Goal: Task Accomplishment & Management: Use online tool/utility

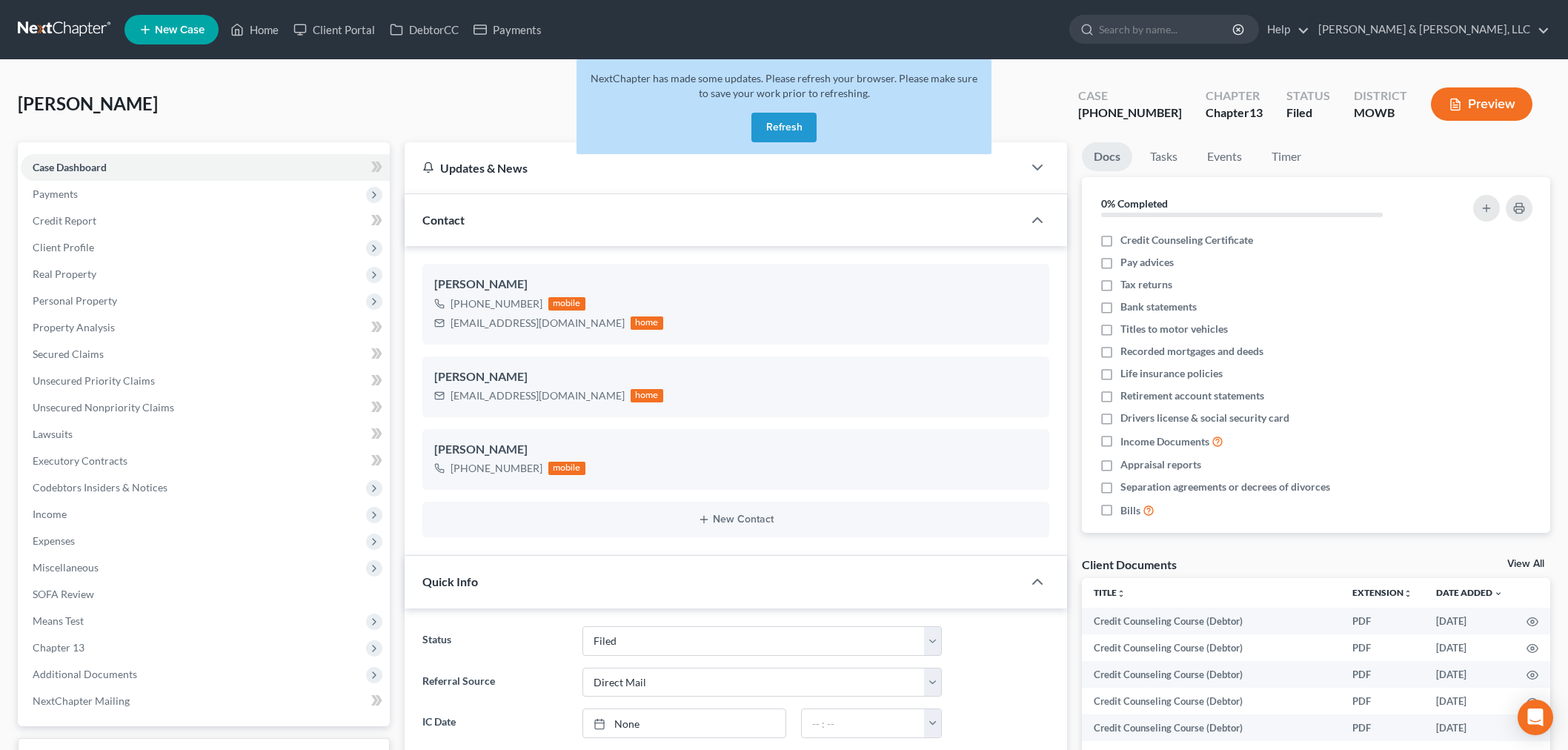
select select "6"
select select "2"
click at [463, 429] on div "Cindy Lombardino +1 (816) 207-7793 mobile" at bounding box center [736, 458] width 627 height 60
click at [262, 30] on link "Home" at bounding box center [255, 30] width 63 height 27
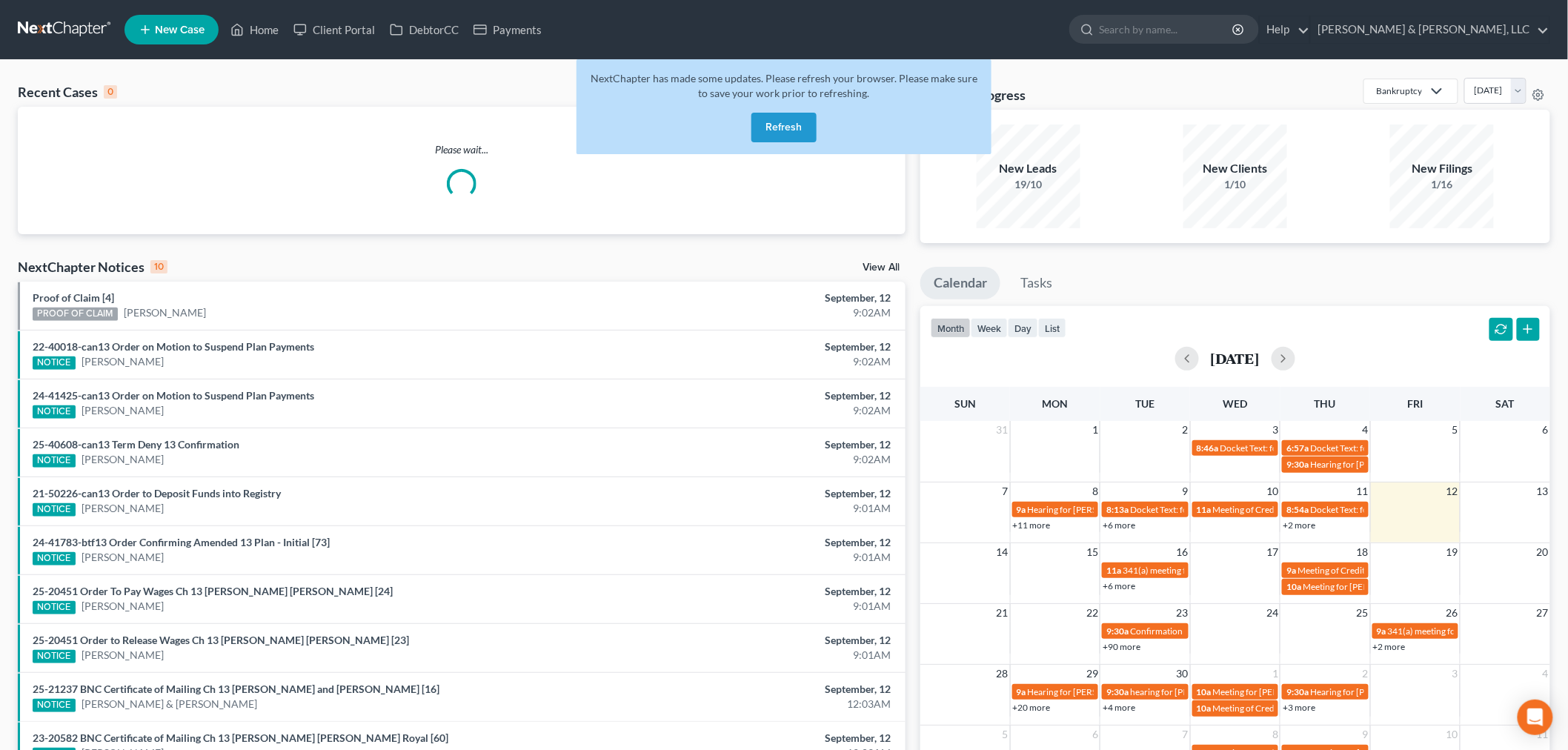
click at [775, 129] on button "Refresh" at bounding box center [784, 127] width 65 height 30
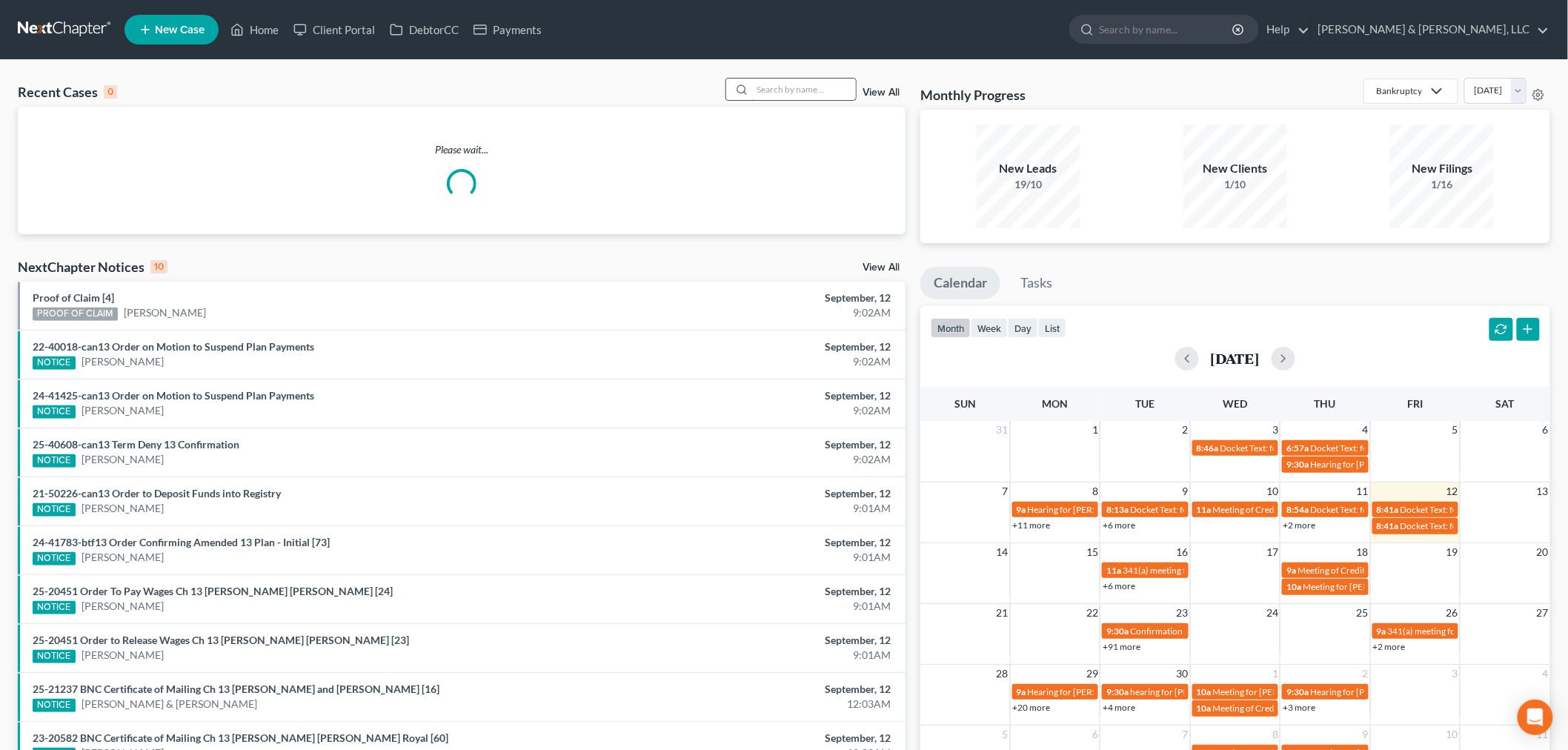
click at [755, 90] on input "search" at bounding box center [803, 89] width 104 height 22
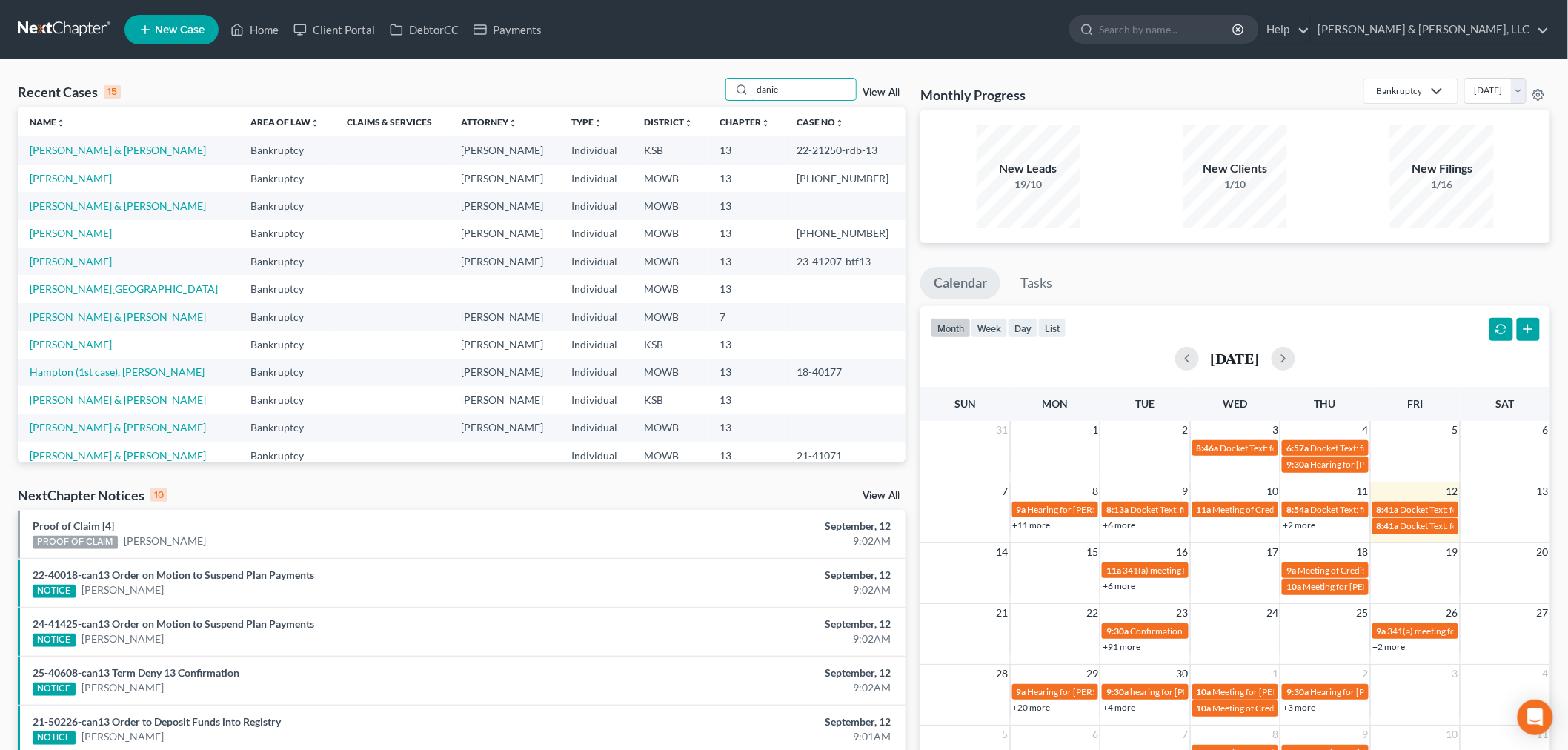
drag, startPoint x: 700, startPoint y: 94, endPoint x: 670, endPoint y: 101, distance: 30.8
click at [677, 99] on div "Recent Cases 15 danie View All" at bounding box center [462, 92] width 888 height 29
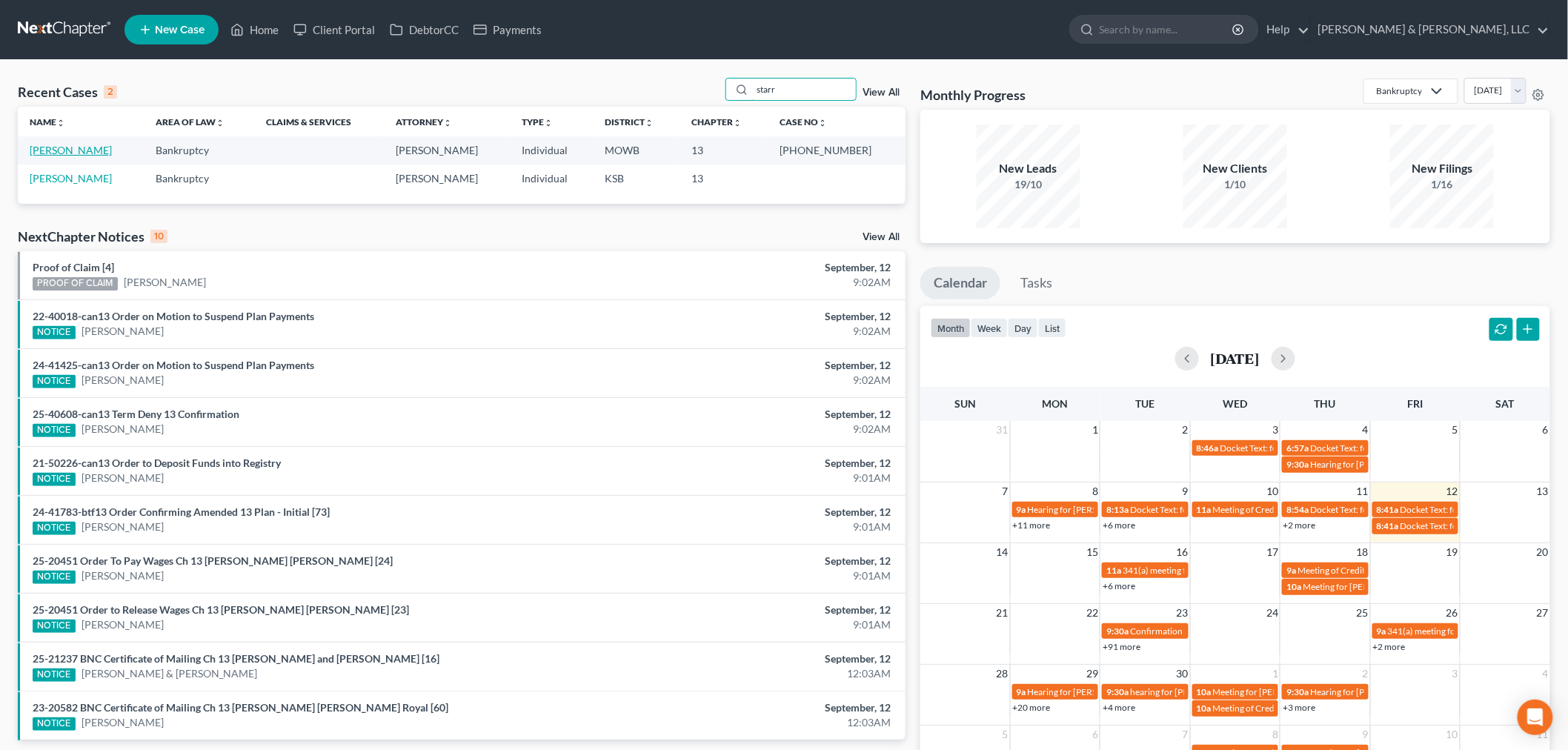
type input "starr"
click at [50, 151] on link "Starr, Keith" at bounding box center [70, 150] width 82 height 13
select select "2"
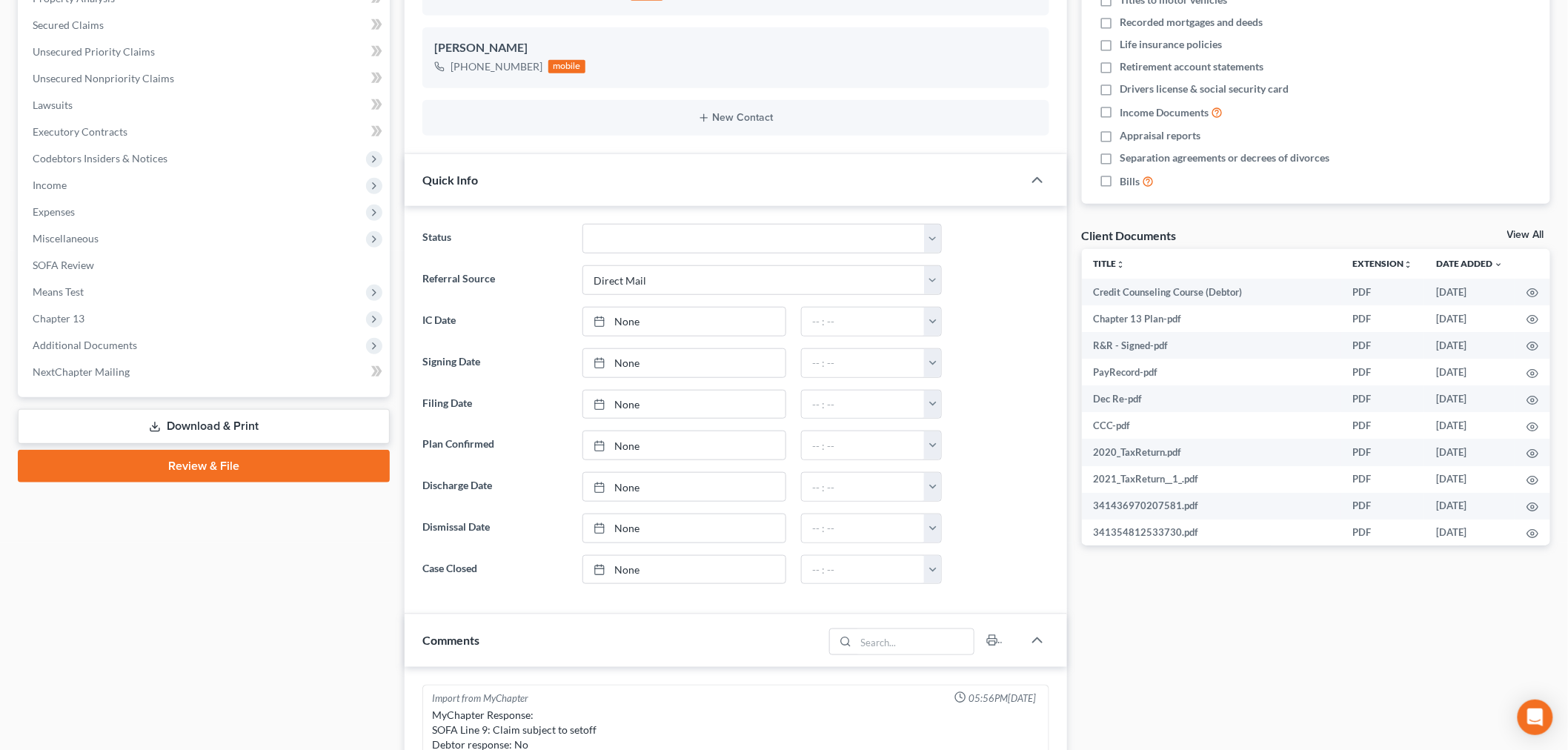
scroll to position [435, 0]
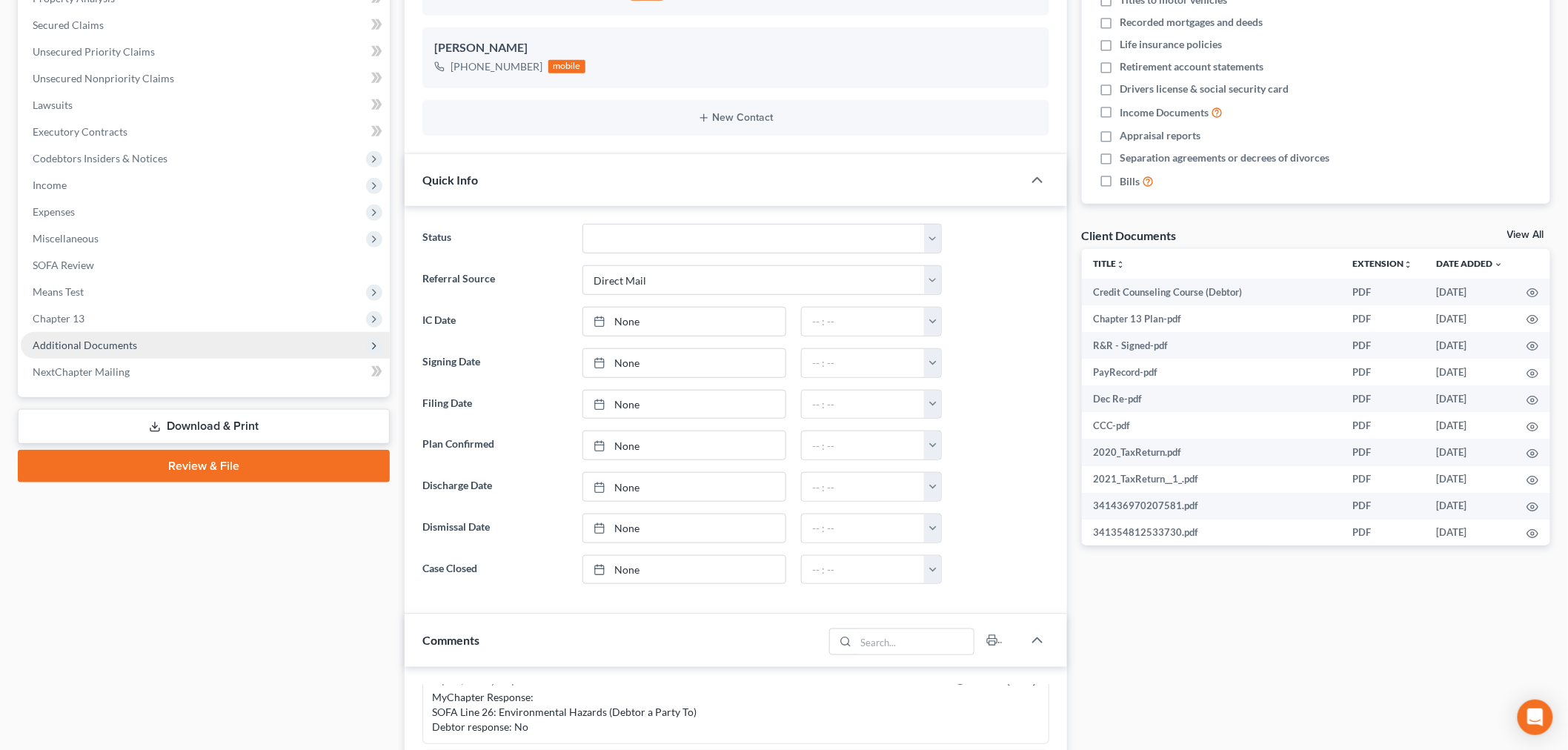
click at [100, 336] on span "Additional Documents" at bounding box center [205, 346] width 369 height 27
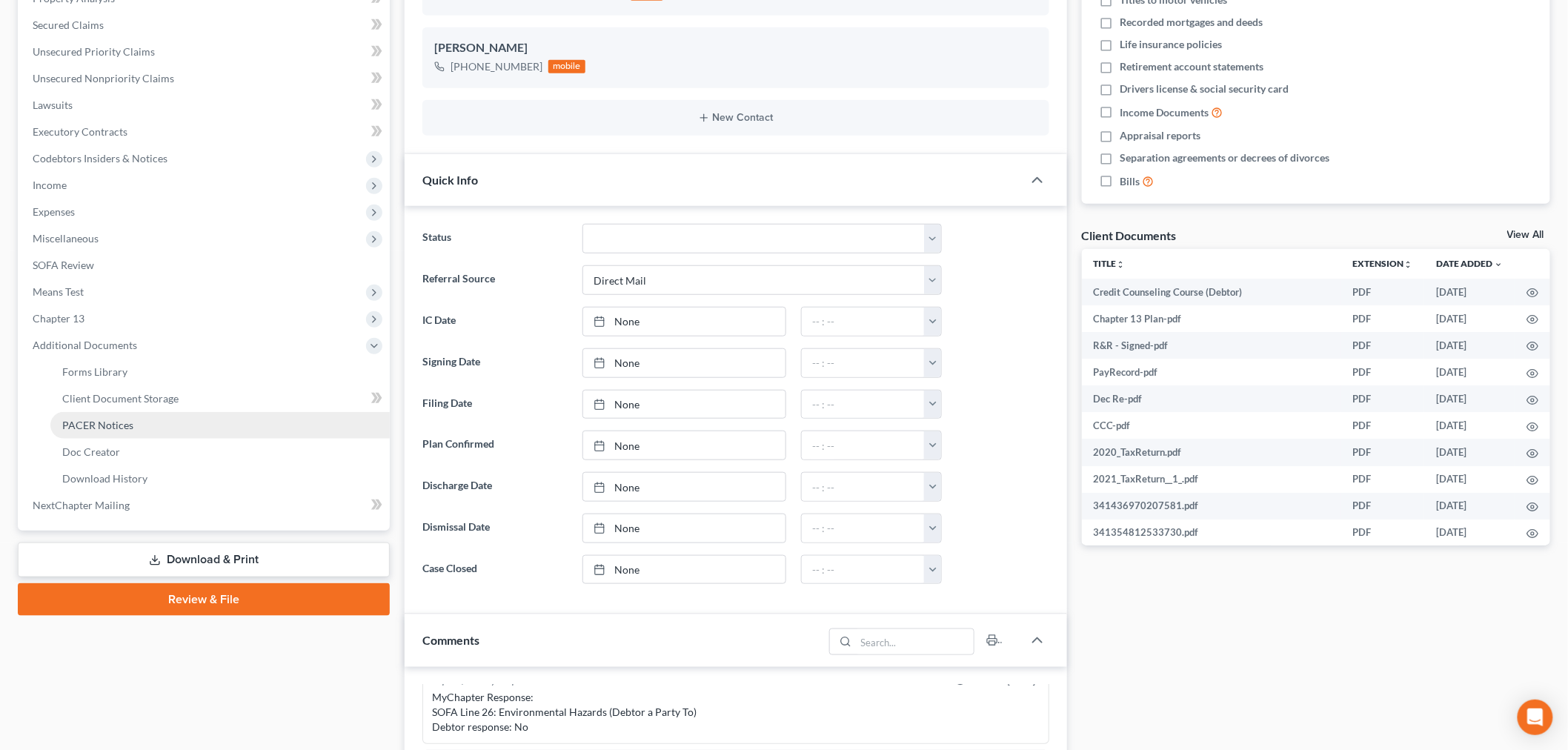
click at [100, 419] on span "PACER Notices" at bounding box center [97, 425] width 71 height 13
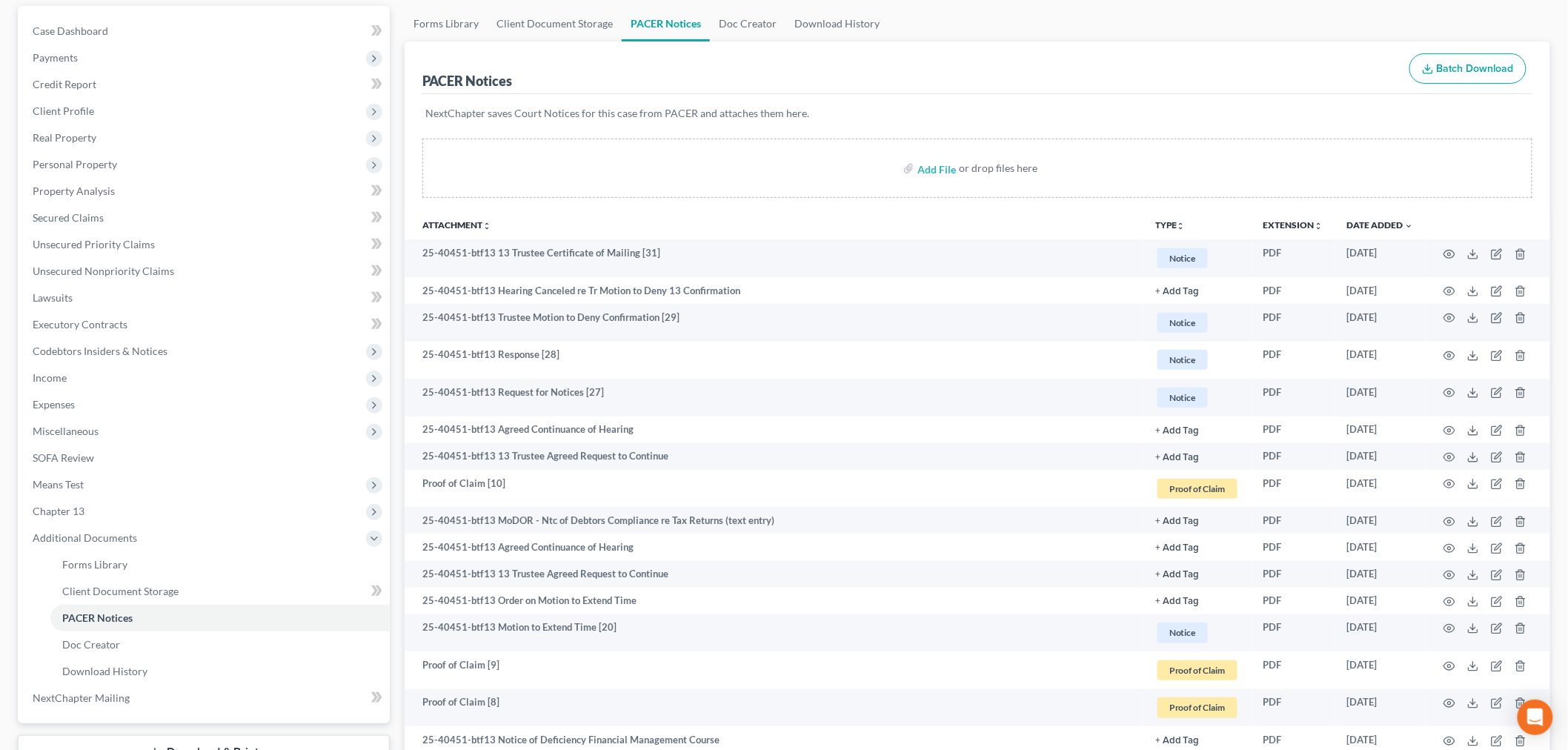
scroll to position [164, 0]
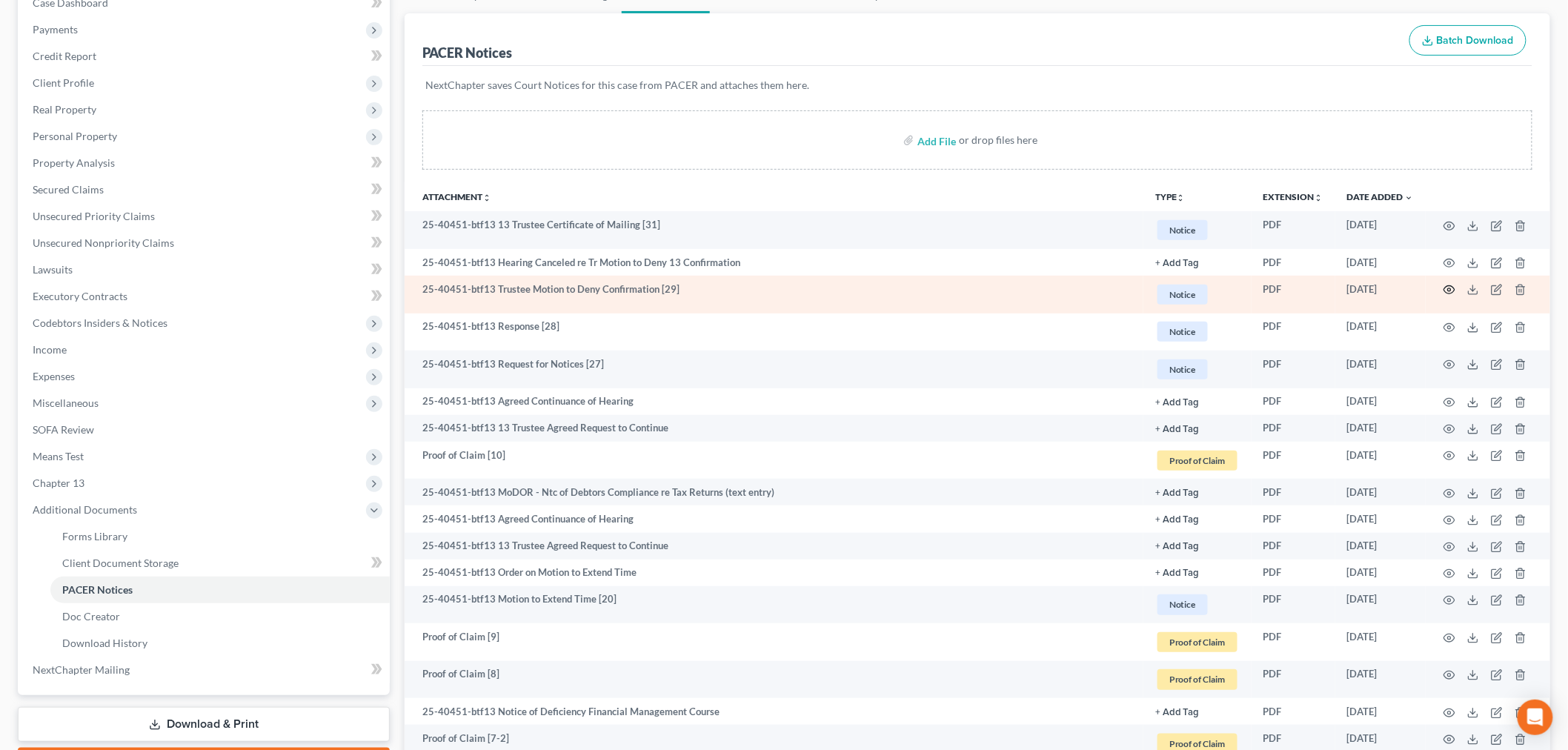
click at [1454, 287] on icon "button" at bounding box center [1449, 289] width 12 height 12
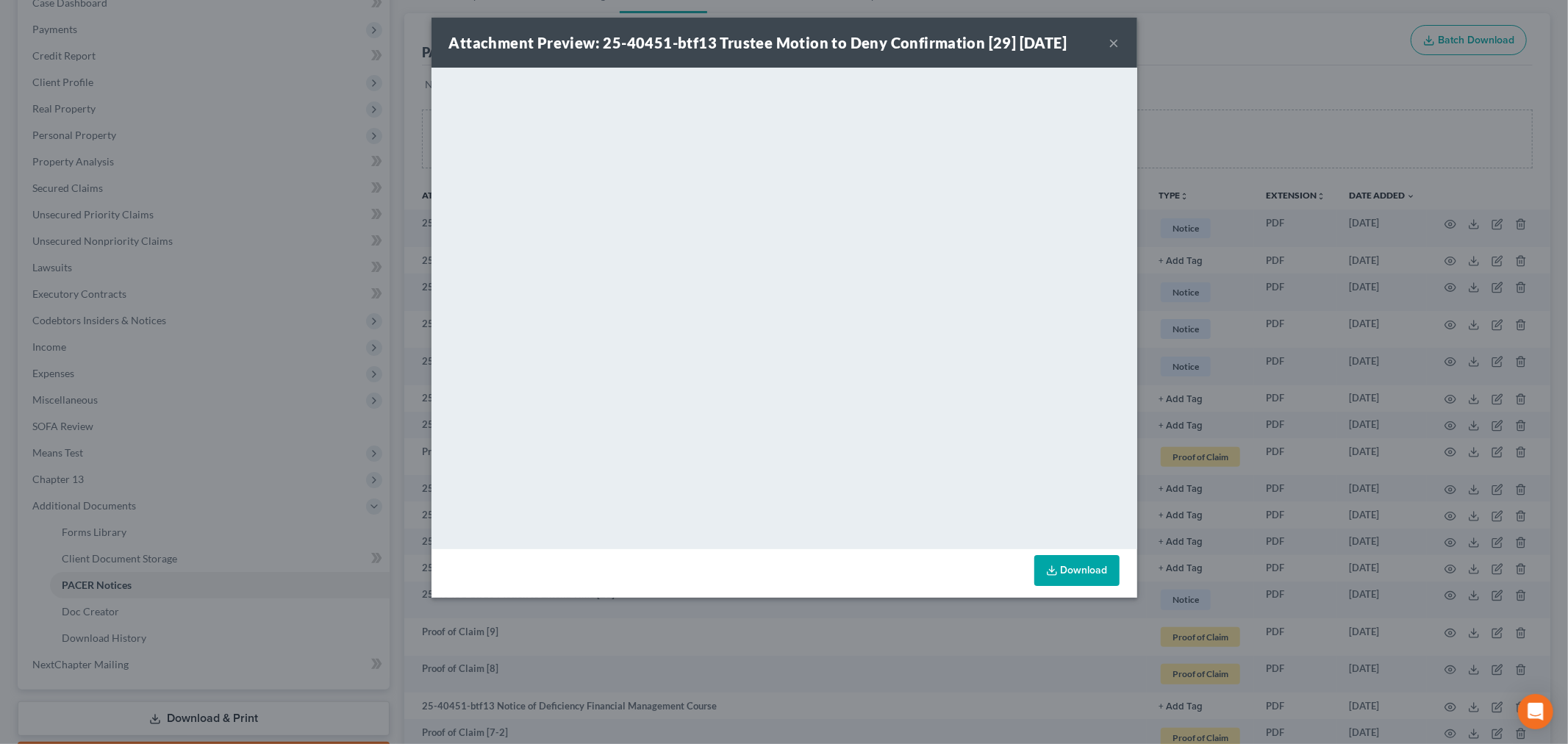
click at [1111, 47] on button "×" at bounding box center [1114, 43] width 10 height 18
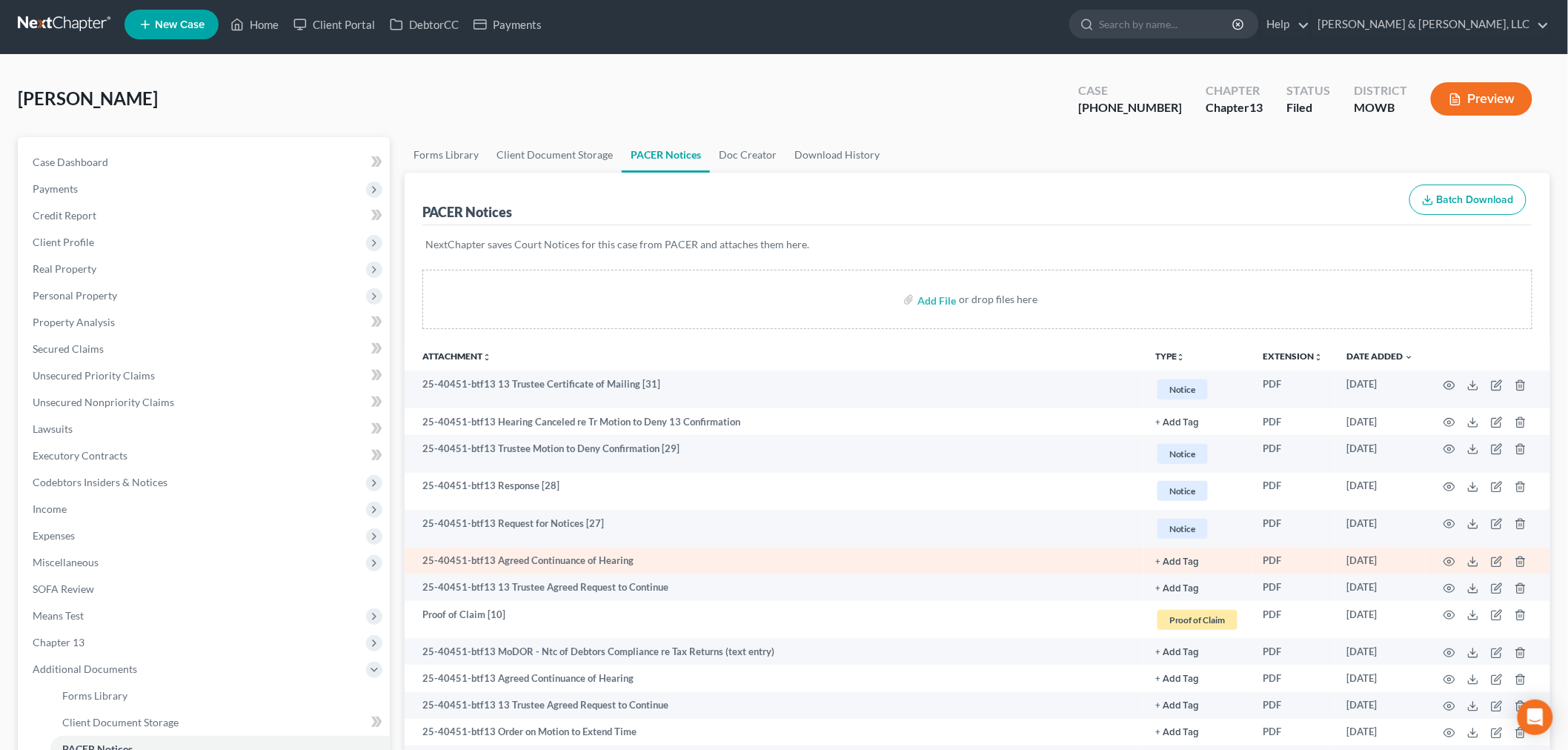
scroll to position [0, 0]
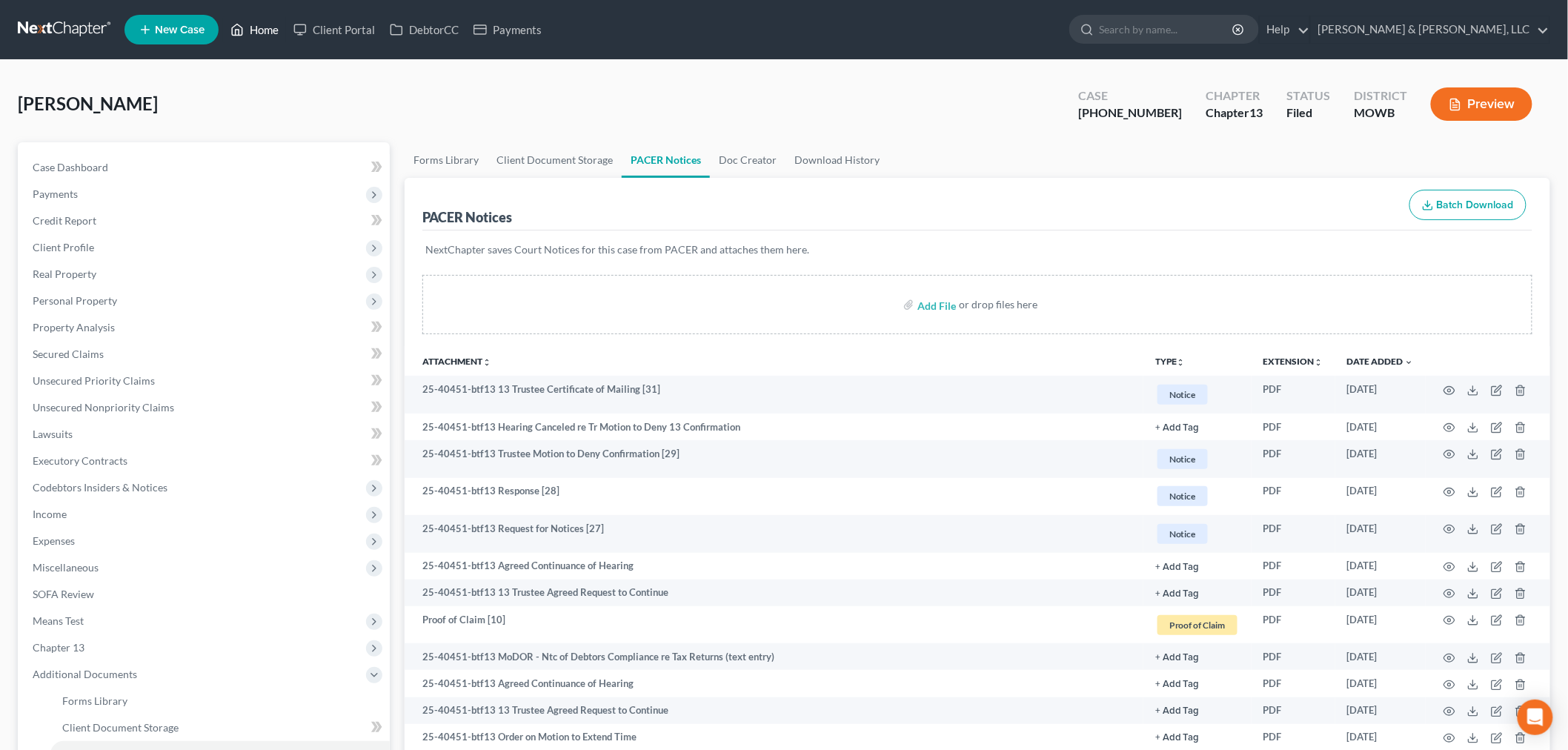
click at [256, 17] on link "Home" at bounding box center [255, 30] width 63 height 27
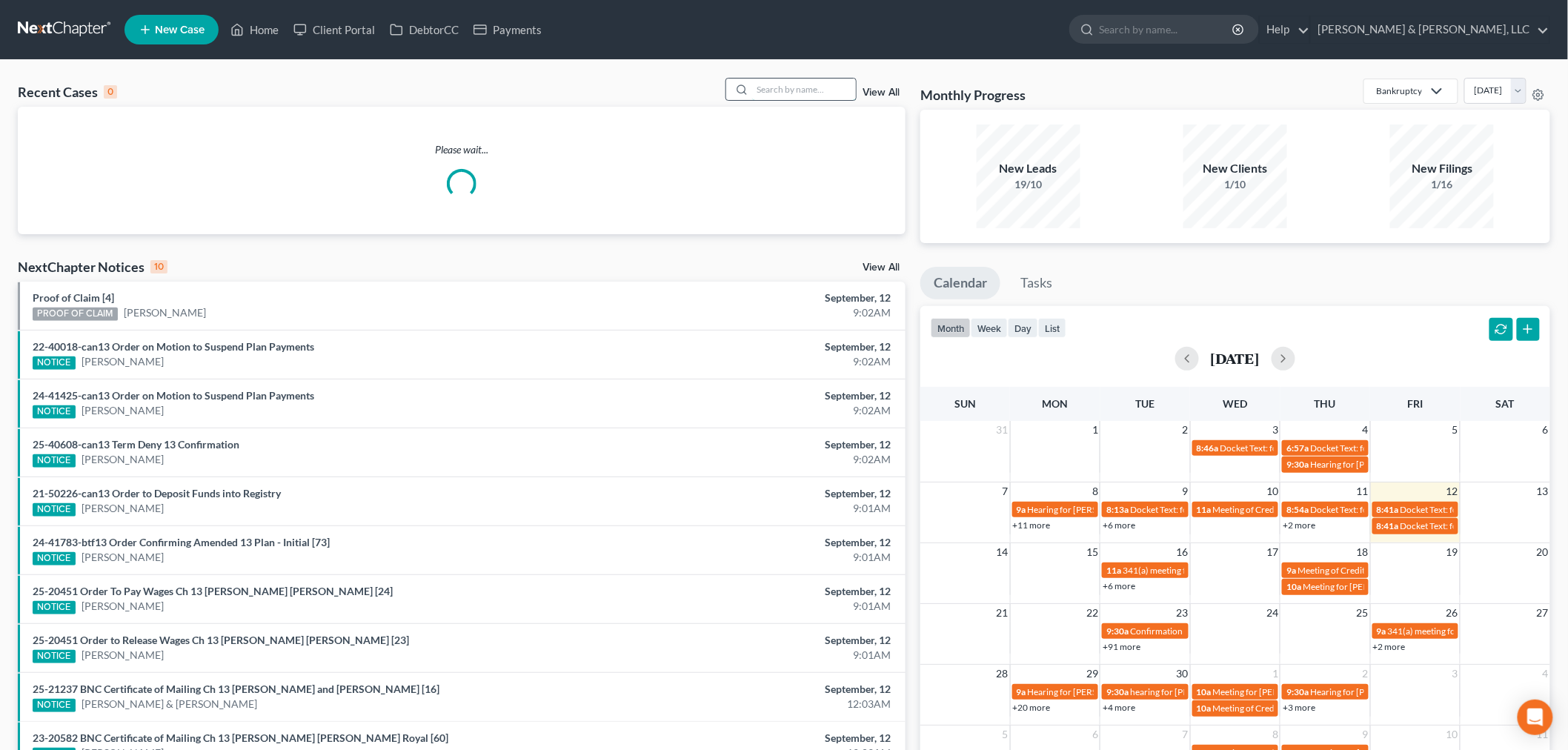
click at [790, 91] on input "search" at bounding box center [803, 89] width 104 height 22
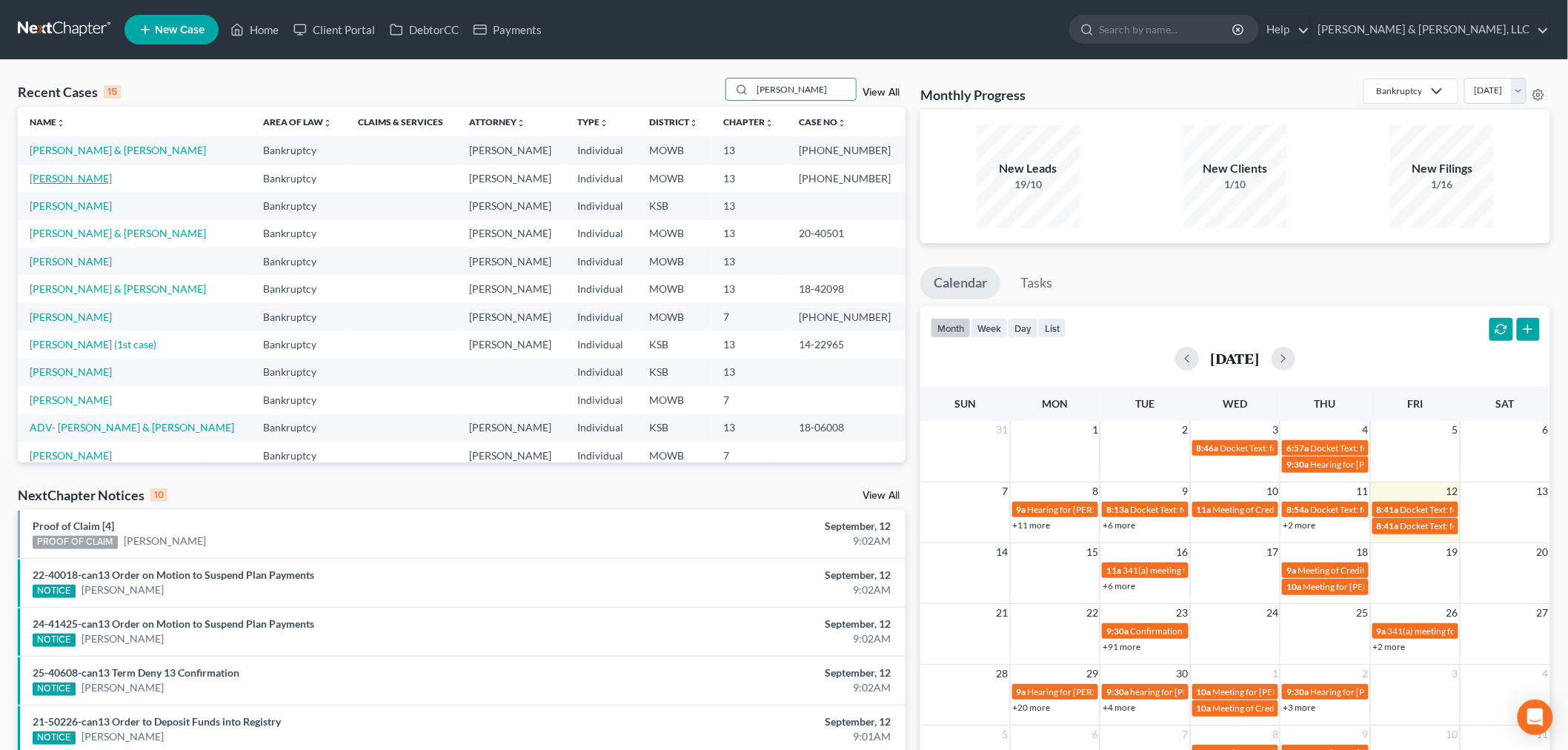
type input "lewis"
click at [46, 176] on link "Lewis, Sheri" at bounding box center [70, 178] width 82 height 13
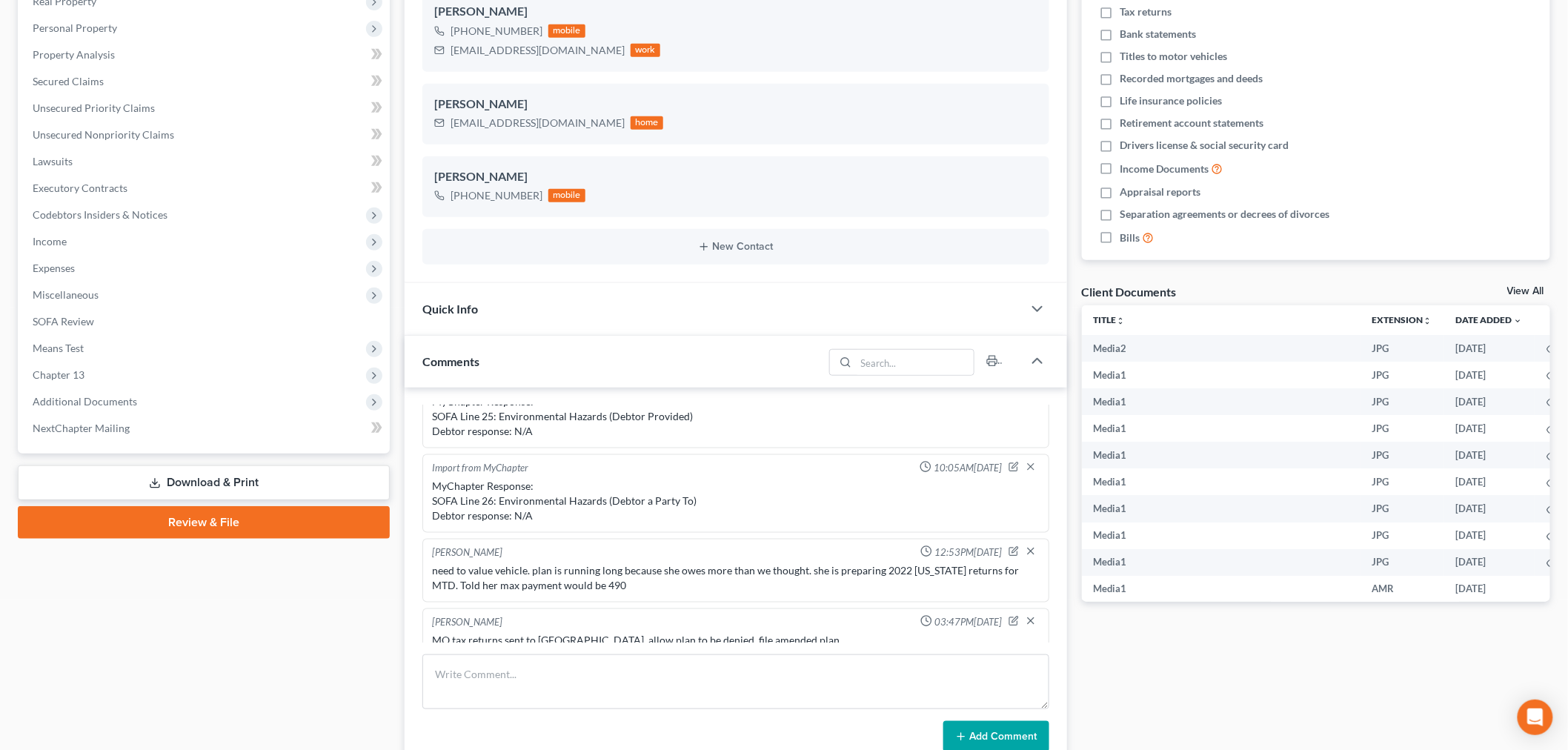
scroll to position [329, 0]
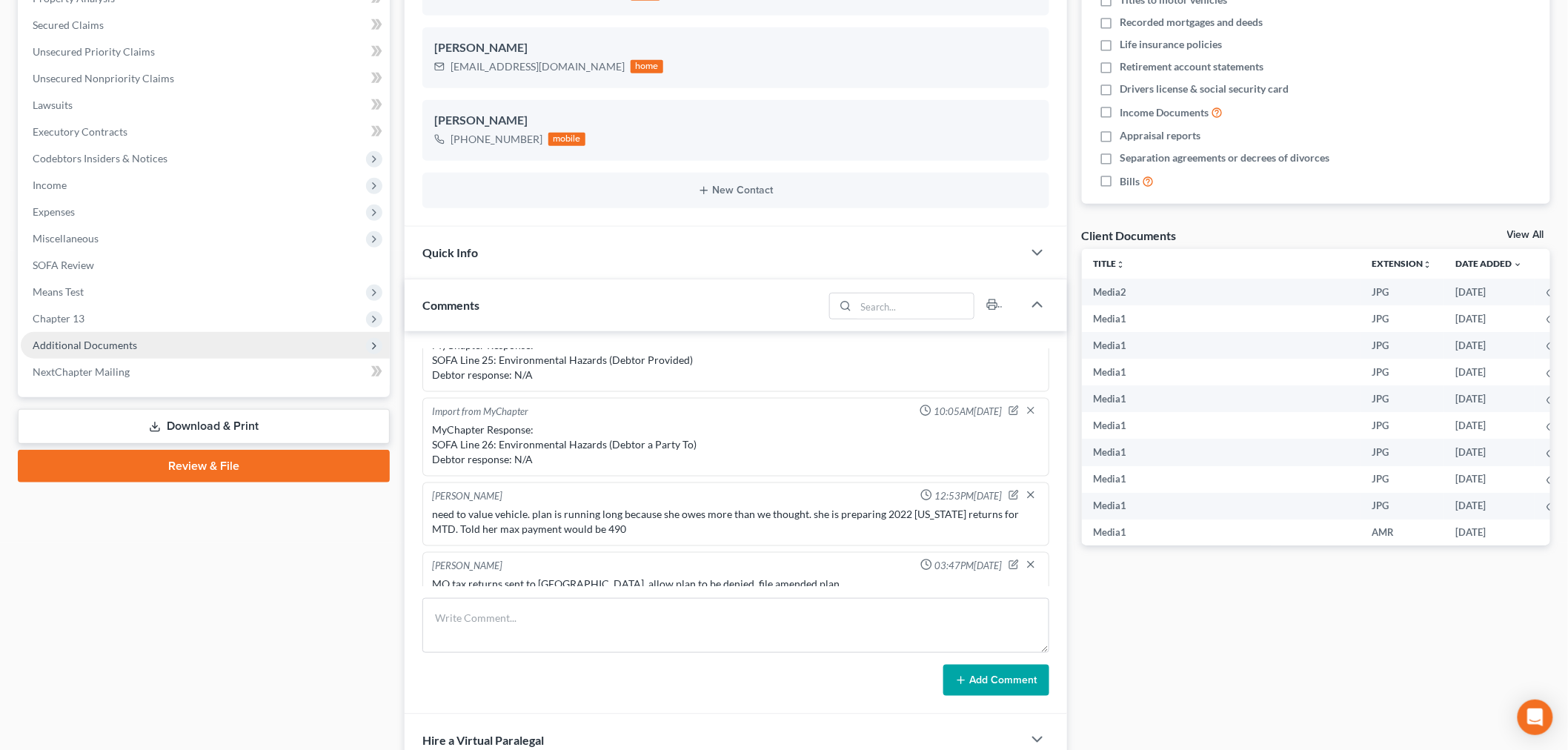
click at [102, 350] on span "Additional Documents" at bounding box center [205, 346] width 369 height 27
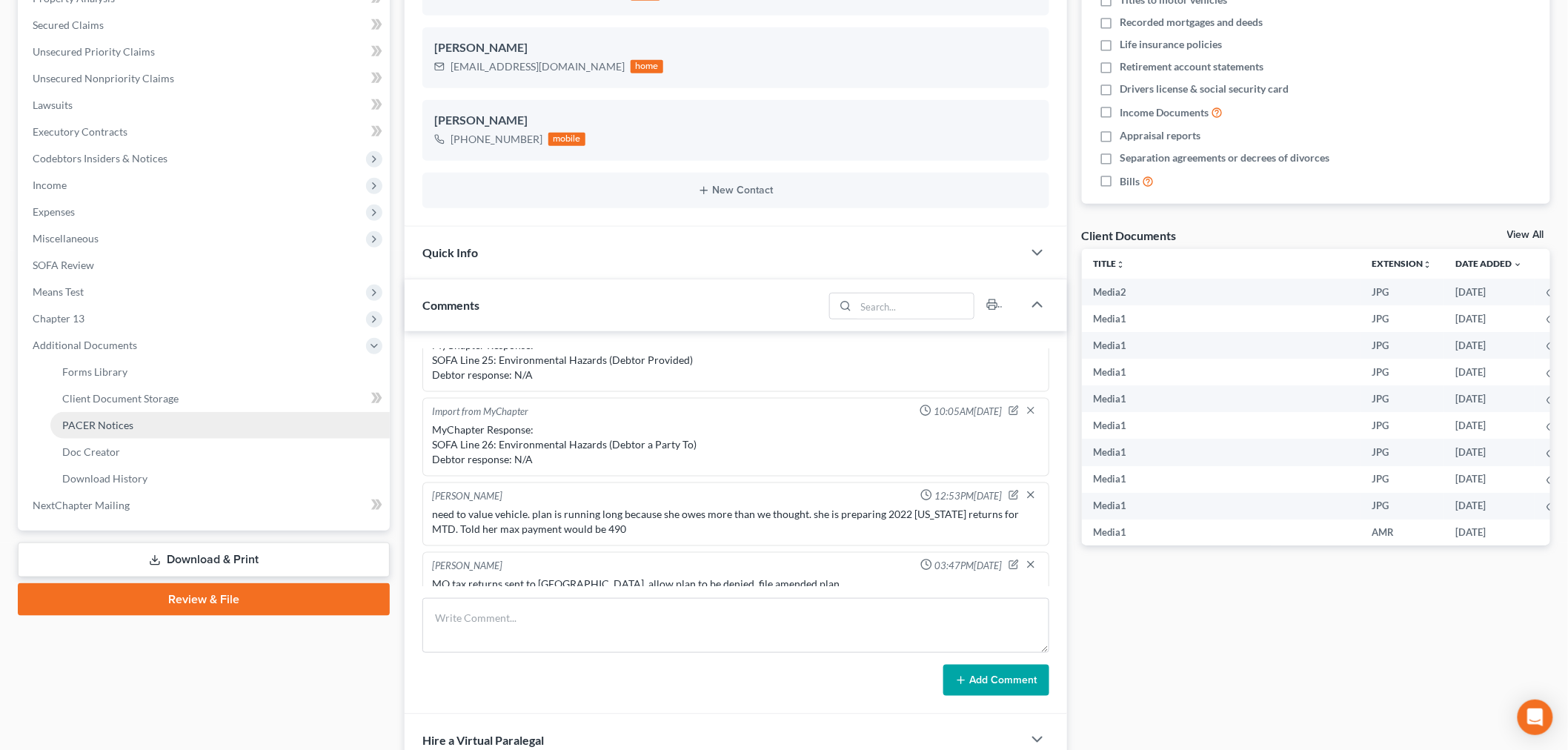
click at [93, 419] on span "PACER Notices" at bounding box center [97, 425] width 71 height 13
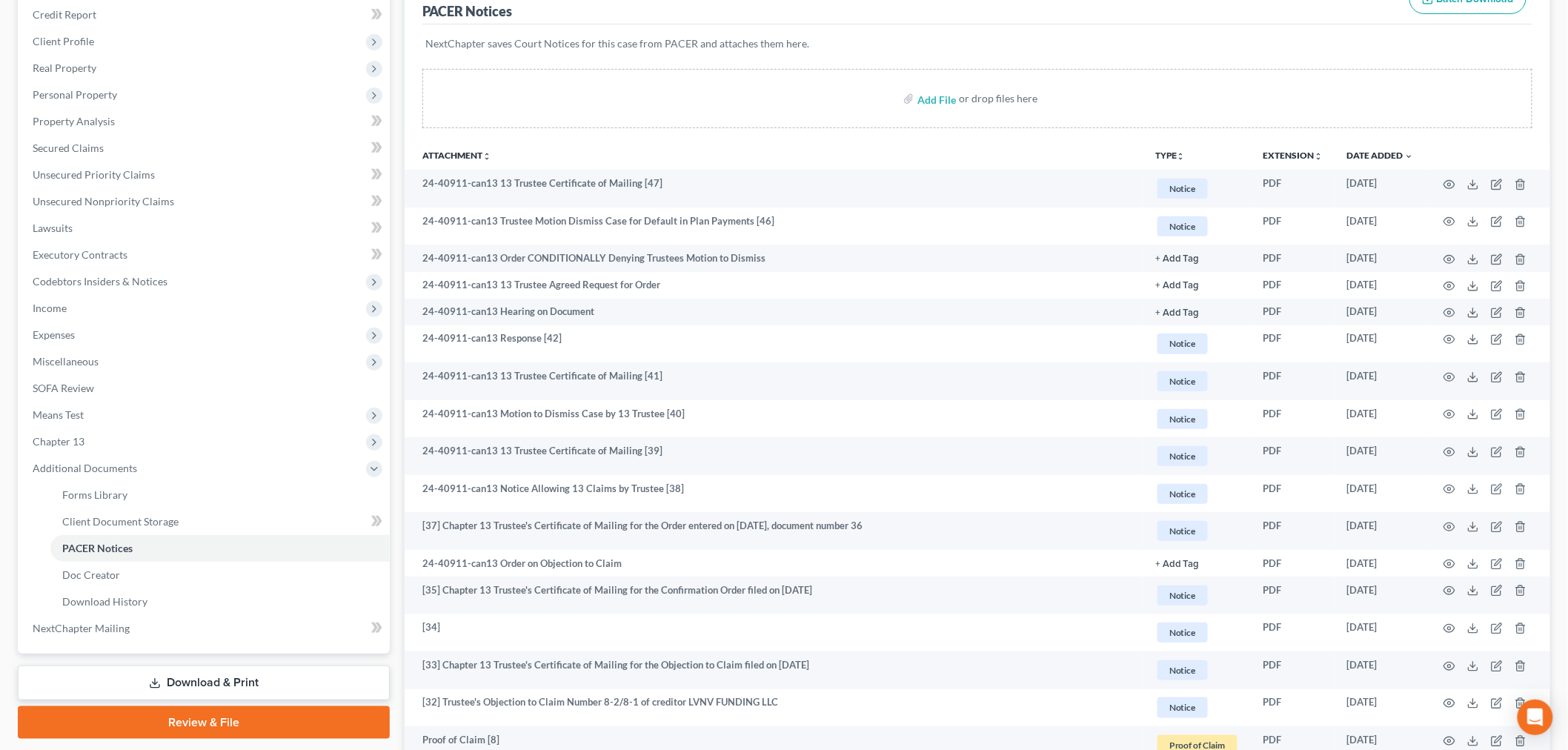
scroll to position [246, 0]
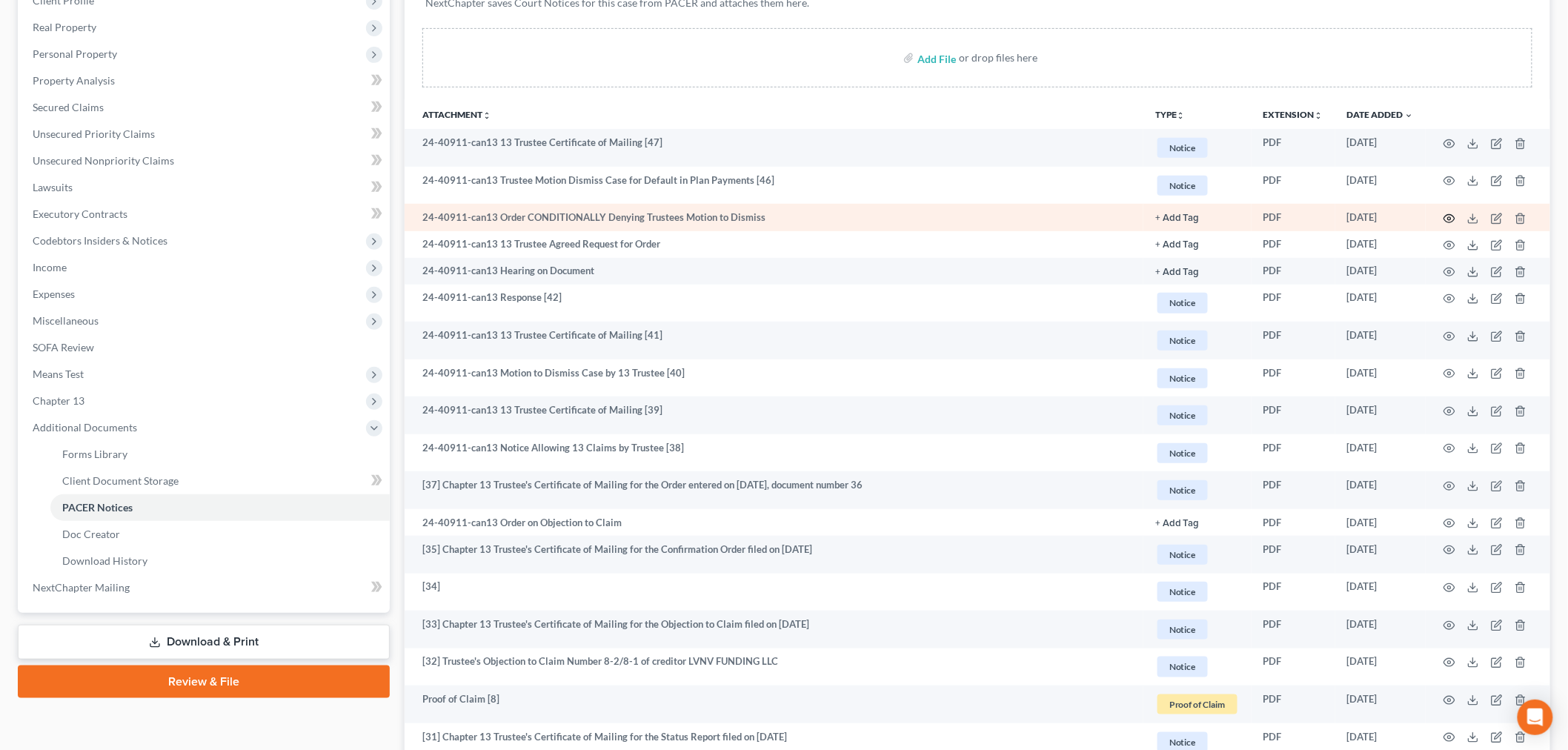
click at [1446, 216] on icon "button" at bounding box center [1450, 218] width 11 height 8
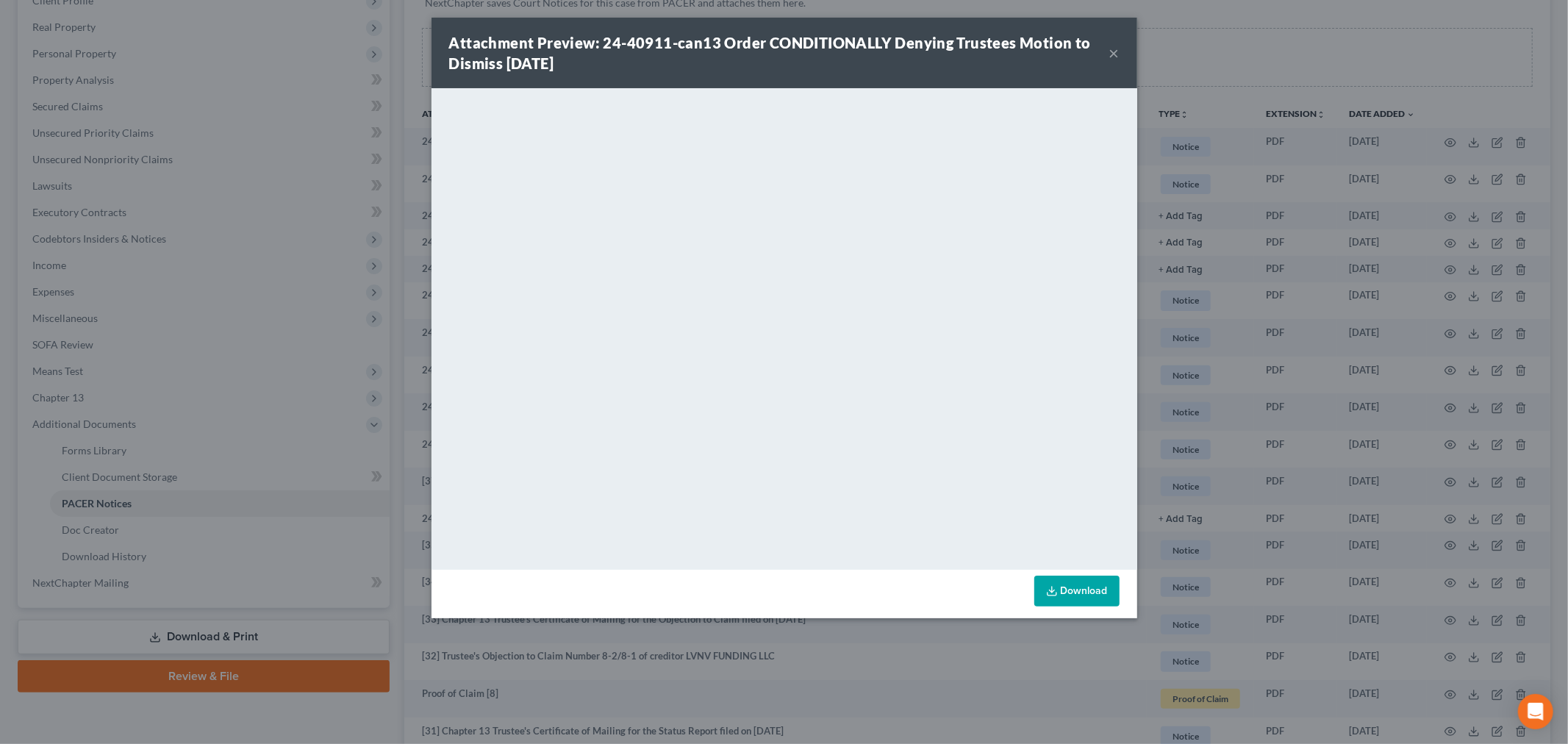
click at [1118, 47] on button "×" at bounding box center [1114, 53] width 10 height 18
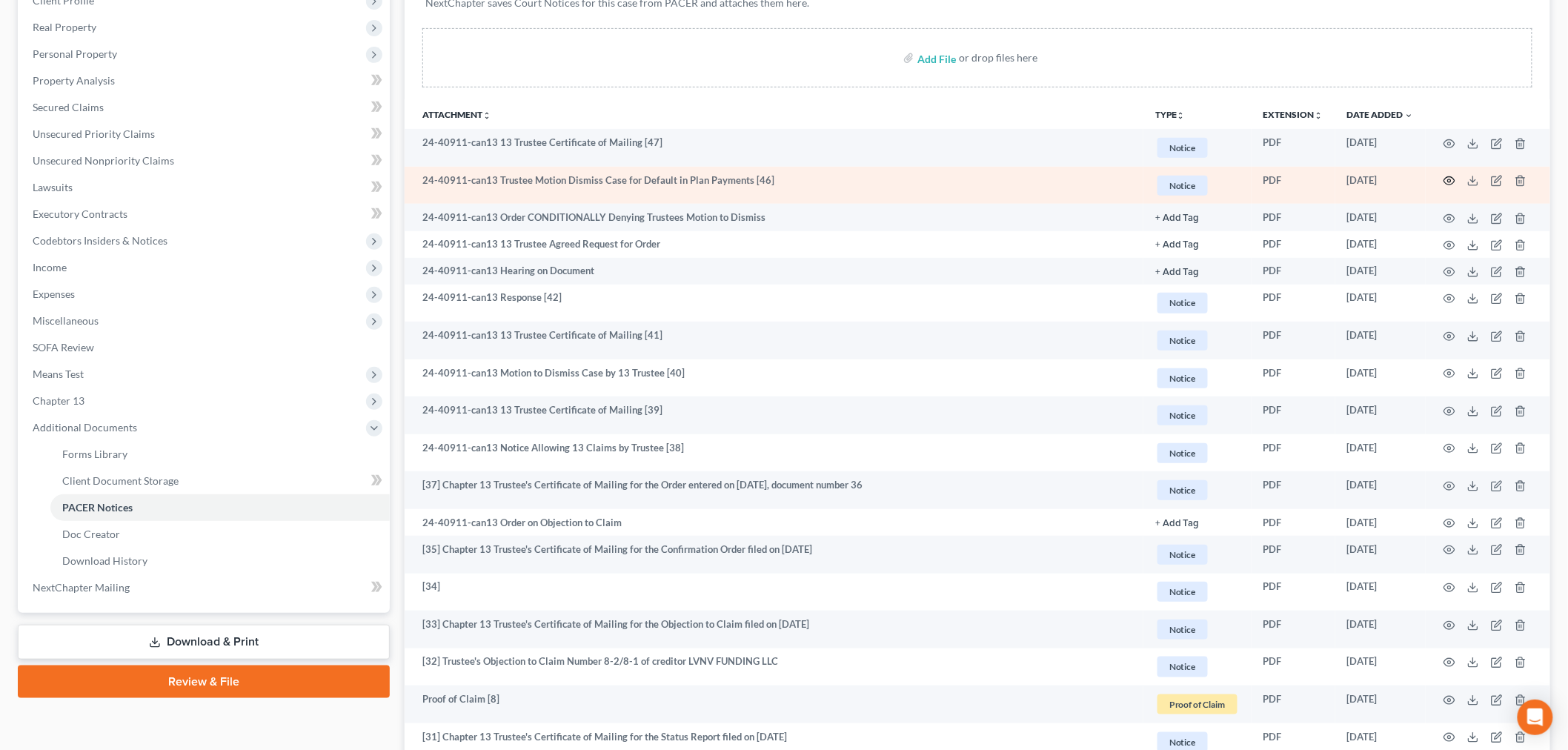
click at [1449, 186] on icon "button" at bounding box center [1449, 181] width 12 height 12
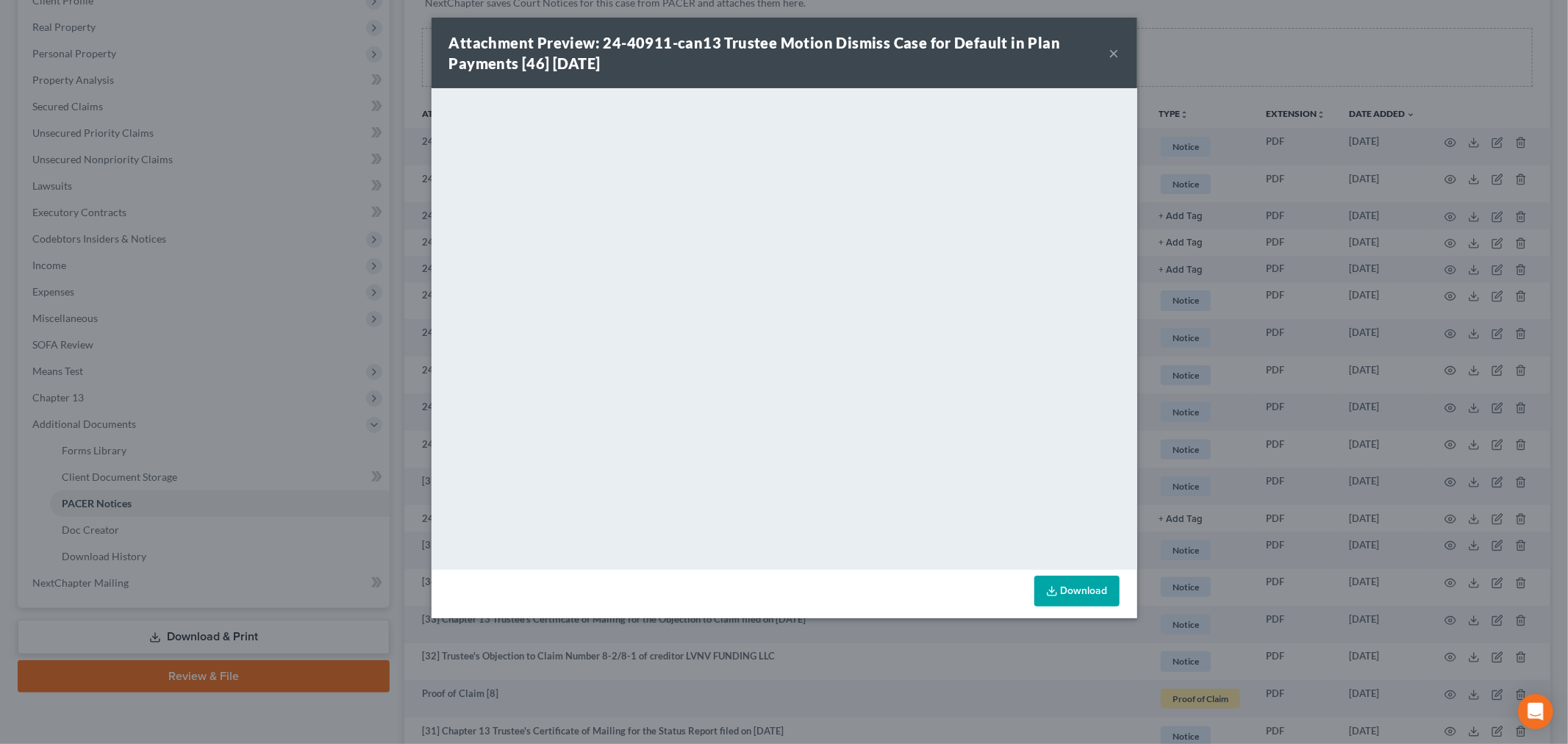
click at [1114, 47] on button "×" at bounding box center [1114, 53] width 10 height 18
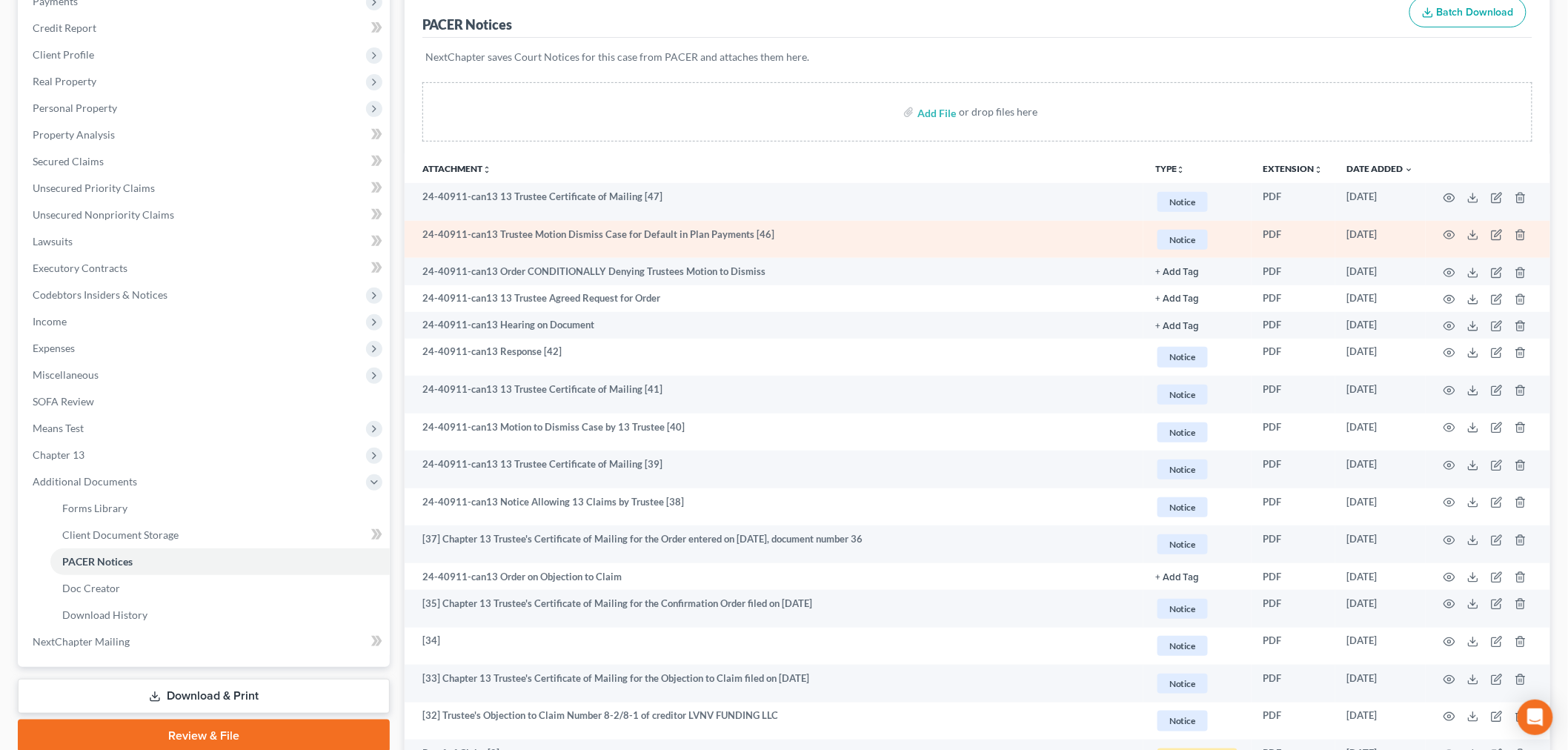
scroll to position [0, 0]
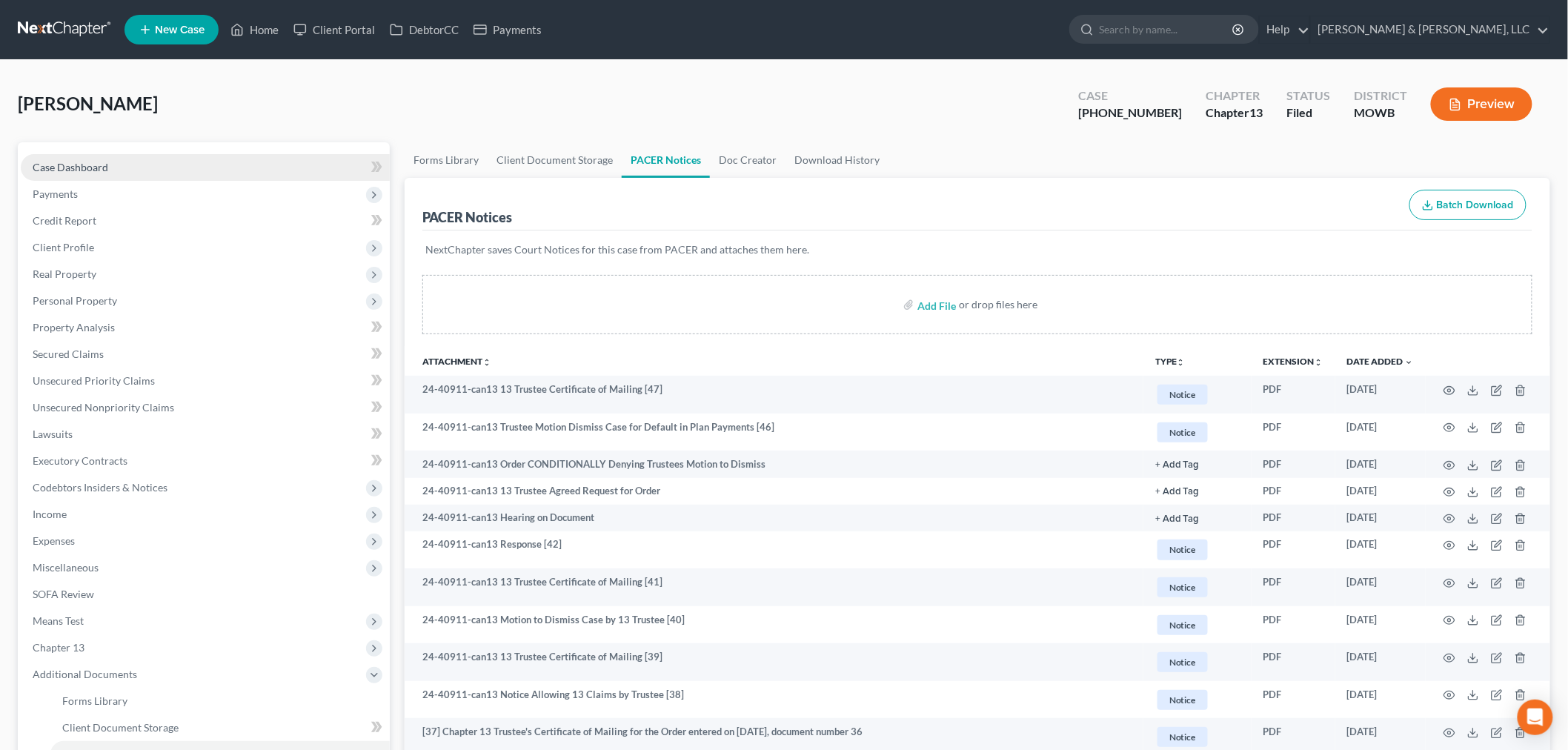
click at [54, 159] on link "Case Dashboard" at bounding box center [205, 168] width 369 height 27
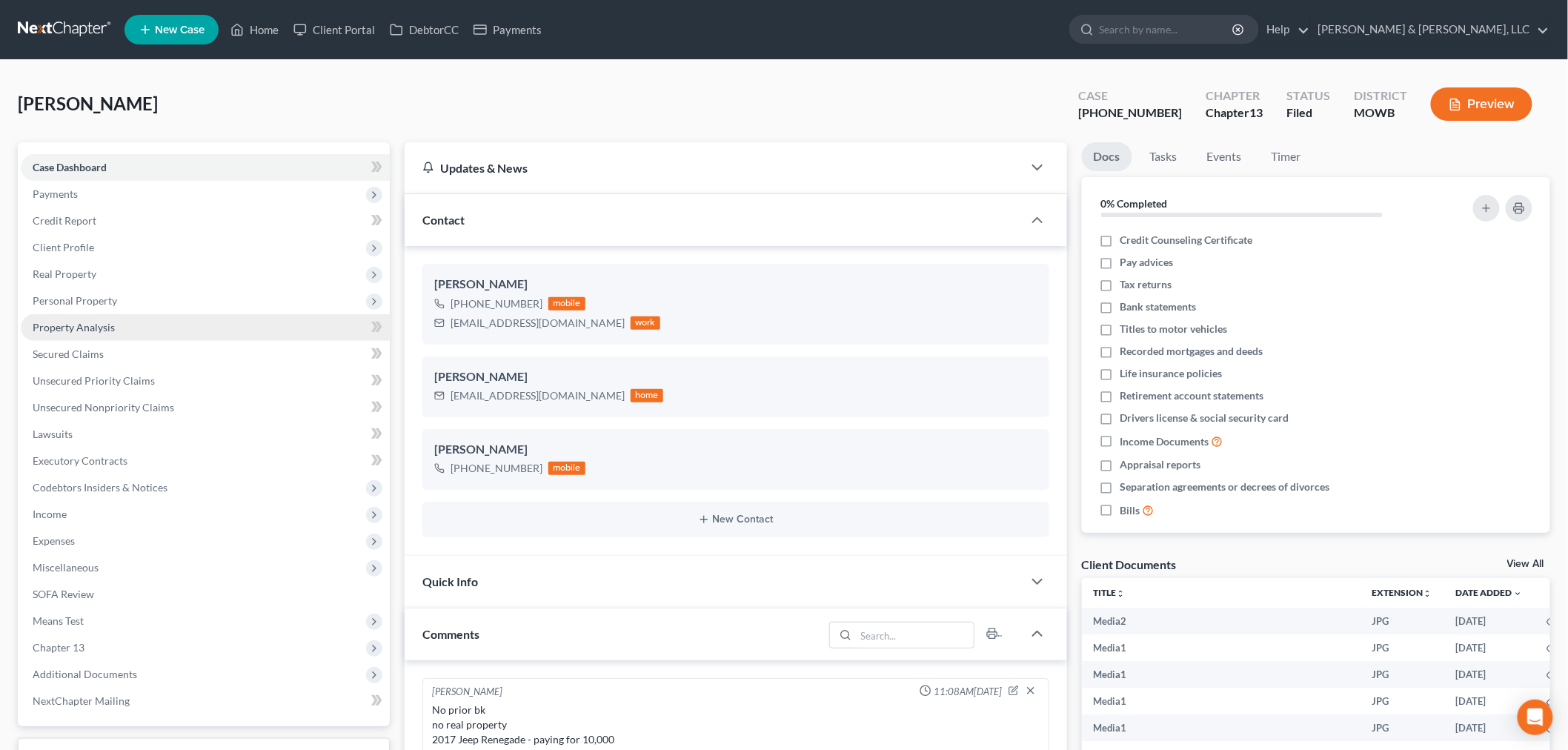
drag, startPoint x: 69, startPoint y: 325, endPoint x: 191, endPoint y: 315, distance: 122.4
click at [69, 325] on span "Property Analysis" at bounding box center [73, 328] width 82 height 13
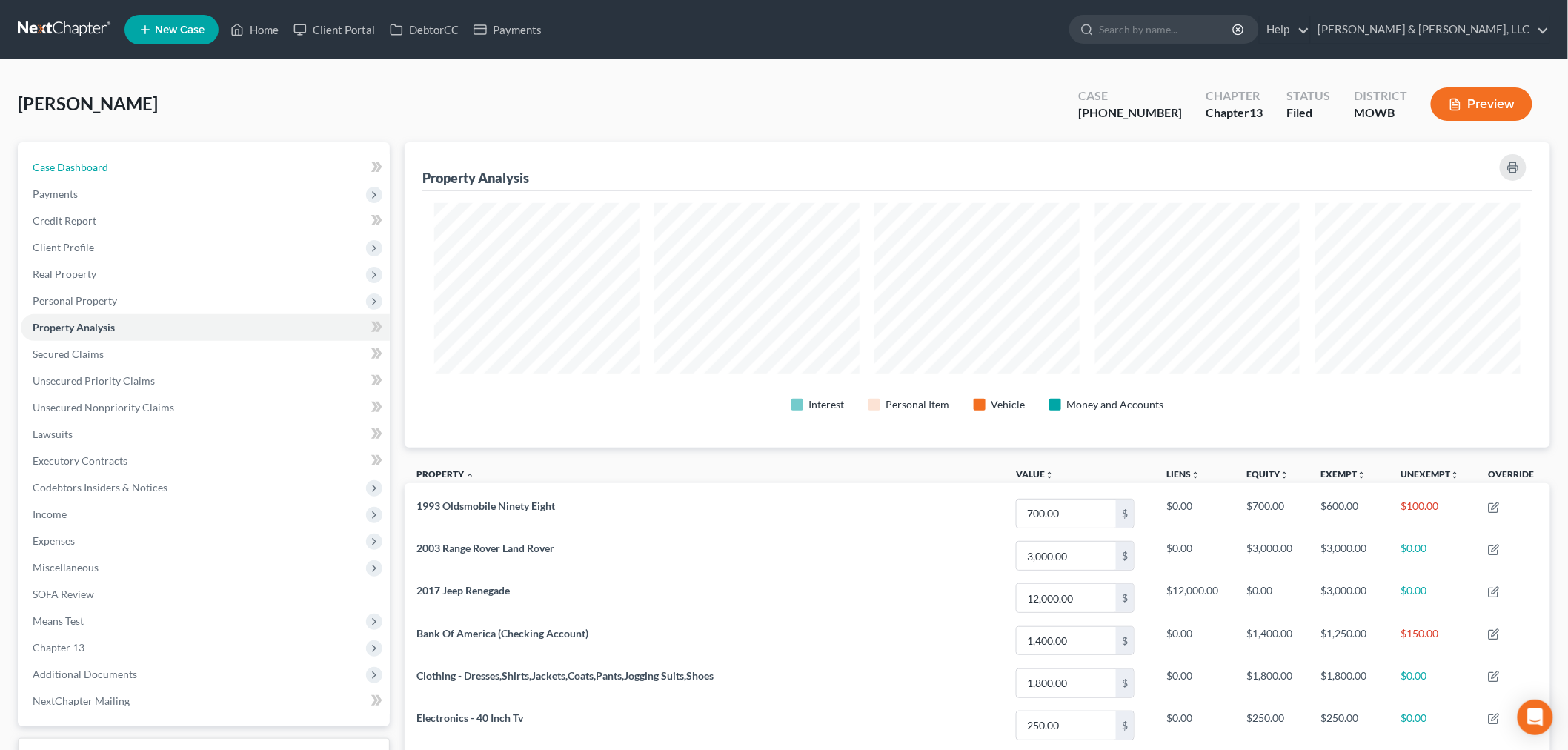
drag, startPoint x: 86, startPoint y: 160, endPoint x: 515, endPoint y: 95, distance: 433.9
click at [86, 161] on span "Case Dashboard" at bounding box center [70, 167] width 76 height 13
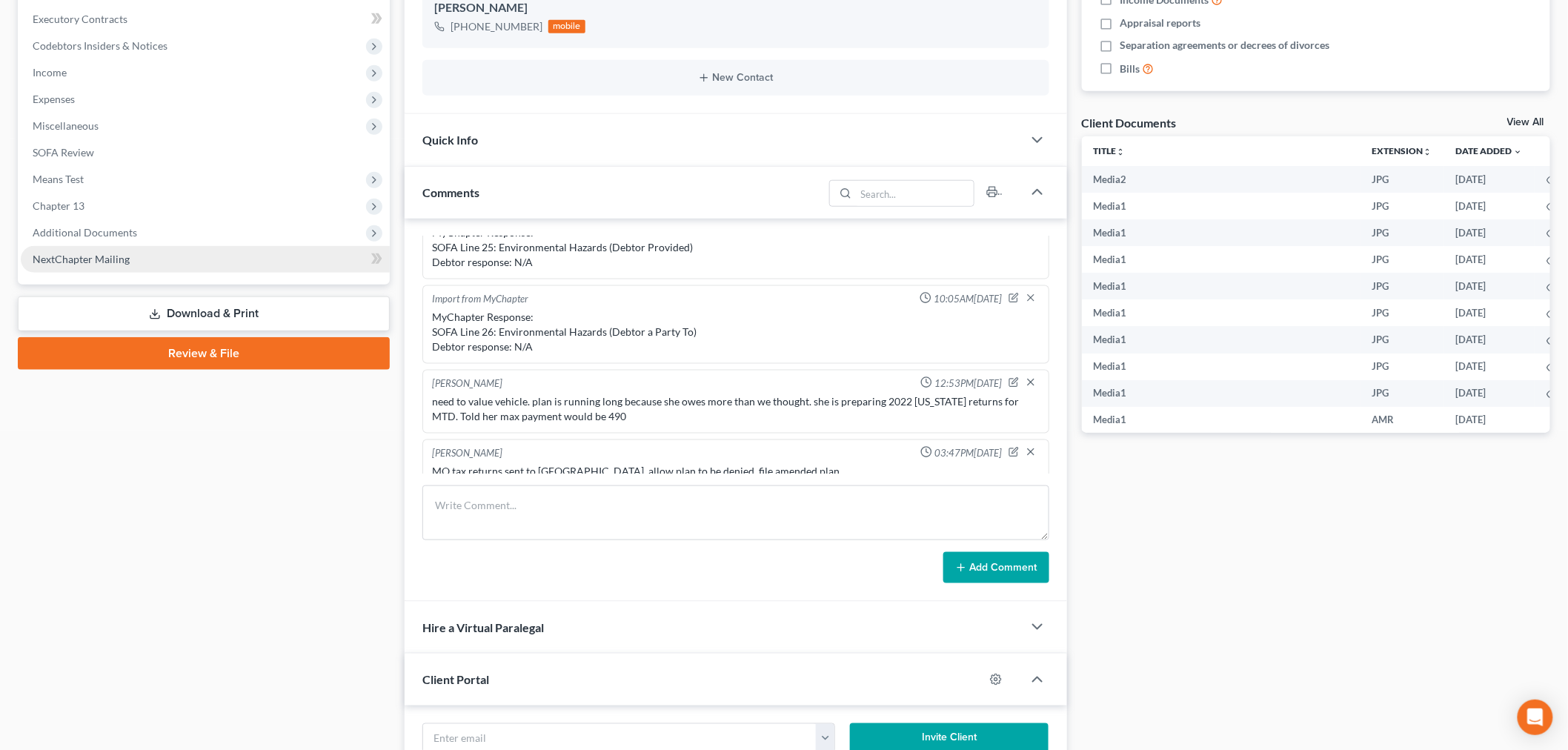
scroll to position [431, 0]
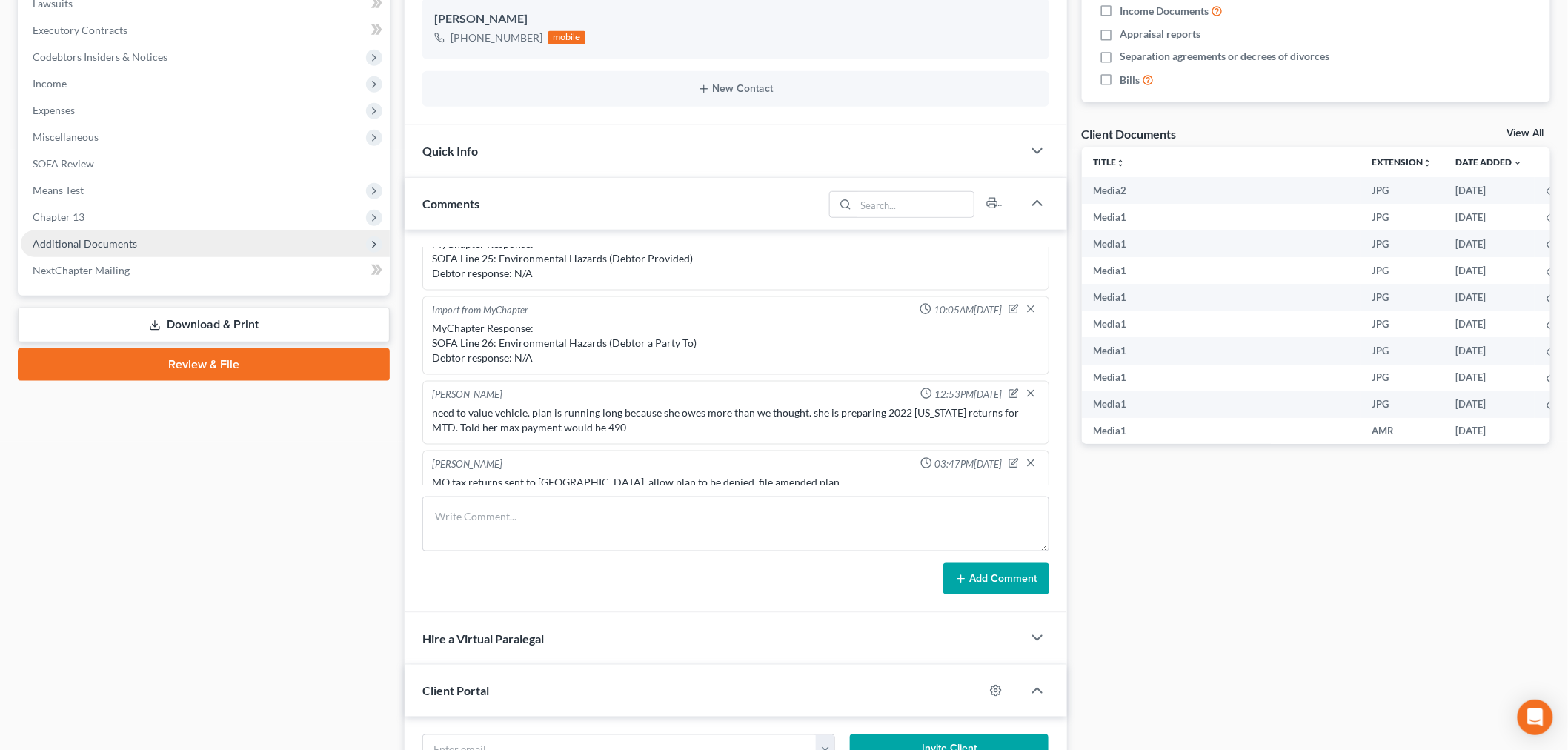
click at [72, 240] on span "Additional Documents" at bounding box center [85, 244] width 105 height 13
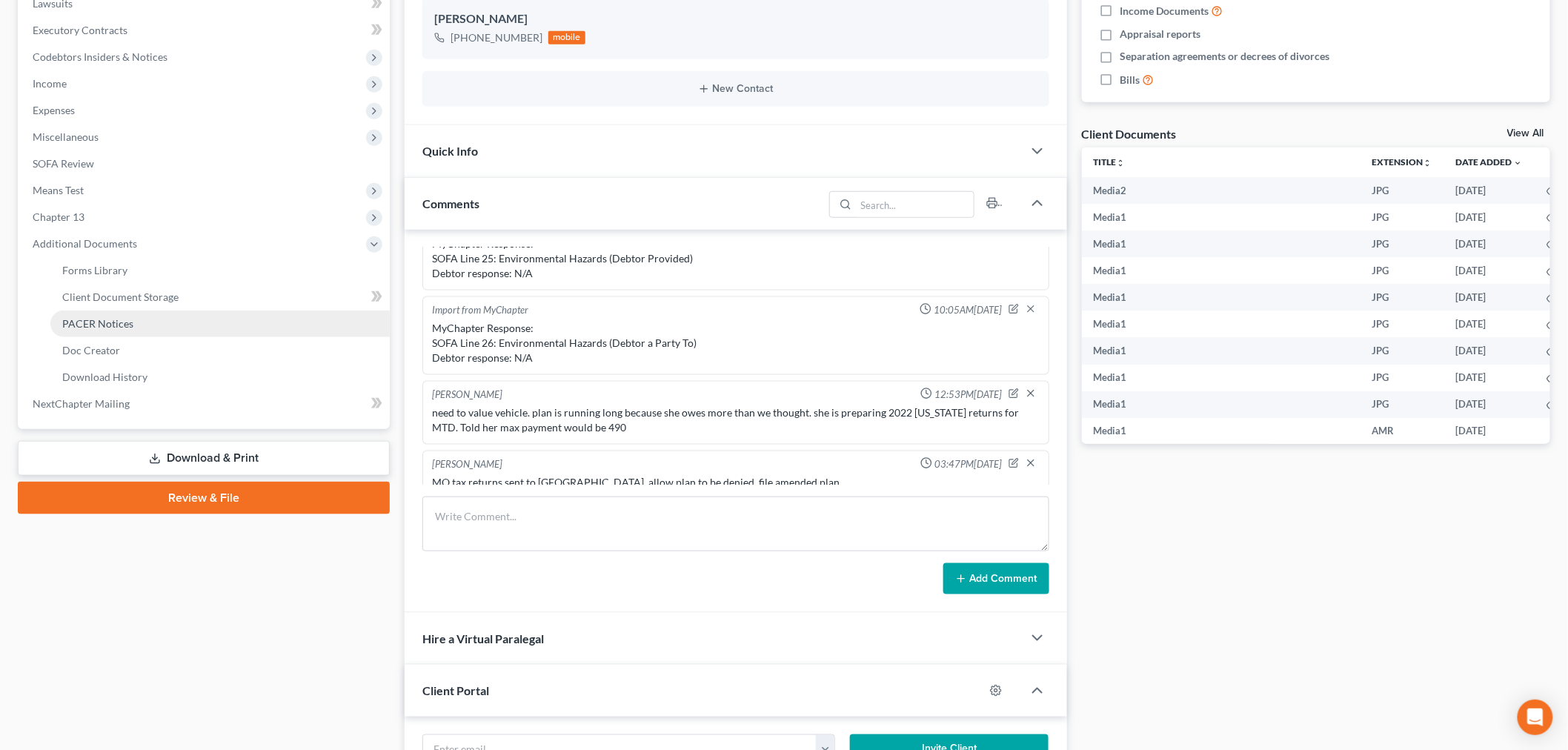
click at [107, 323] on span "PACER Notices" at bounding box center [97, 323] width 71 height 13
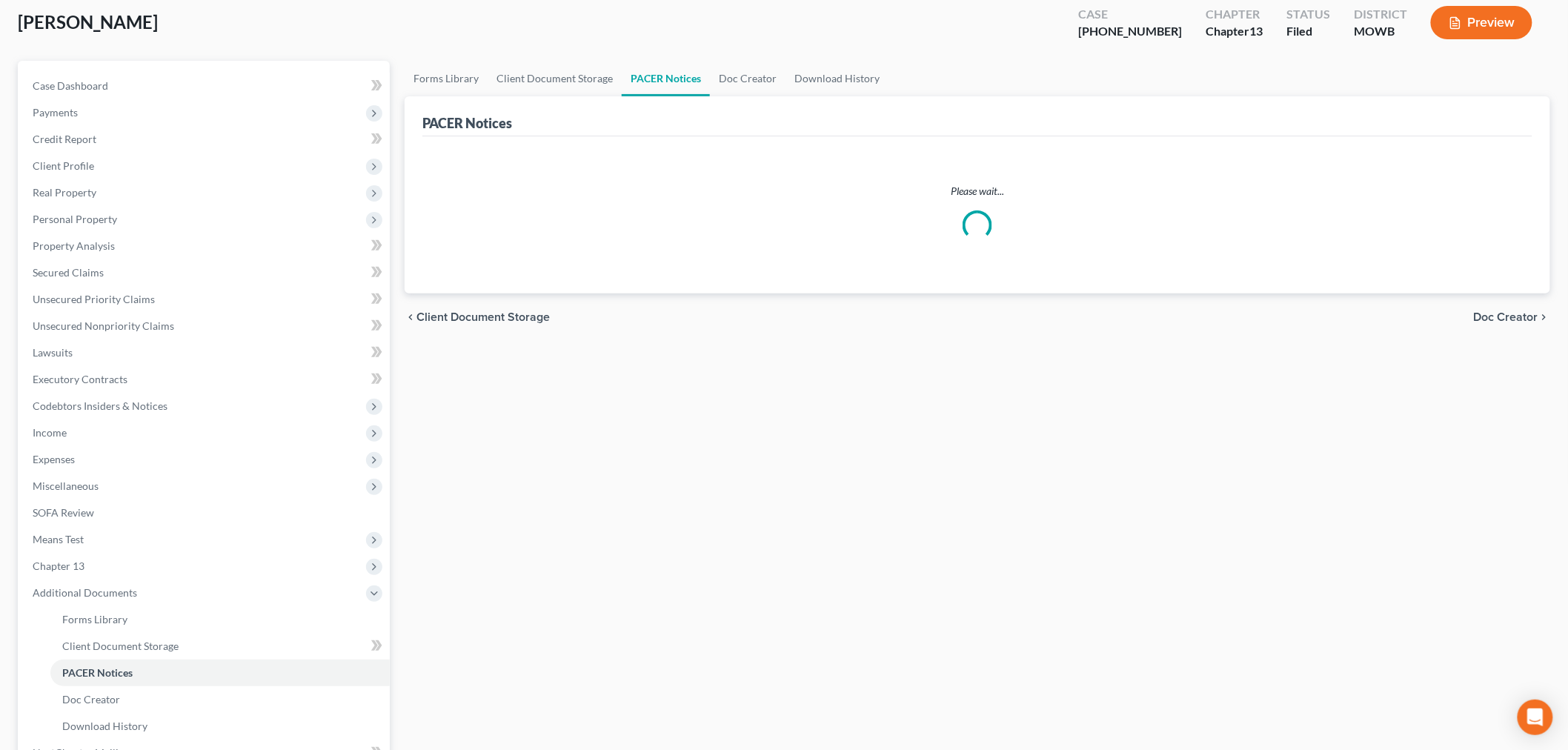
scroll to position [15, 0]
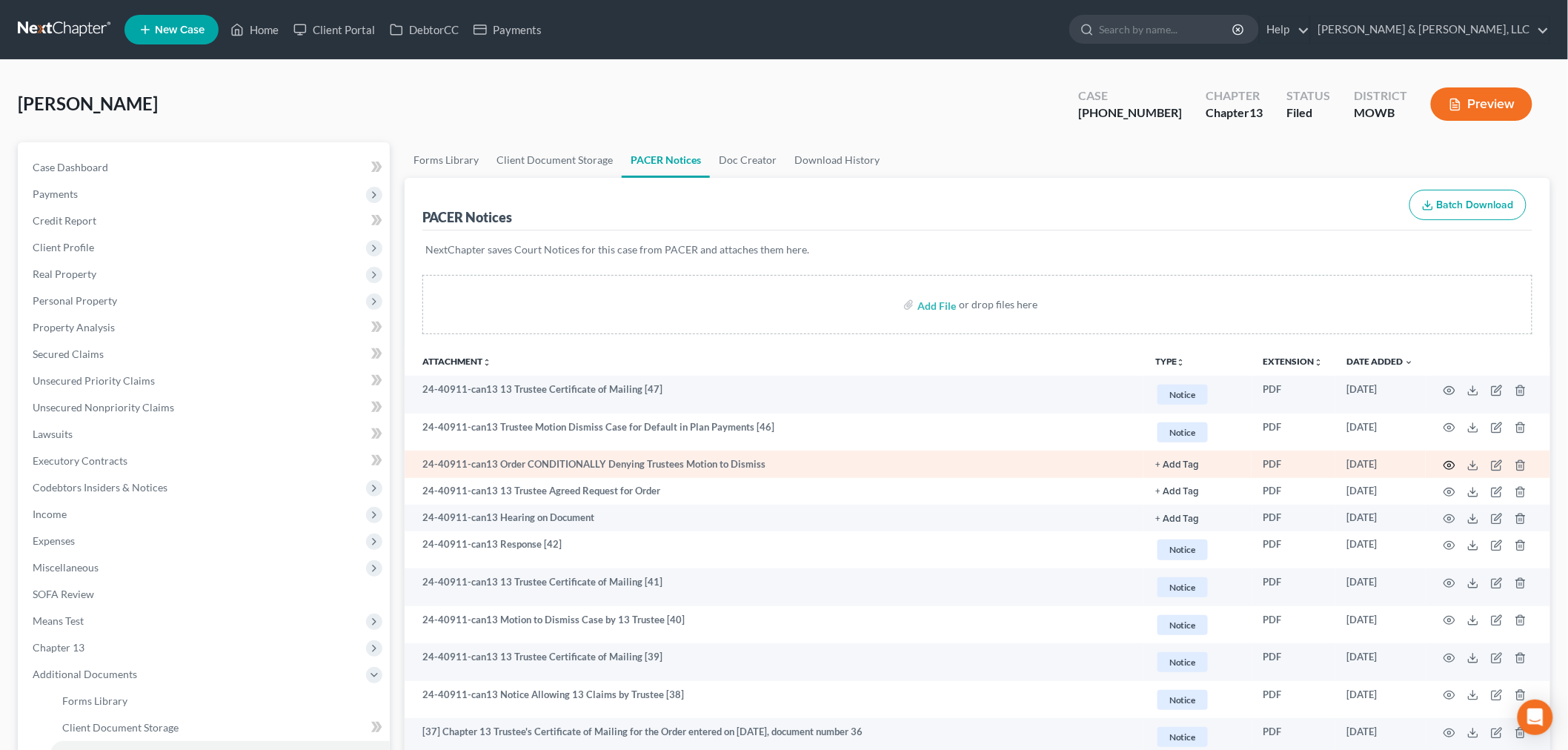
click at [1451, 464] on circle "button" at bounding box center [1449, 465] width 3 height 3
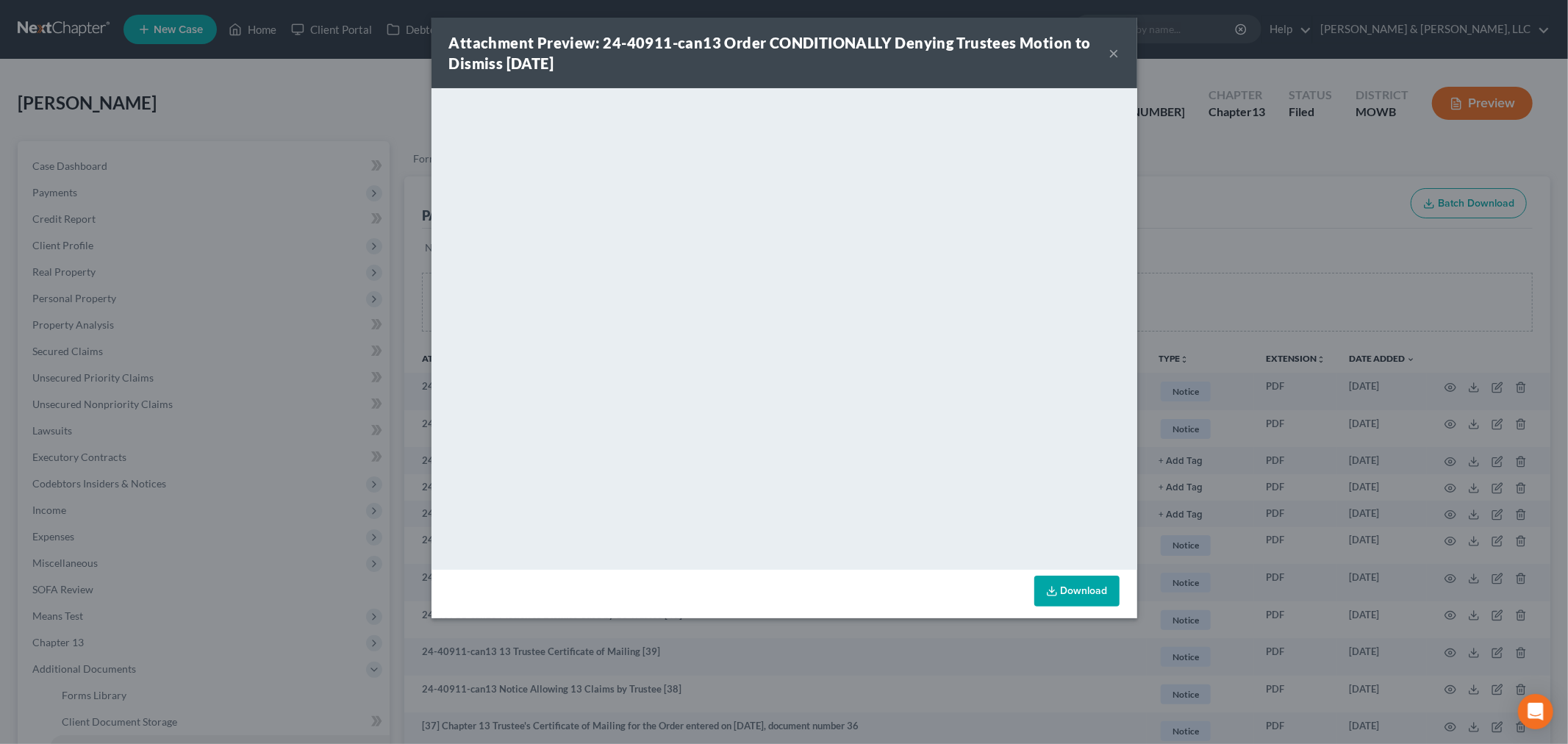
click at [1114, 50] on button "×" at bounding box center [1114, 53] width 10 height 18
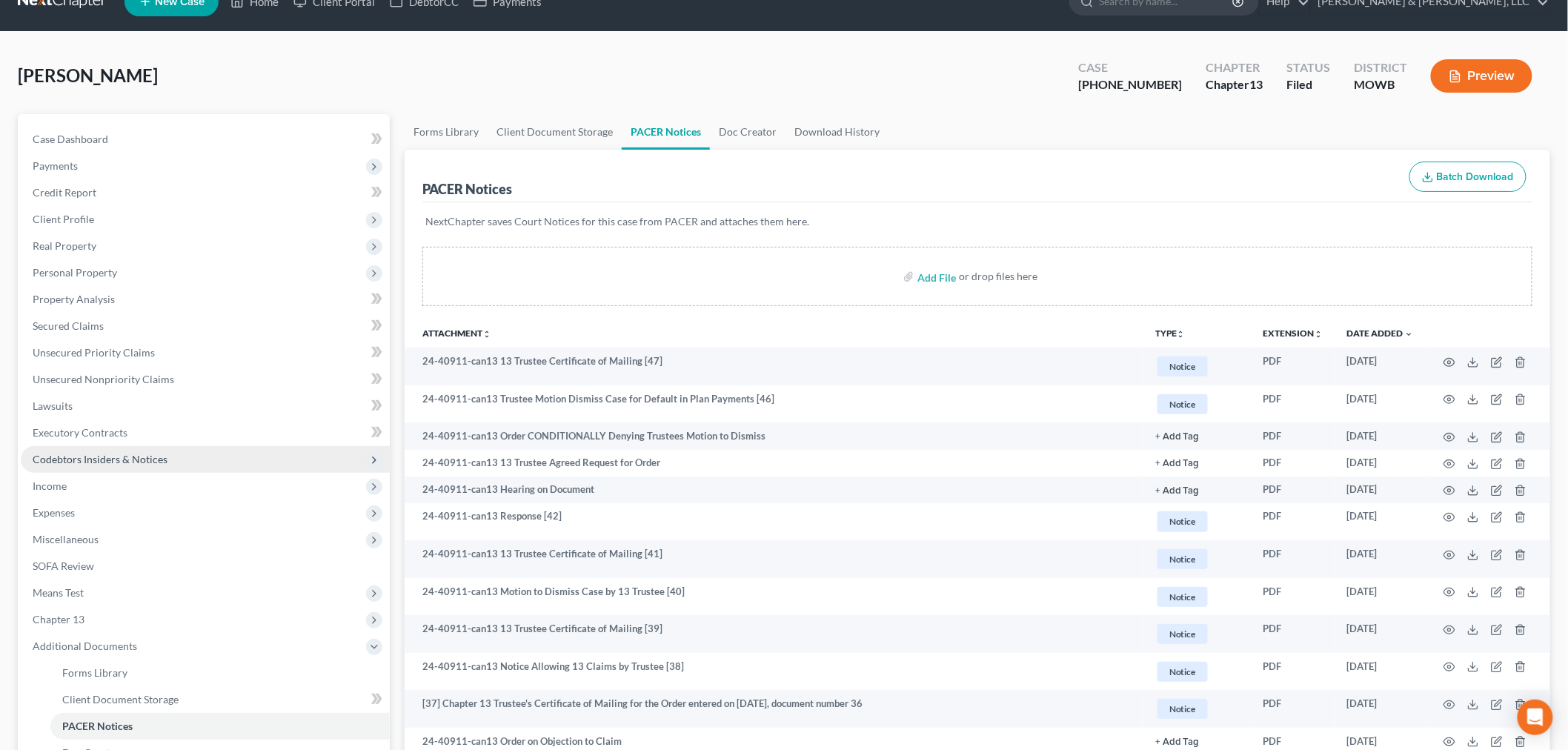
scroll to position [0, 0]
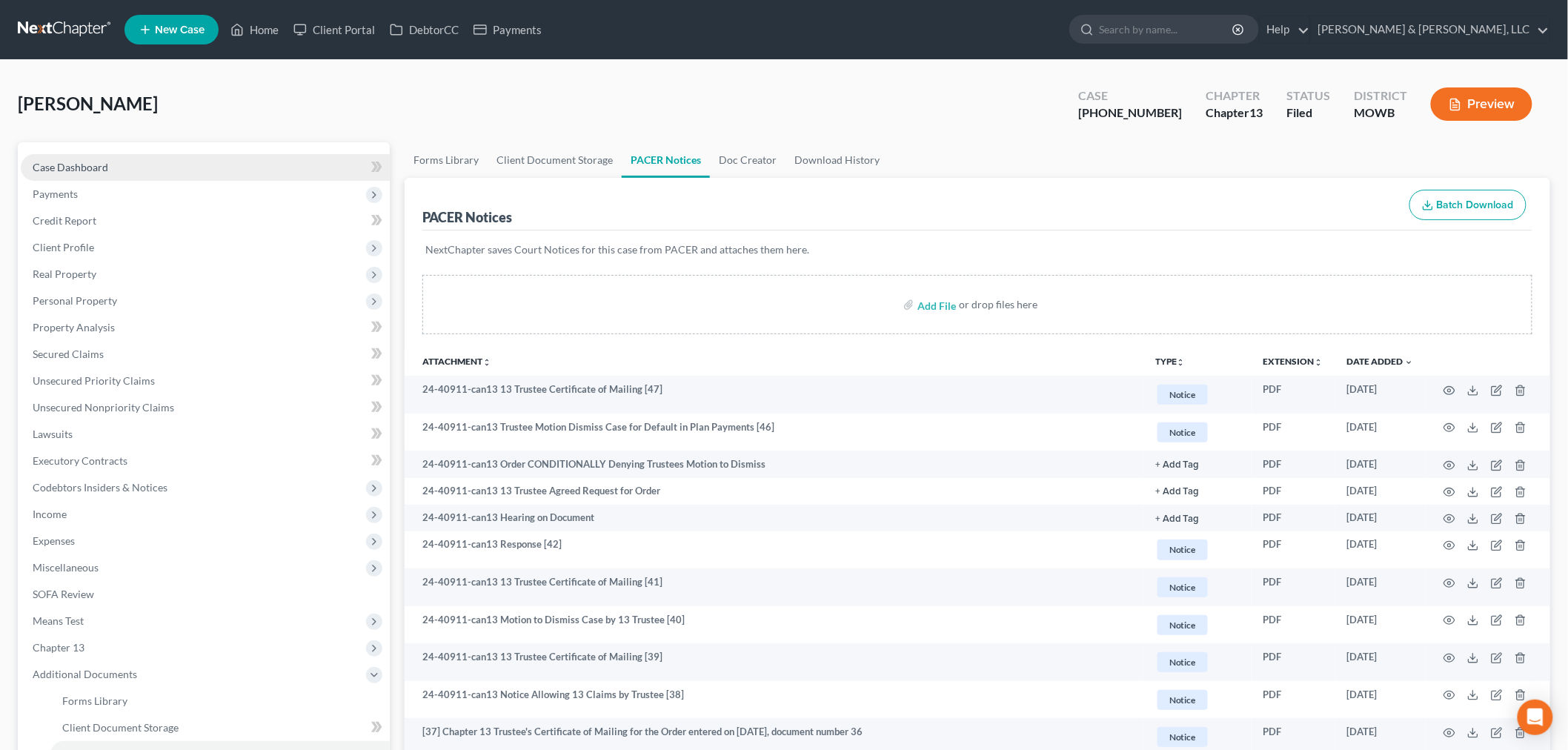
click at [82, 159] on link "Case Dashboard" at bounding box center [205, 168] width 369 height 27
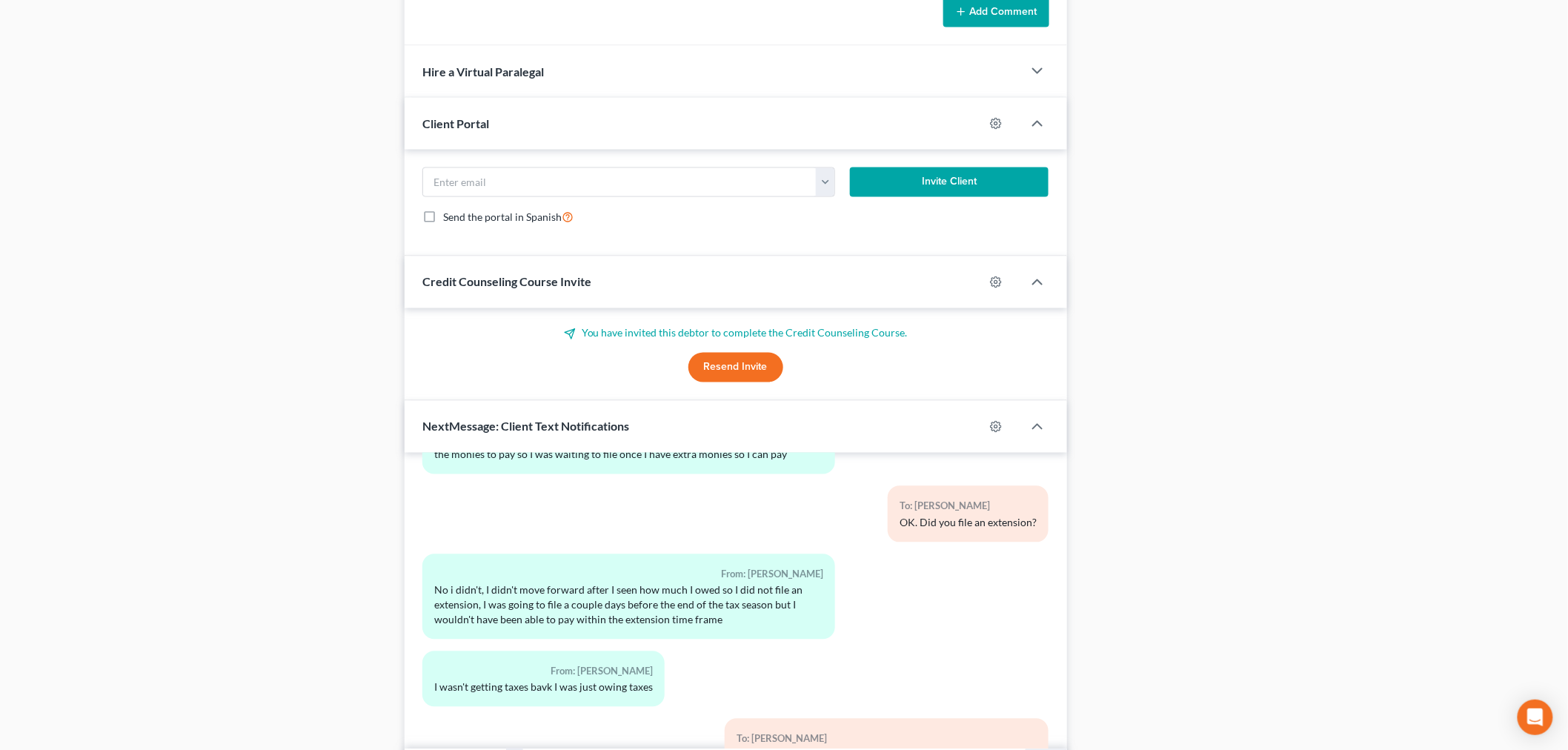
scroll to position [1089, 0]
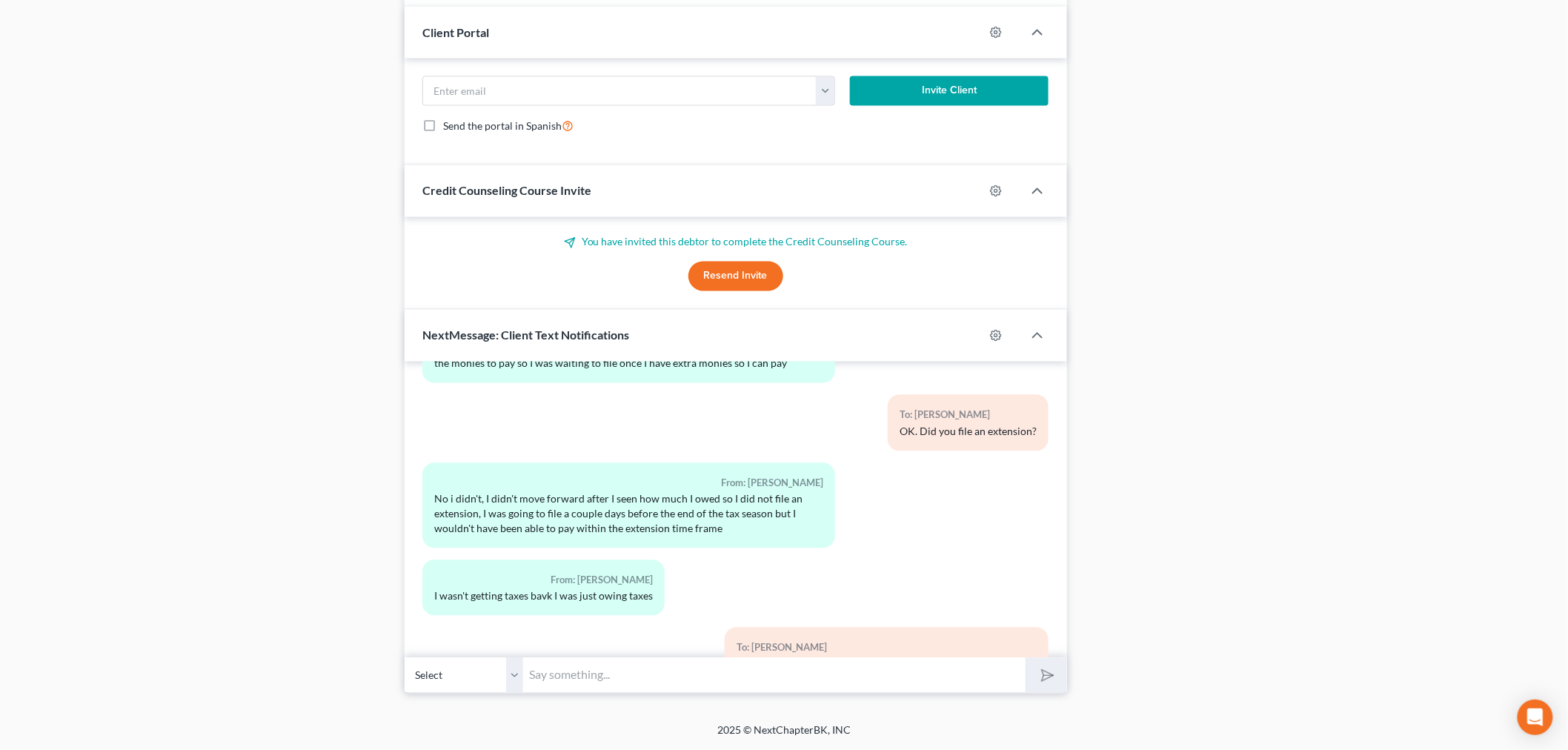
click at [589, 669] on input "text" at bounding box center [775, 675] width 503 height 36
type input "Hi Sheri - Please call the office at 913-495-9998. The Trustee has filed anothe…"
click at [1025, 658] on button "submit" at bounding box center [1045, 675] width 41 height 35
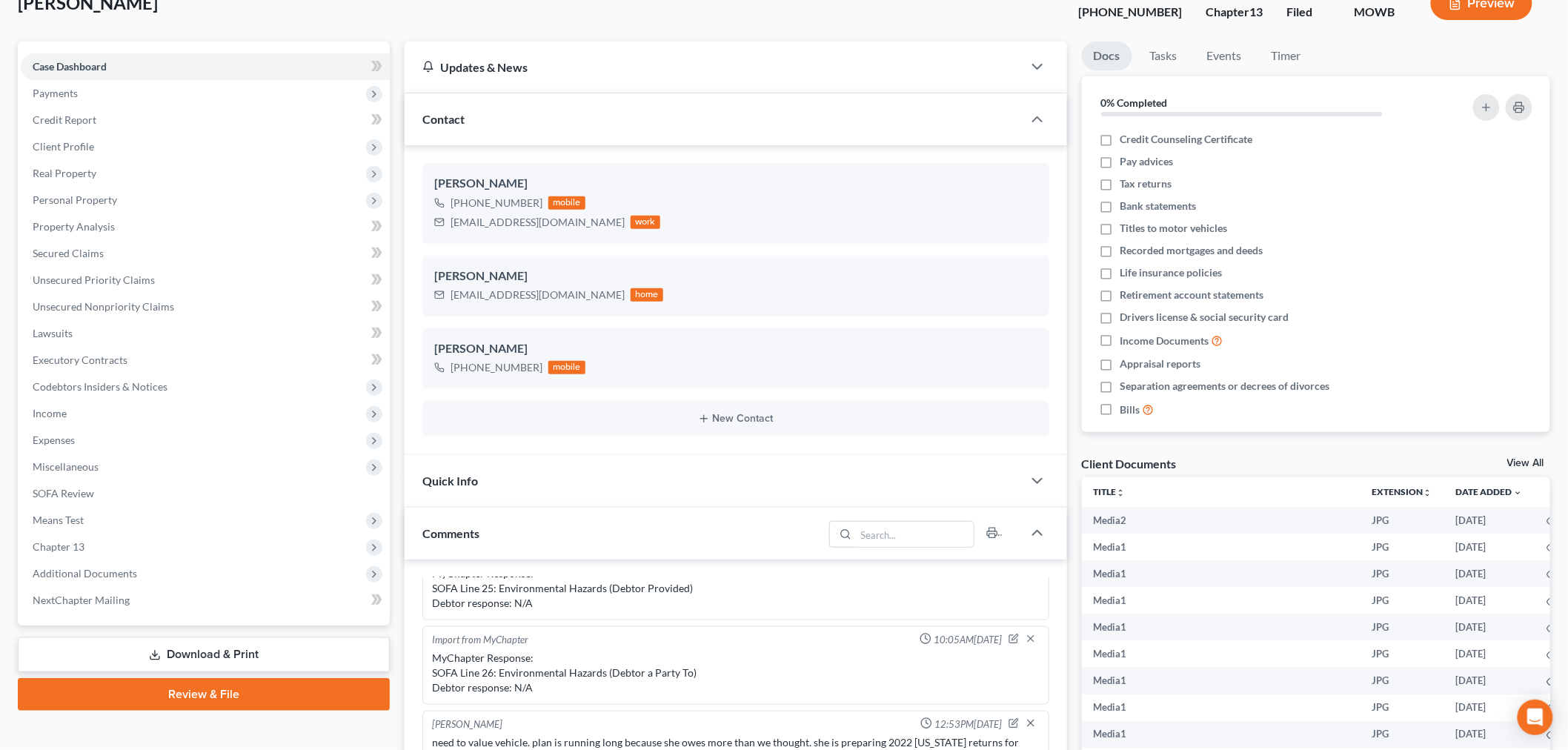
scroll to position [0, 0]
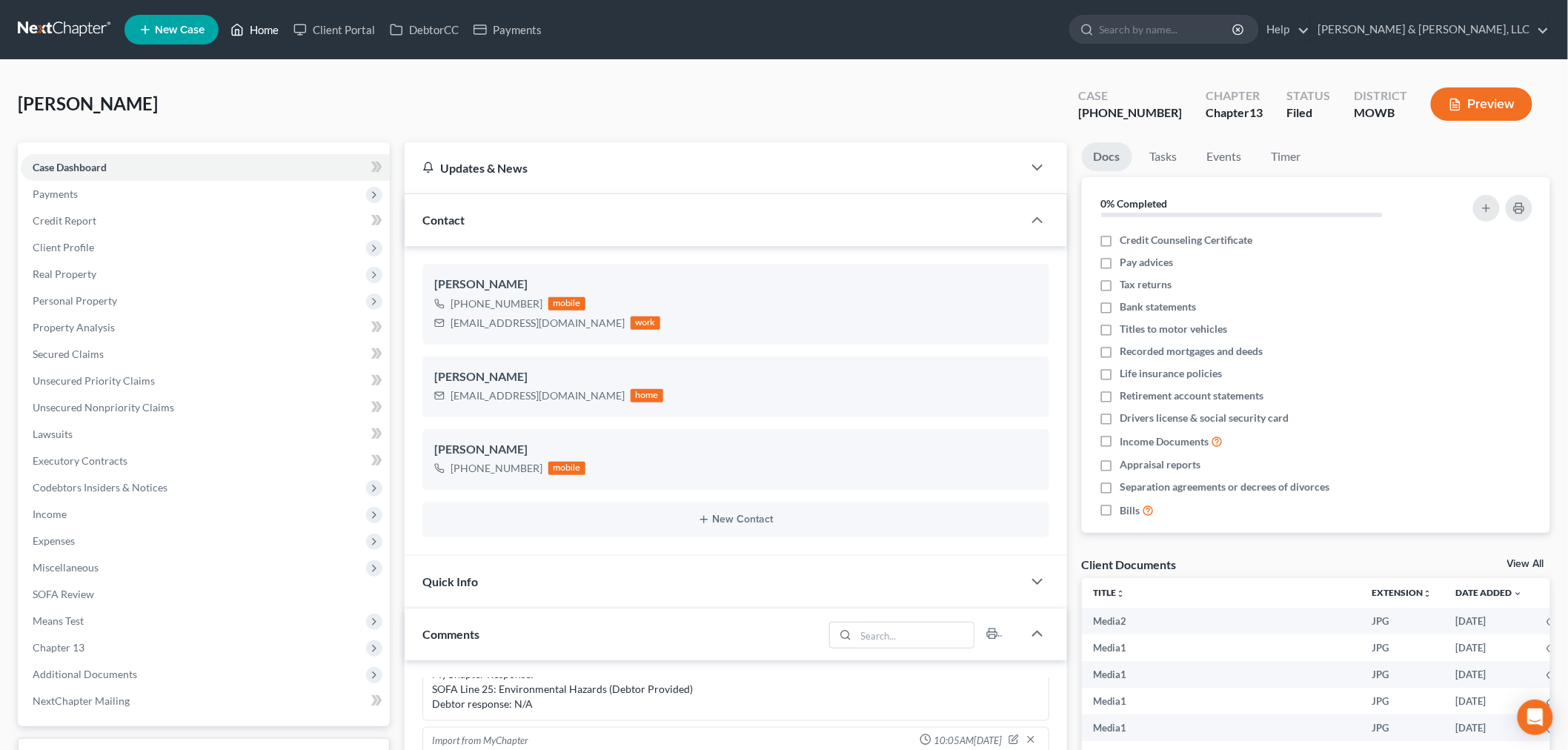
drag, startPoint x: 261, startPoint y: 30, endPoint x: 319, endPoint y: 60, distance: 65.3
click at [261, 30] on link "Home" at bounding box center [255, 30] width 63 height 27
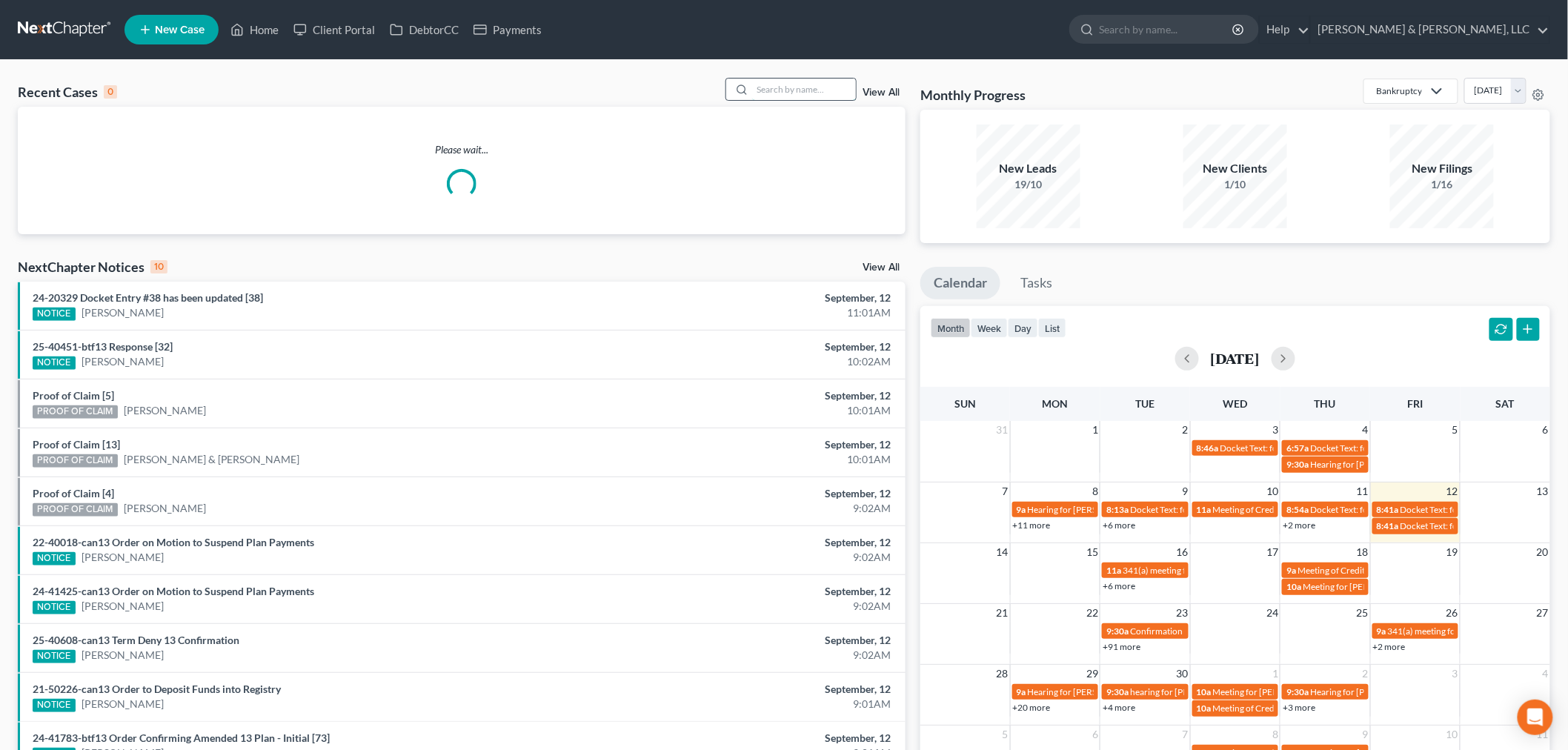
click at [796, 85] on input "search" at bounding box center [803, 89] width 104 height 22
type input "r"
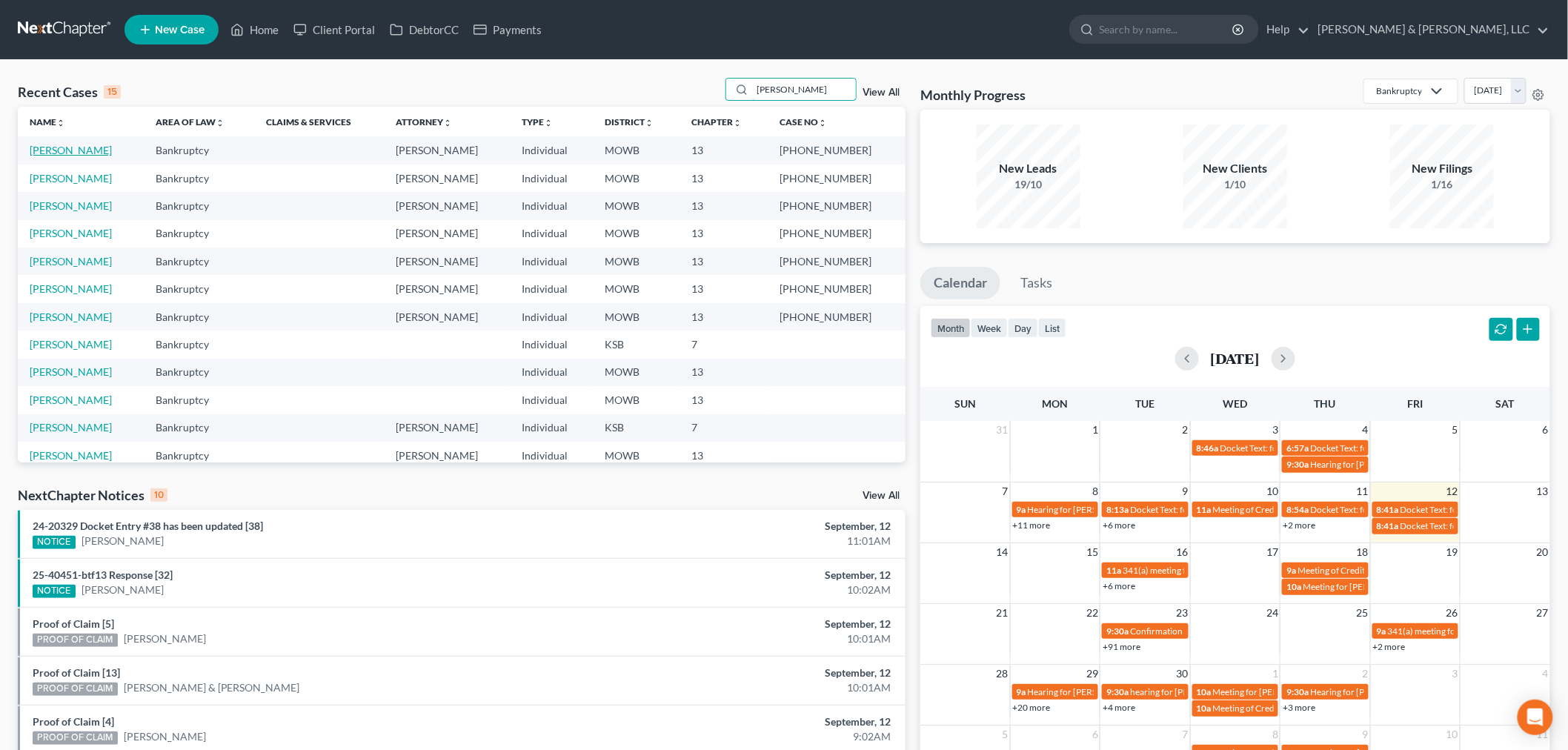
type input "tryon"
click at [47, 148] on link "[PERSON_NAME]" at bounding box center [70, 150] width 82 height 13
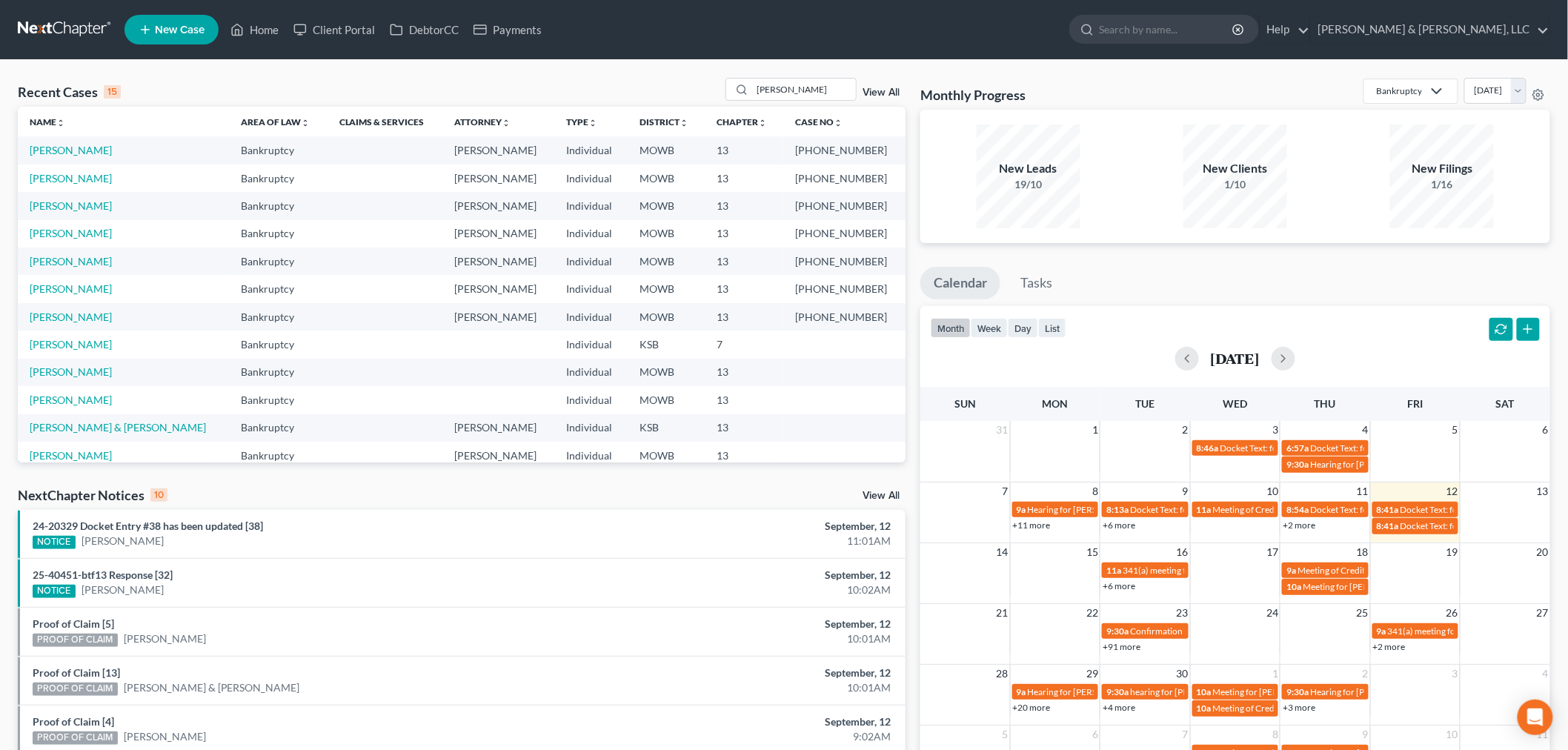
select select "2"
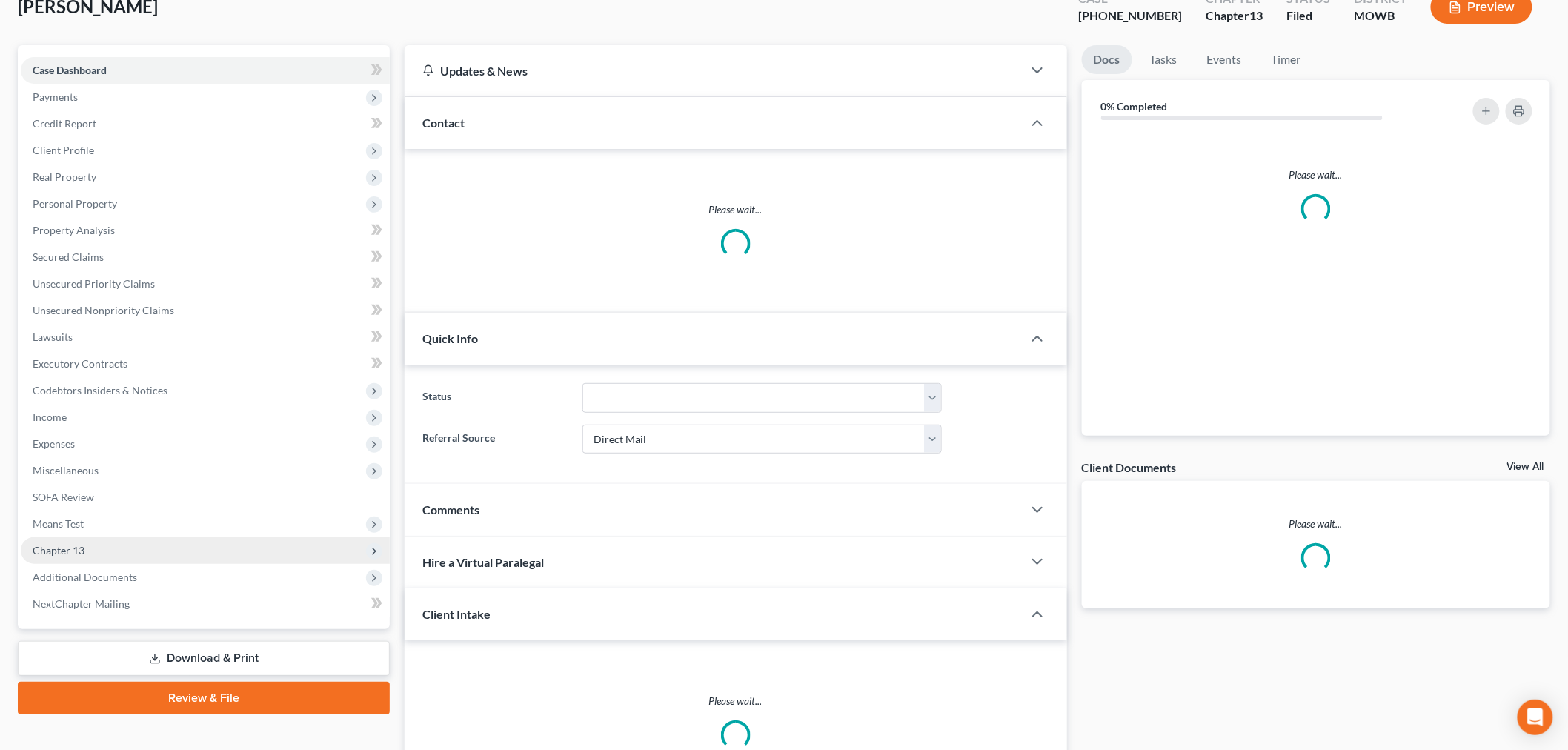
scroll to position [246, 0]
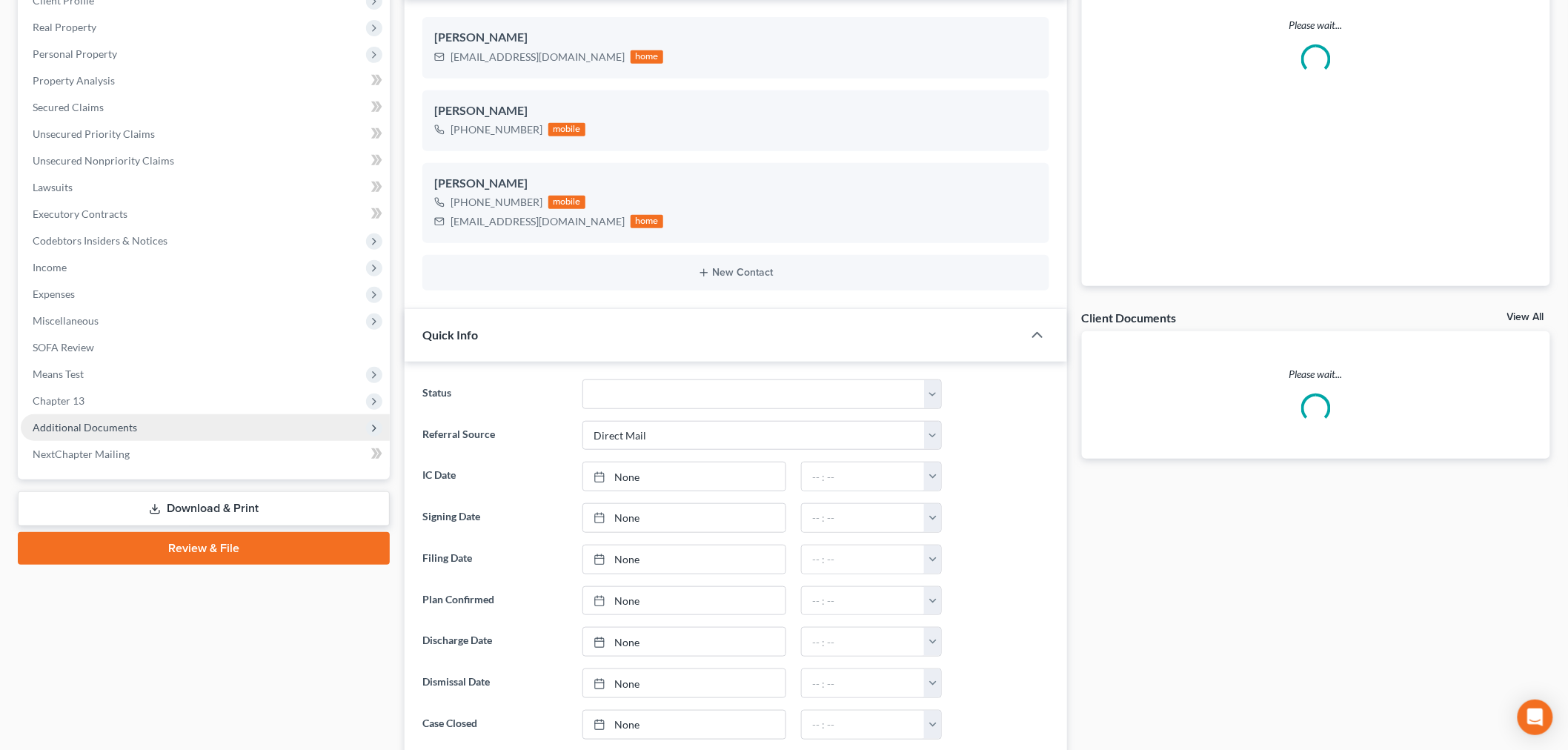
click at [99, 422] on span "Additional Documents" at bounding box center [85, 427] width 105 height 13
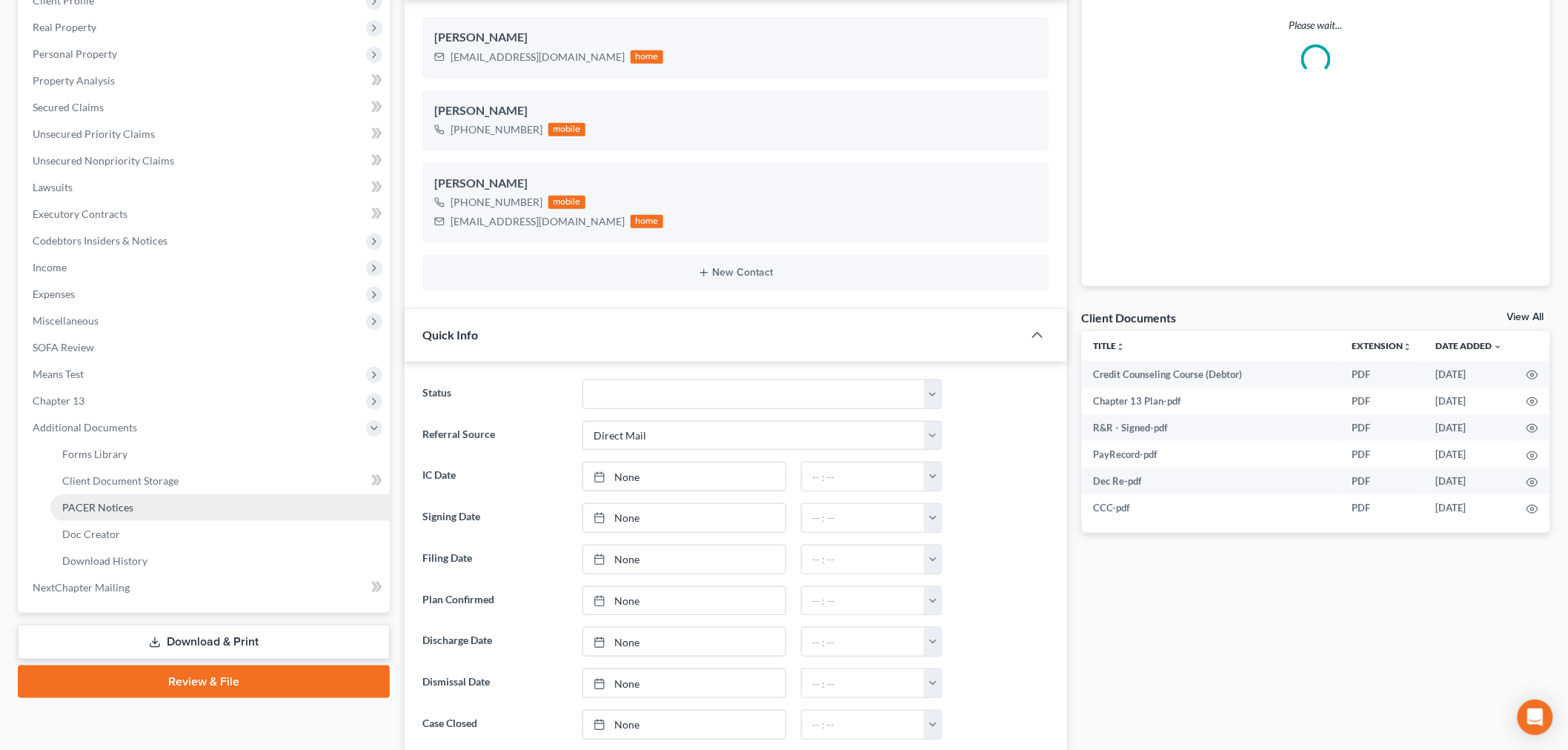
click at [106, 503] on span "PACER Notices" at bounding box center [97, 507] width 71 height 13
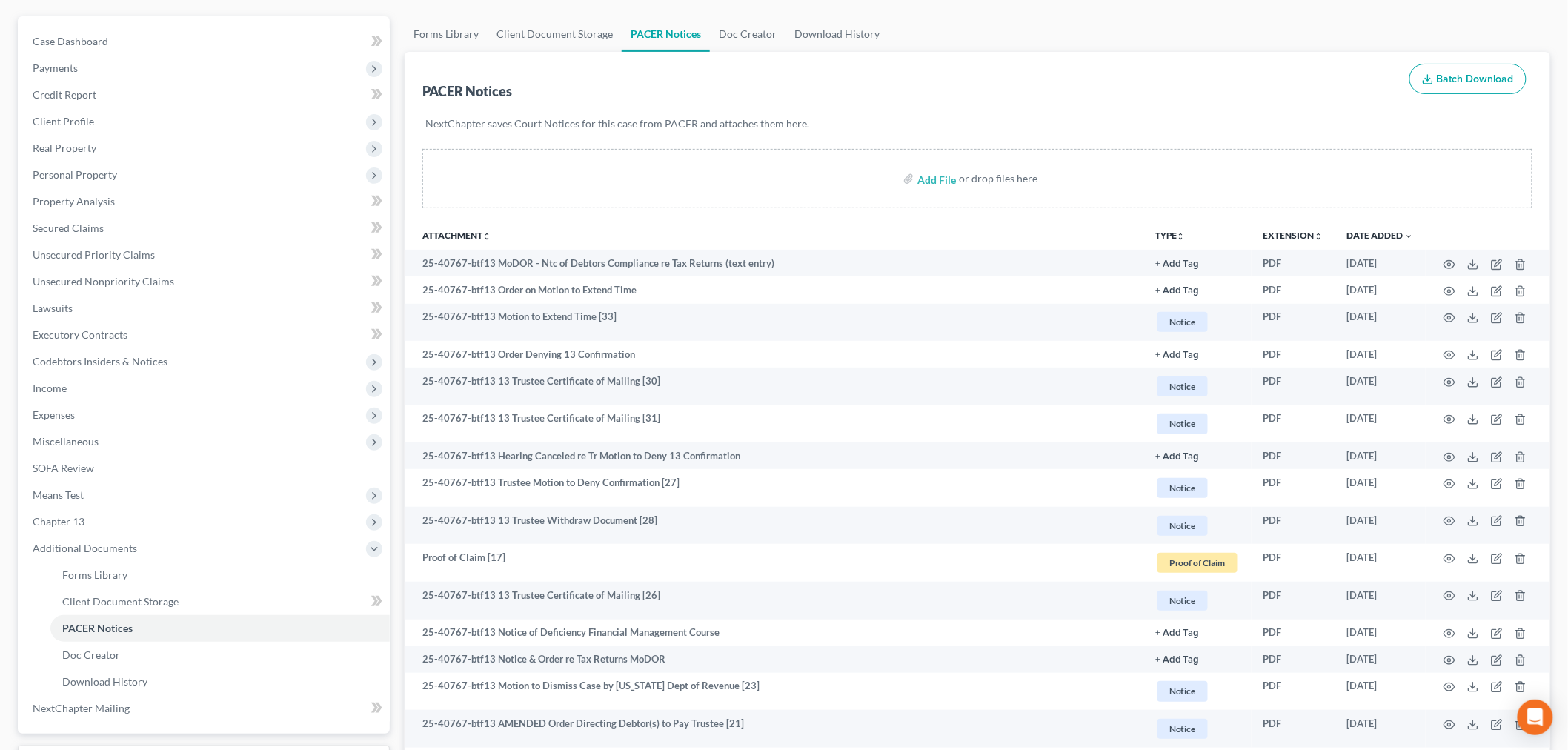
scroll to position [164, 0]
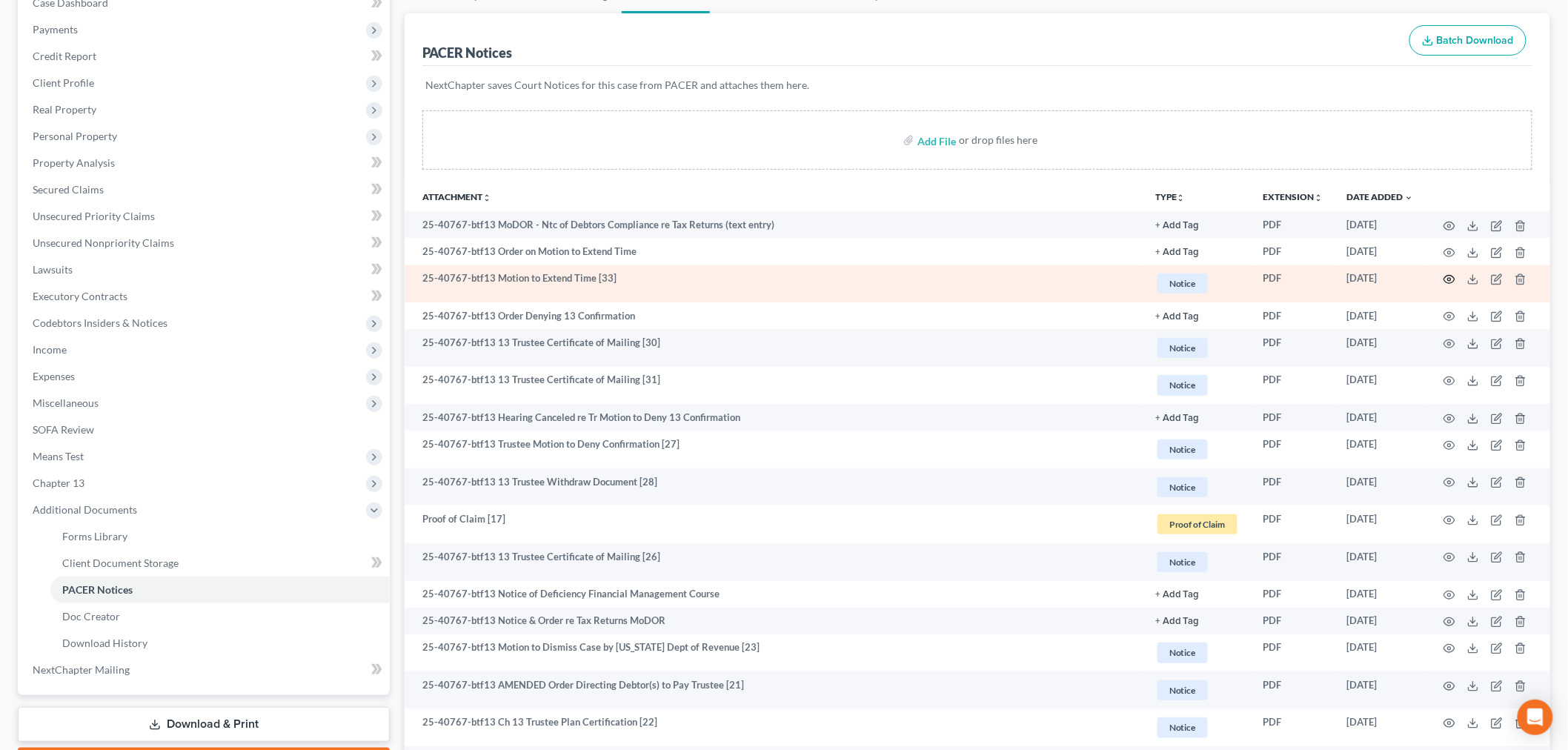
click at [1445, 283] on icon "button" at bounding box center [1449, 279] width 12 height 12
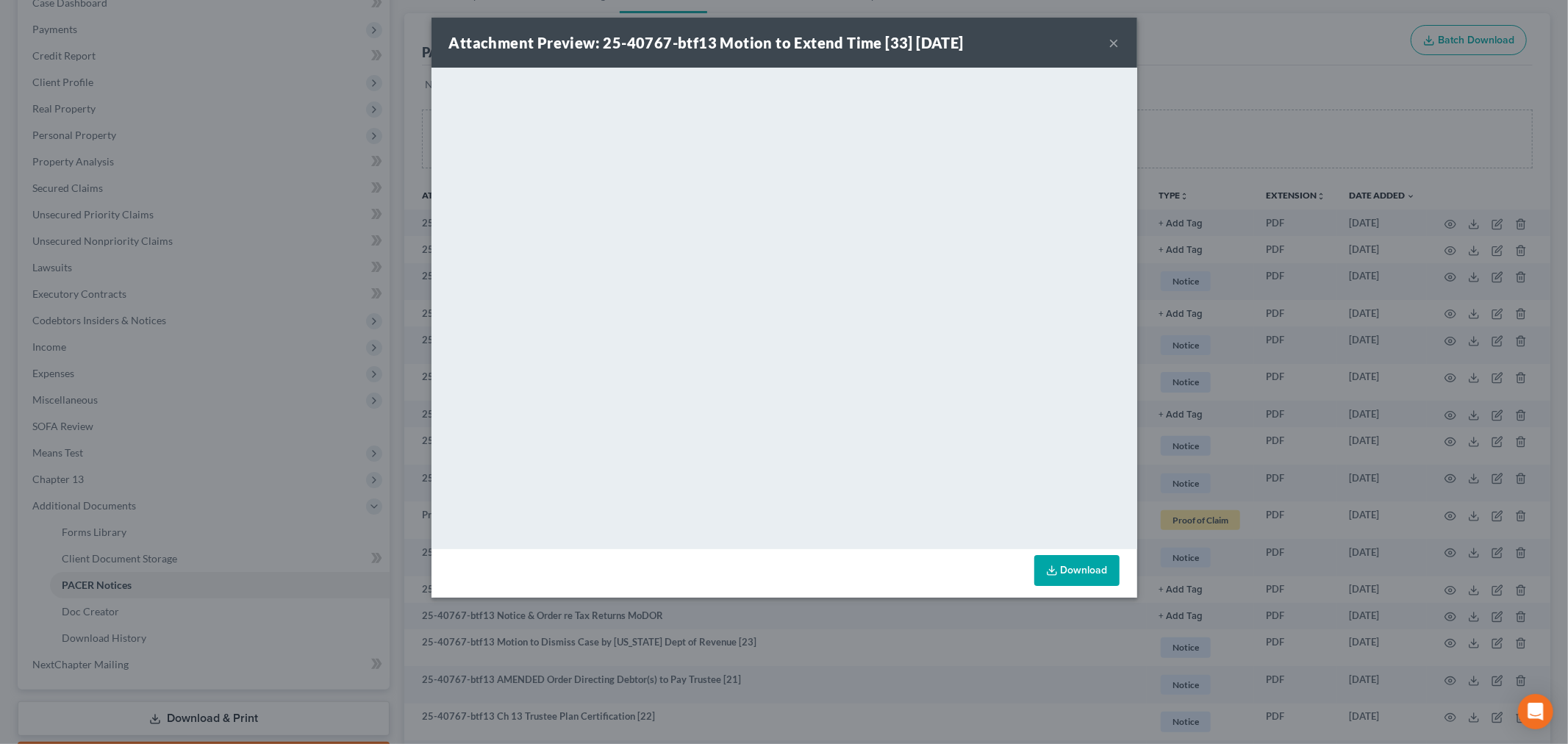
click at [1115, 35] on button "×" at bounding box center [1114, 43] width 10 height 18
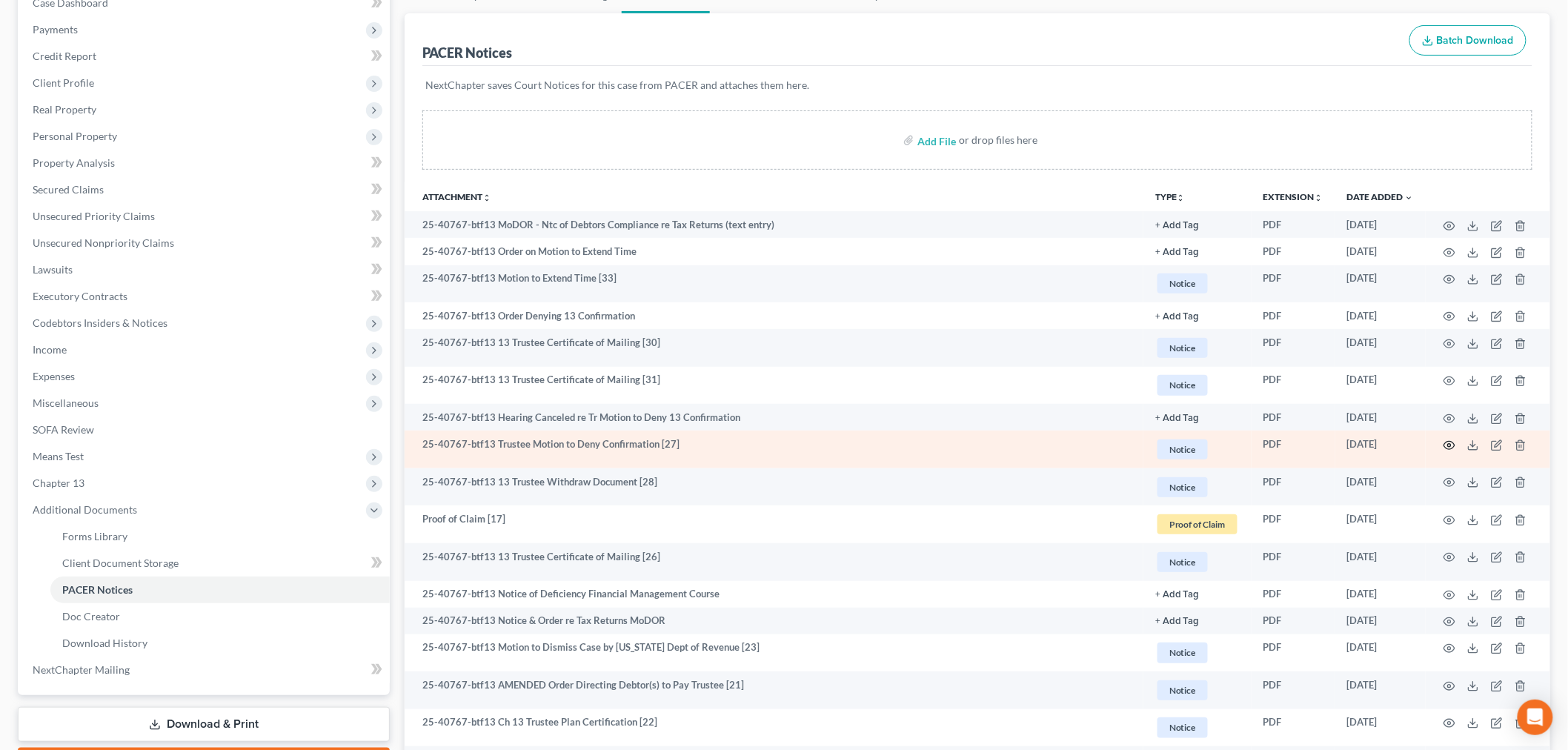
click at [1450, 449] on icon "button" at bounding box center [1449, 445] width 12 height 12
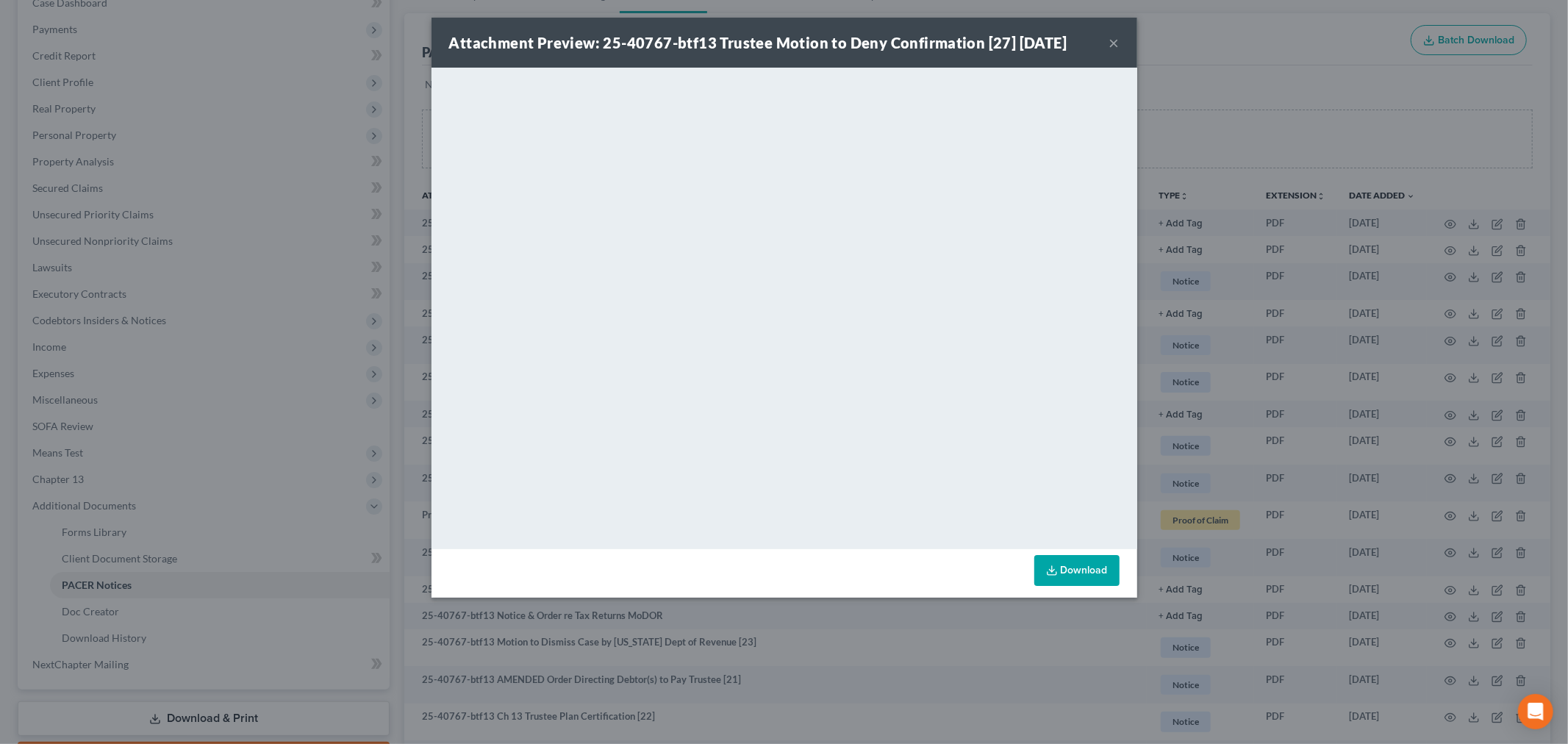
click at [1114, 39] on button "×" at bounding box center [1114, 43] width 10 height 18
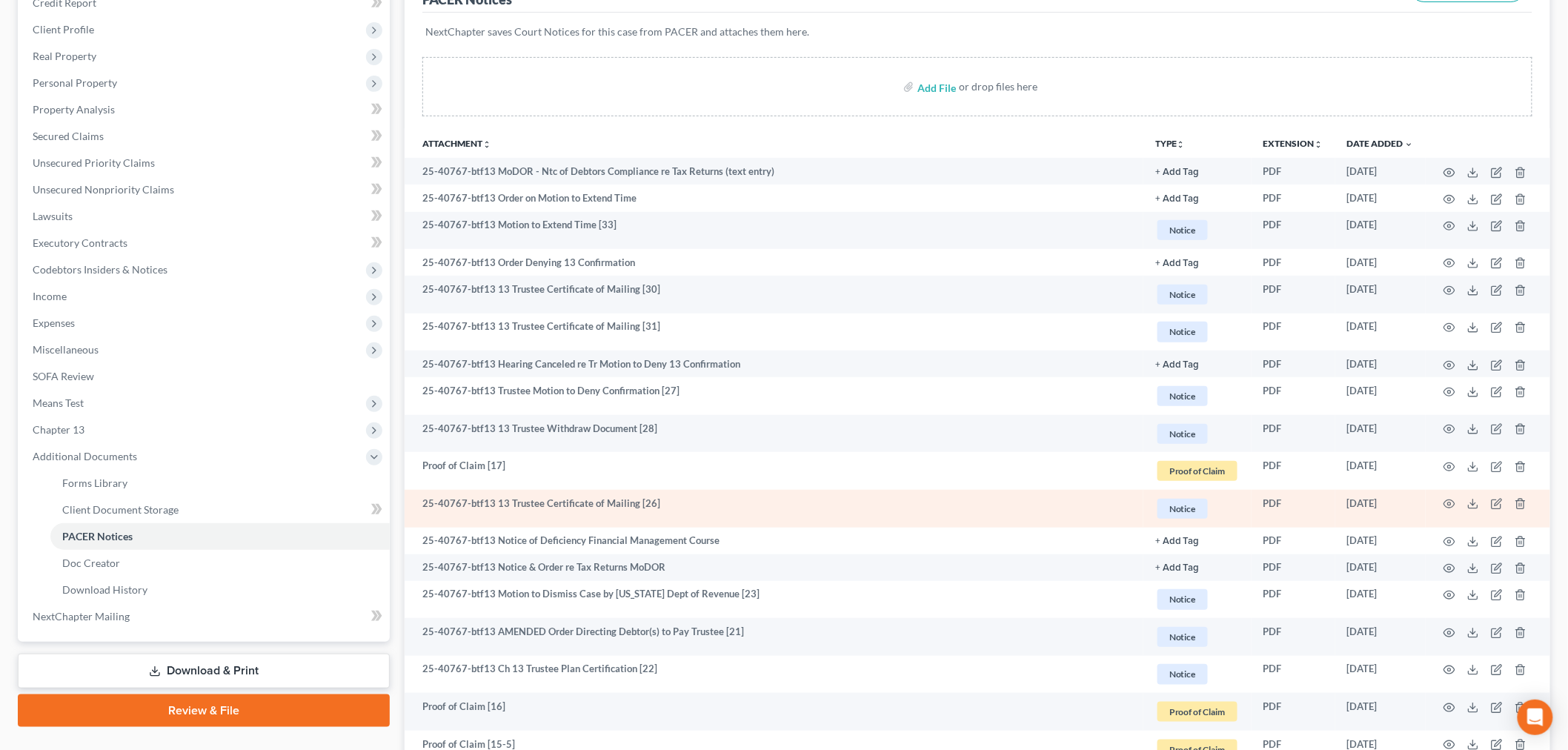
scroll to position [246, 0]
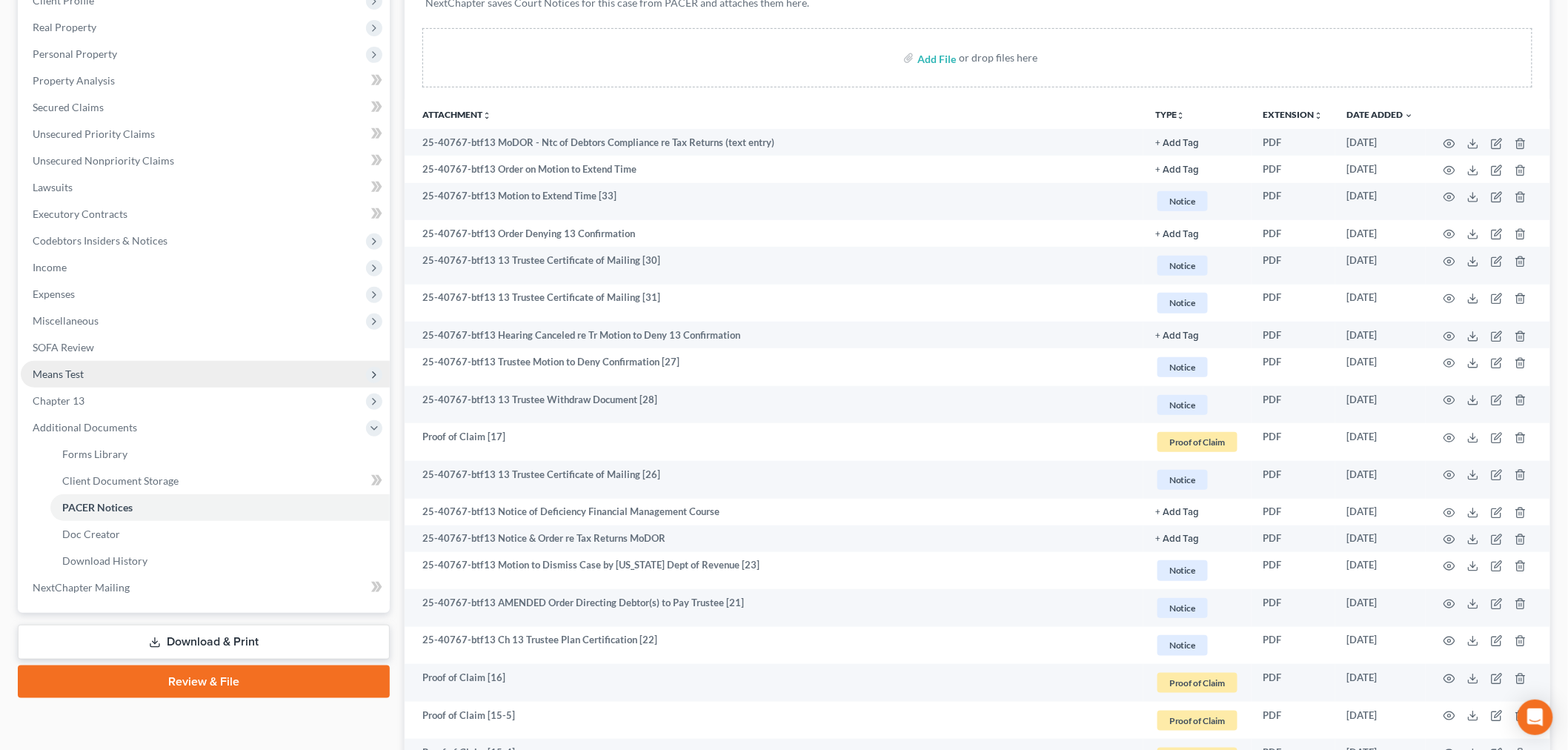
click at [46, 373] on span "Means Test" at bounding box center [58, 374] width 51 height 13
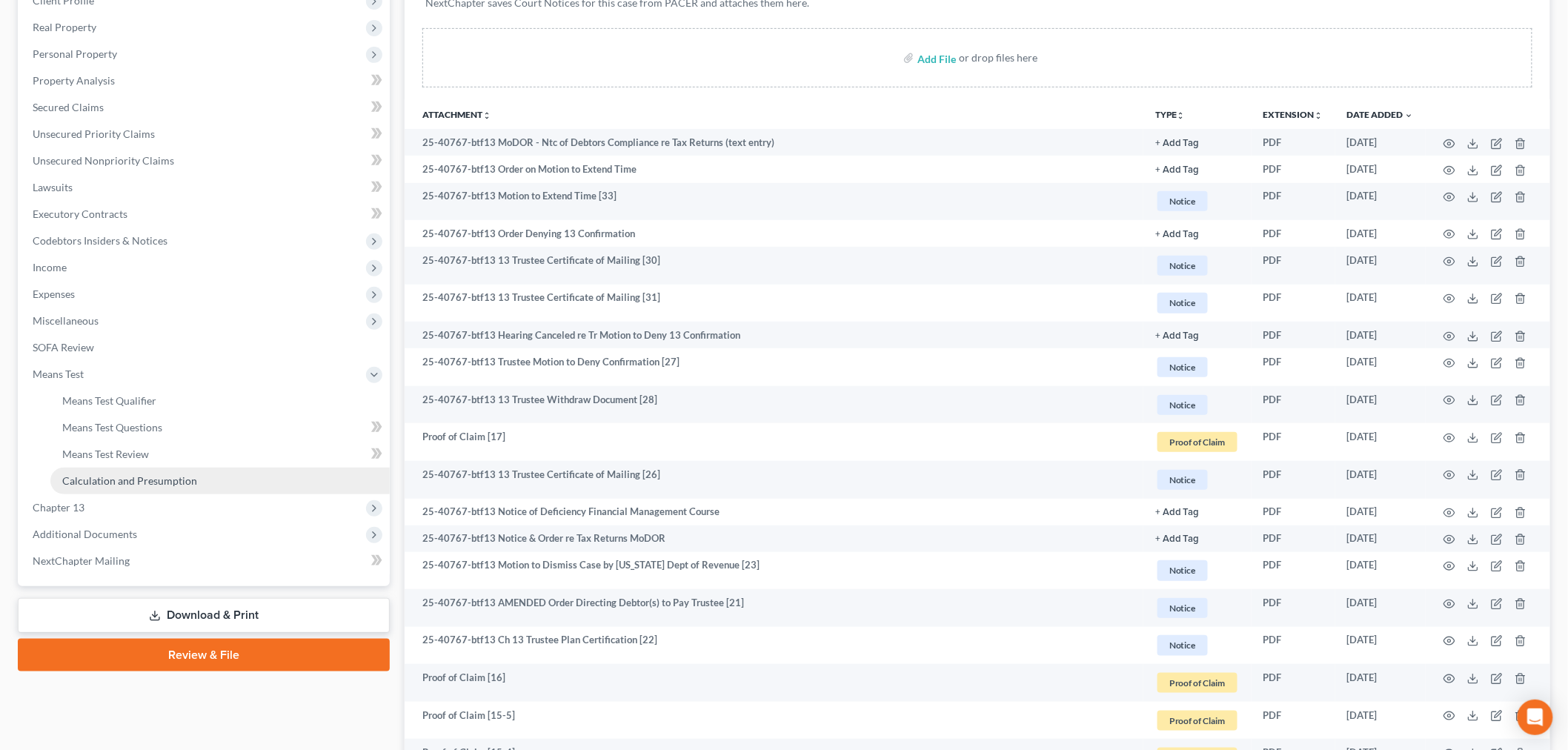
click at [87, 475] on span "Calculation and Presumption" at bounding box center [129, 480] width 135 height 13
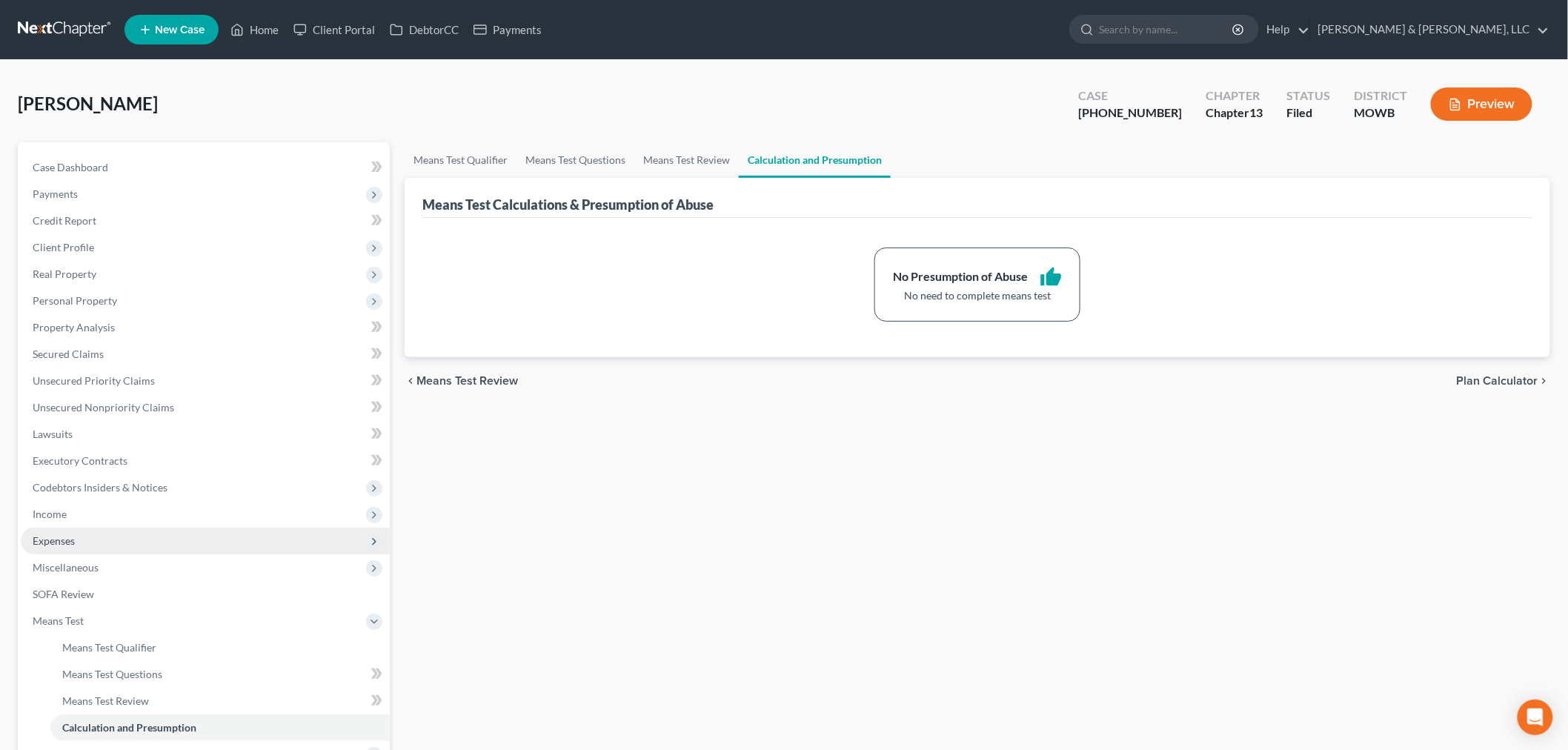
scroll to position [223, 0]
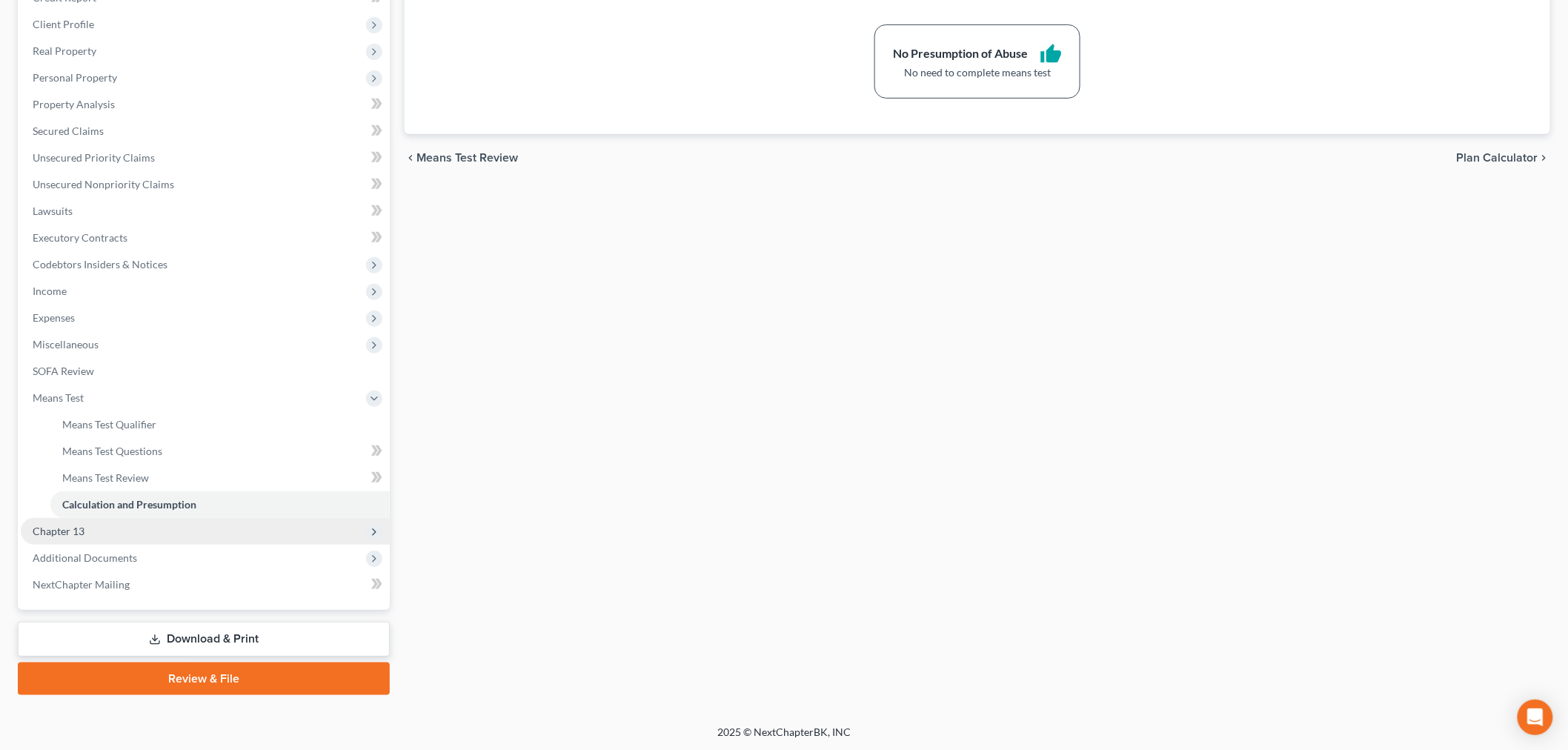
click at [55, 535] on span "Chapter 13" at bounding box center [58, 531] width 51 height 13
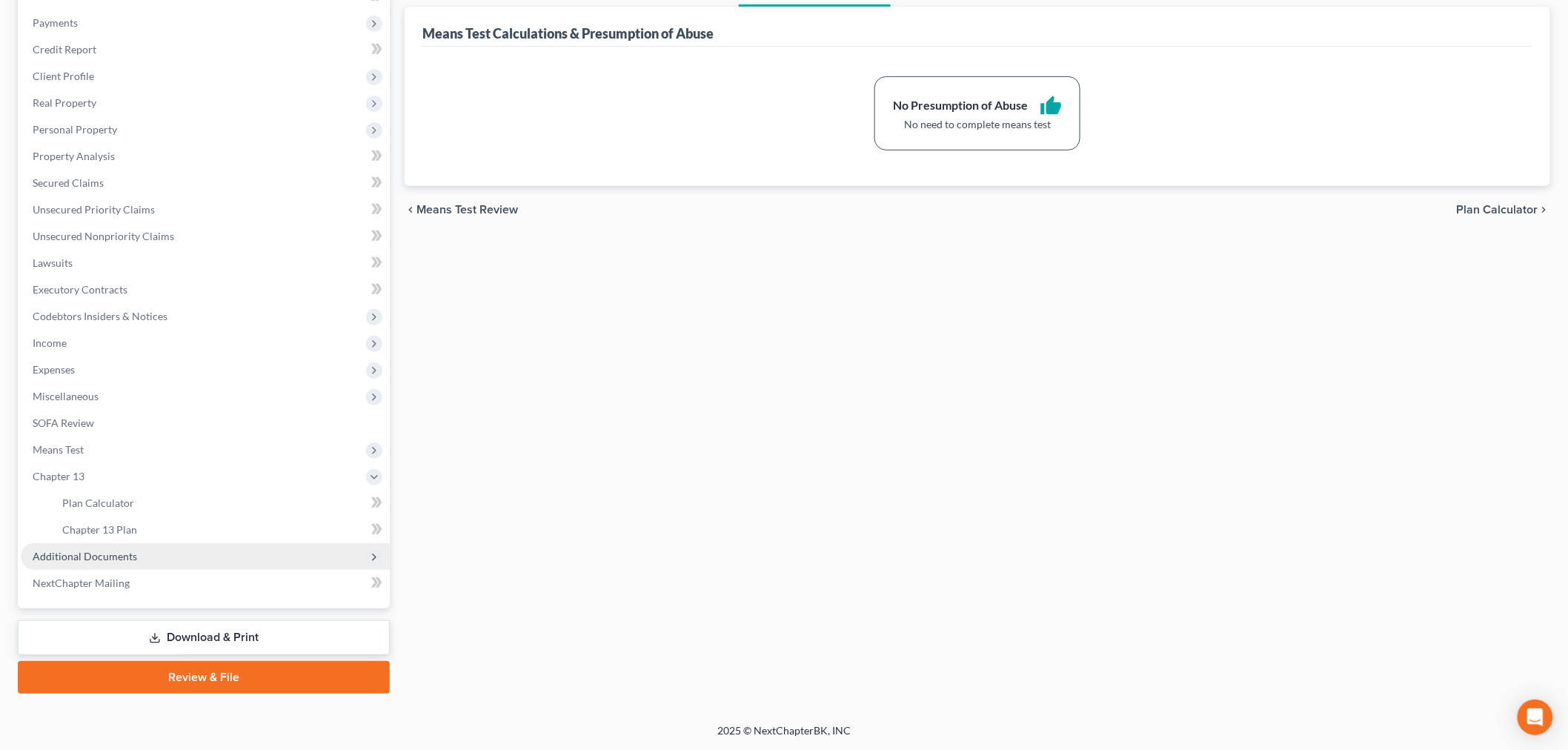
scroll to position [169, 0]
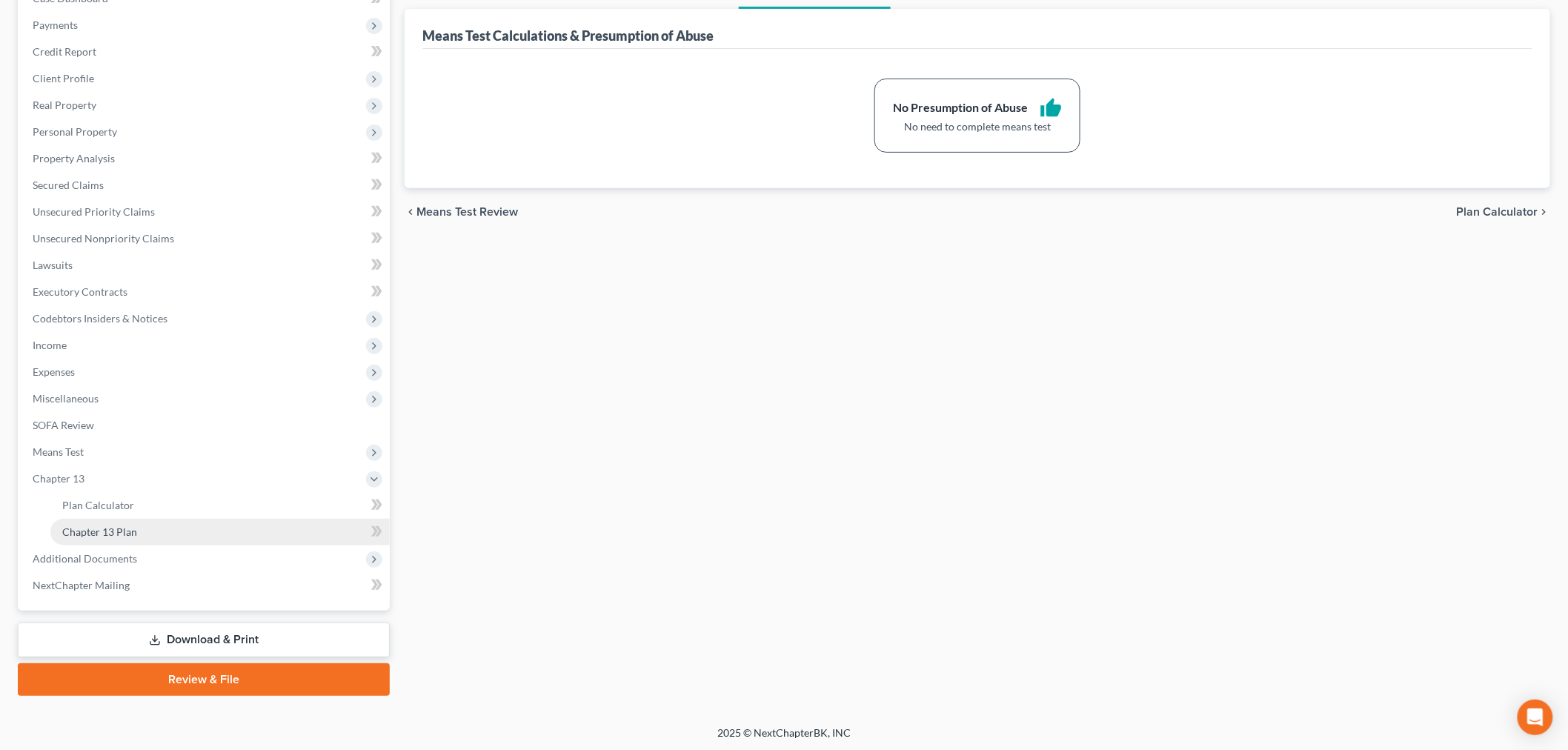
click at [78, 526] on span "Chapter 13 Plan" at bounding box center [99, 532] width 75 height 13
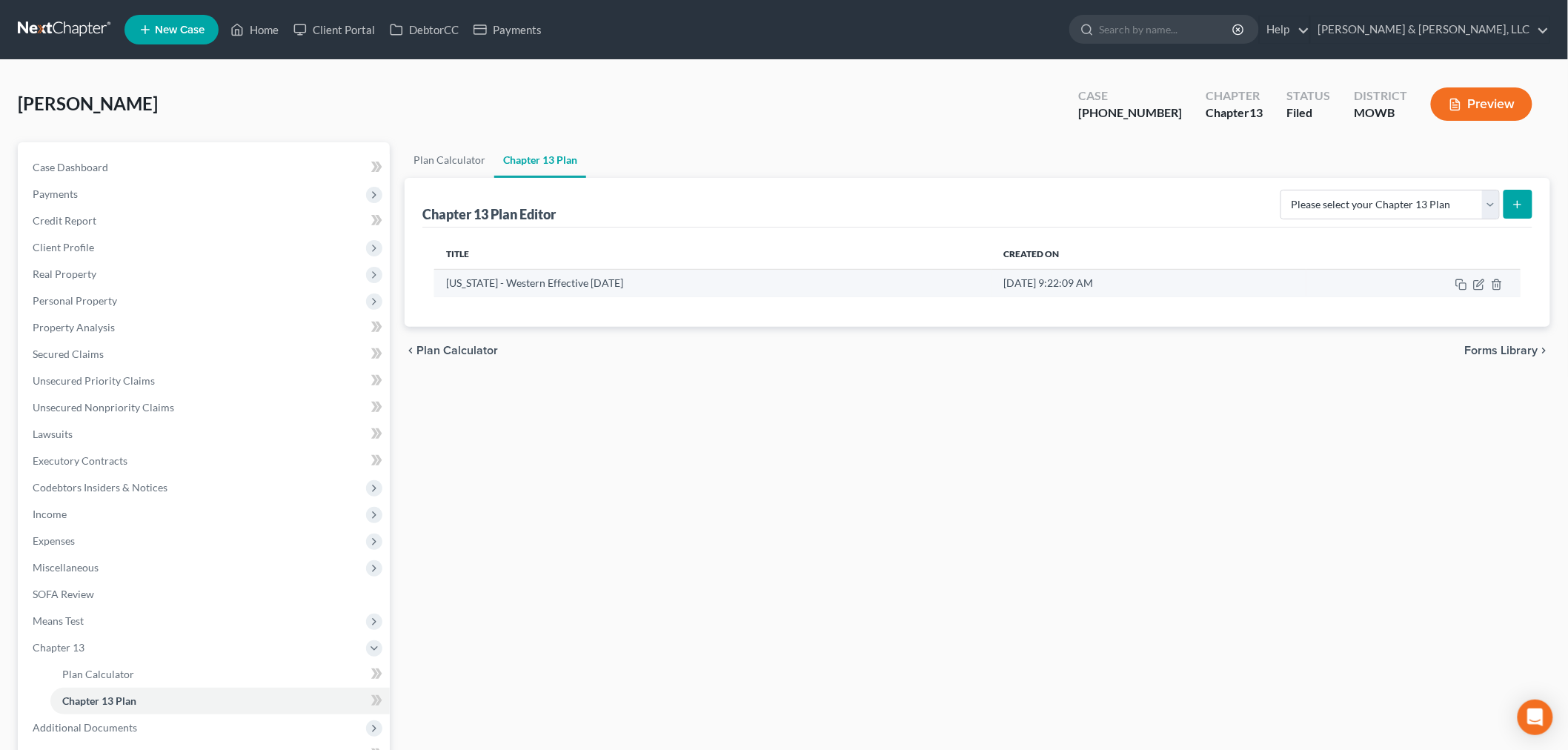
click at [1487, 286] on td at bounding box center [1414, 282] width 214 height 28
click at [1483, 283] on icon "button" at bounding box center [1479, 284] width 12 height 12
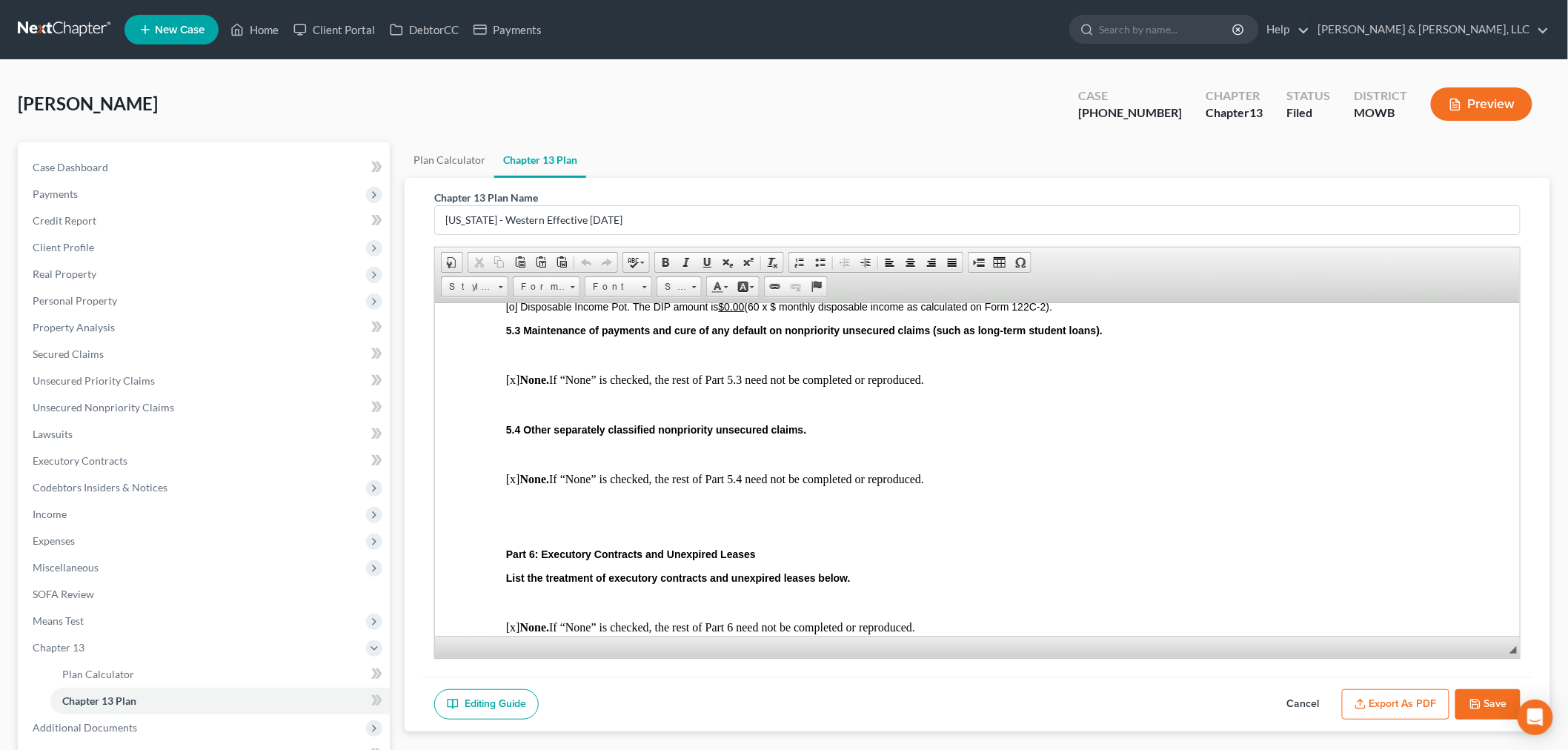
scroll to position [2799, 0]
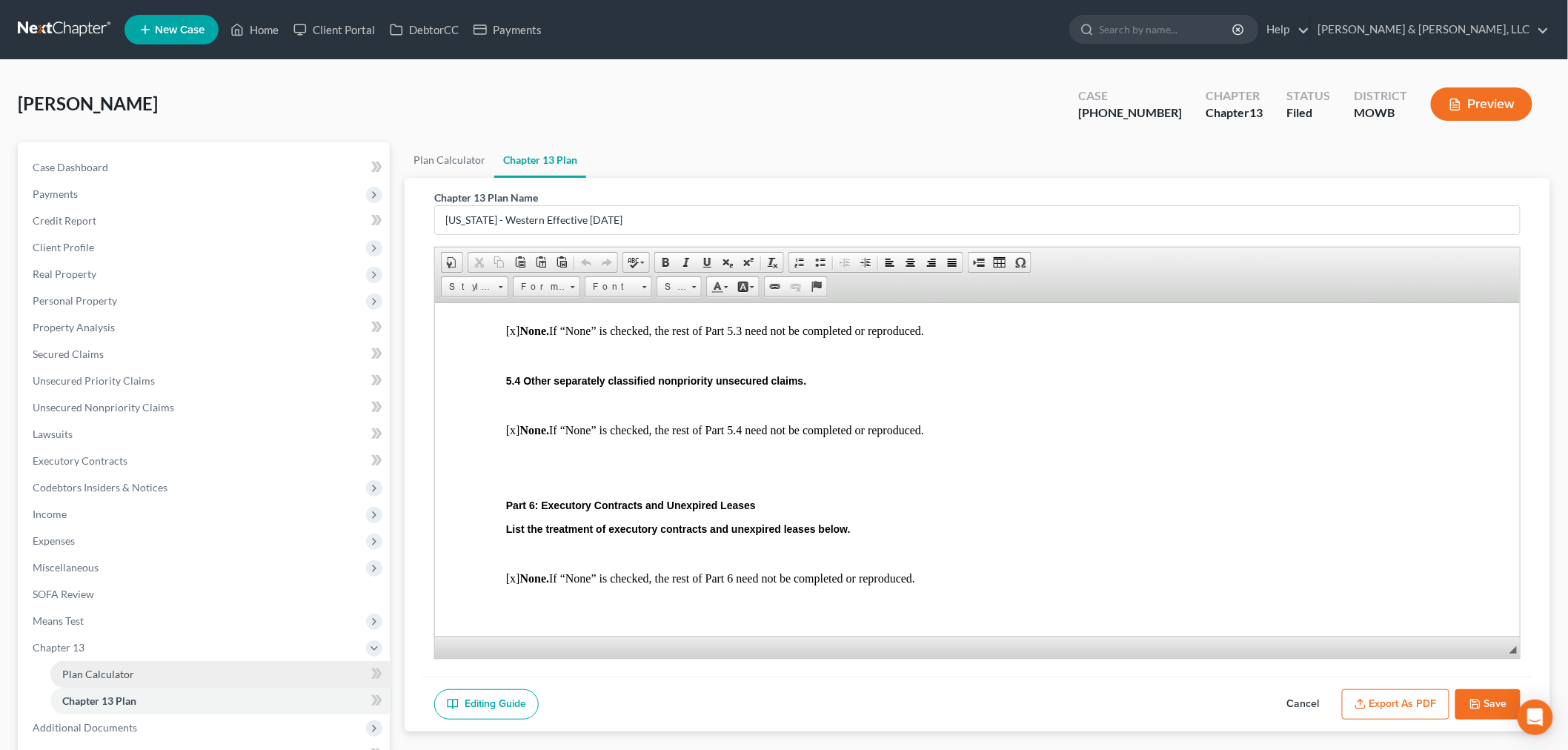
click at [153, 671] on link "Plan Calculator" at bounding box center [220, 674] width 339 height 27
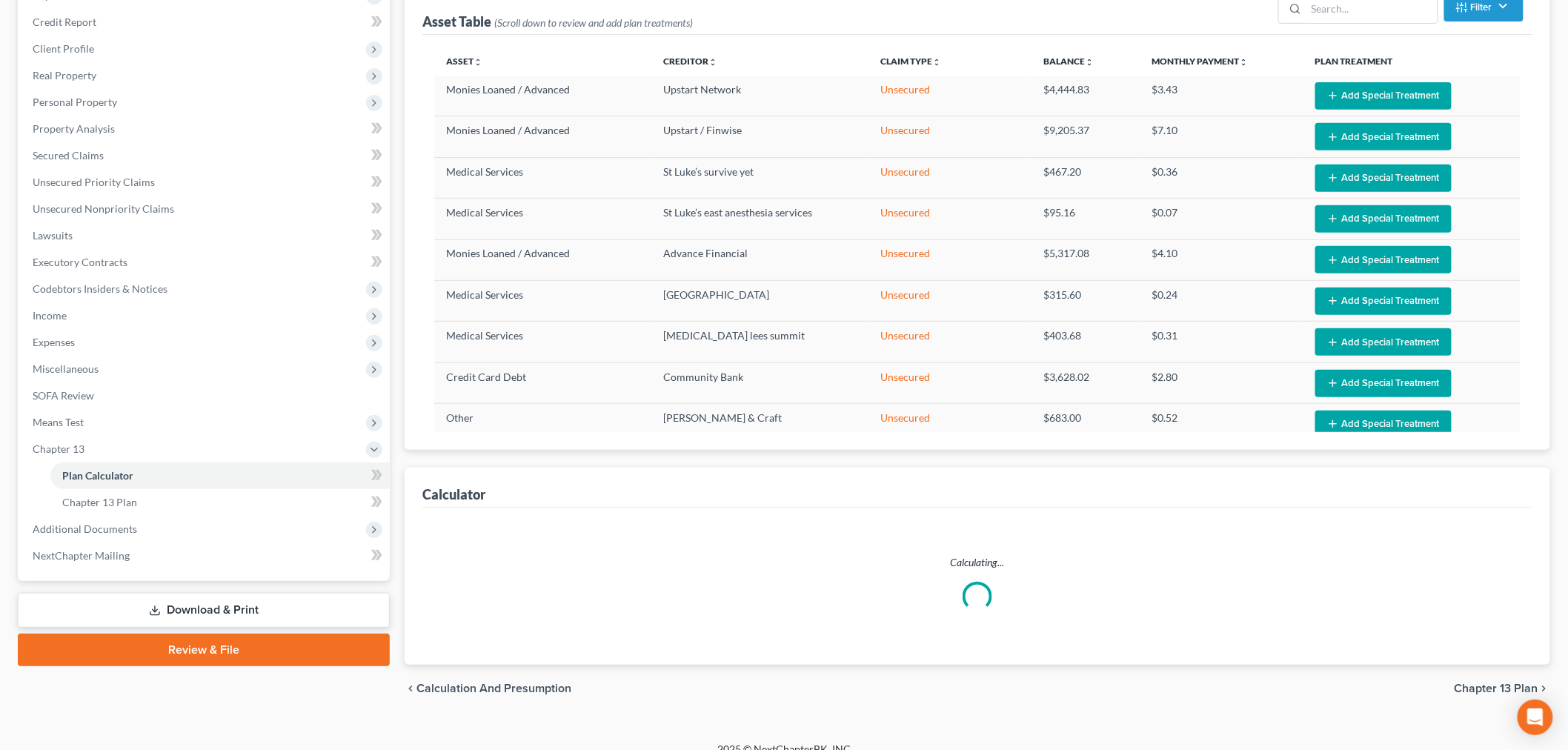
scroll to position [217, 0]
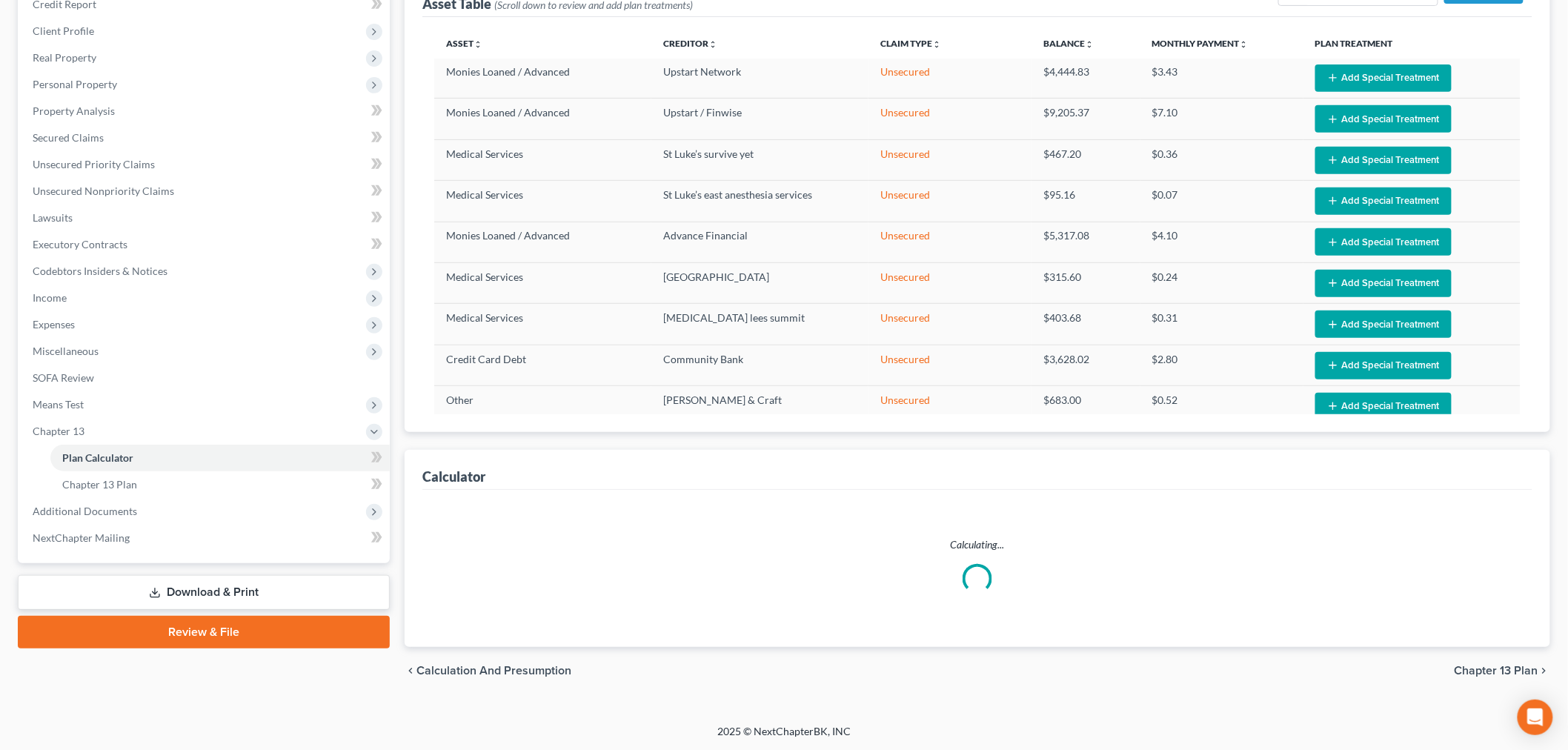
select select "35"
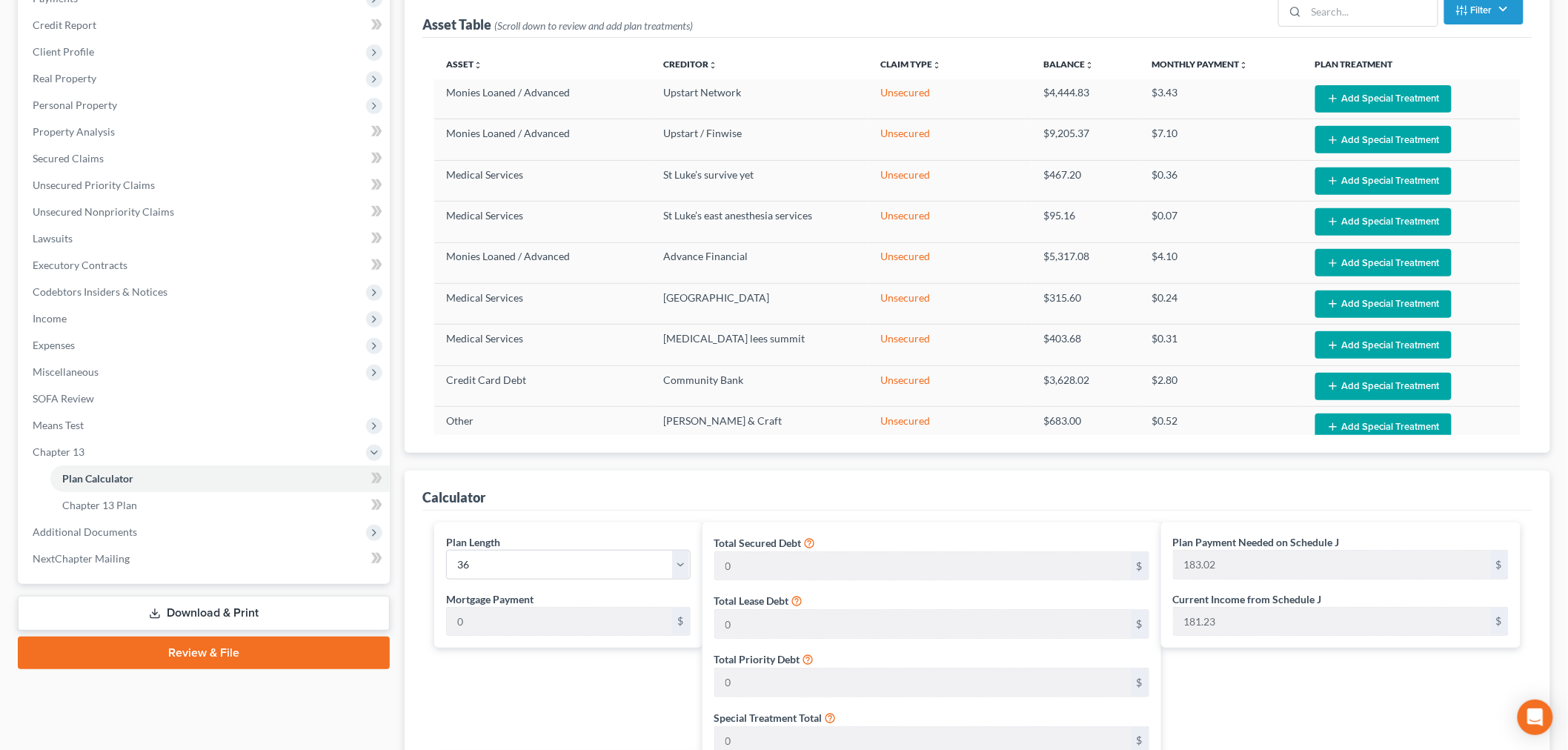
scroll to position [0, 0]
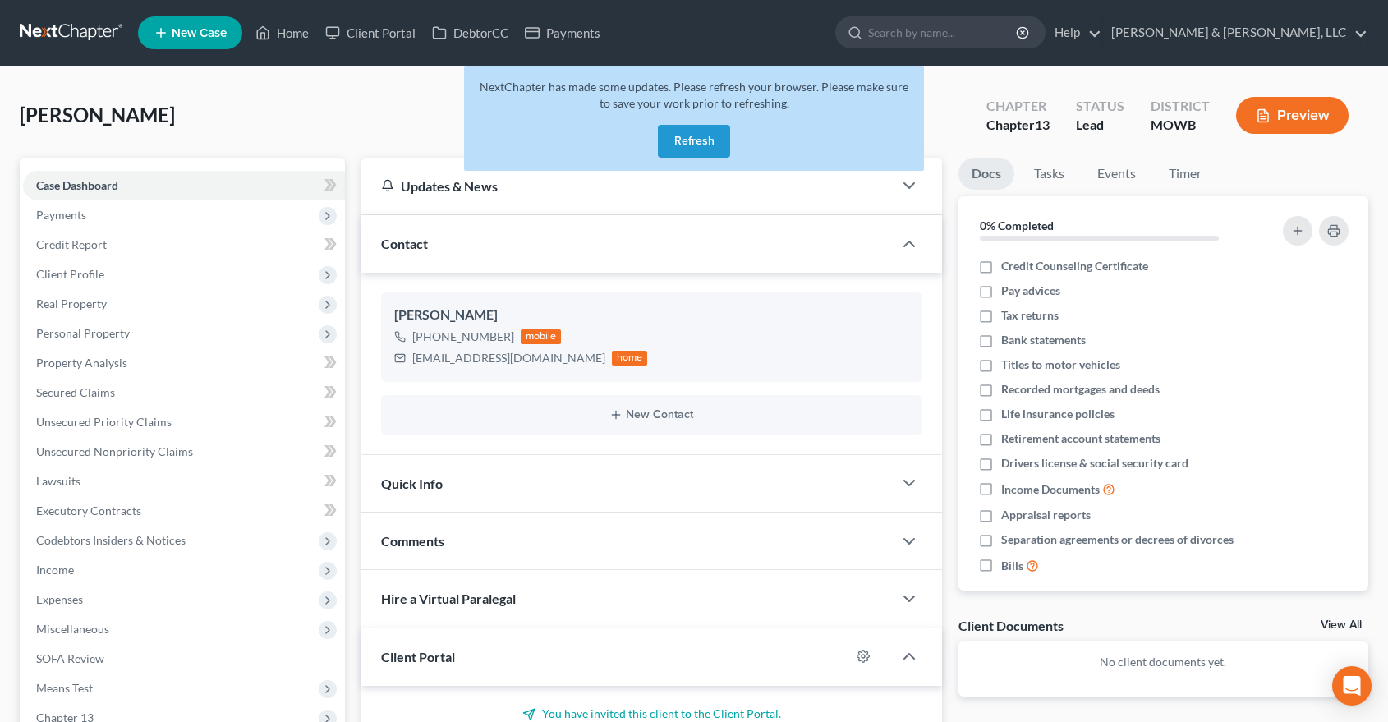
scroll to position [135, 0]
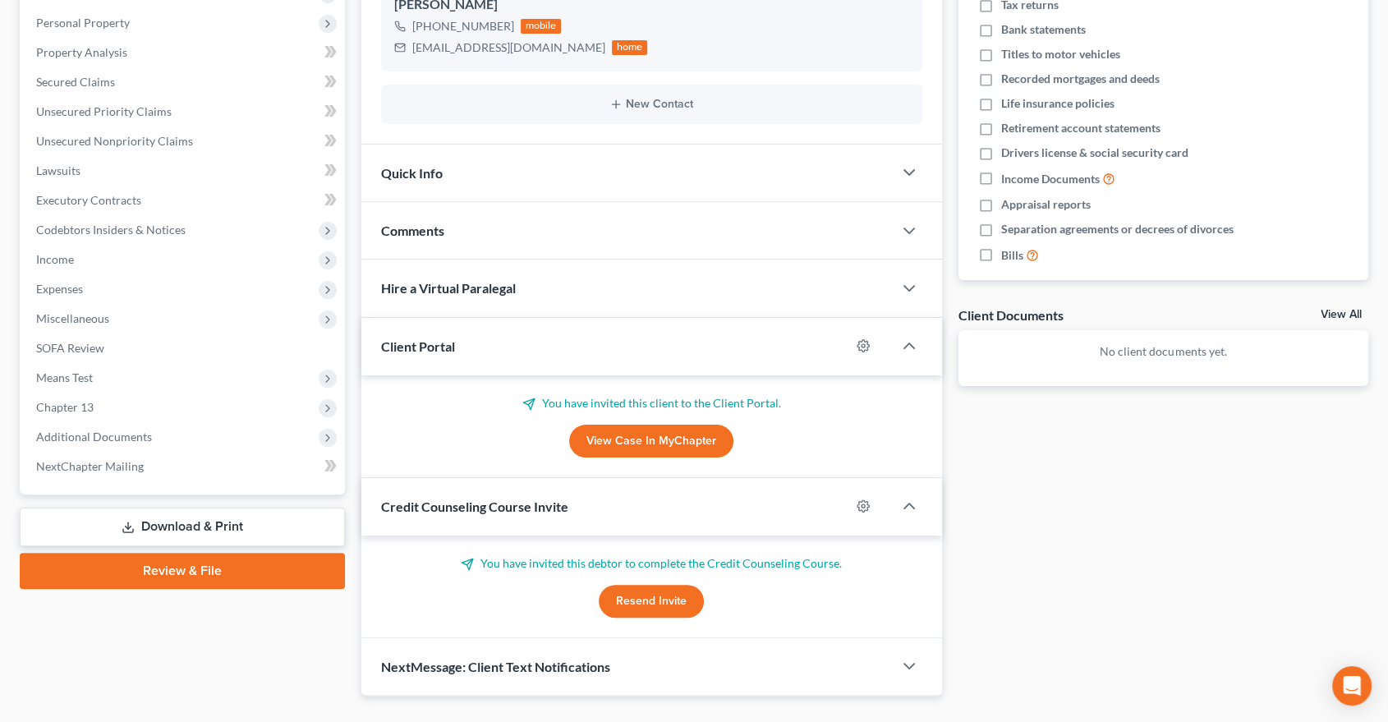
scroll to position [317, 0]
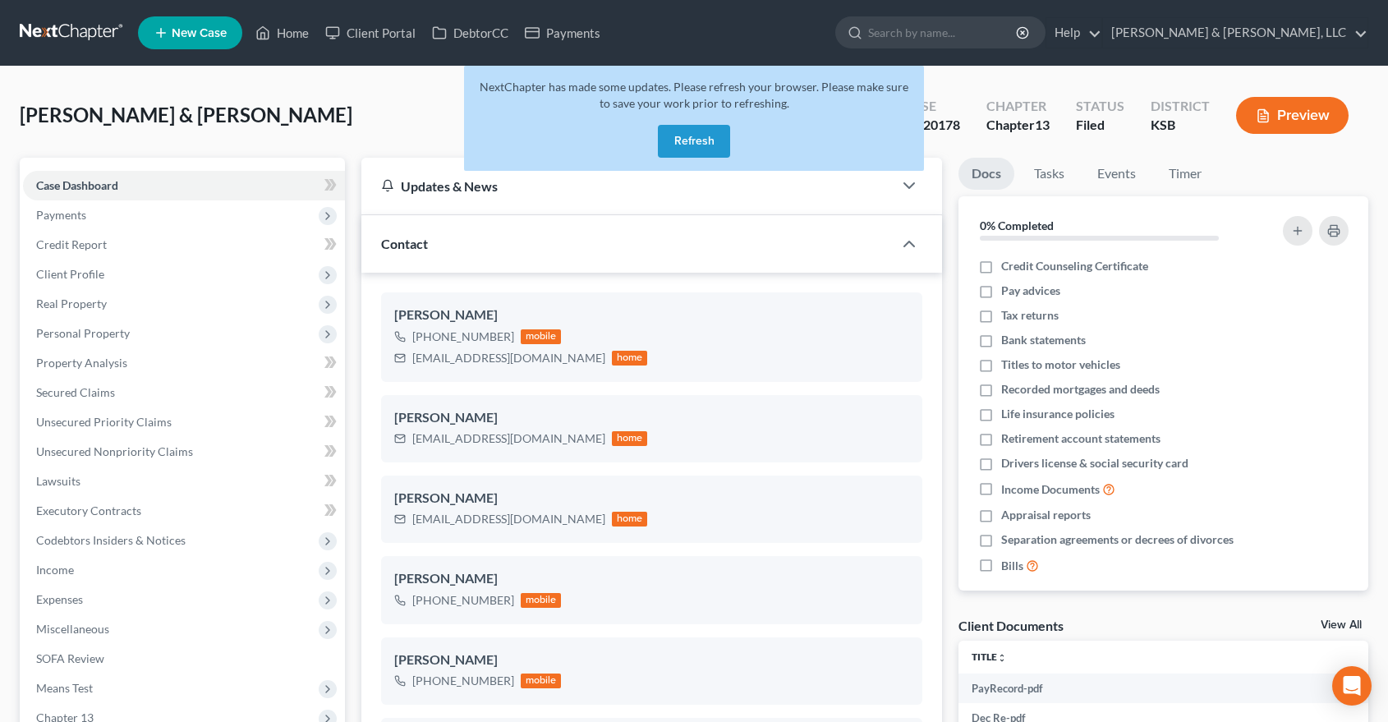
select select "6"
select select "0"
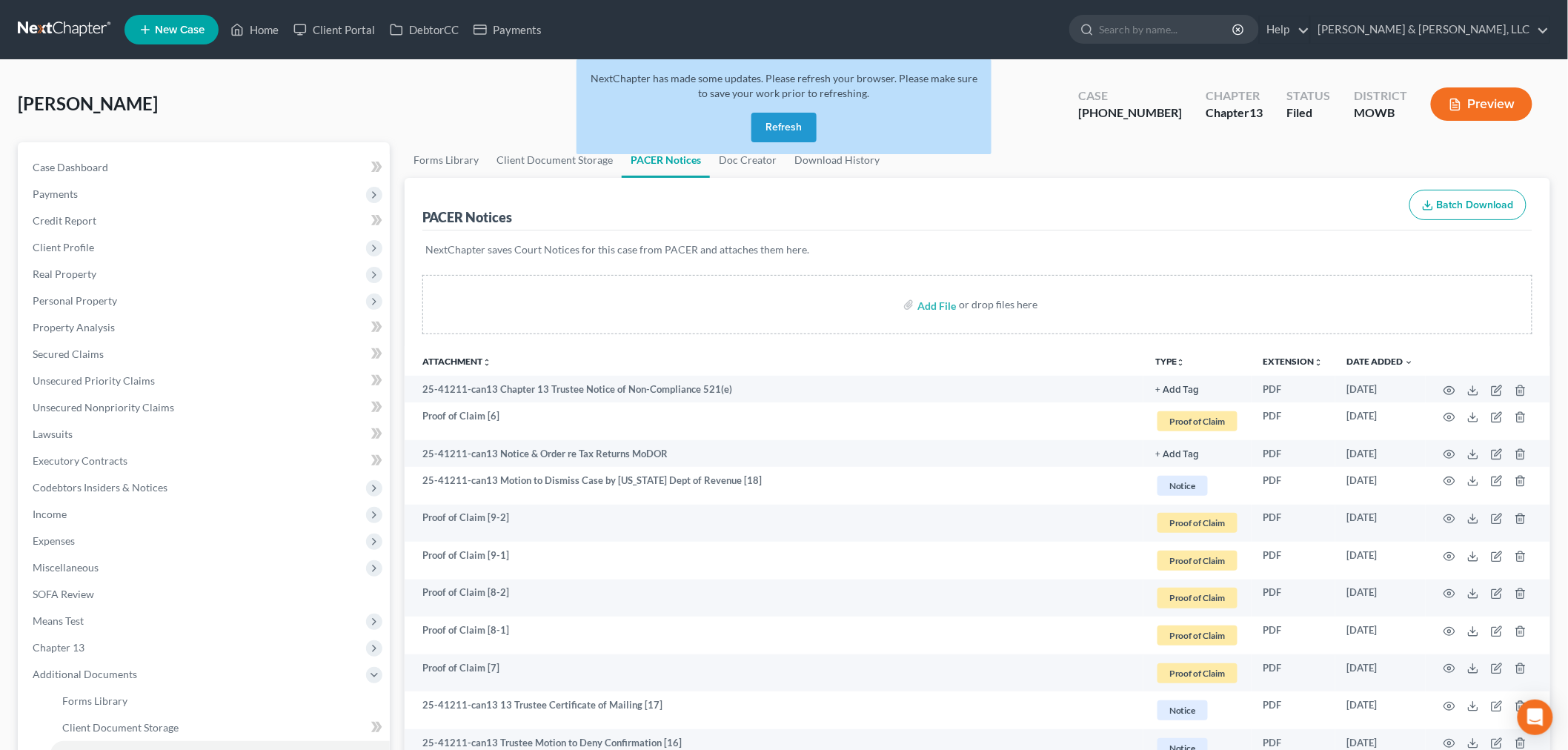
click at [779, 122] on button "Refresh" at bounding box center [784, 127] width 65 height 30
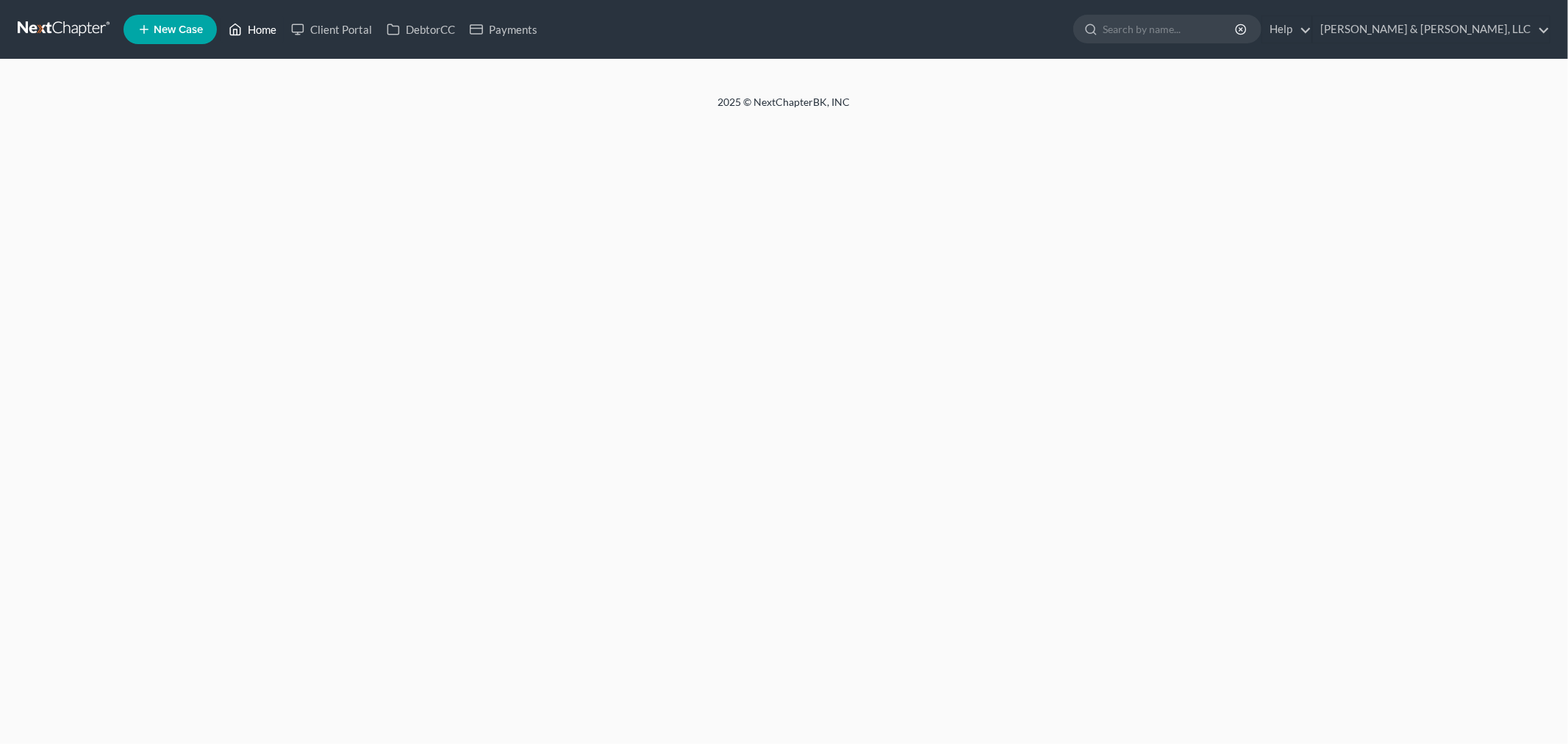
click at [258, 28] on link "Home" at bounding box center [253, 30] width 63 height 27
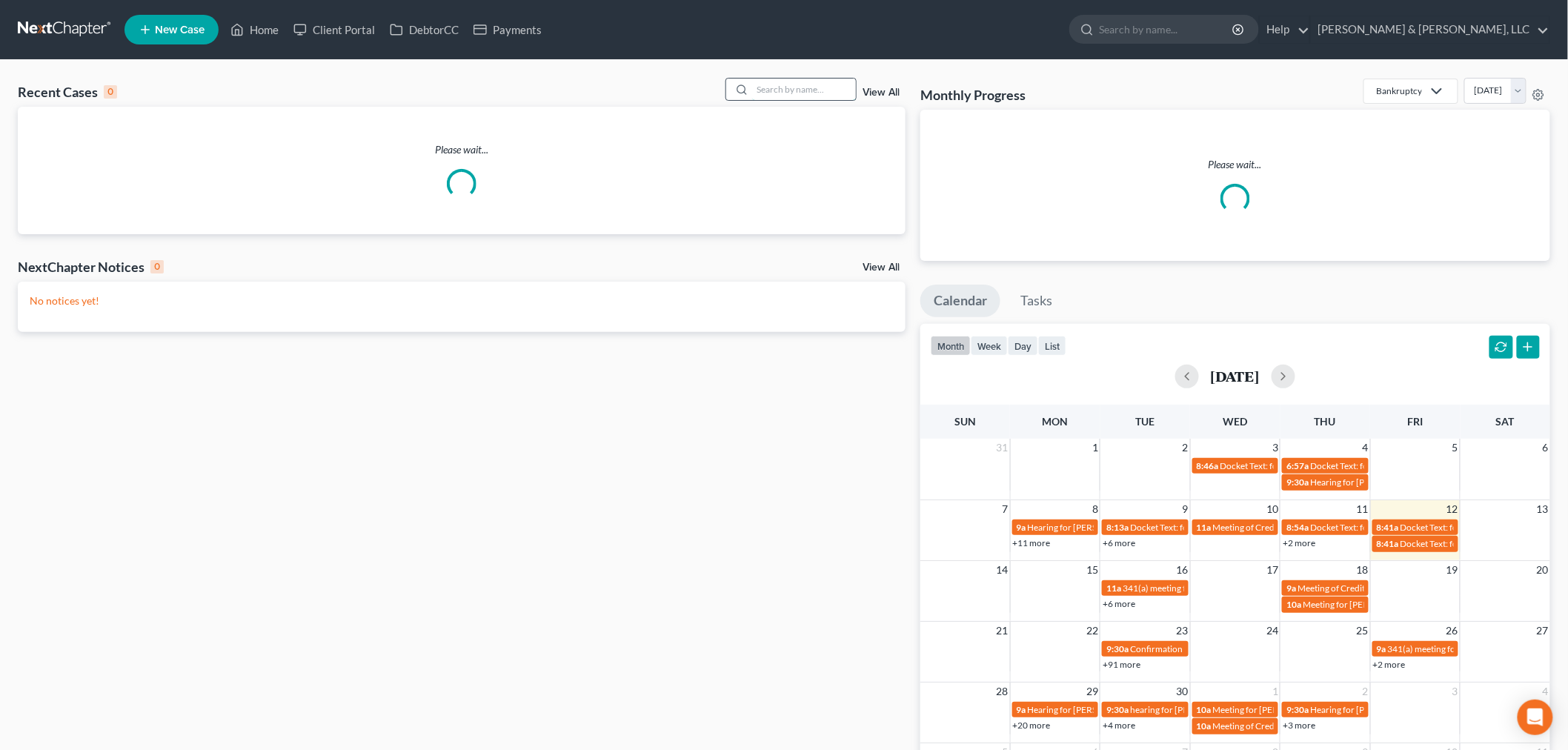
click at [789, 97] on input "search" at bounding box center [803, 89] width 104 height 22
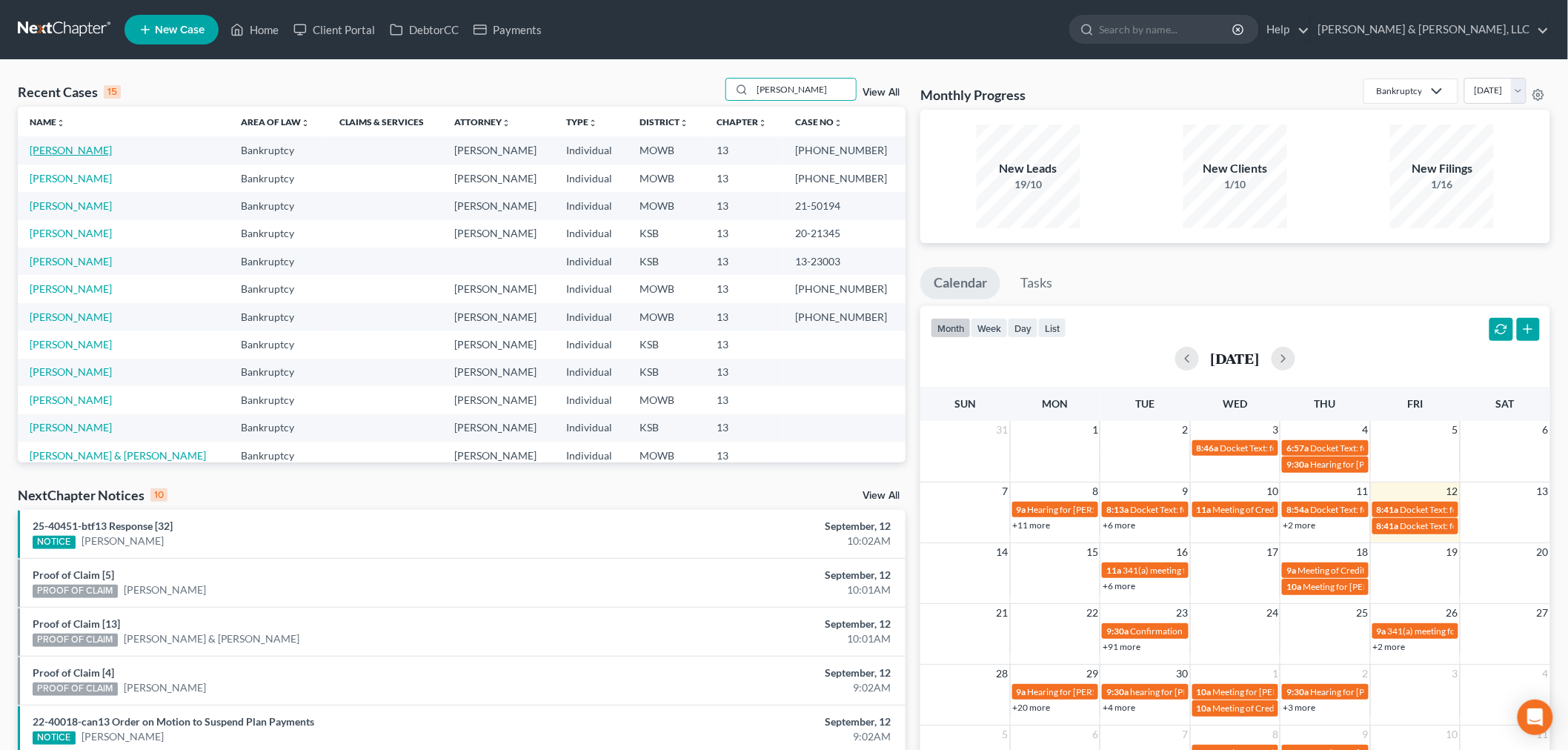
type input "[PERSON_NAME]"
click at [52, 153] on link "Harris, Hannah" at bounding box center [70, 150] width 82 height 13
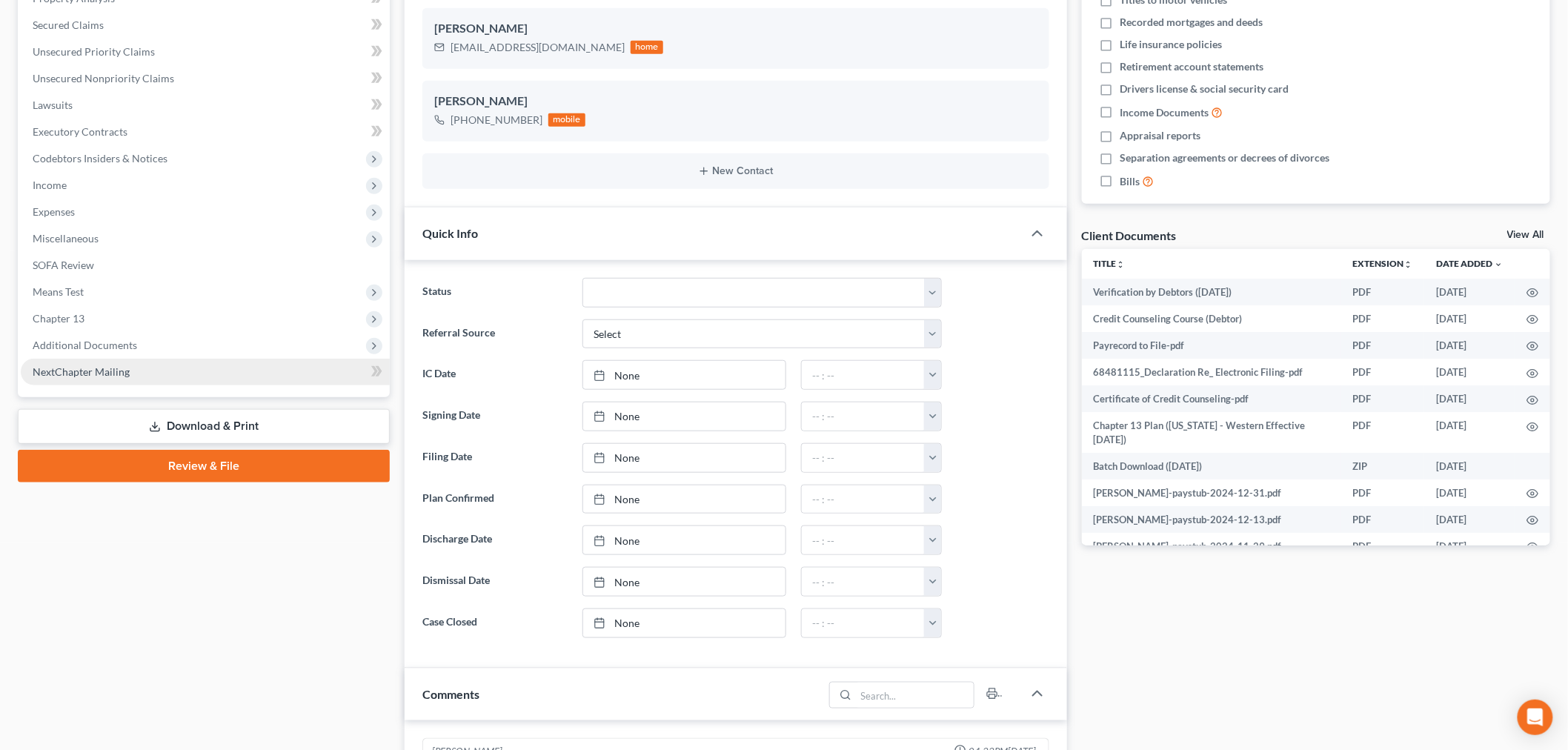
scroll to position [859, 0]
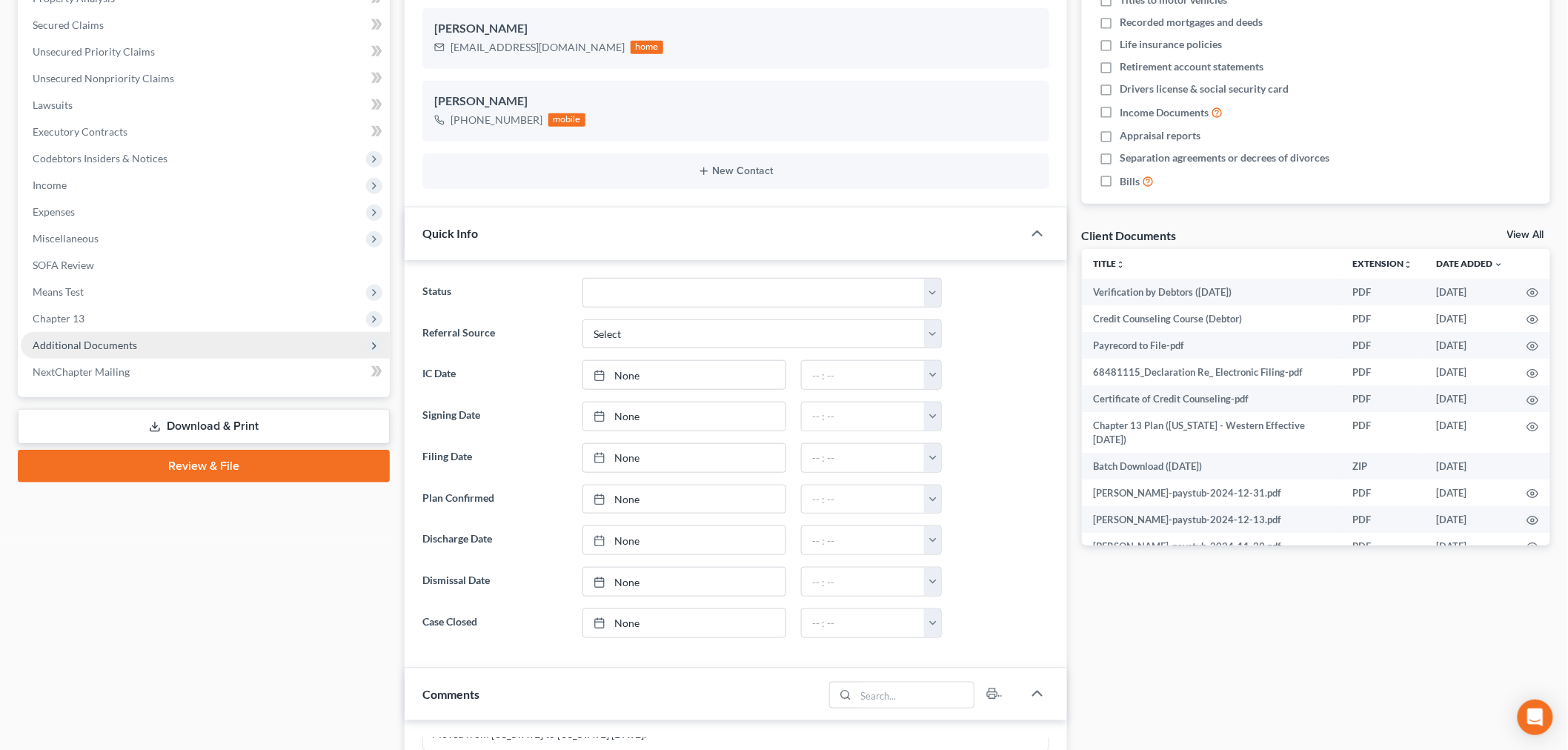
click at [81, 345] on span "Additional Documents" at bounding box center [85, 345] width 105 height 13
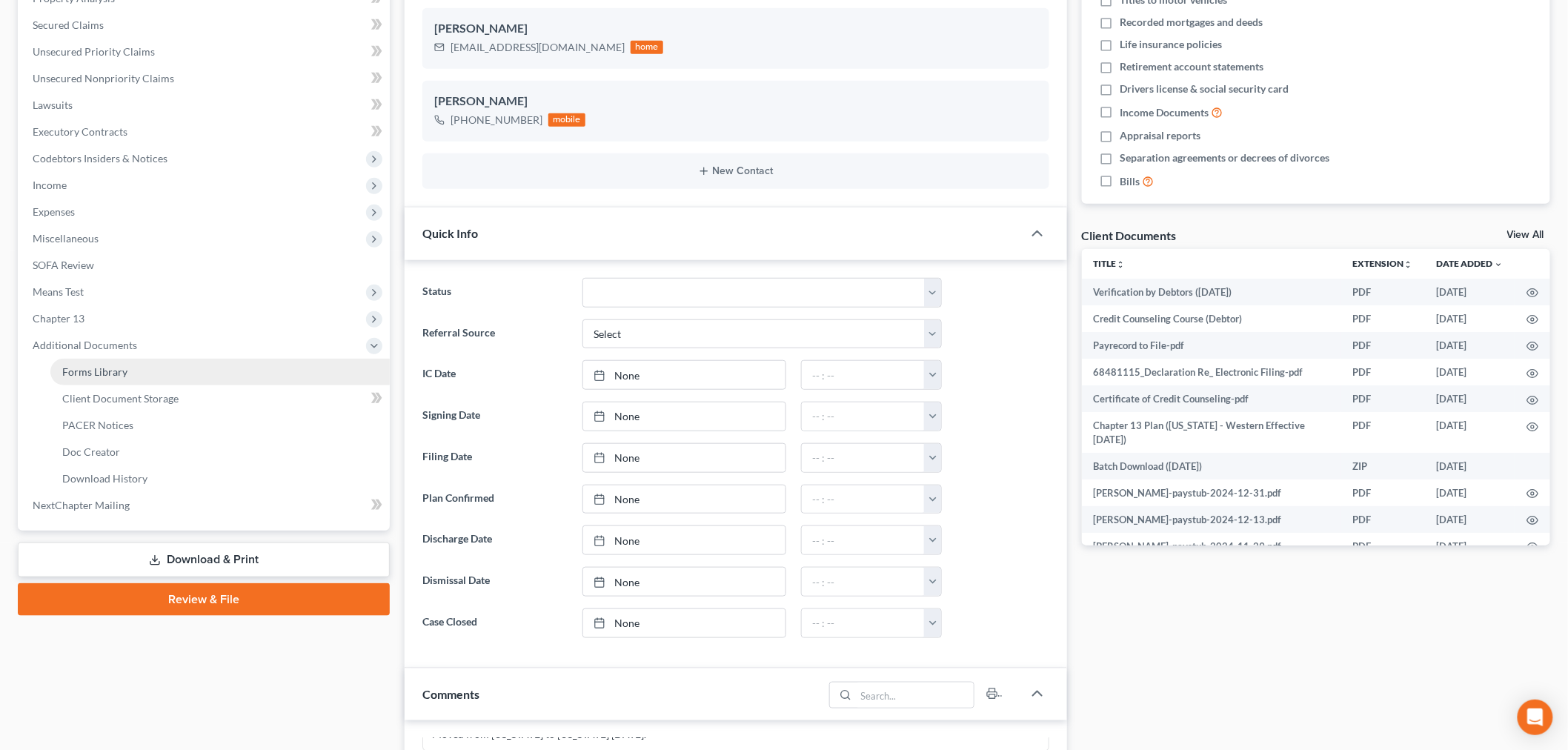
scroll to position [5782, 0]
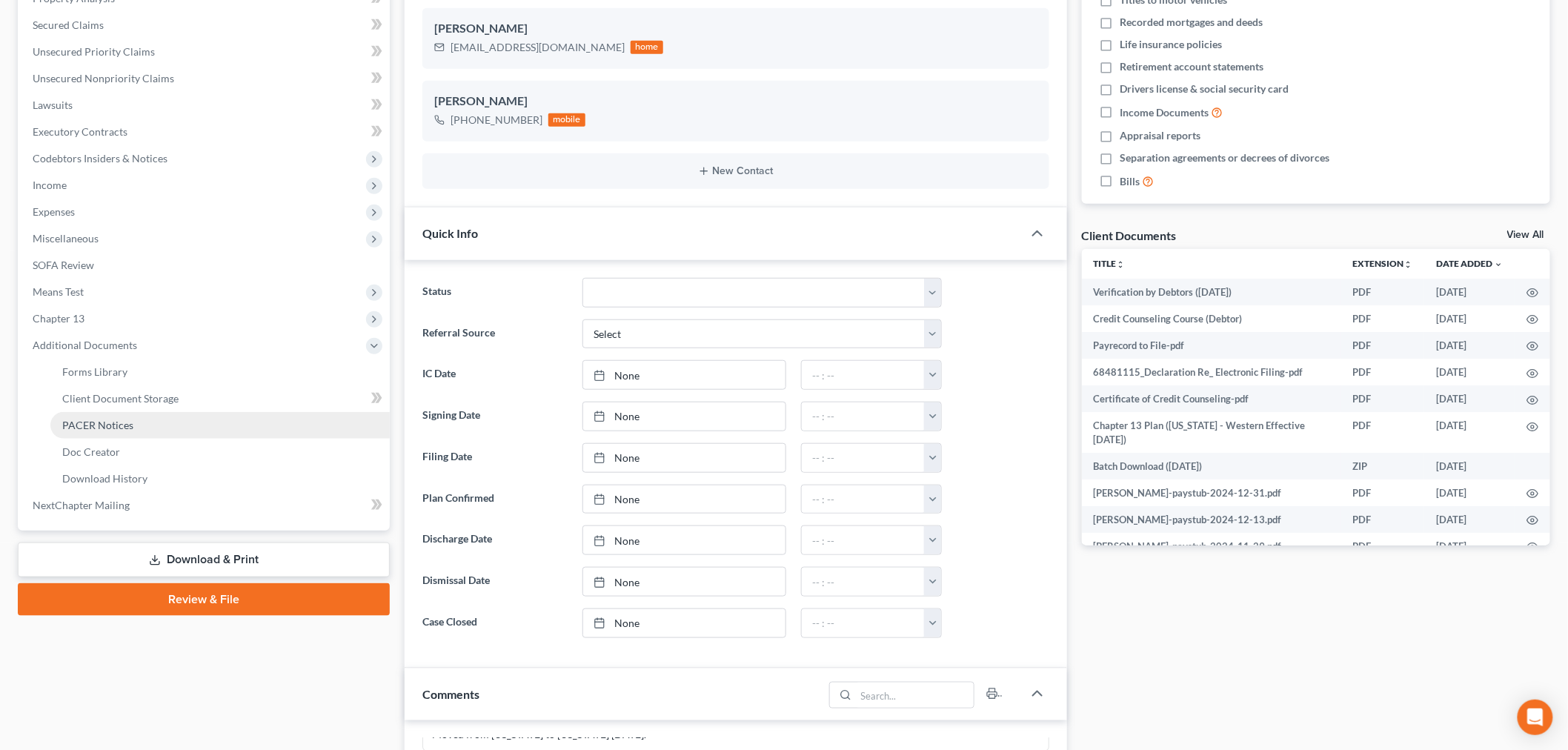
click at [100, 416] on link "PACER Notices" at bounding box center [220, 426] width 339 height 27
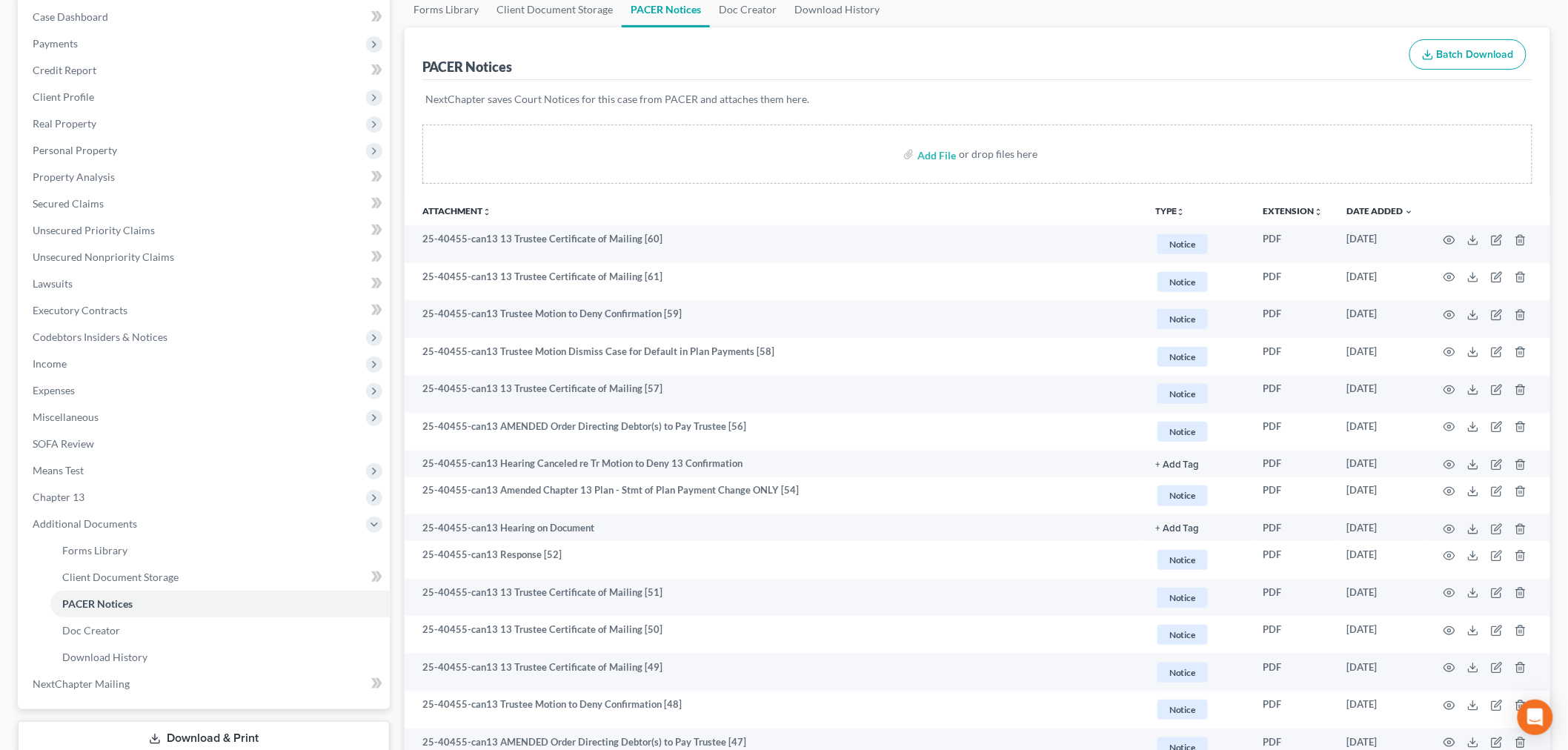
scroll to position [164, 0]
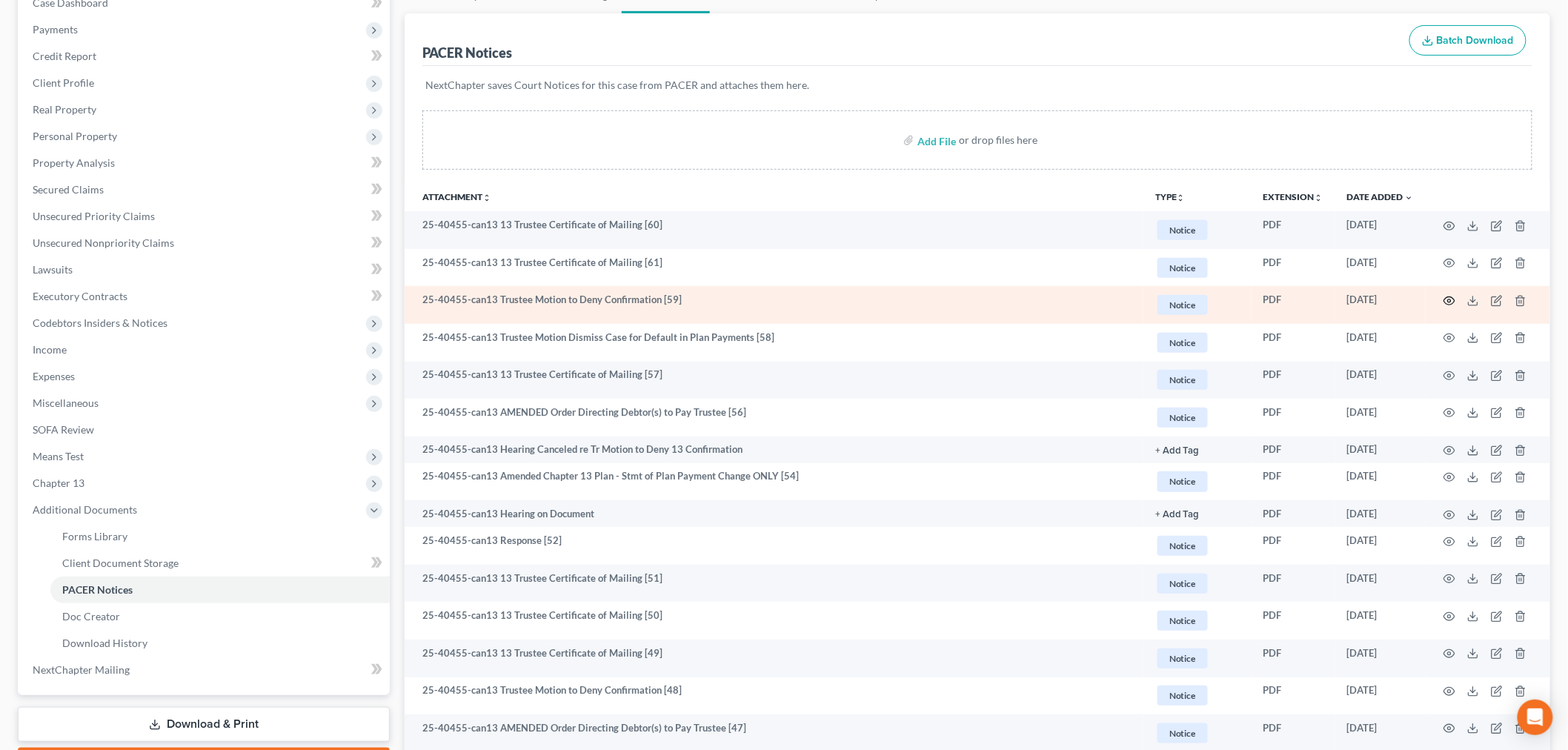
click at [1449, 298] on icon "button" at bounding box center [1449, 301] width 12 height 12
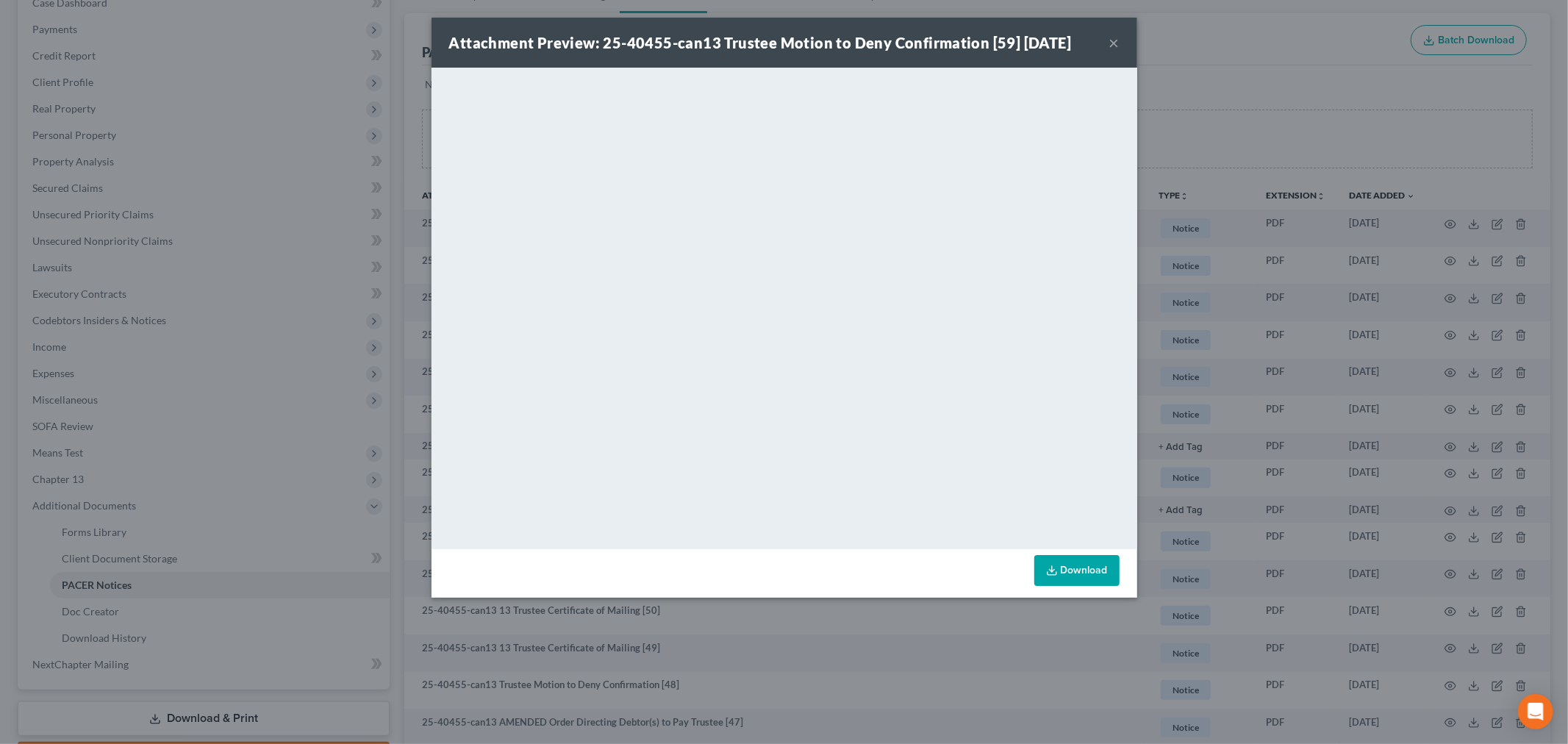
click at [1110, 46] on button "×" at bounding box center [1114, 43] width 10 height 18
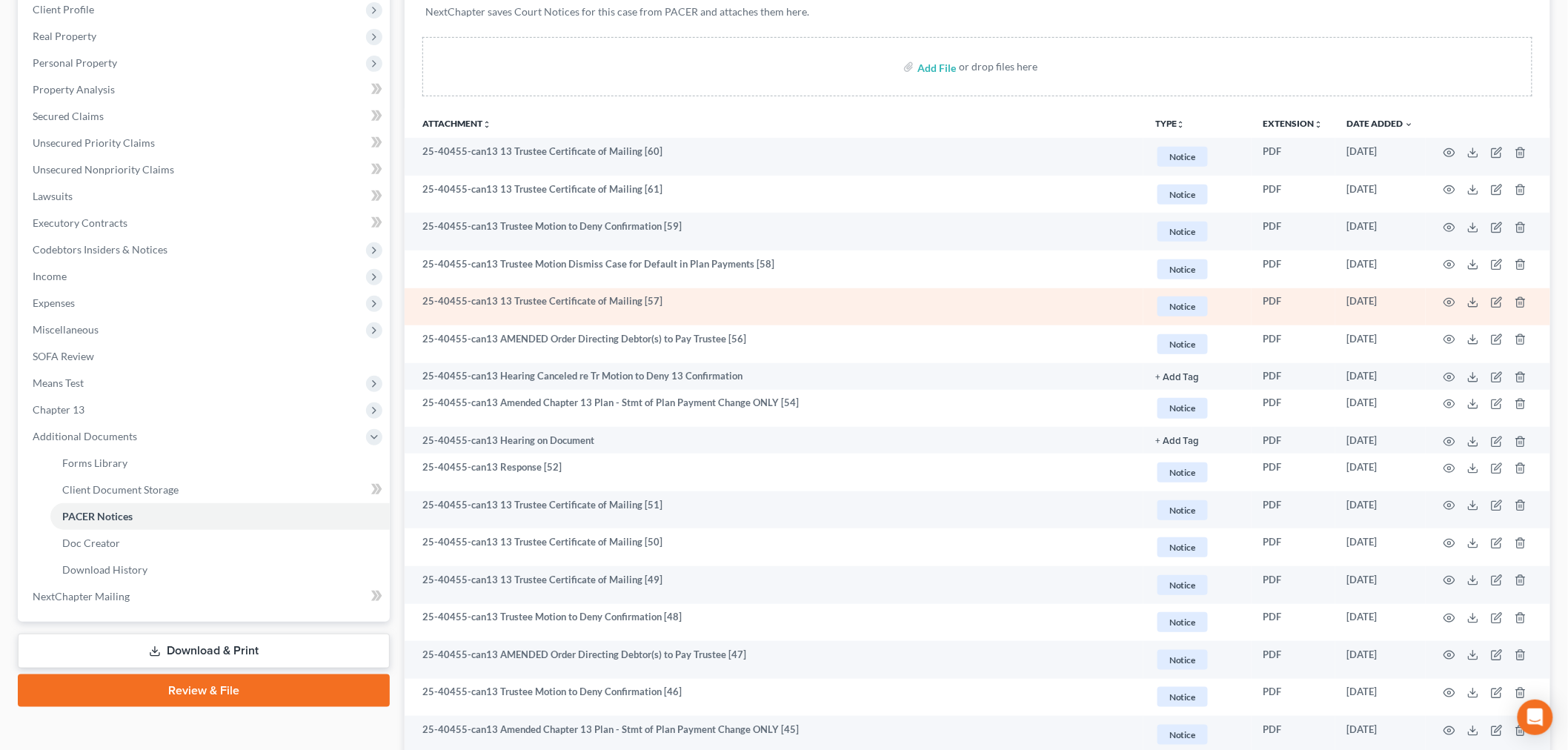
scroll to position [246, 0]
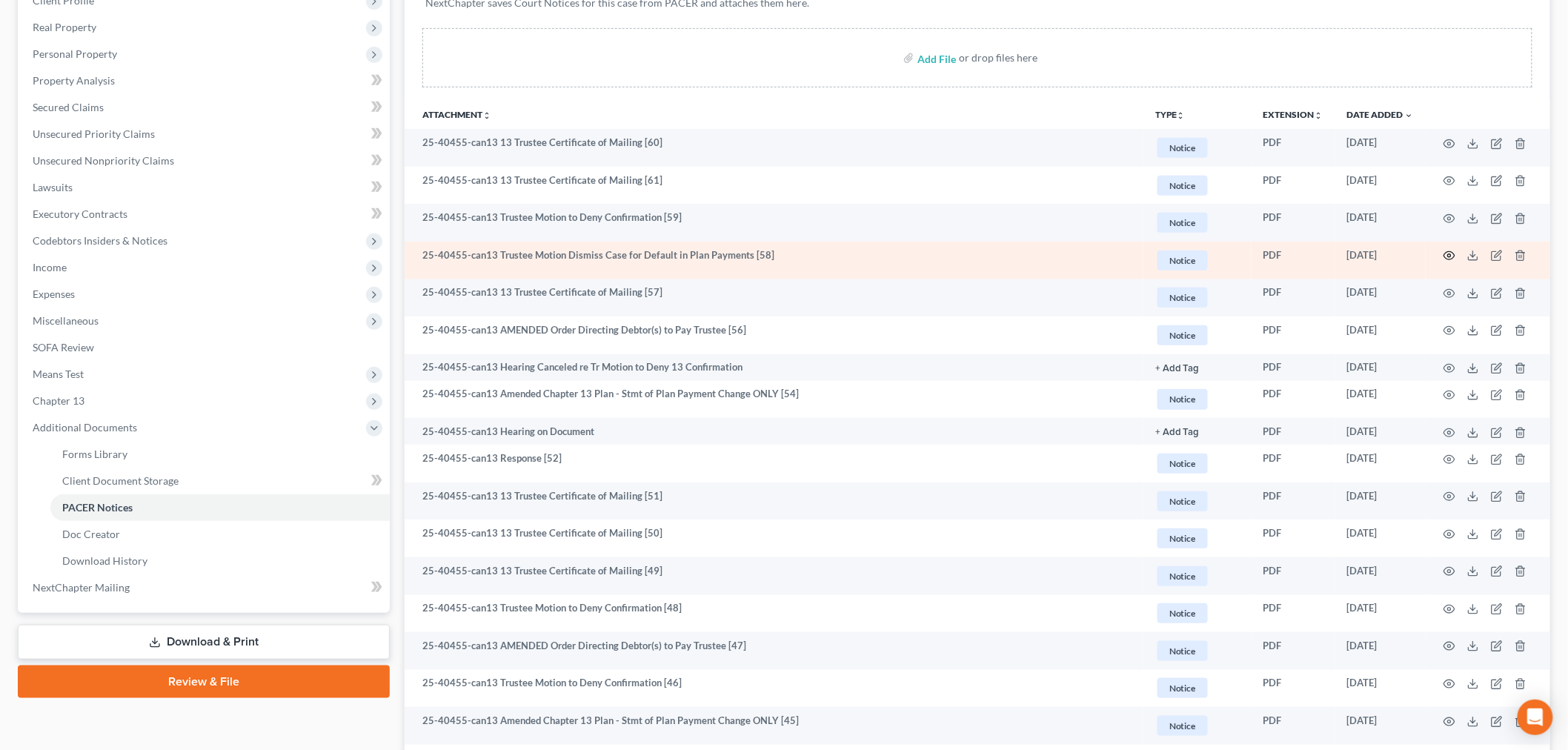
click at [1449, 253] on icon "button" at bounding box center [1449, 255] width 12 height 12
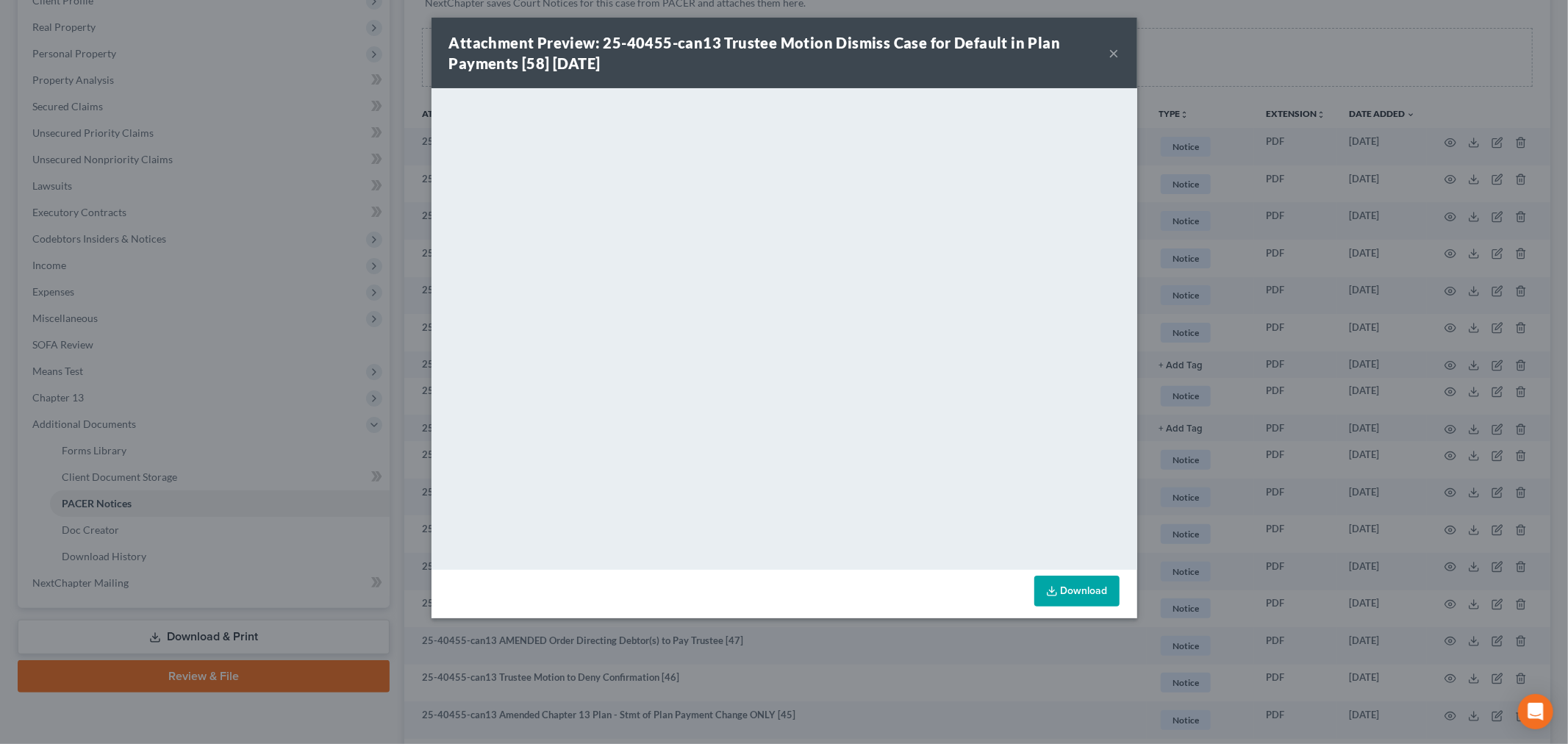
click at [1116, 53] on button "×" at bounding box center [1114, 53] width 10 height 18
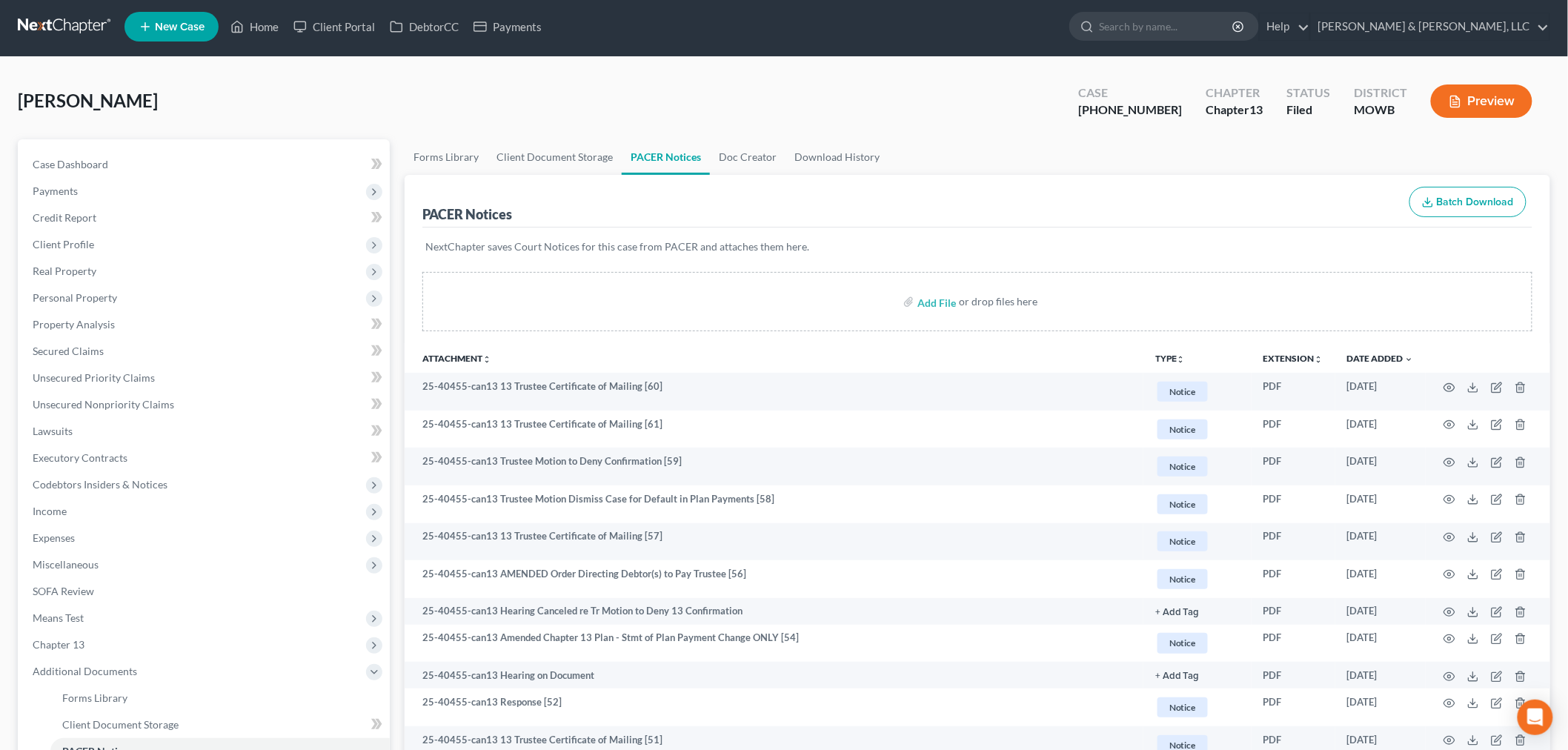
scroll to position [0, 0]
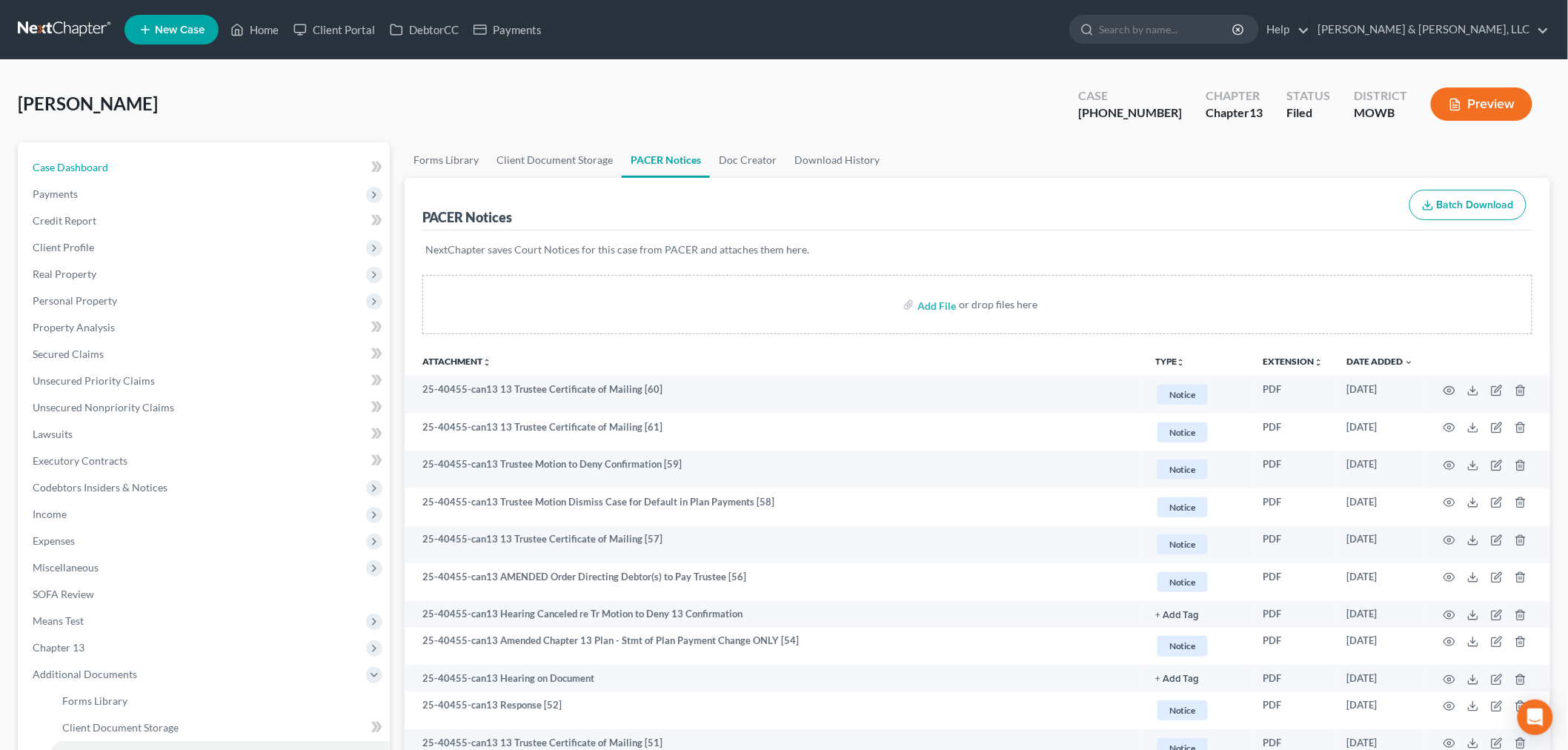
click at [93, 163] on span "Case Dashboard" at bounding box center [70, 167] width 76 height 13
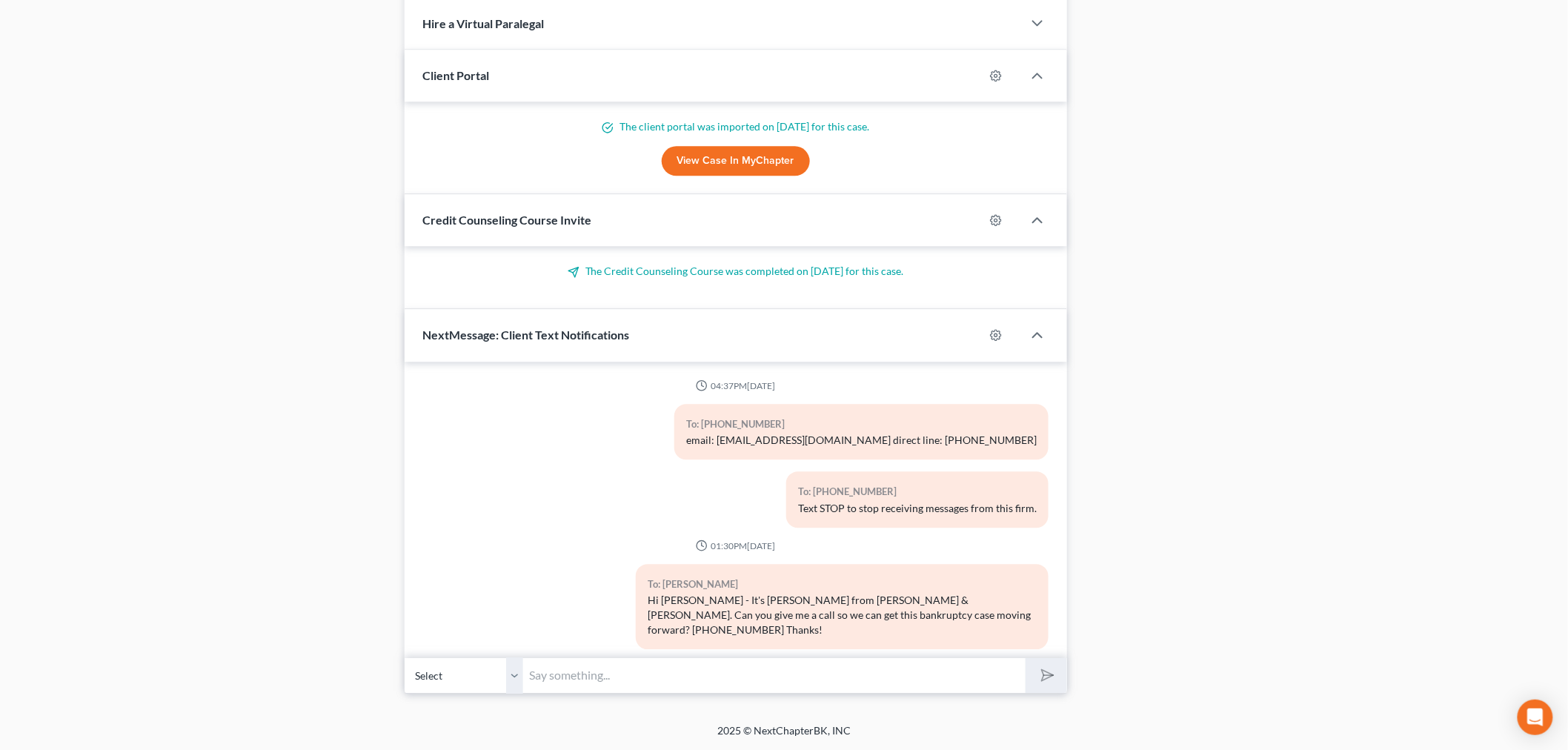
scroll to position [5782, 0]
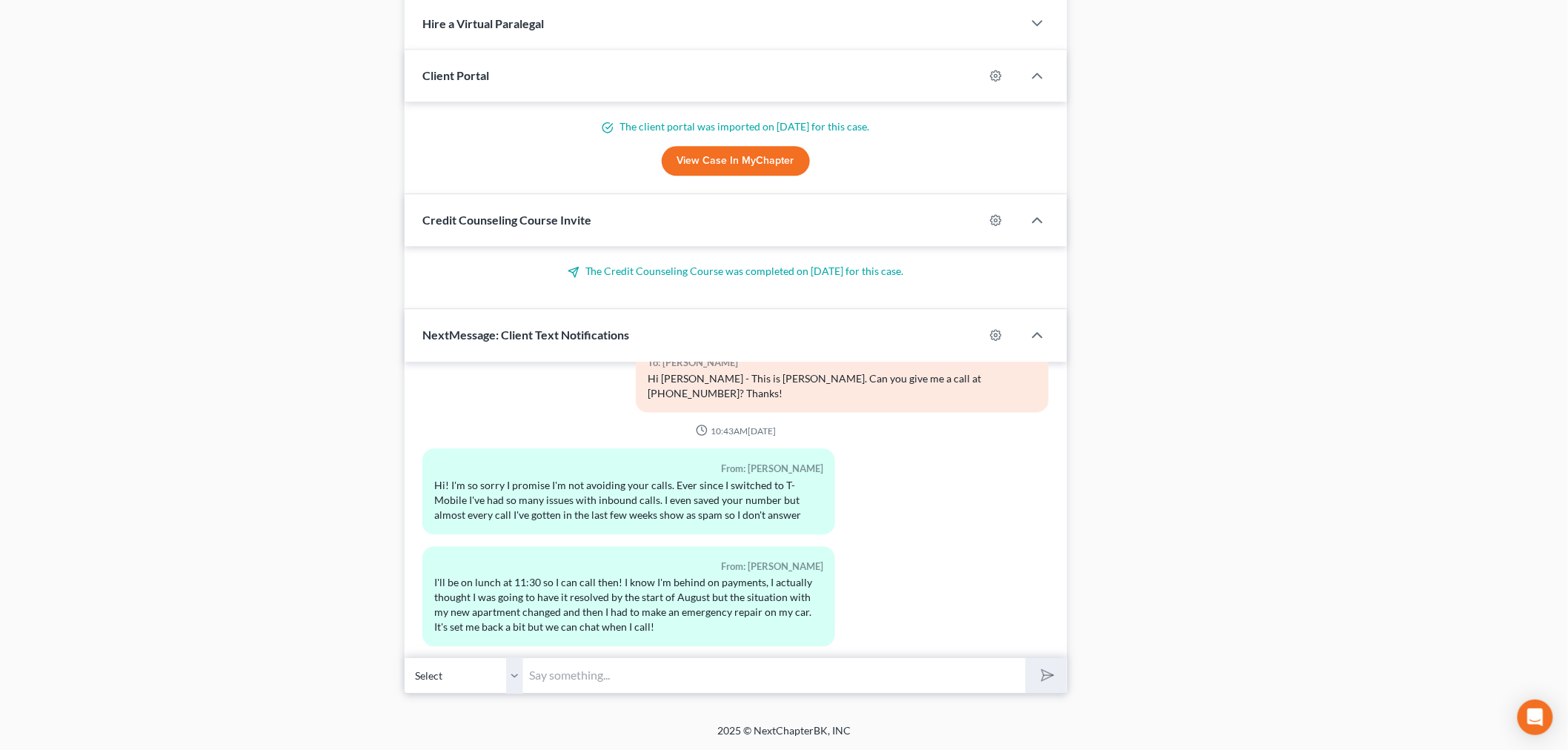
click at [576, 678] on input "text" at bounding box center [775, 675] width 503 height 36
type input "M"
type input "Hi [PERSON_NAME] - Make sure to get in a full payment of $390 this month. I hav…"
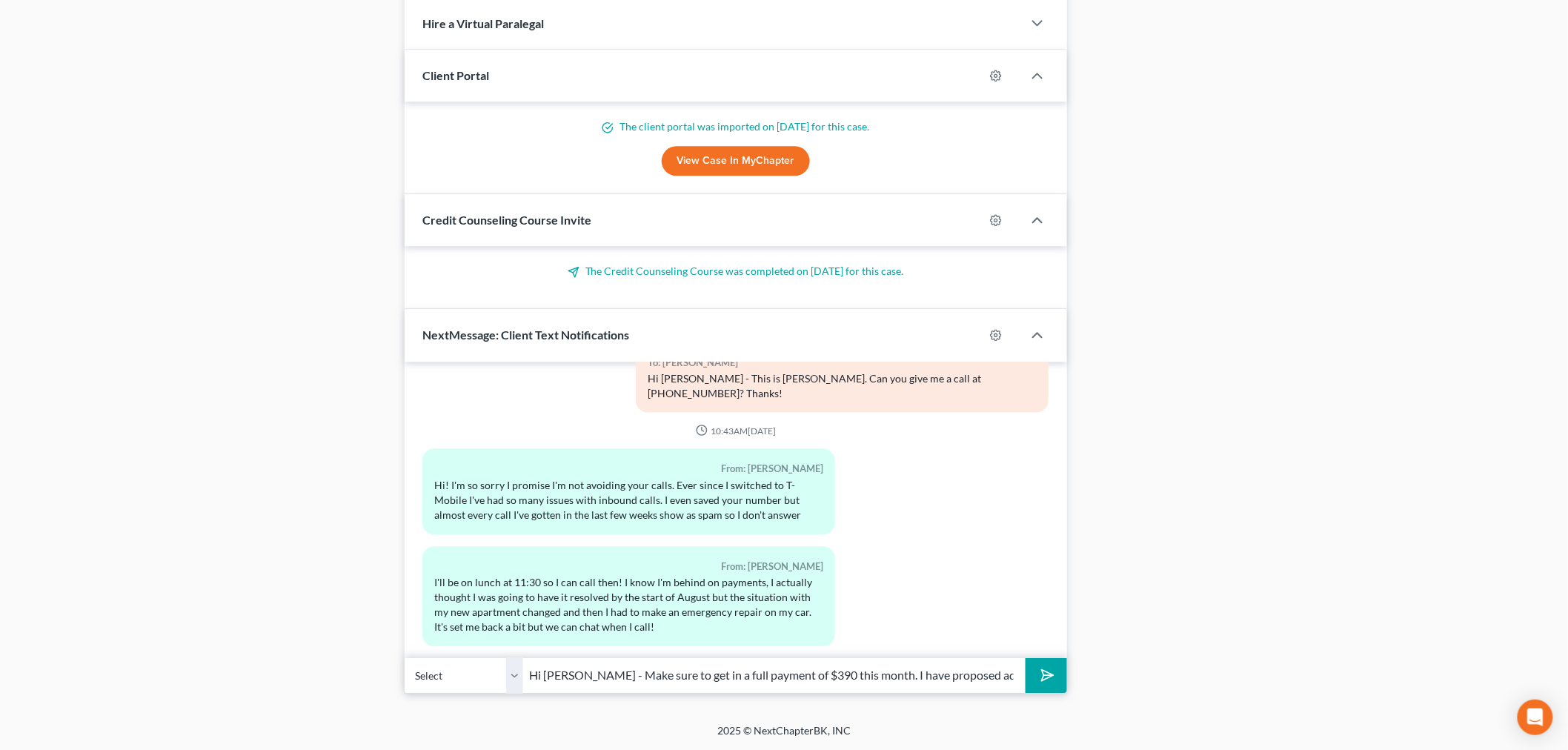
click at [1054, 684] on button "submit" at bounding box center [1045, 675] width 41 height 35
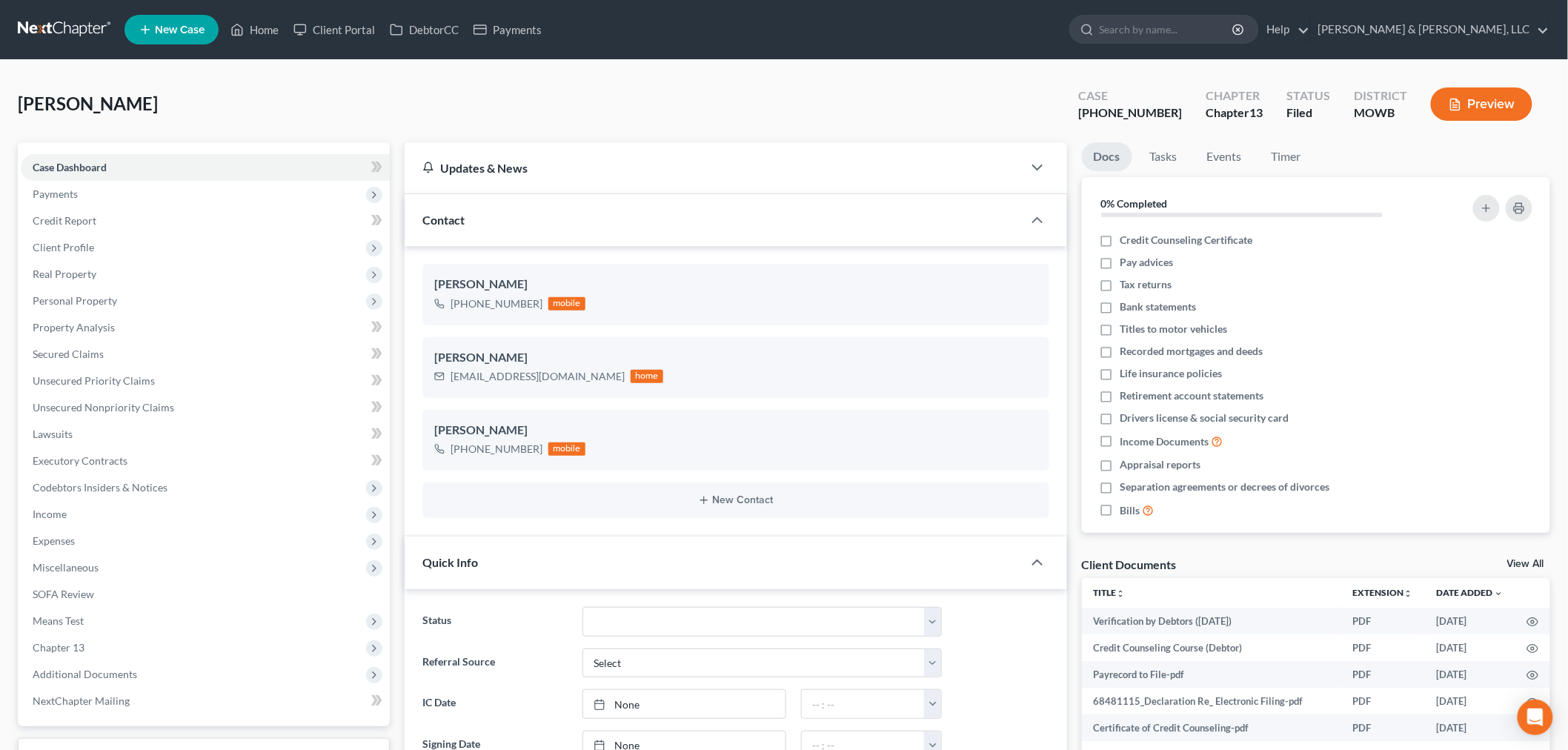
scroll to position [5986, 0]
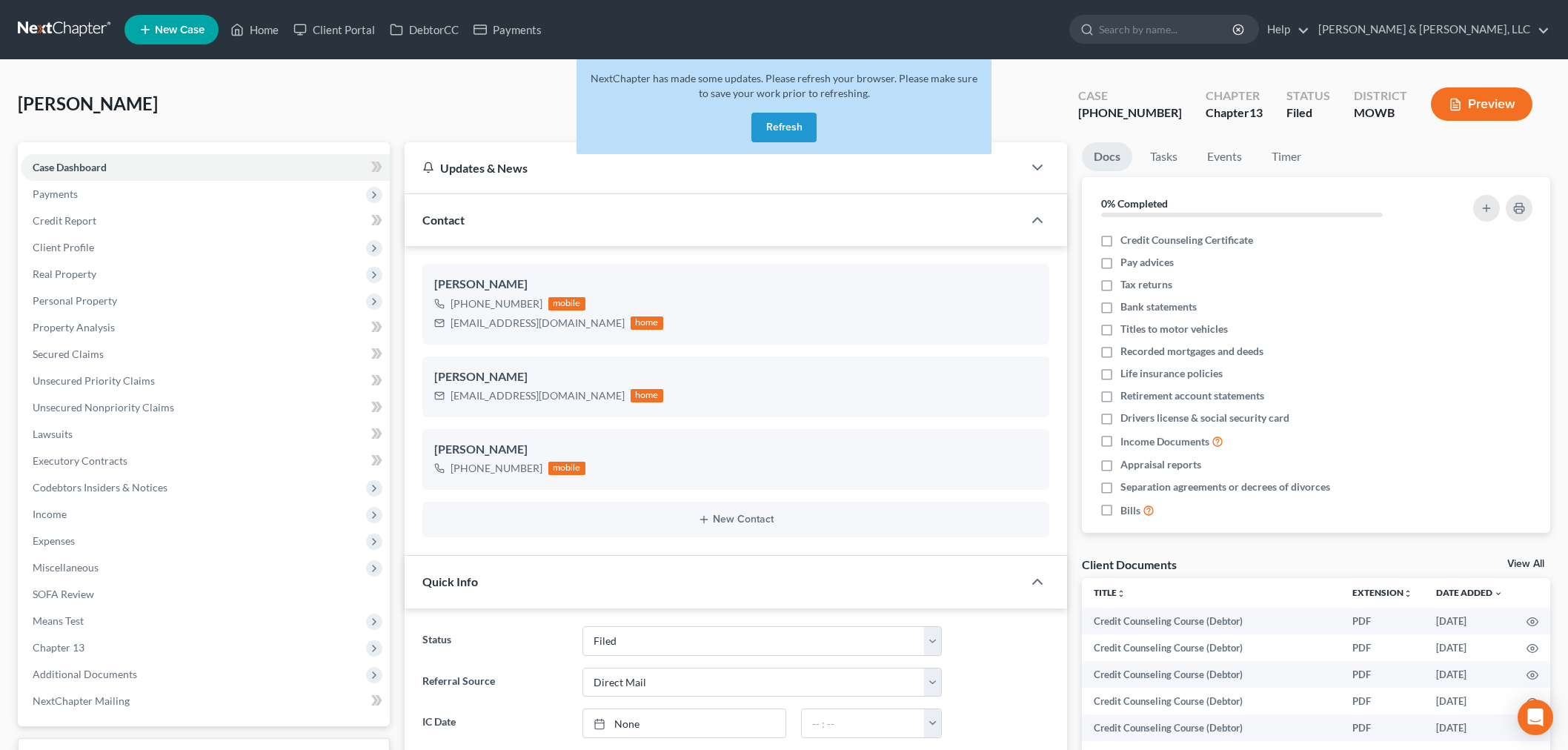
select select "6"
select select "2"
click at [768, 126] on button "Refresh" at bounding box center [784, 127] width 65 height 30
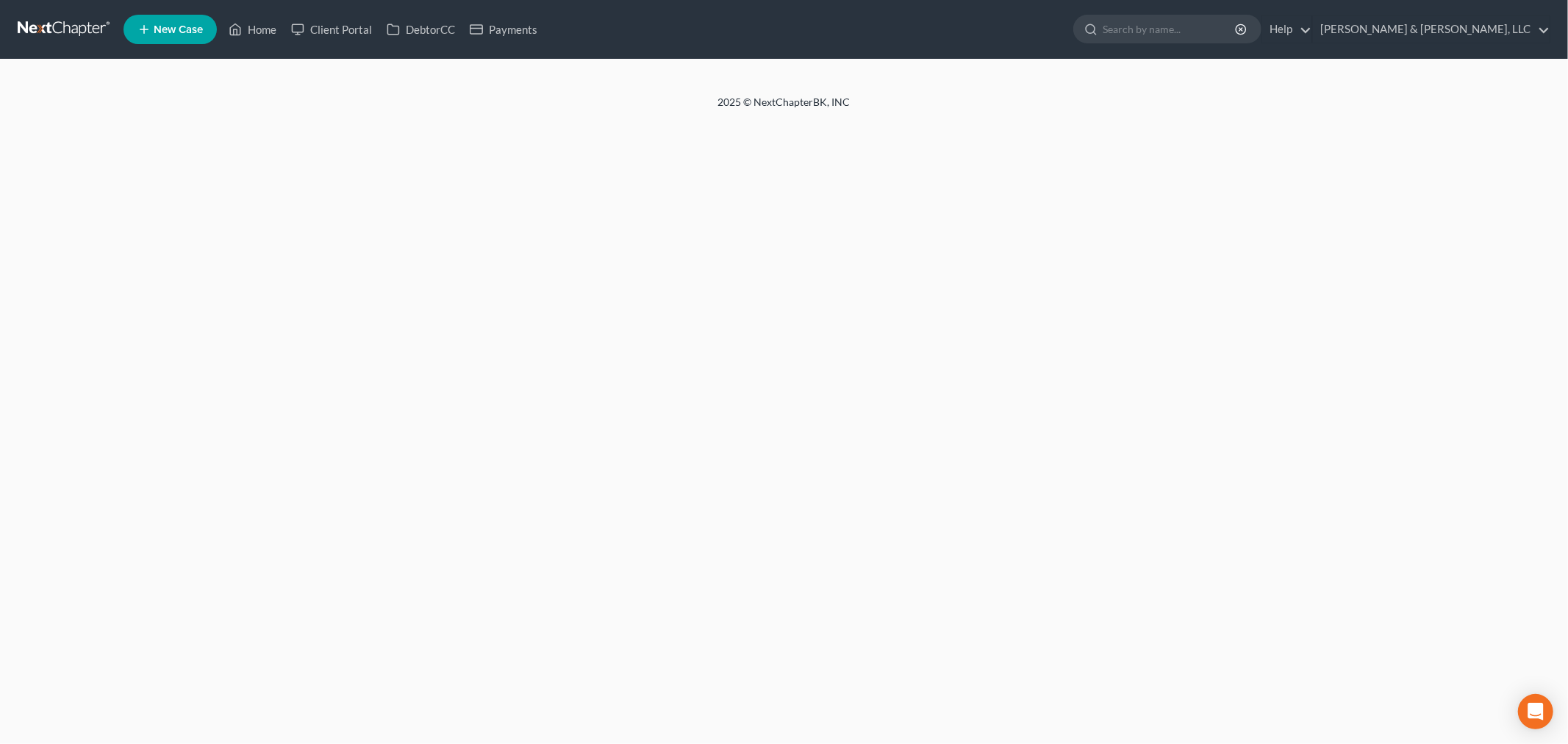
select select "2"
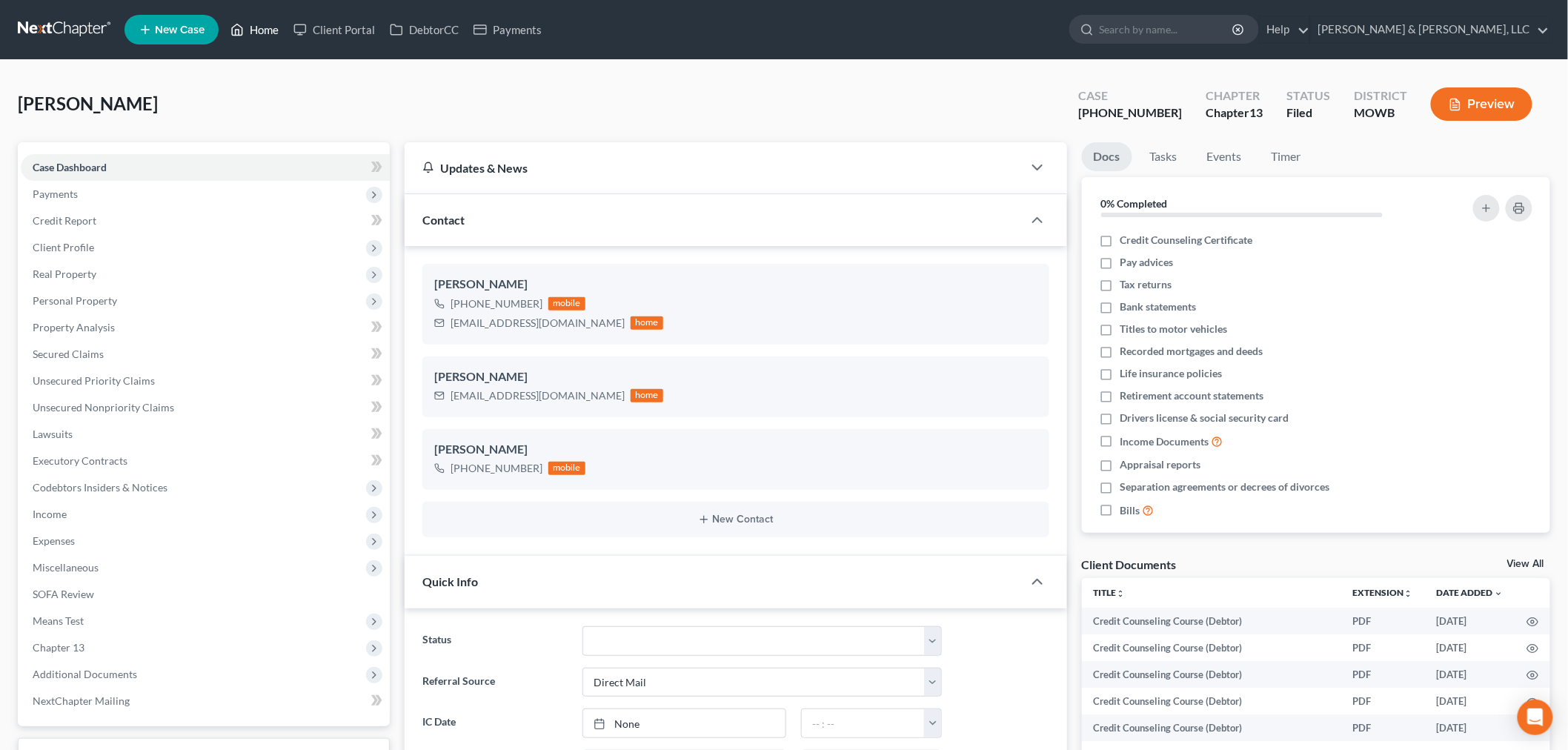
click at [283, 24] on link "Home" at bounding box center [255, 30] width 63 height 27
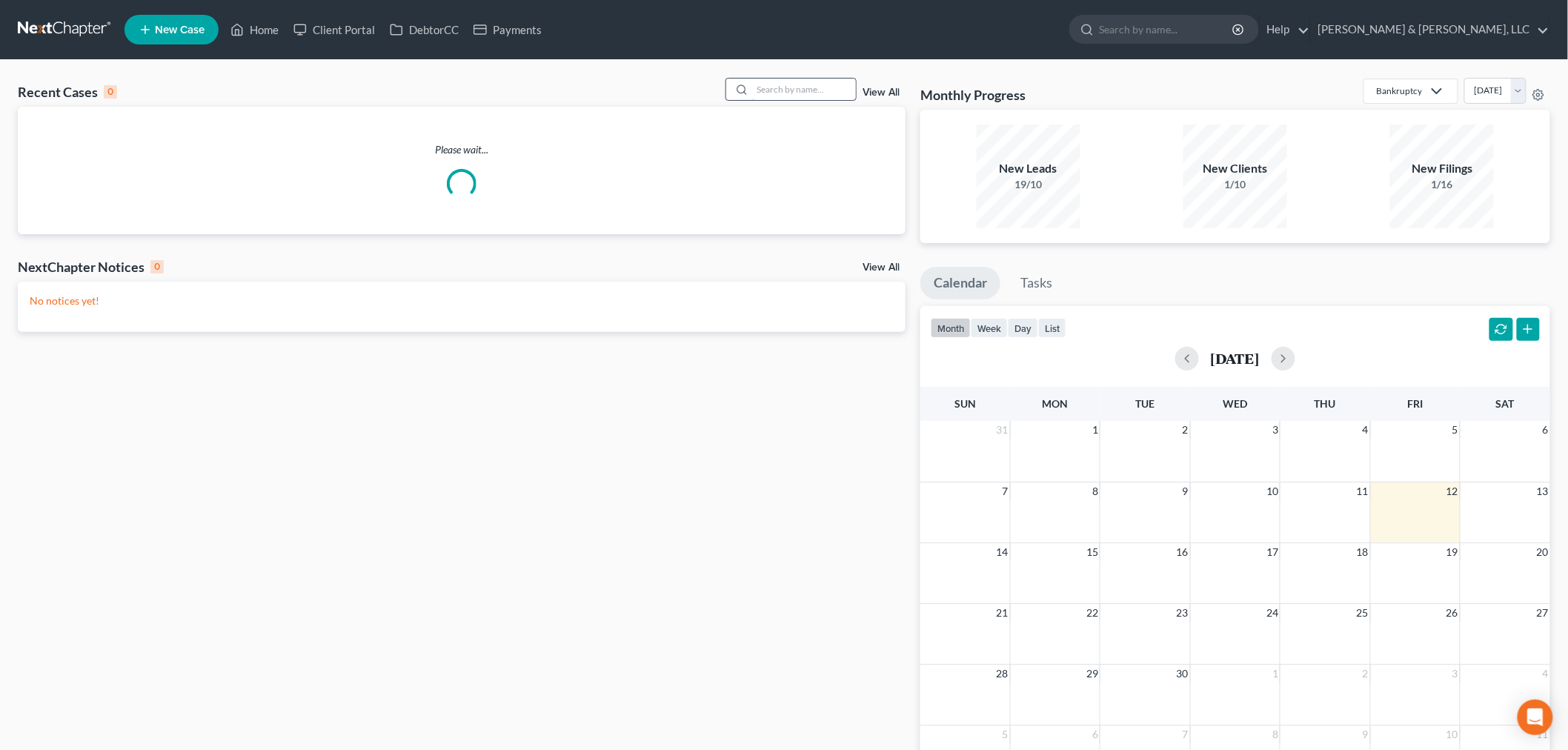
click at [804, 79] on input "search" at bounding box center [803, 89] width 104 height 22
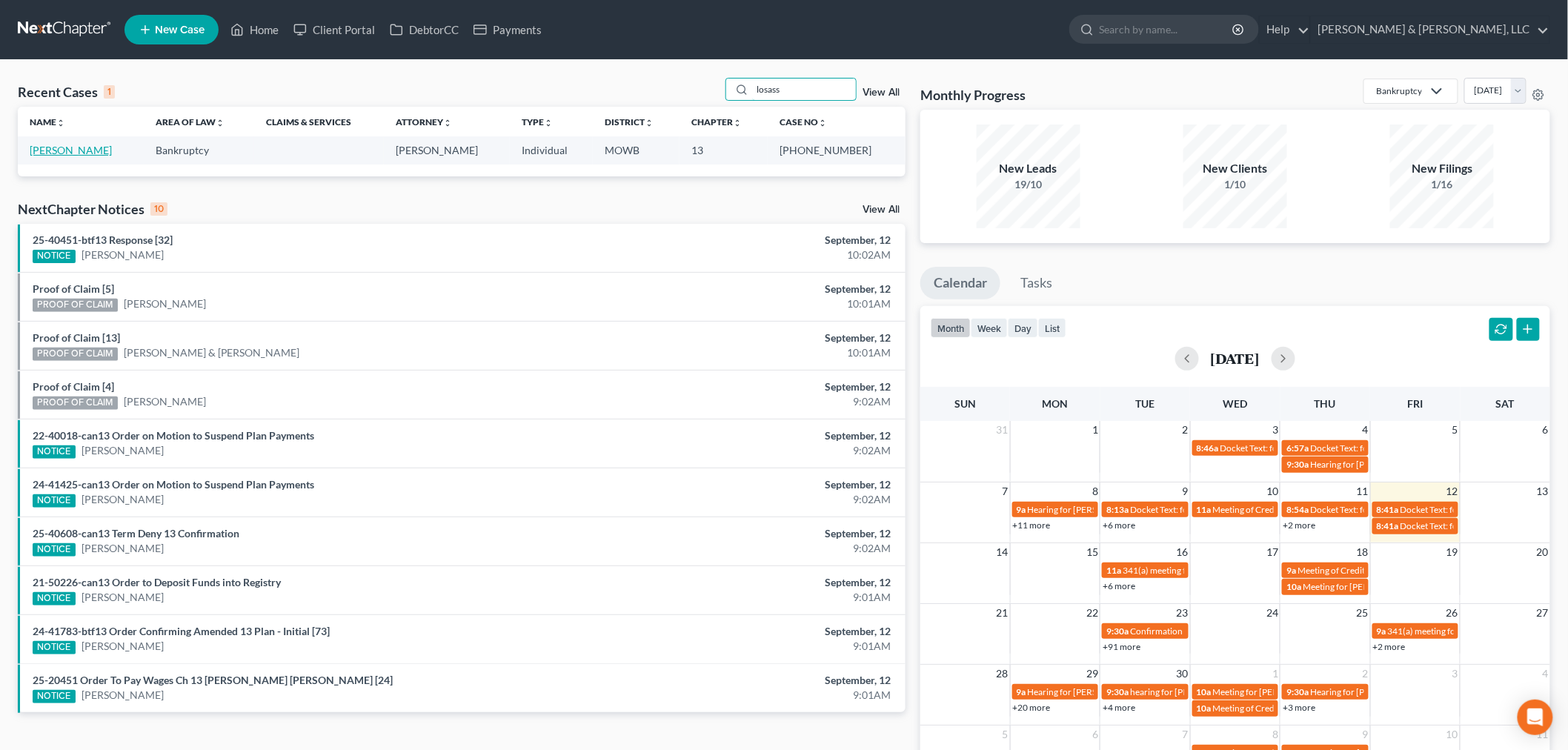
type input "losass"
click at [48, 151] on link "[PERSON_NAME]" at bounding box center [70, 150] width 82 height 13
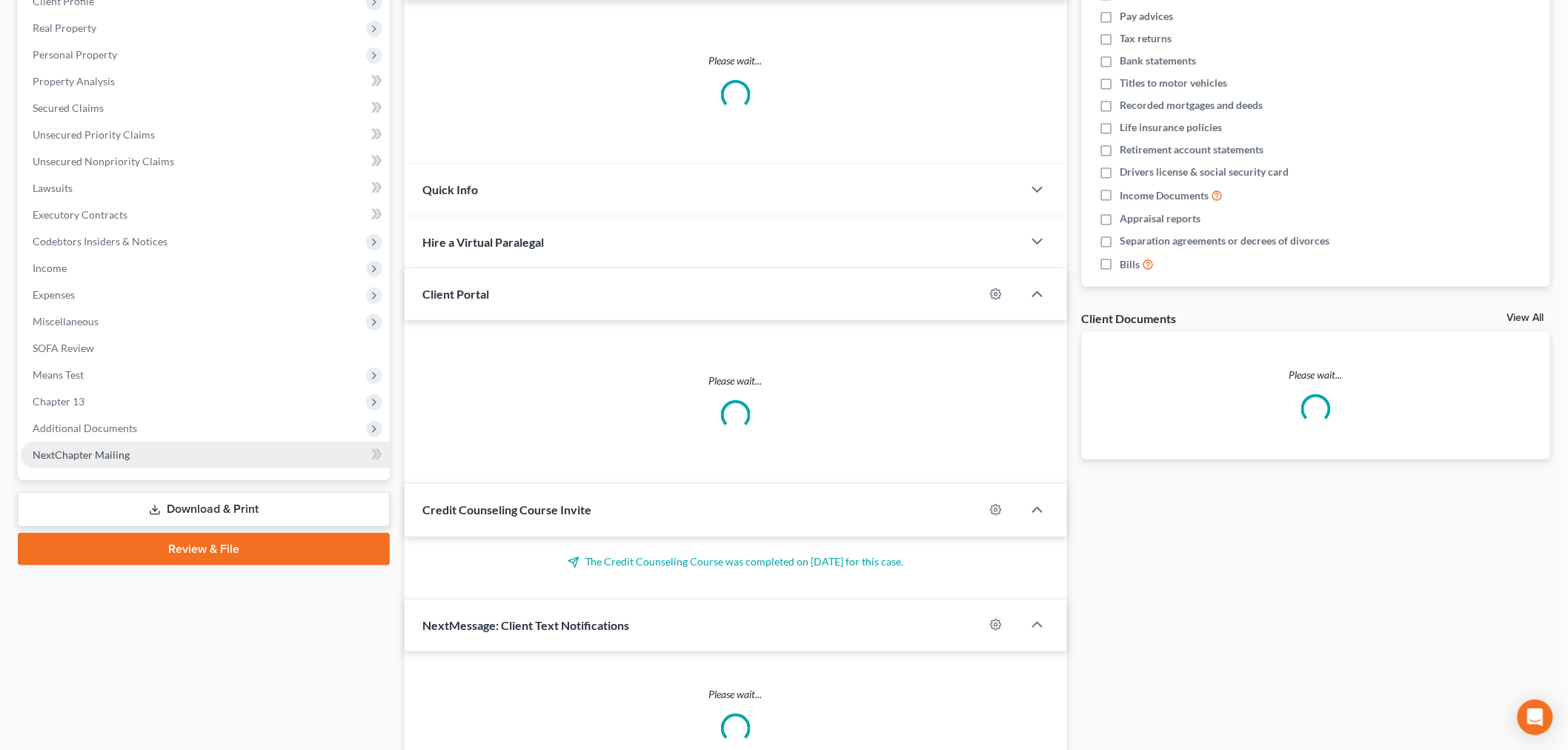
scroll to position [246, 0]
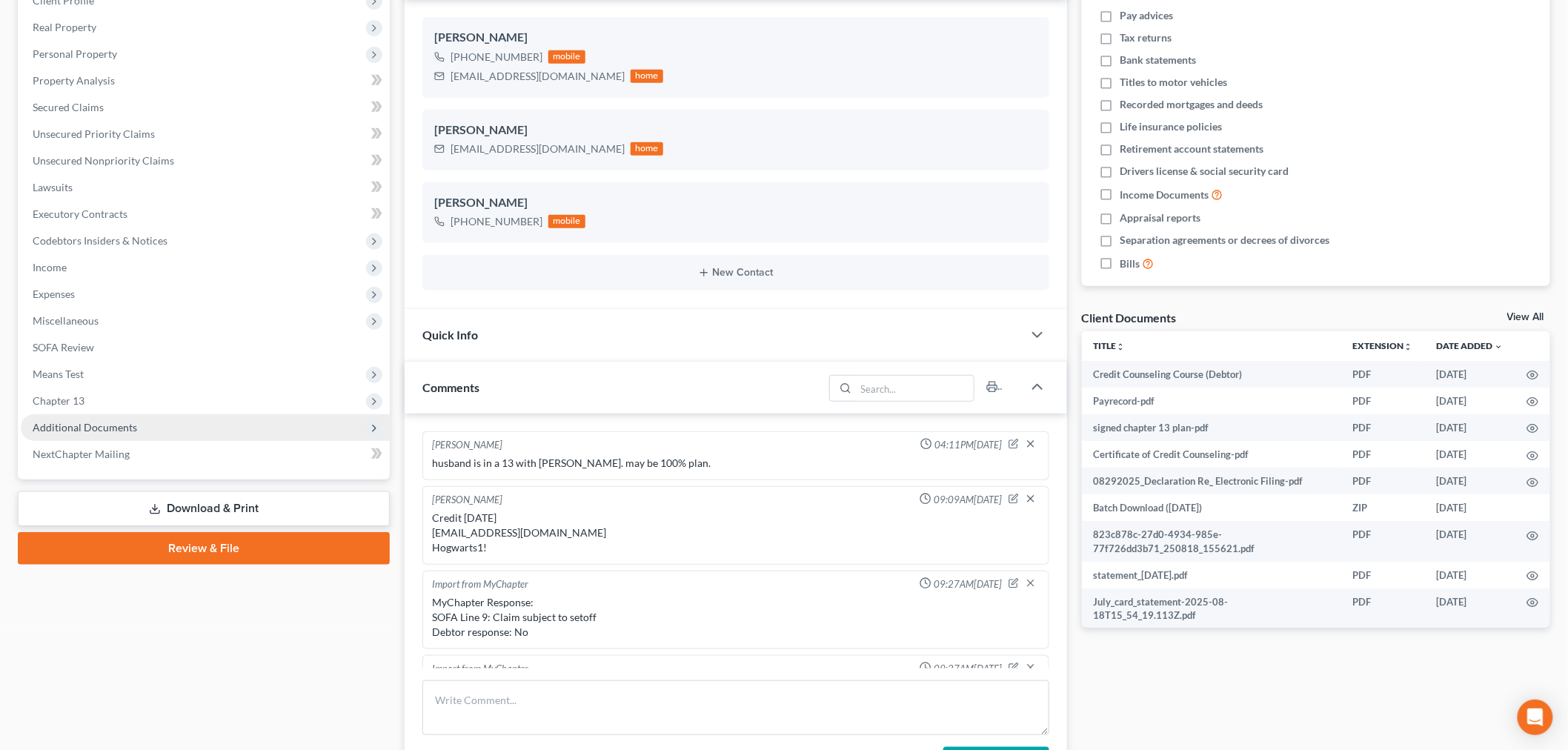
click at [79, 429] on span "Additional Documents" at bounding box center [85, 427] width 105 height 13
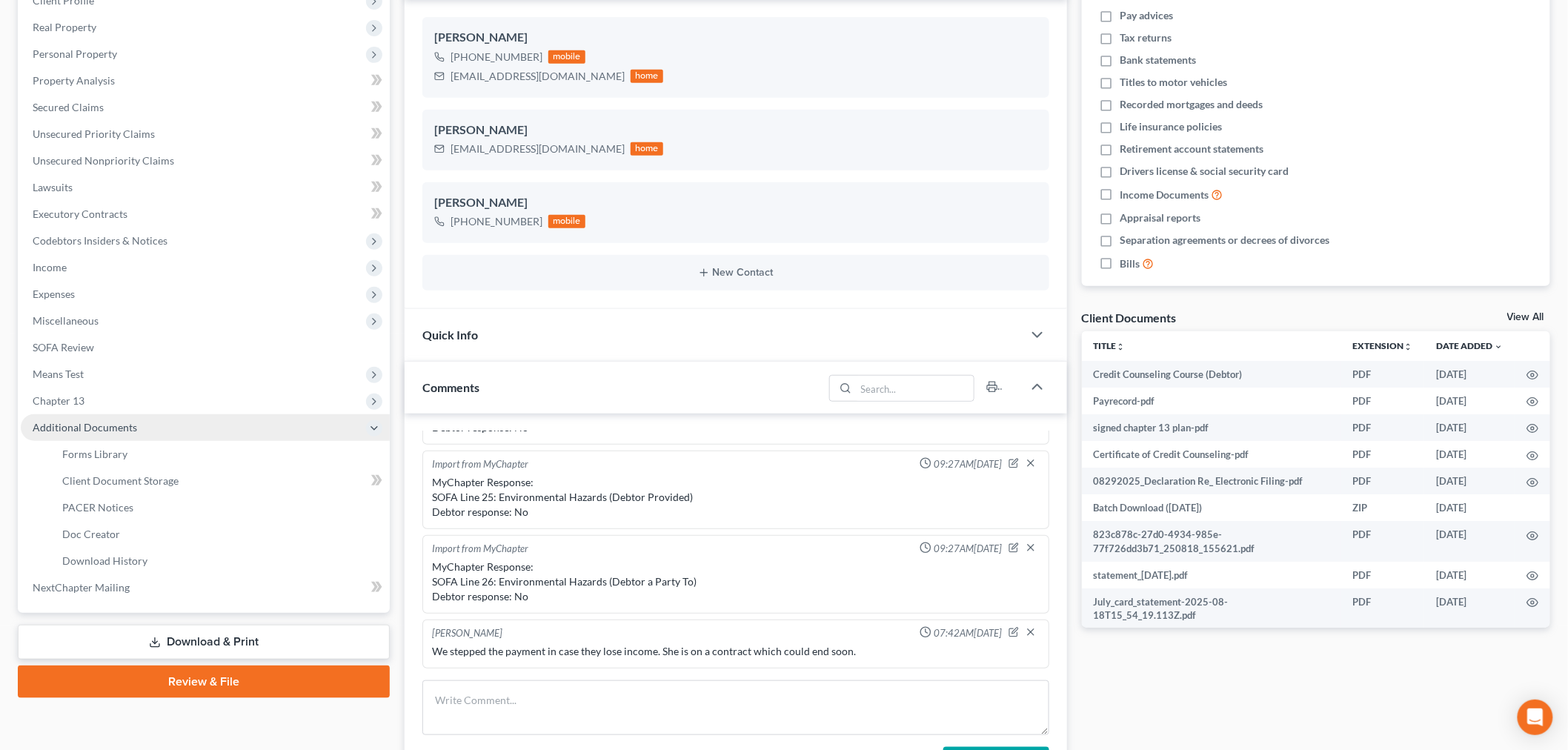
scroll to position [97, 0]
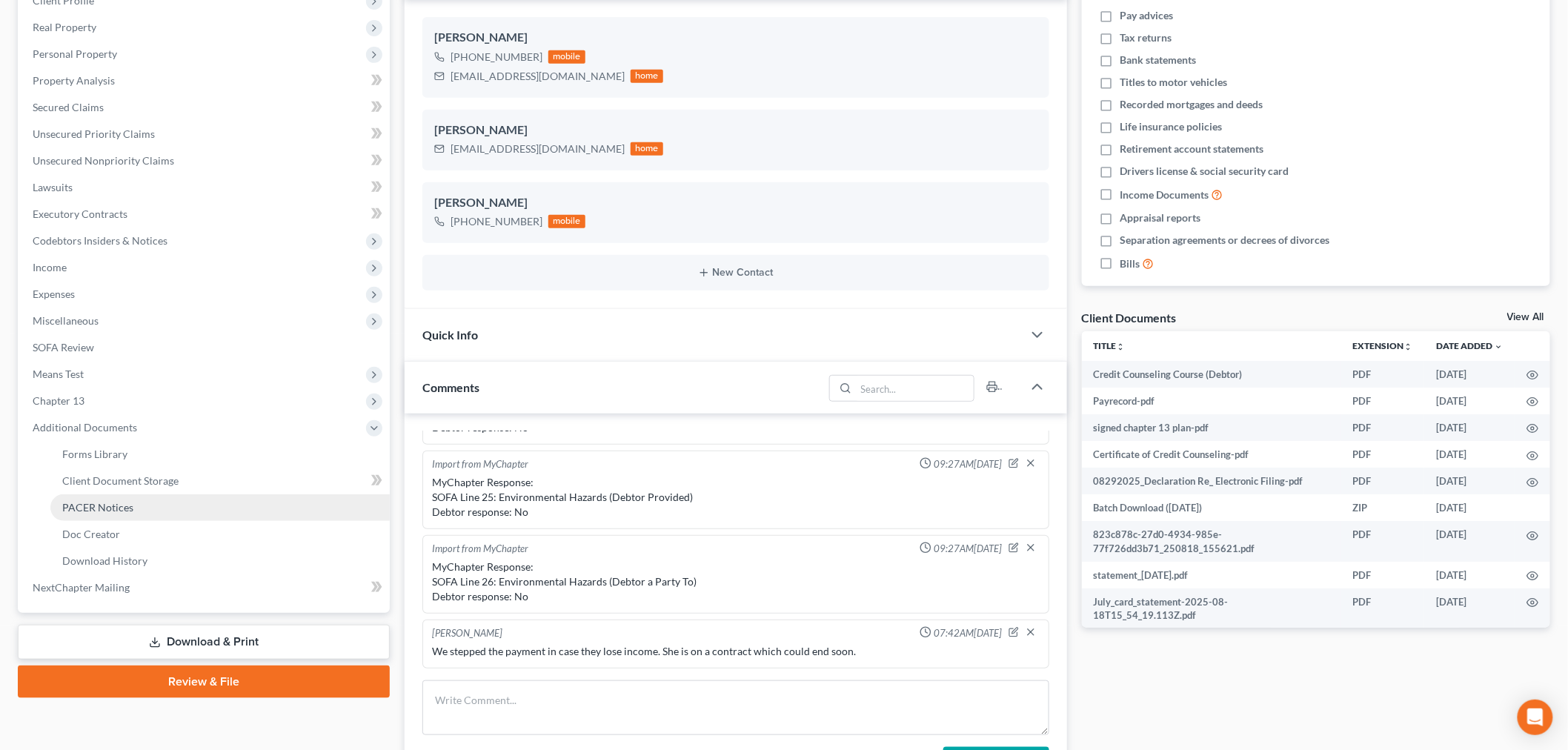
click at [93, 495] on link "PACER Notices" at bounding box center [220, 508] width 339 height 27
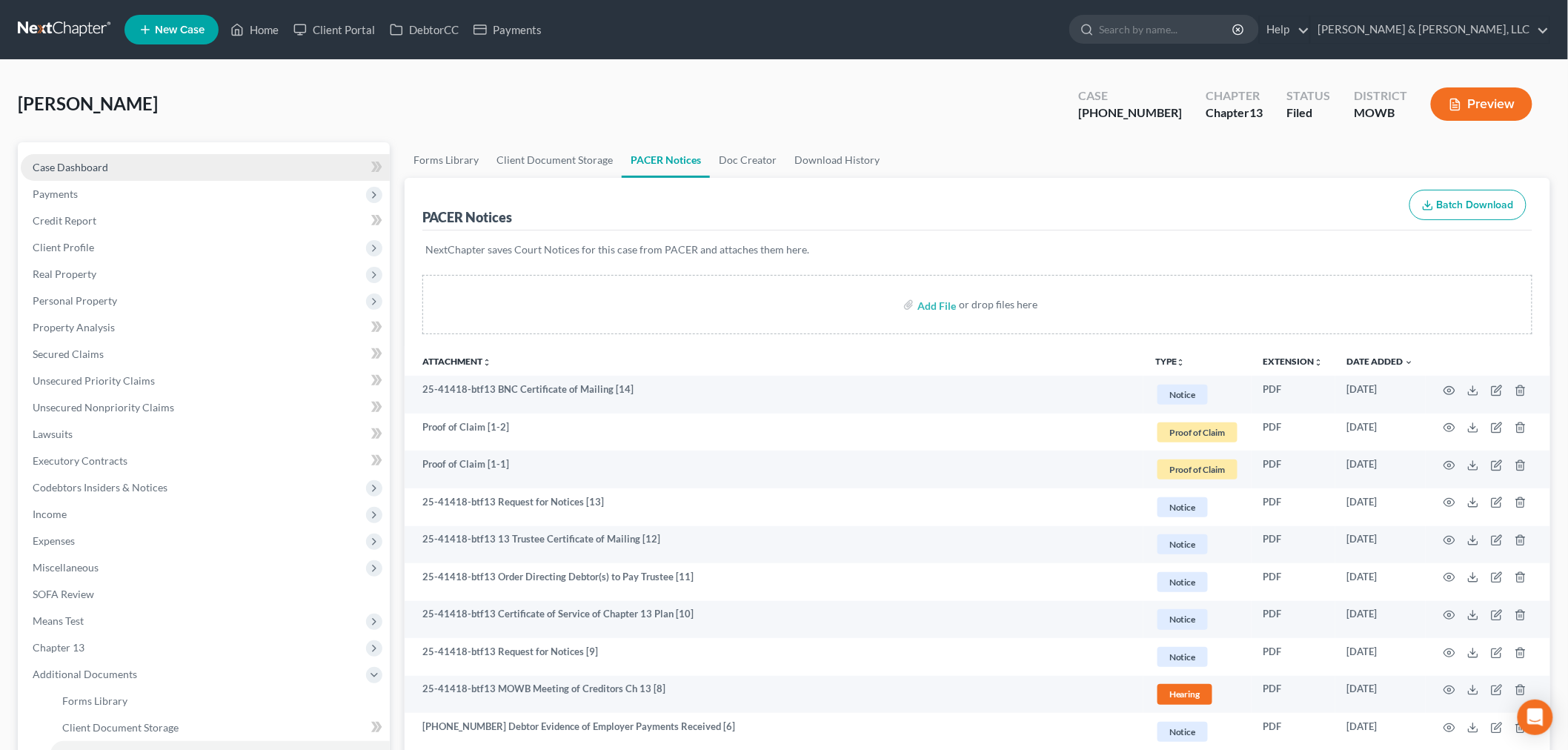
click at [51, 156] on link "Case Dashboard" at bounding box center [205, 168] width 369 height 27
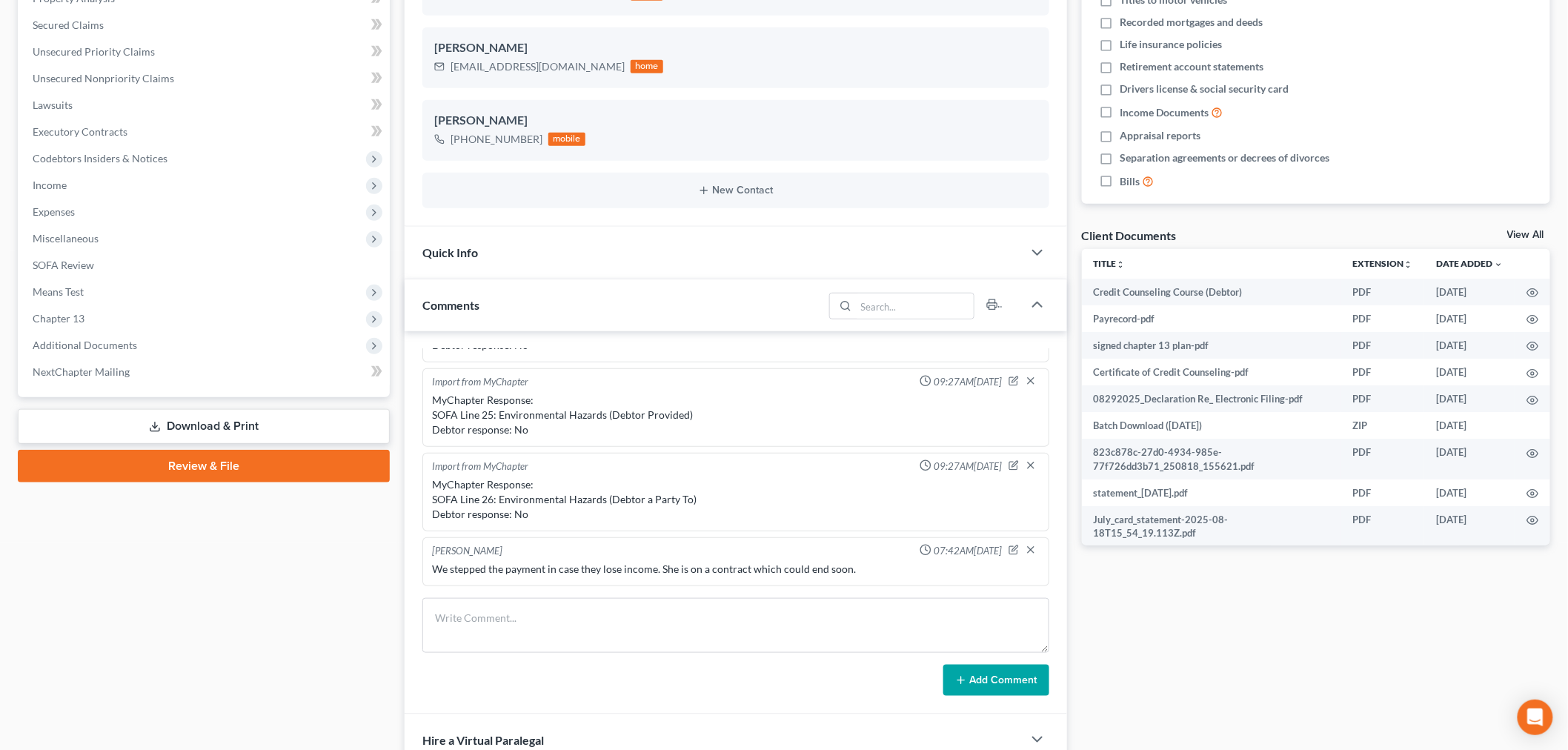
scroll to position [97, 0]
click at [119, 346] on span "Additional Documents" at bounding box center [85, 345] width 105 height 13
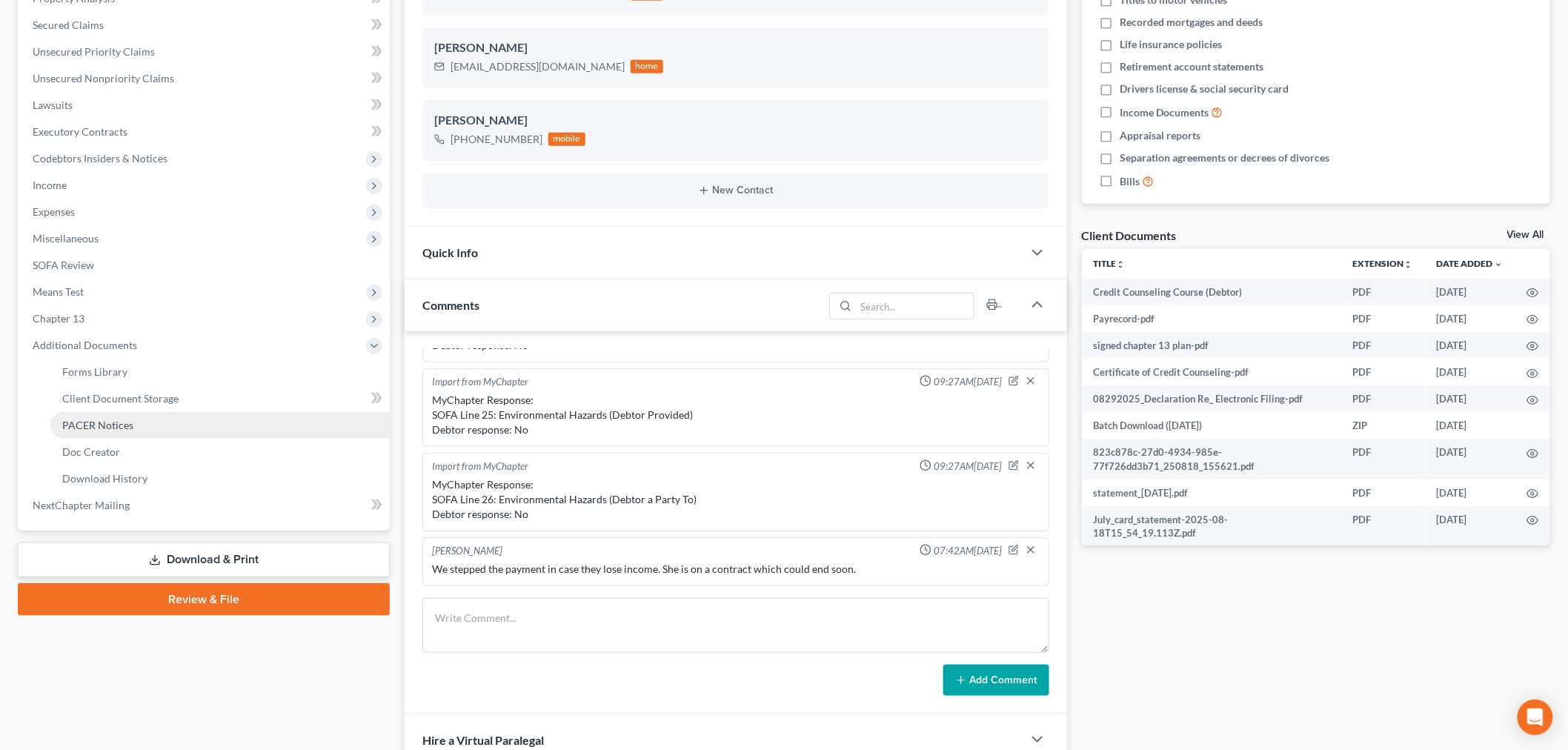
click at [104, 426] on span "PACER Notices" at bounding box center [97, 425] width 71 height 13
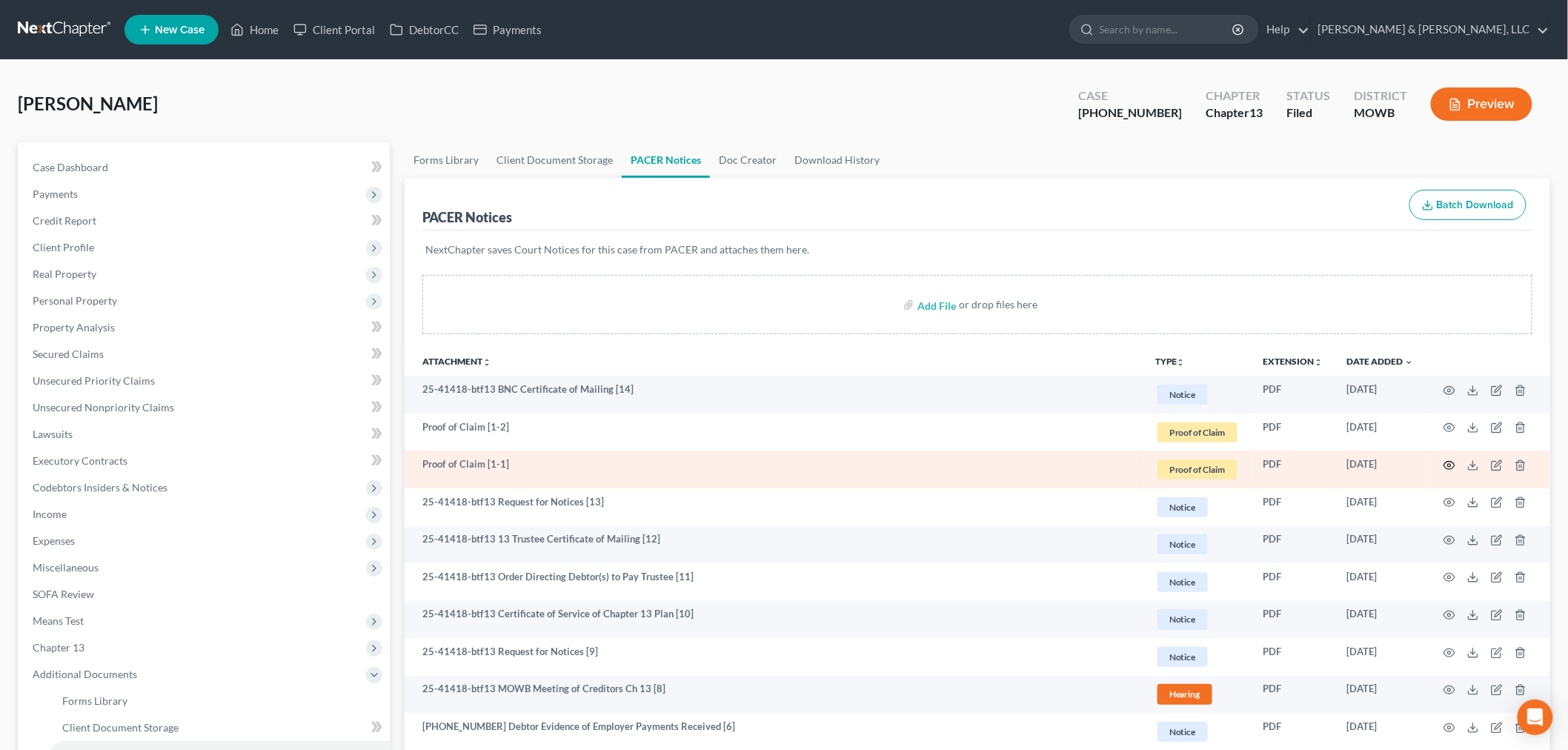
click at [1449, 464] on circle "button" at bounding box center [1449, 465] width 3 height 3
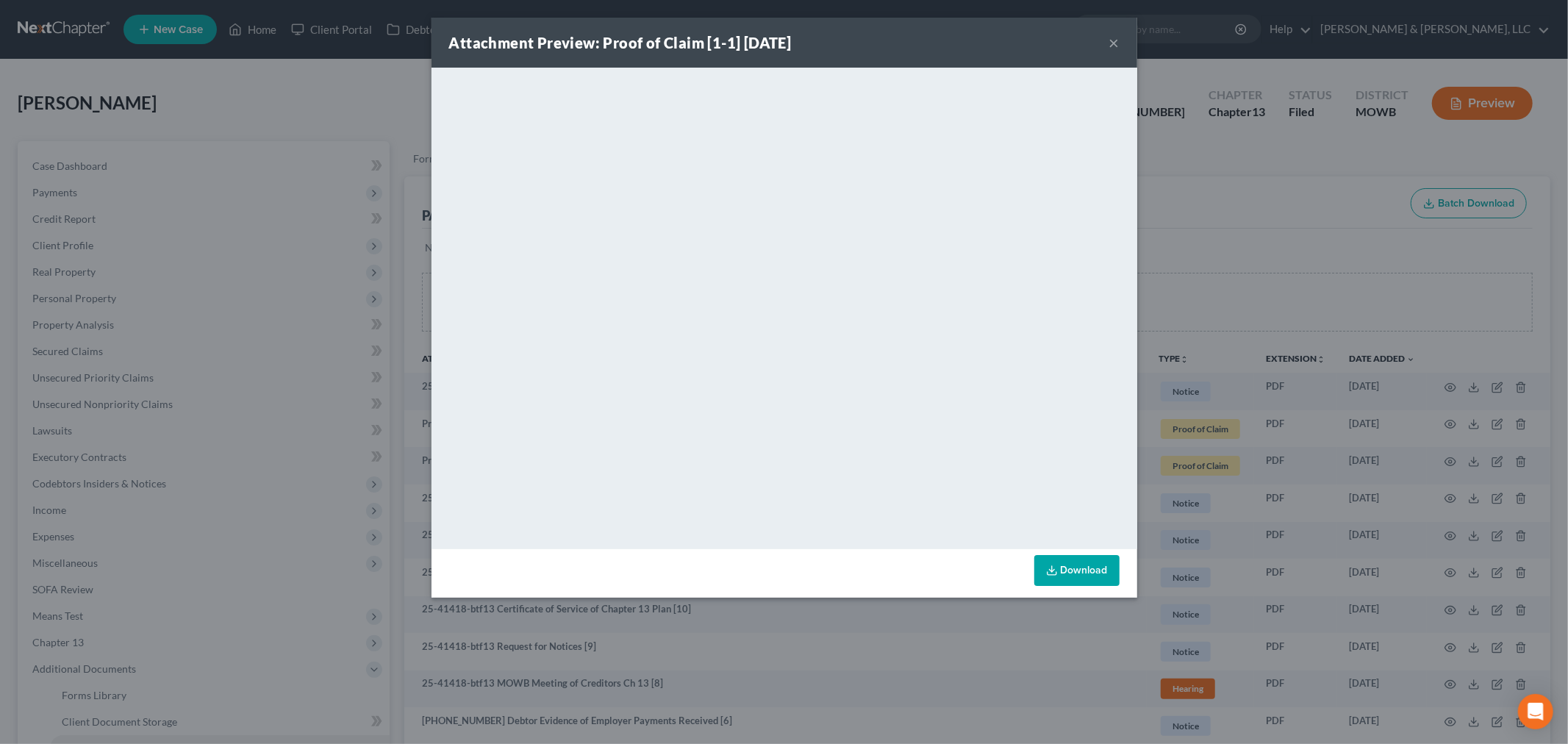
click at [1118, 38] on button "×" at bounding box center [1114, 43] width 10 height 18
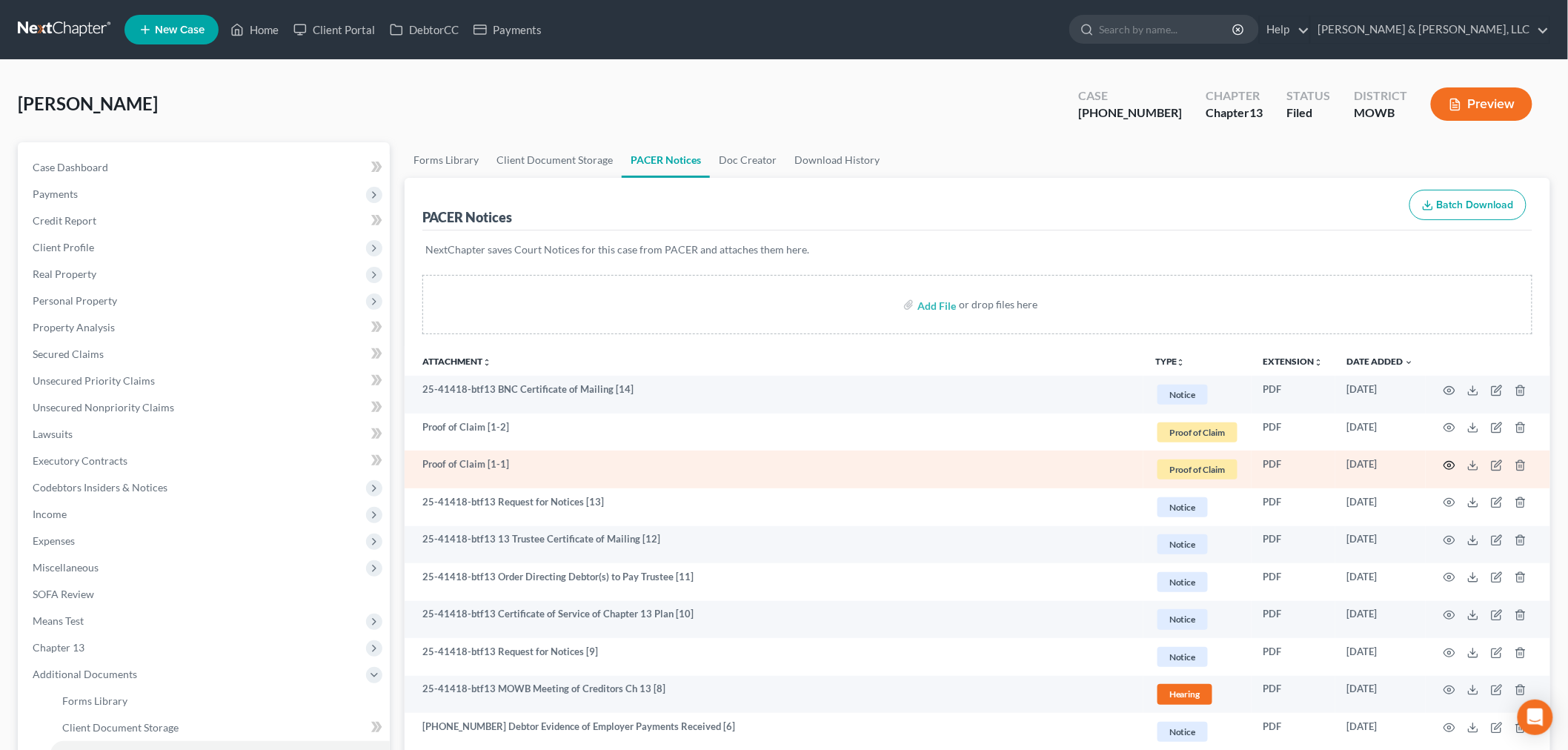
click at [1447, 463] on icon "button" at bounding box center [1449, 465] width 12 height 12
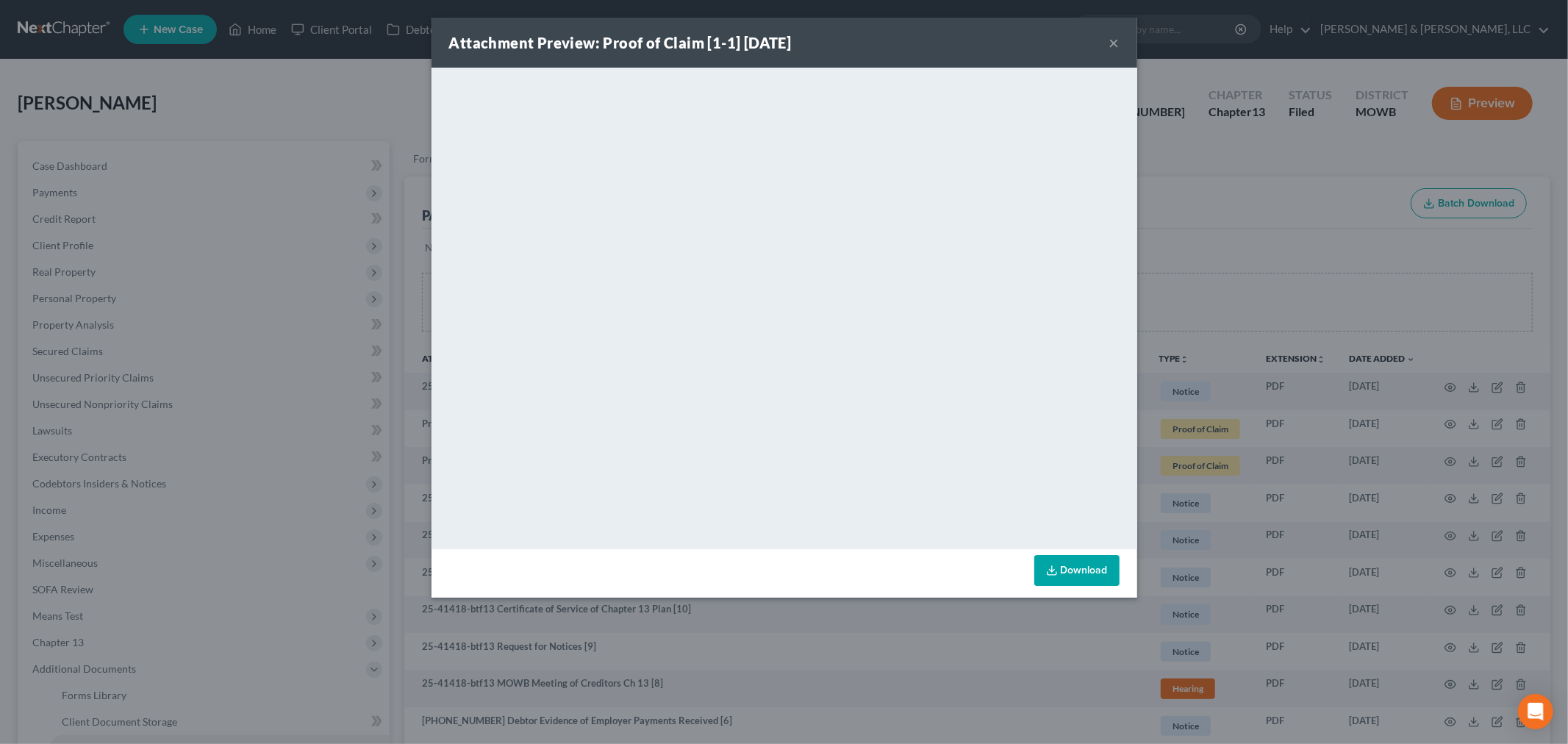
click at [1116, 37] on button "×" at bounding box center [1114, 43] width 10 height 18
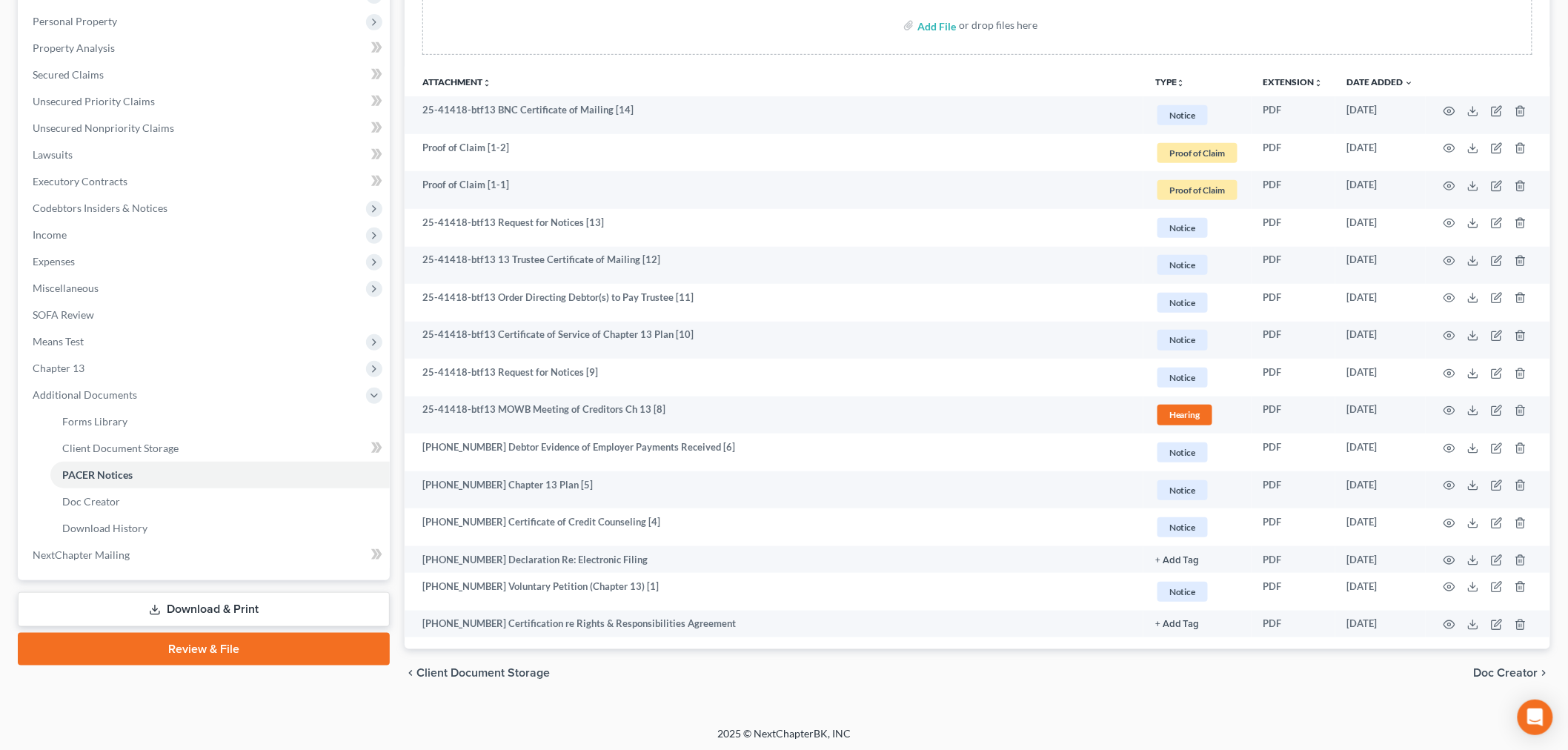
scroll to position [282, 0]
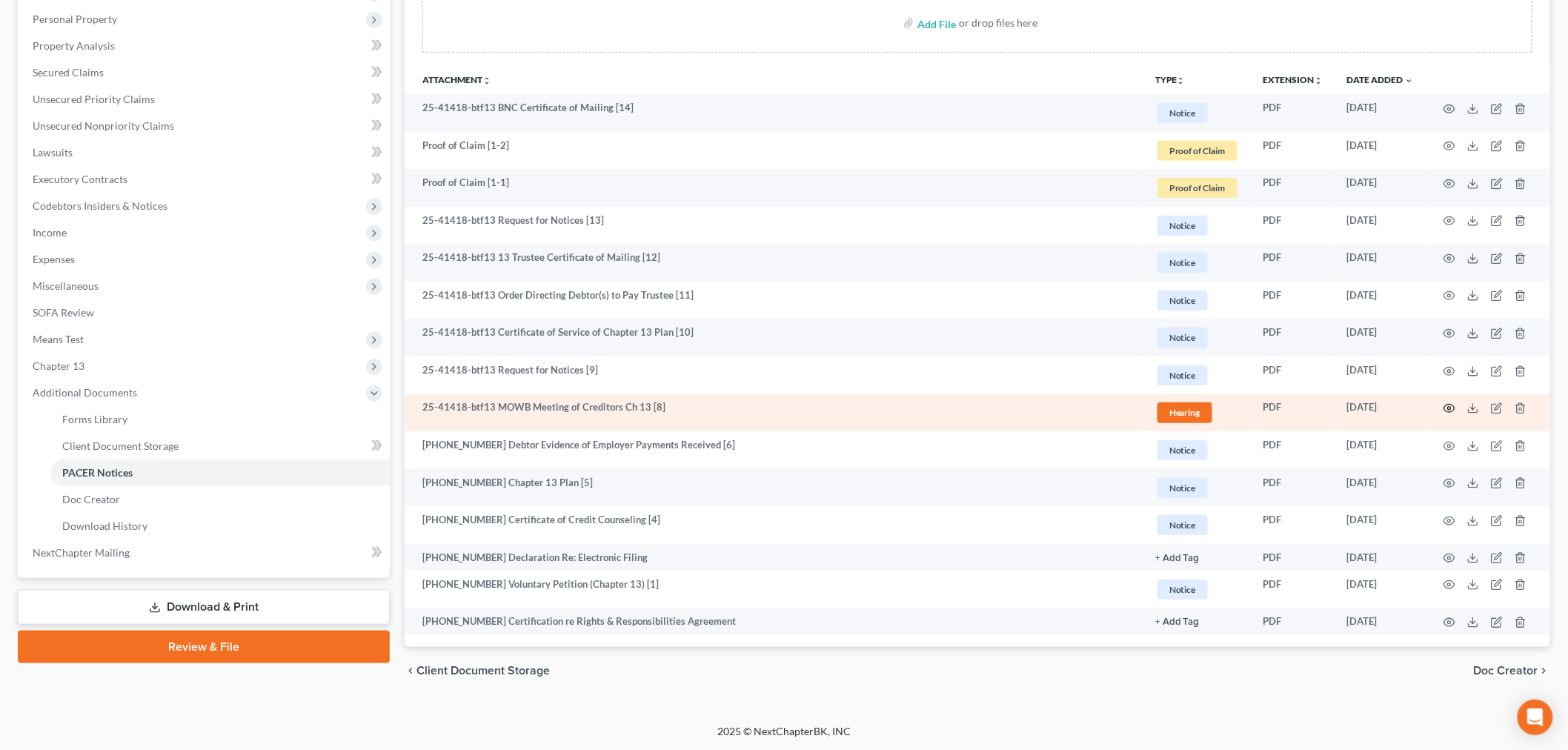
click at [1455, 404] on icon "button" at bounding box center [1449, 408] width 12 height 12
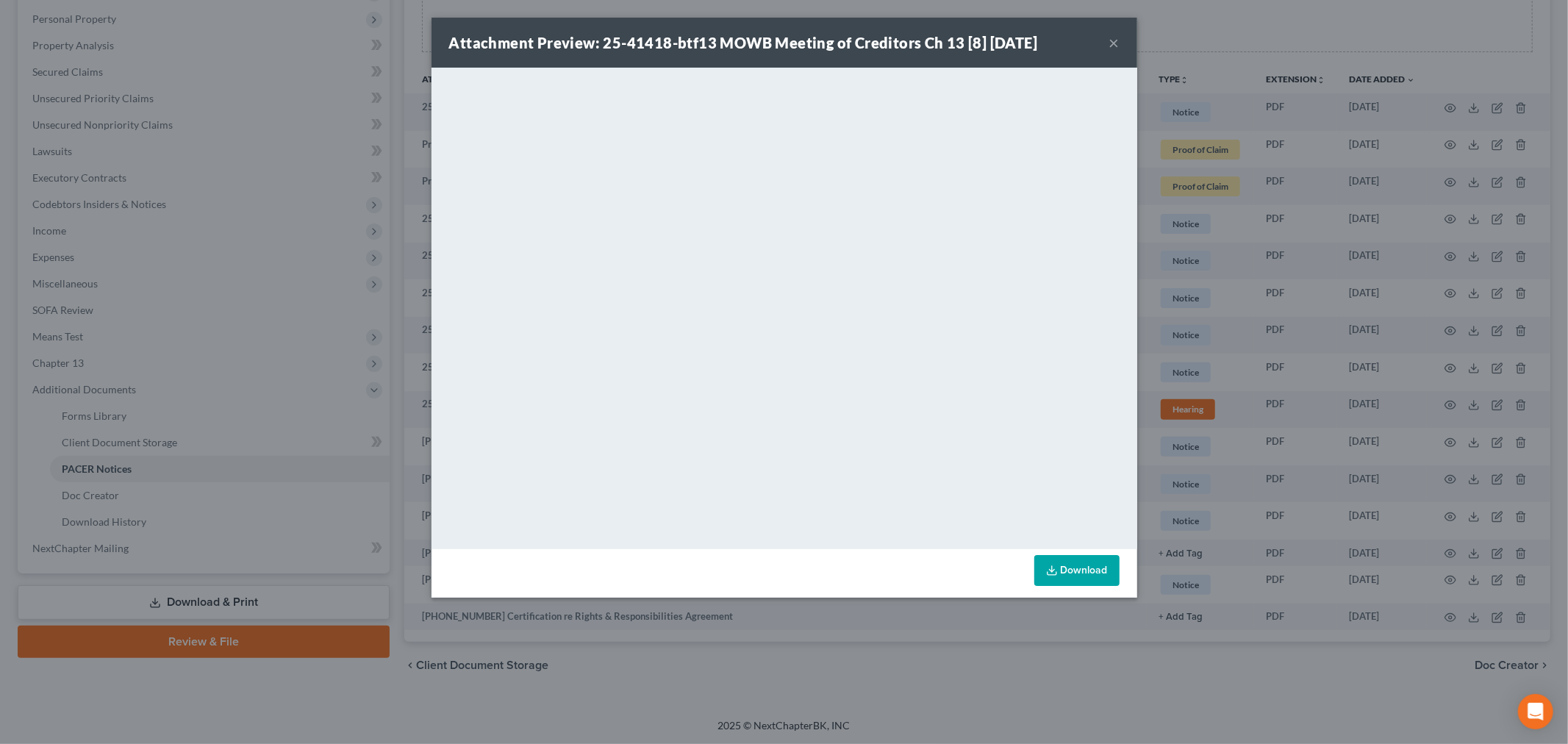
click at [1118, 38] on button "×" at bounding box center [1114, 43] width 10 height 18
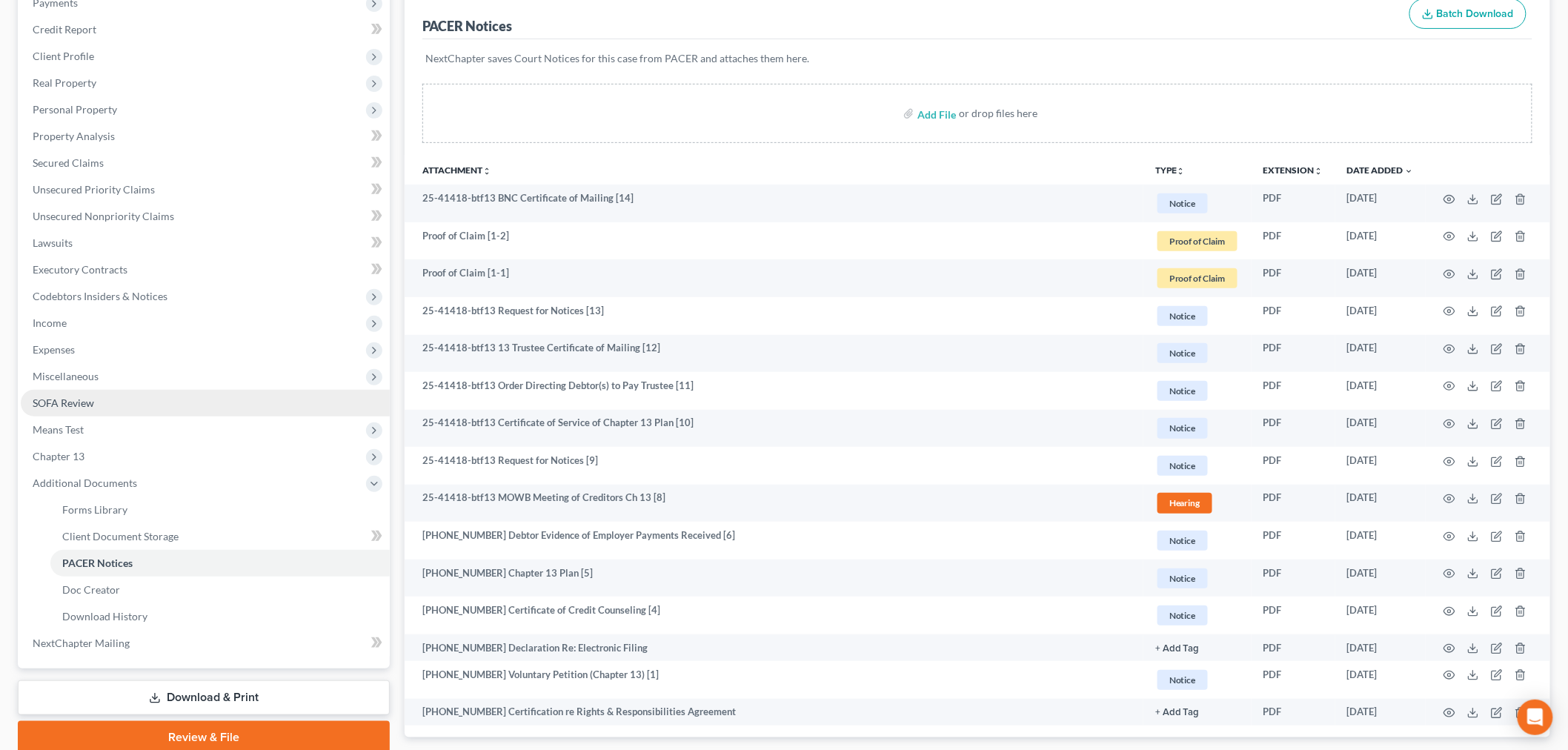
scroll to position [0, 0]
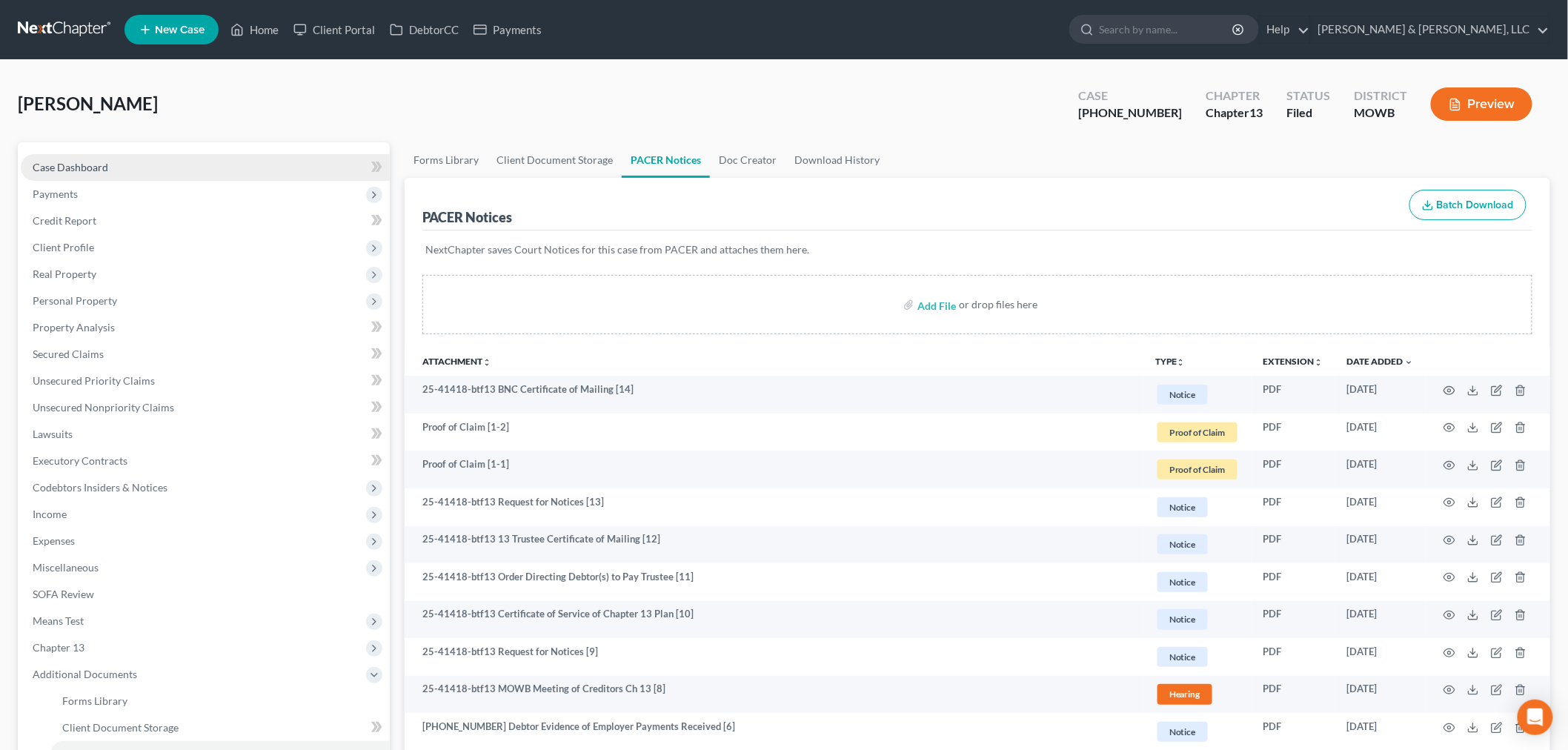
click at [135, 163] on link "Case Dashboard" at bounding box center [205, 168] width 369 height 27
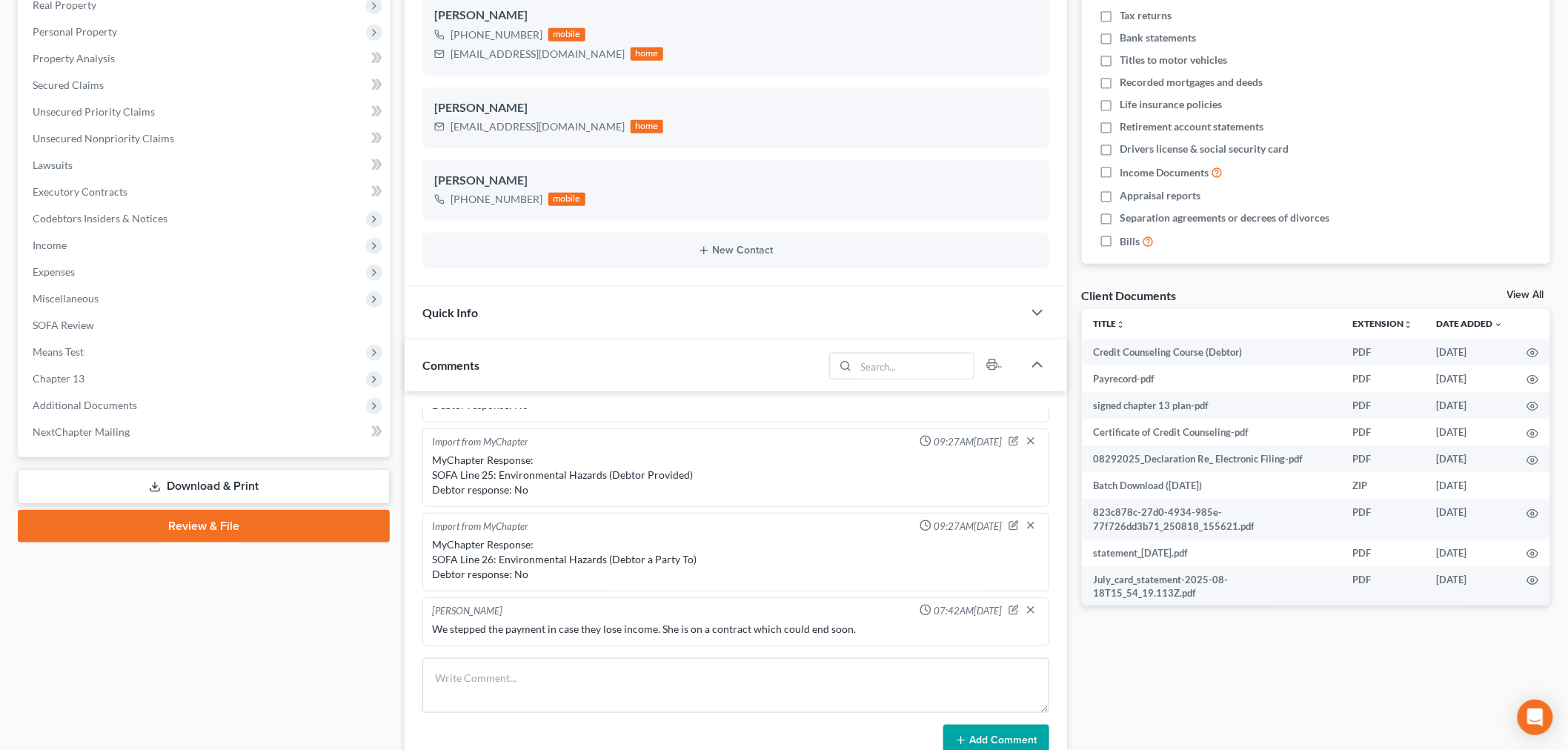
scroll to position [164, 0]
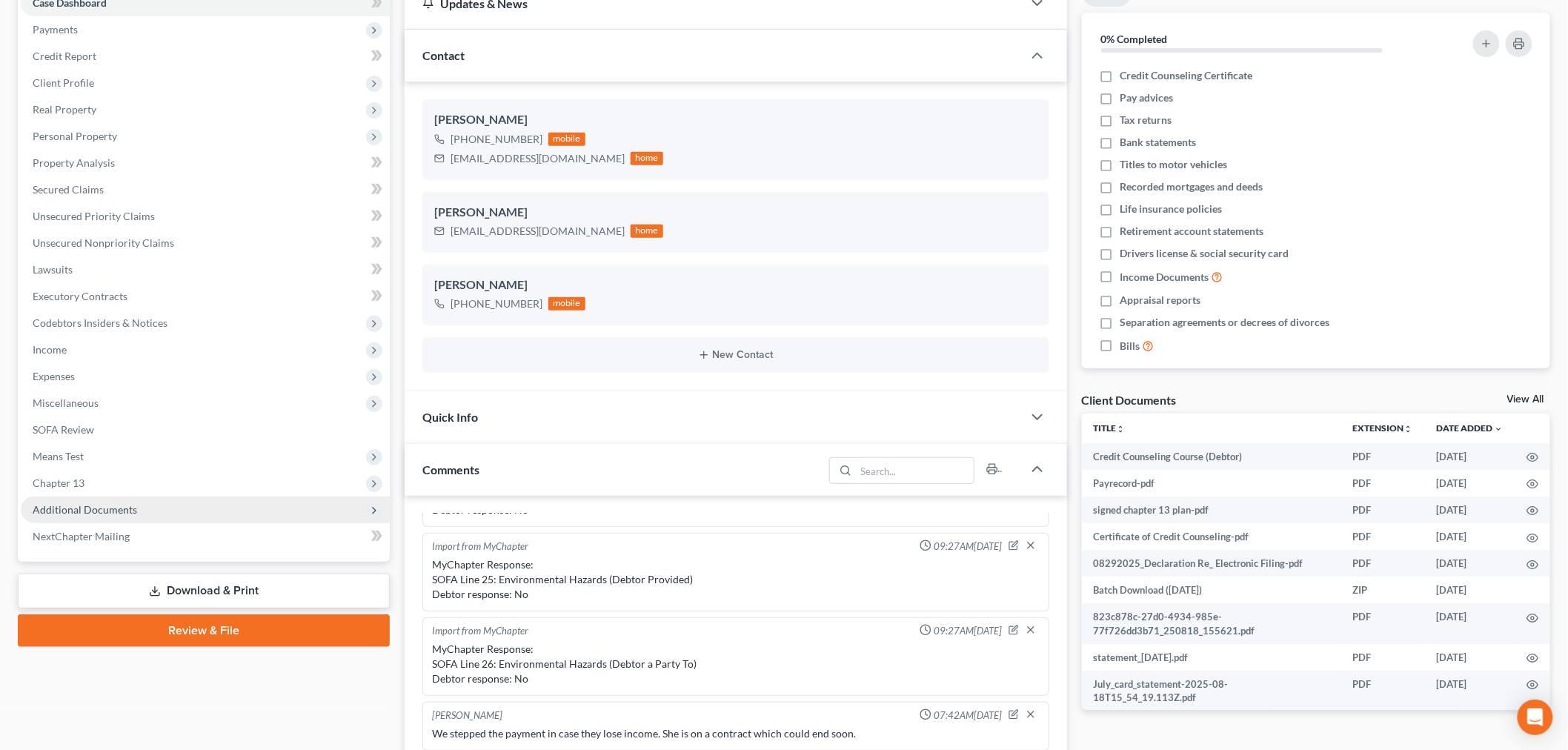
click at [47, 505] on span "Additional Documents" at bounding box center [85, 510] width 105 height 13
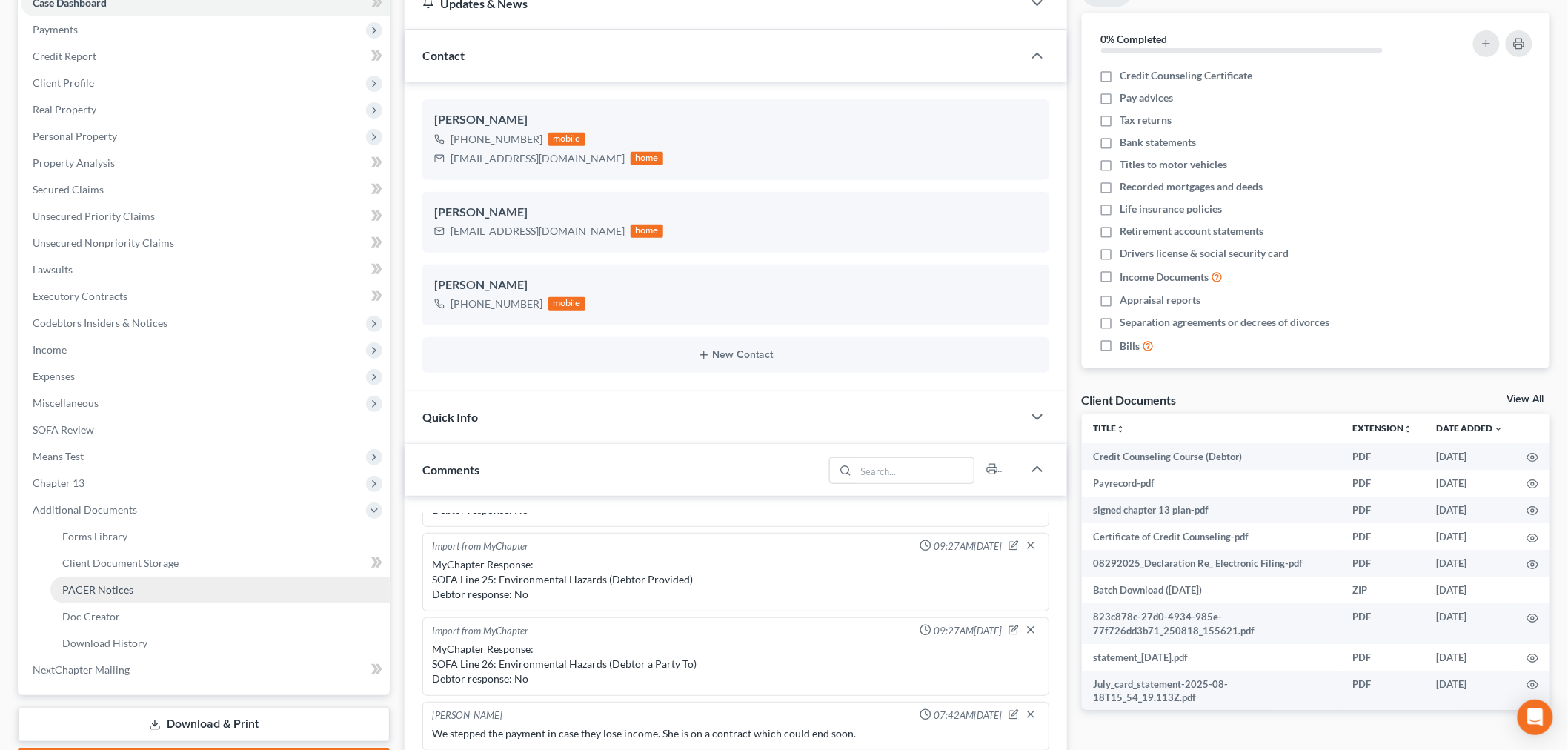
click at [113, 586] on span "PACER Notices" at bounding box center [97, 589] width 71 height 13
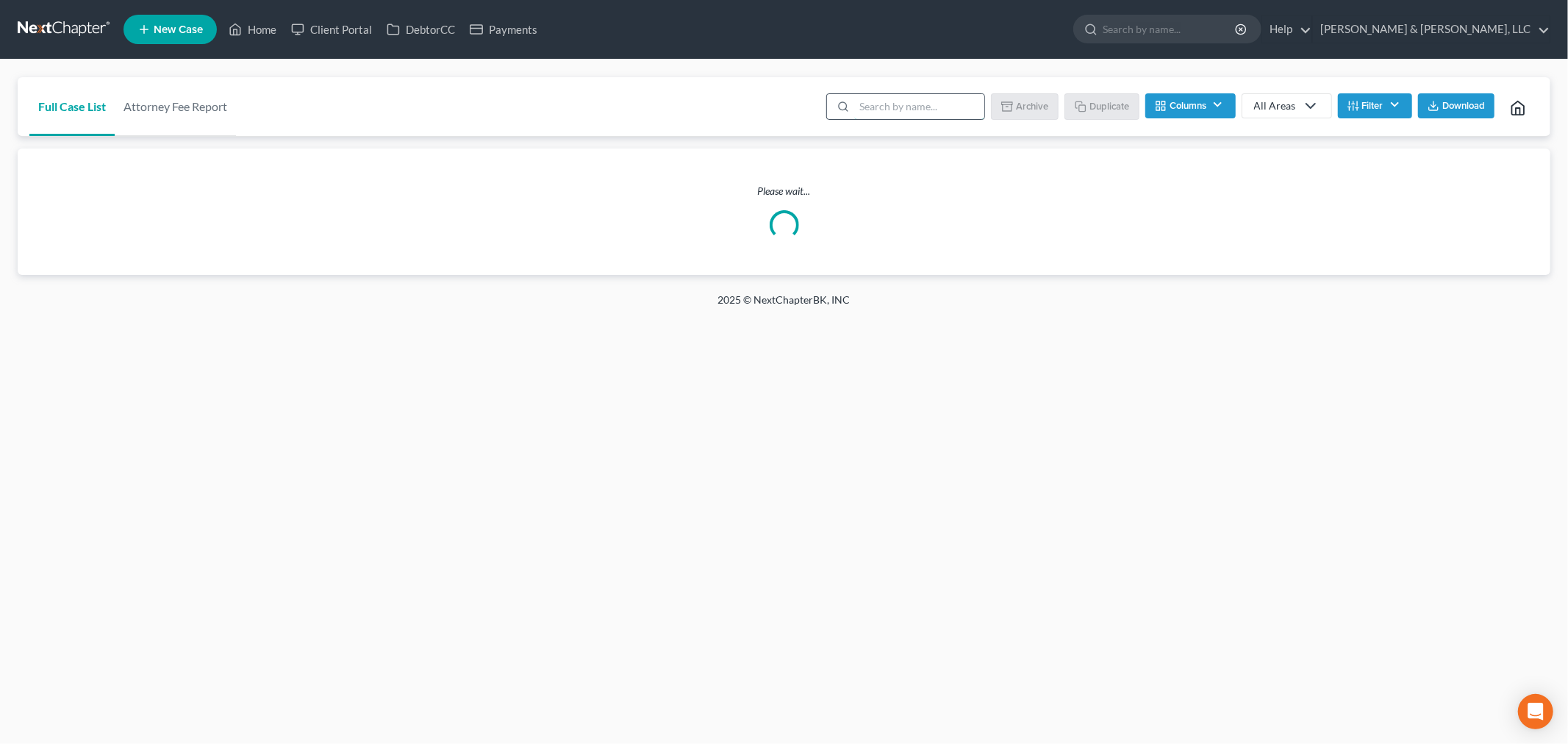
click at [891, 113] on input "search" at bounding box center [919, 107] width 130 height 25
type input "[PERSON_NAME]"
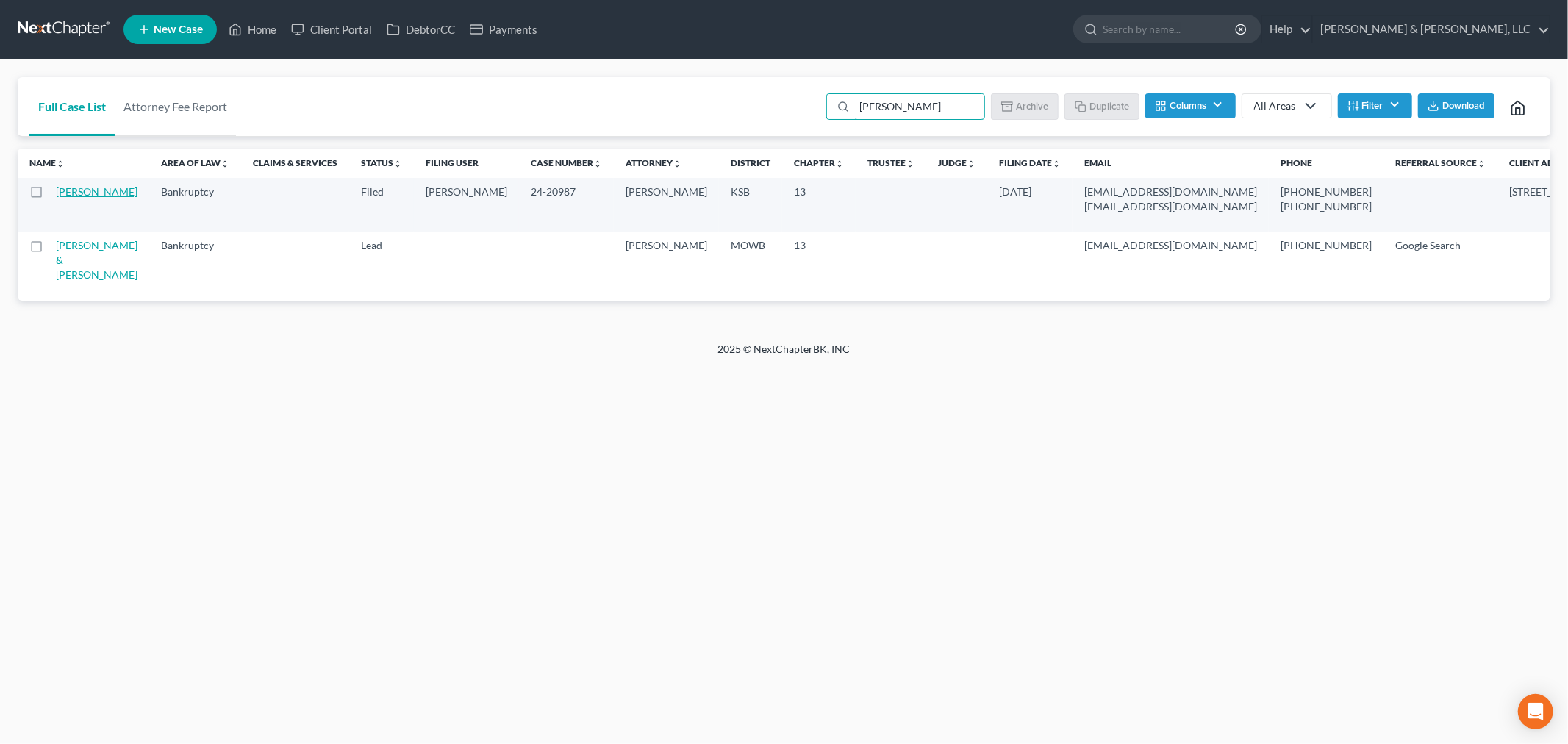
click at [64, 198] on link "[PERSON_NAME]" at bounding box center [96, 192] width 81 height 13
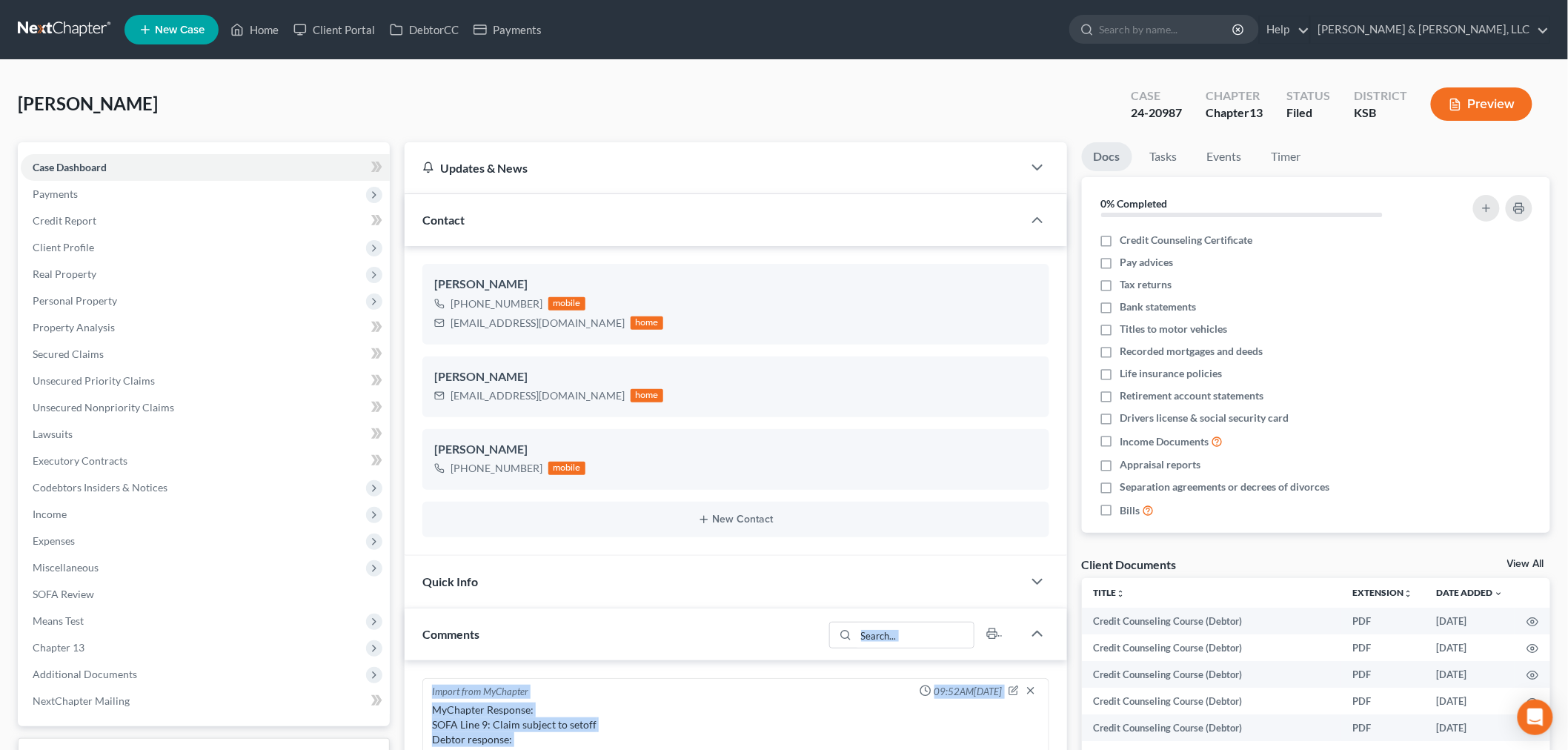
scroll to position [569, 0]
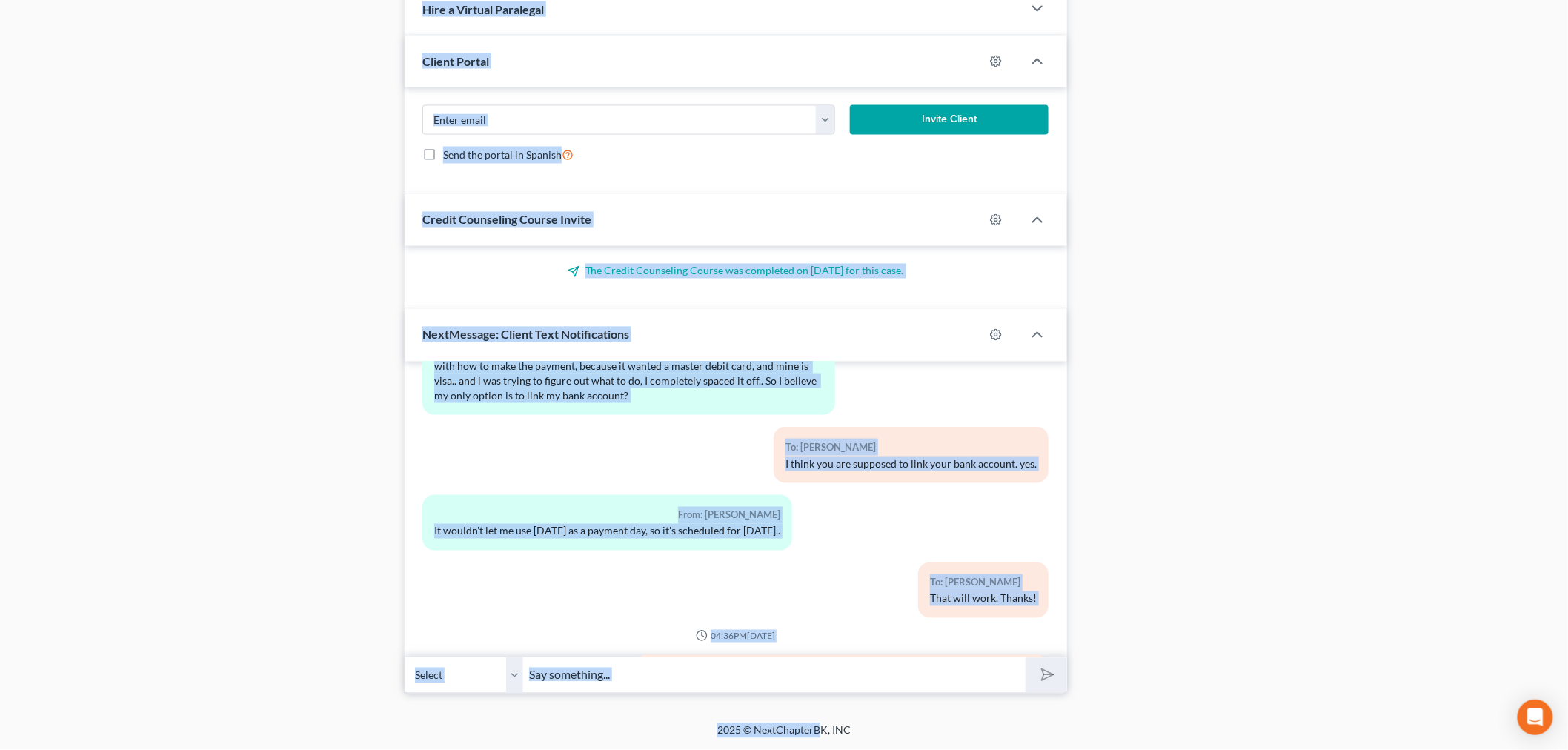
drag, startPoint x: 719, startPoint y: 955, endPoint x: 843, endPoint y: 1542, distance: 600.0
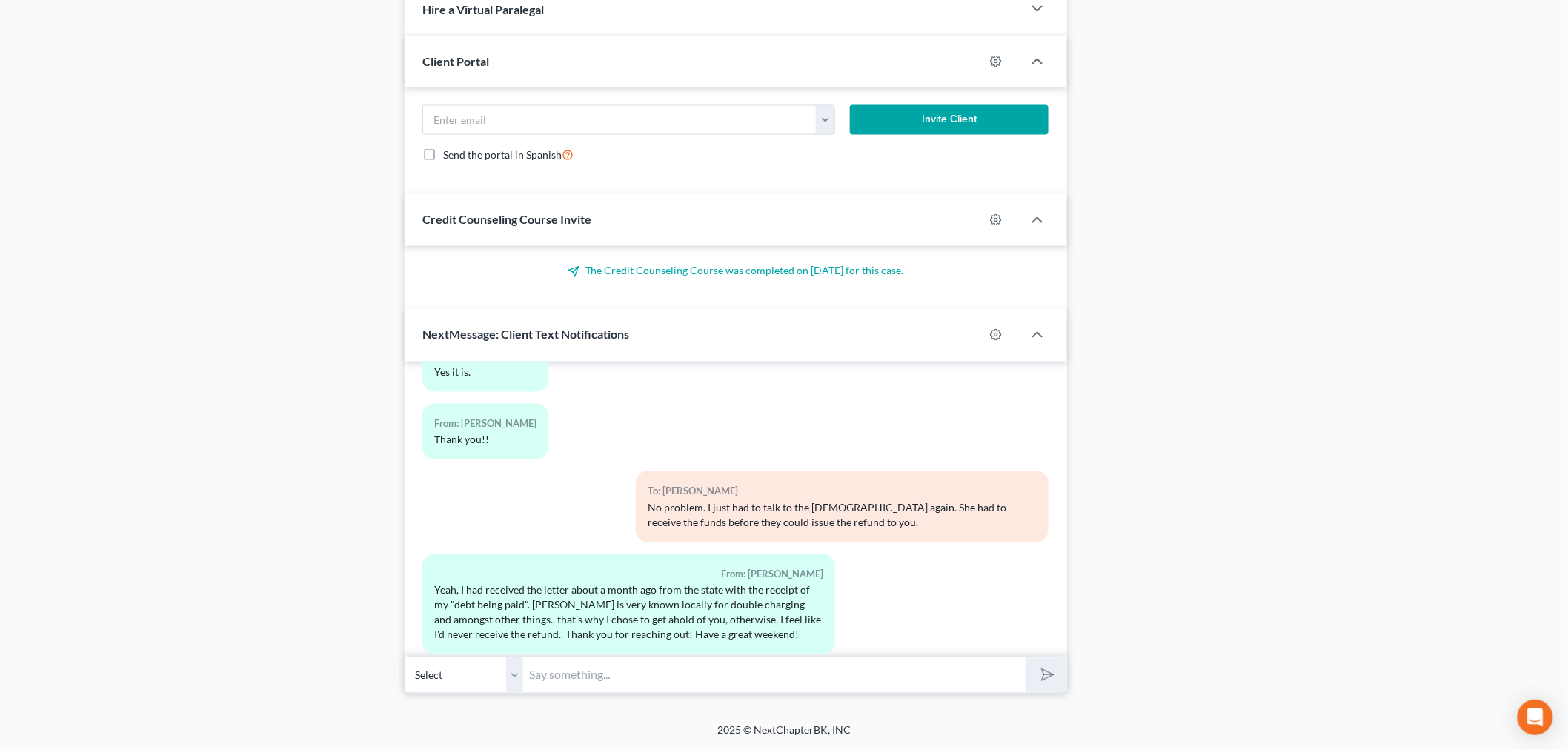
scroll to position [1550, 0]
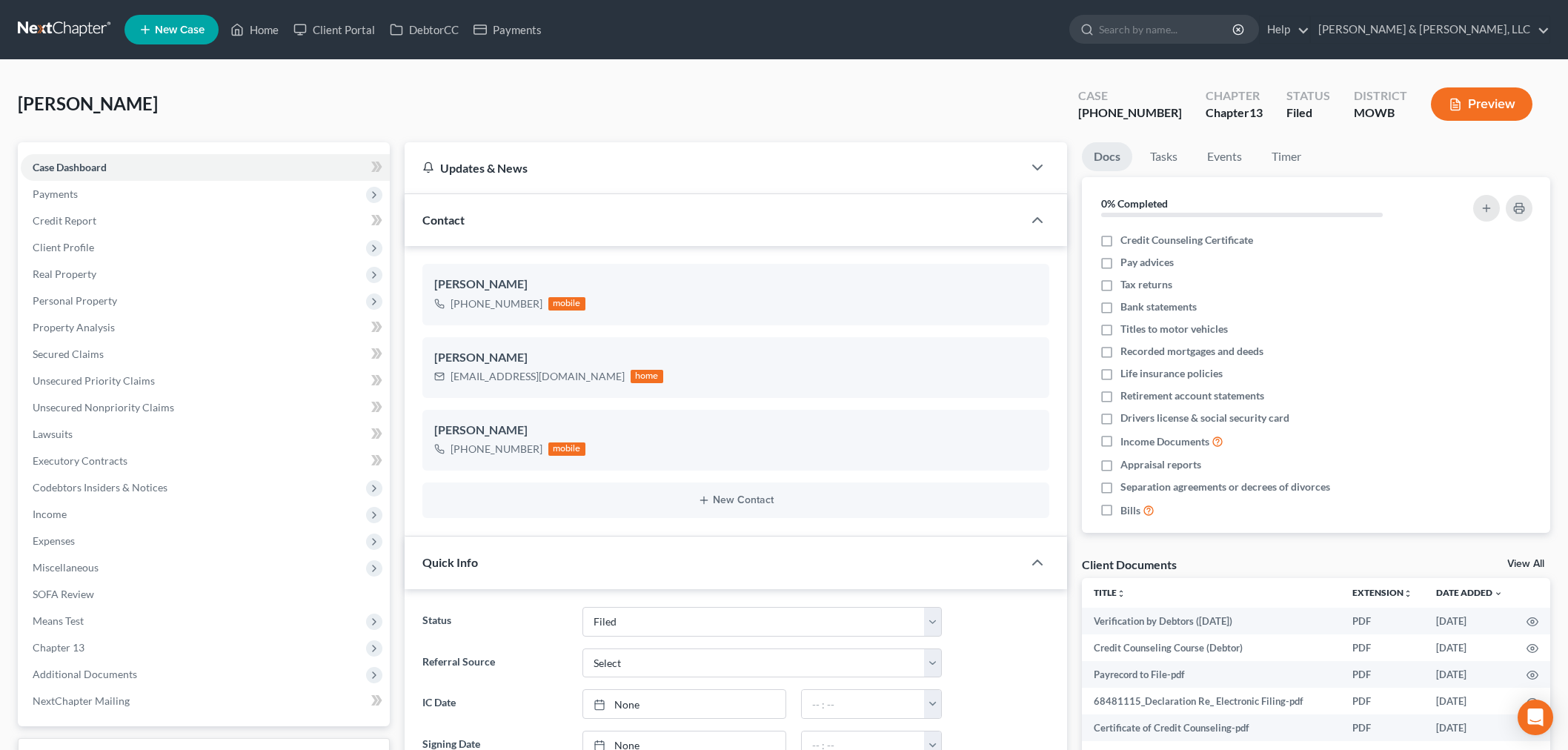
select select "6"
select select "0"
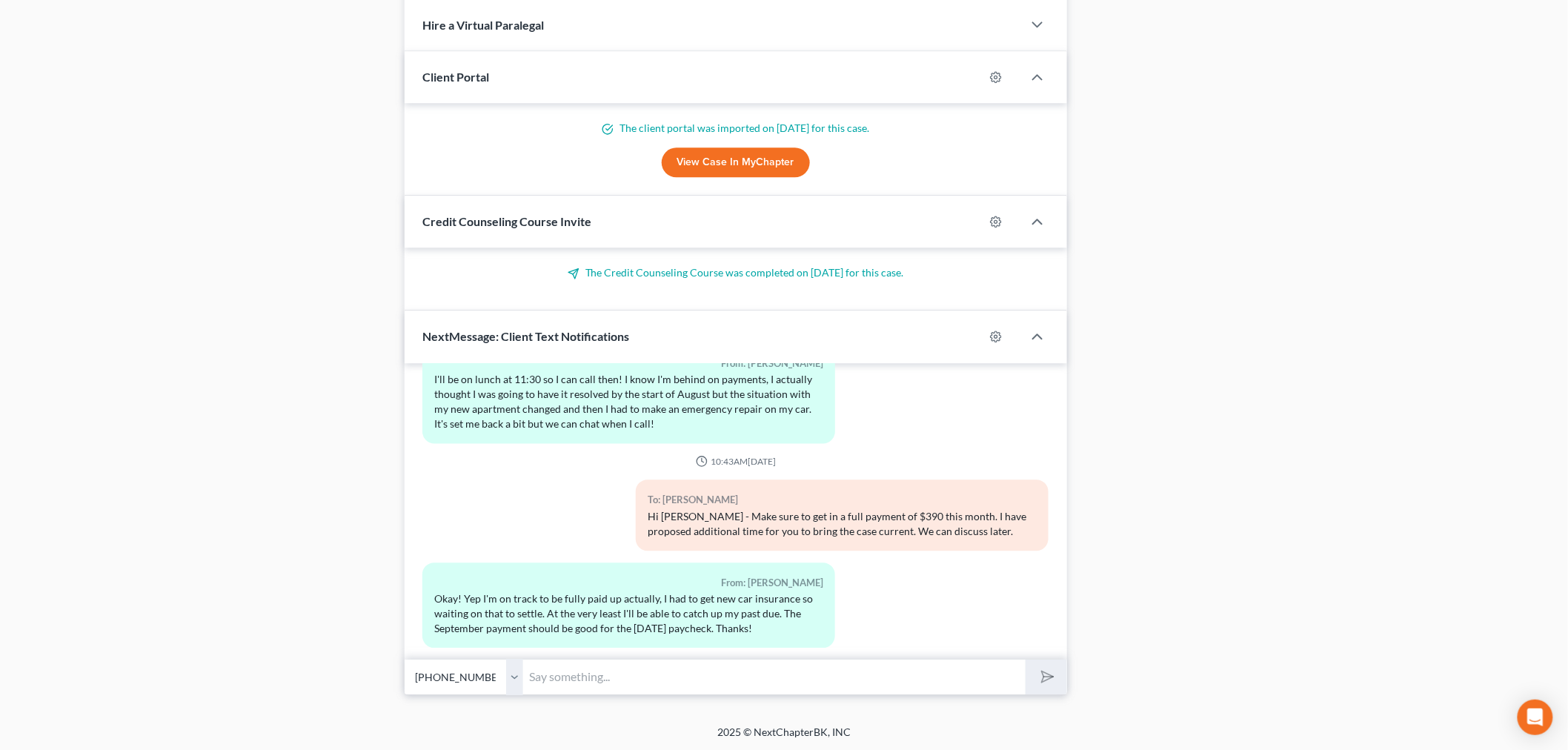
scroll to position [1435, 0]
click at [580, 681] on input "text" at bounding box center [775, 675] width 503 height 36
type input "OK. Follow up with me mid October so we can see where you are on the payments. …"
click at [1025, 658] on button "submit" at bounding box center [1045, 675] width 41 height 35
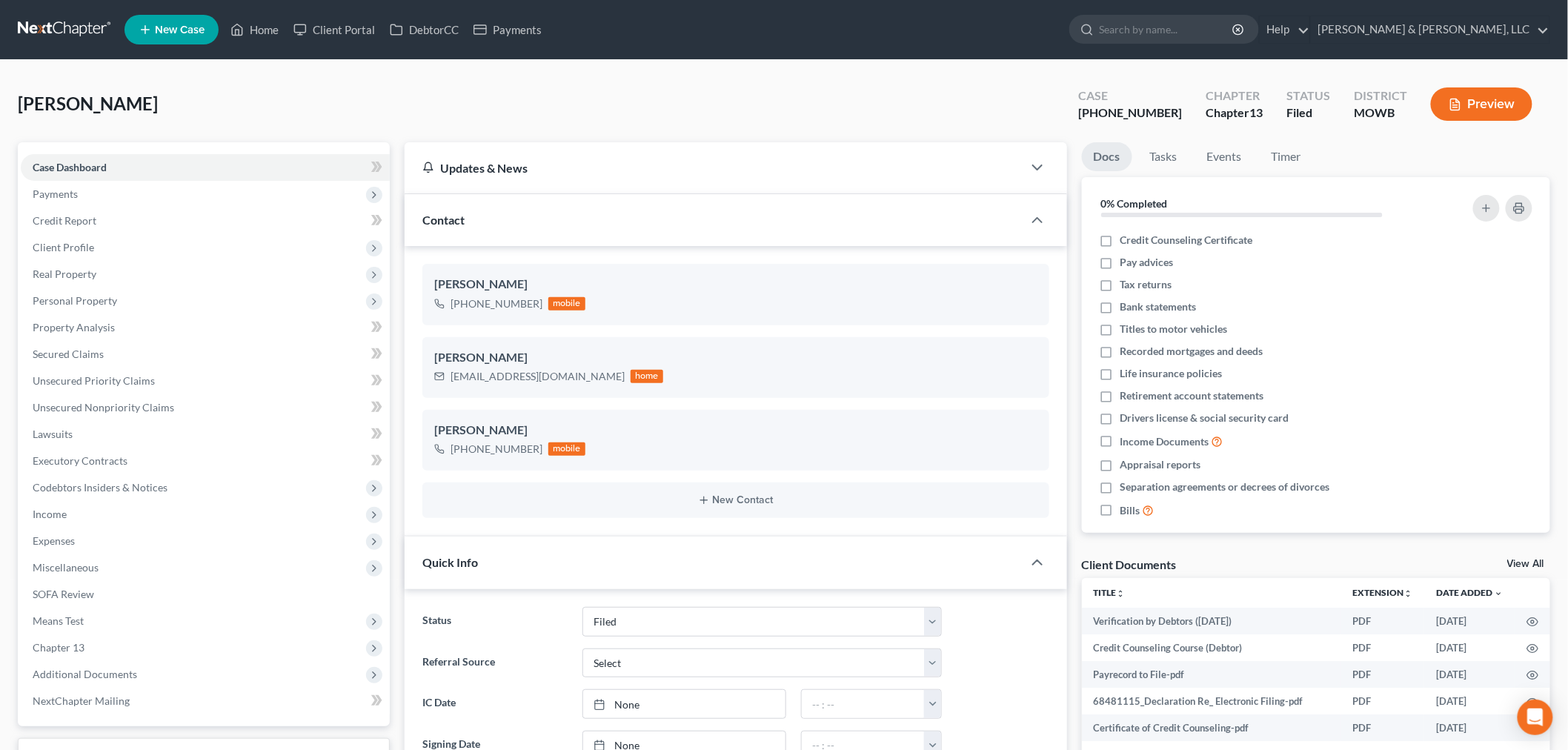
scroll to position [6162, 0]
click at [257, 27] on link "Home" at bounding box center [255, 30] width 63 height 27
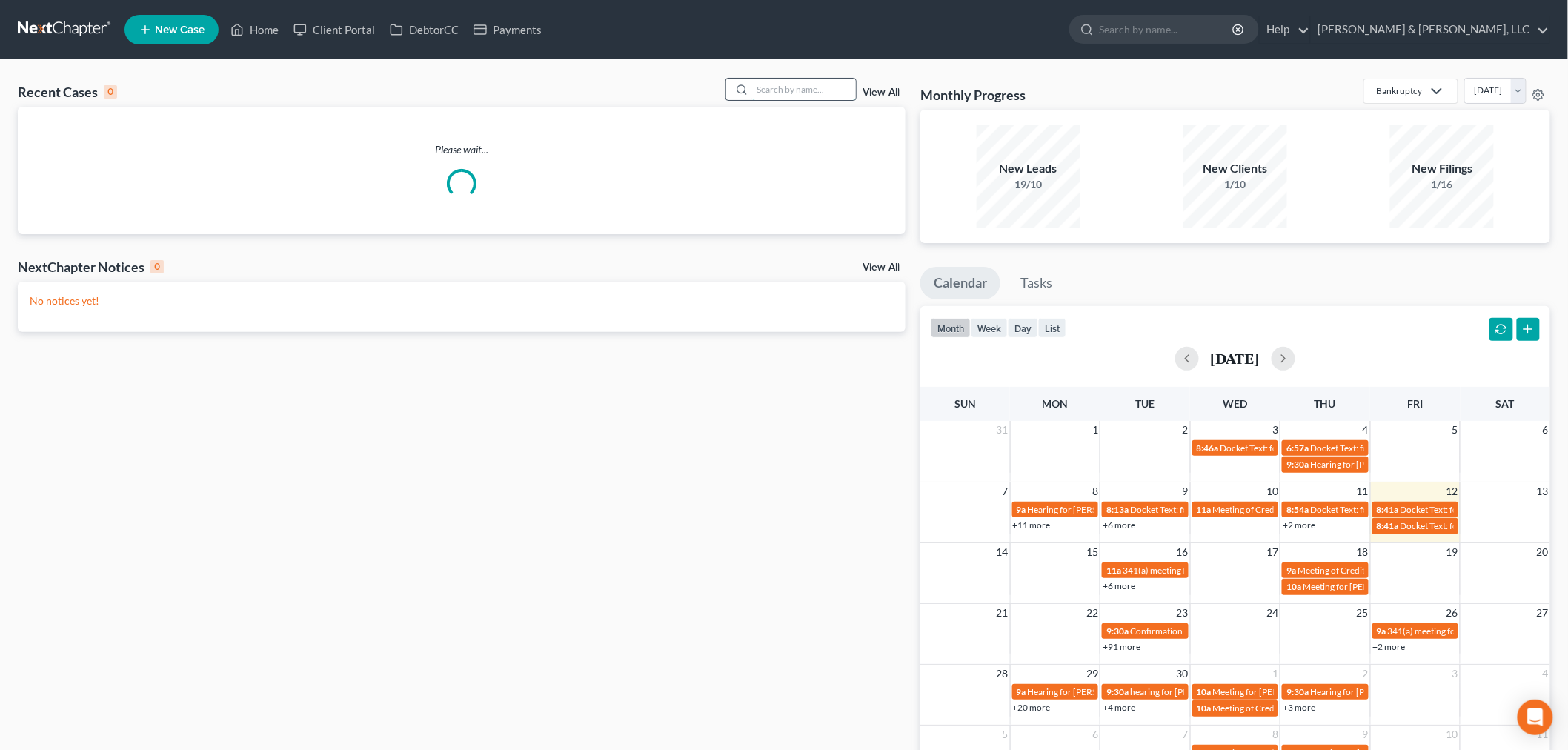
click at [790, 93] on input "search" at bounding box center [803, 89] width 104 height 22
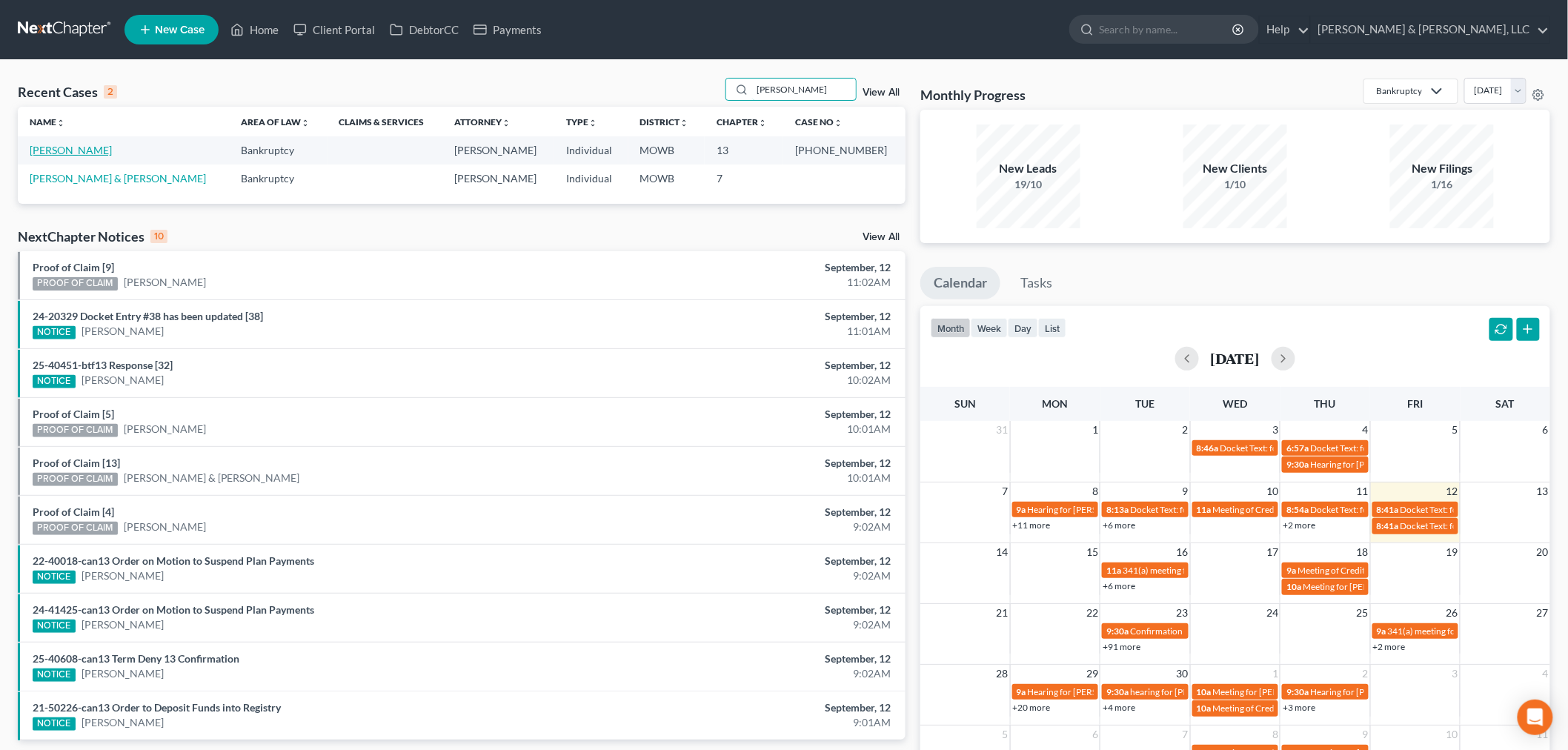
type input "[PERSON_NAME]"
click at [68, 147] on link "[PERSON_NAME]" at bounding box center [70, 150] width 82 height 13
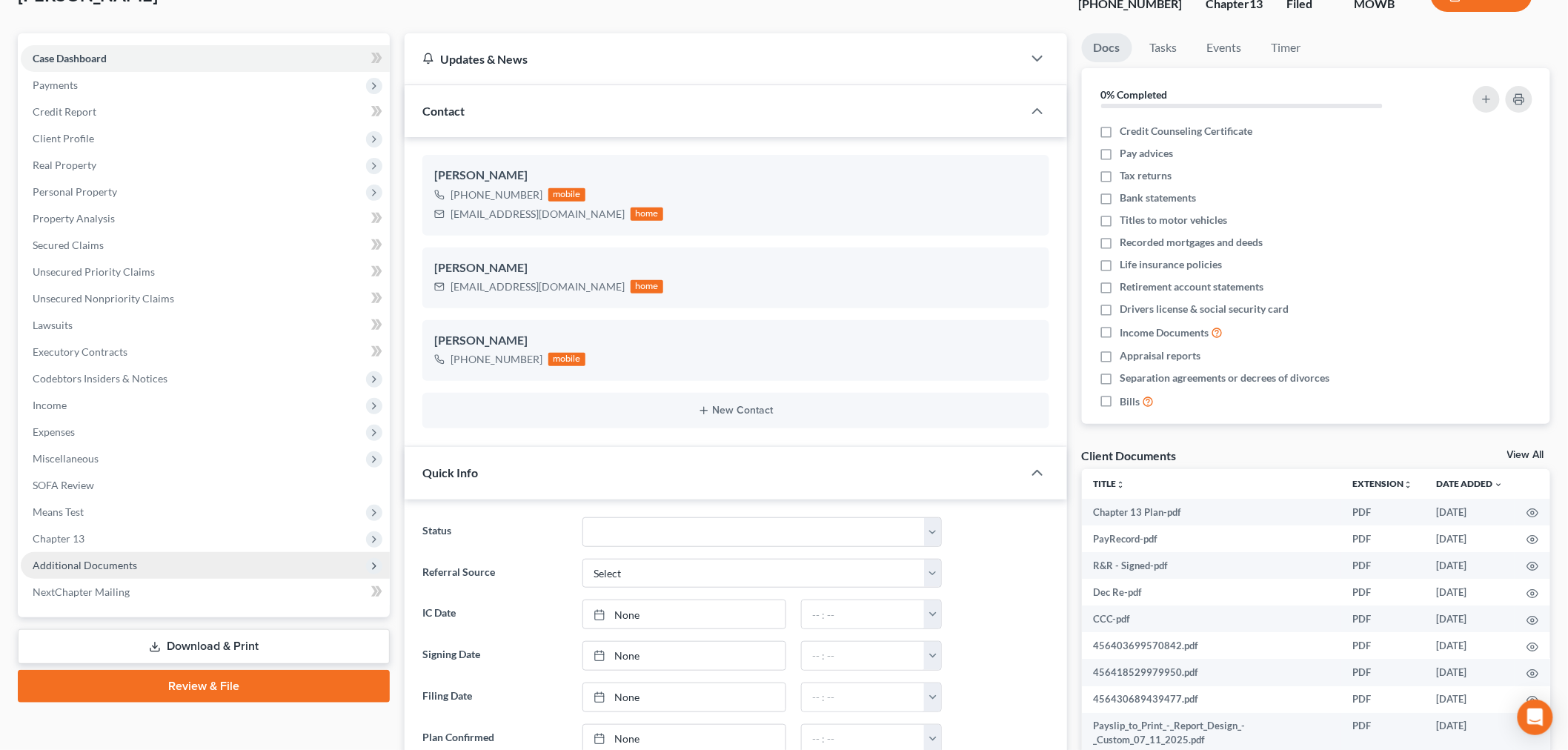
scroll to position [329, 0]
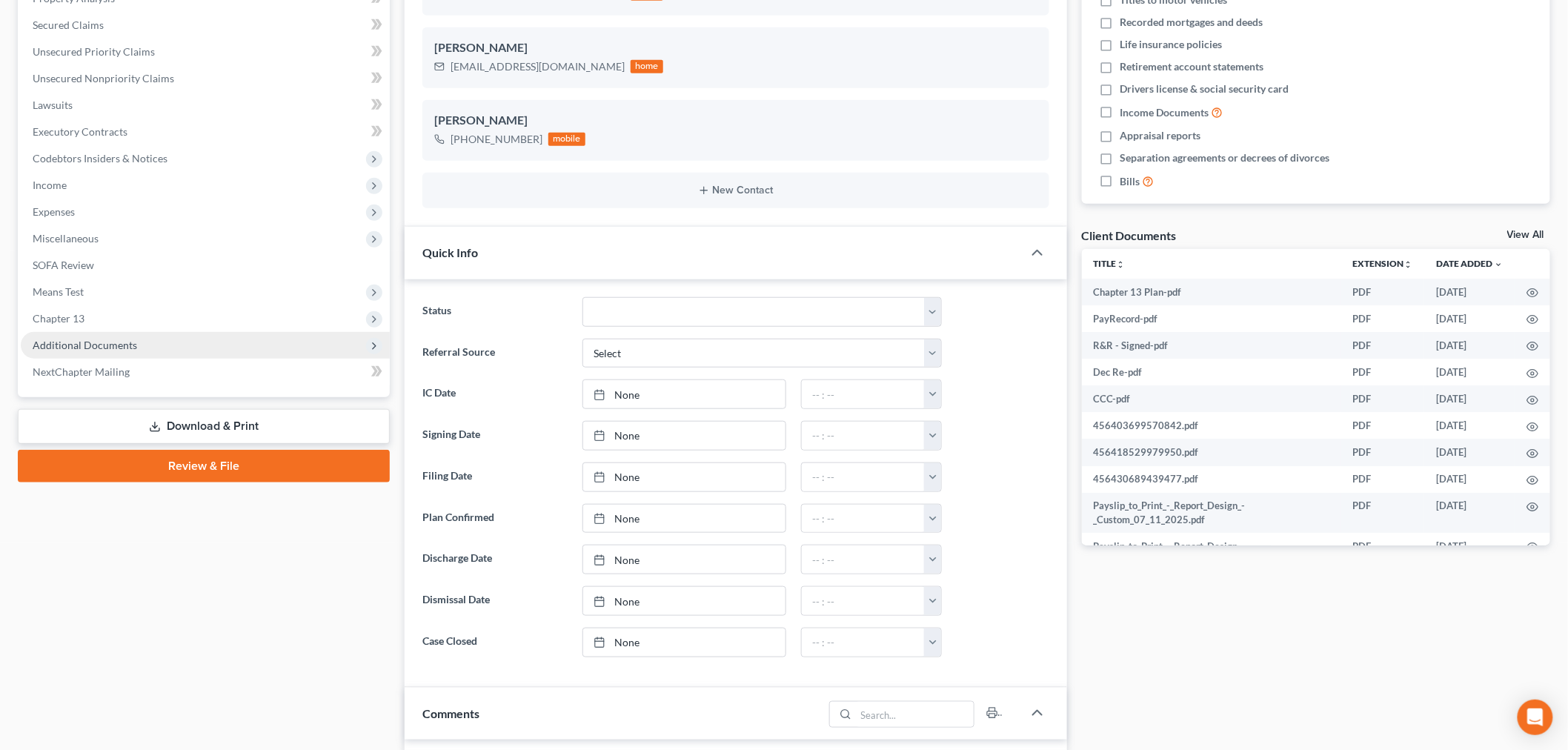
click at [99, 341] on span "Additional Documents" at bounding box center [85, 345] width 105 height 13
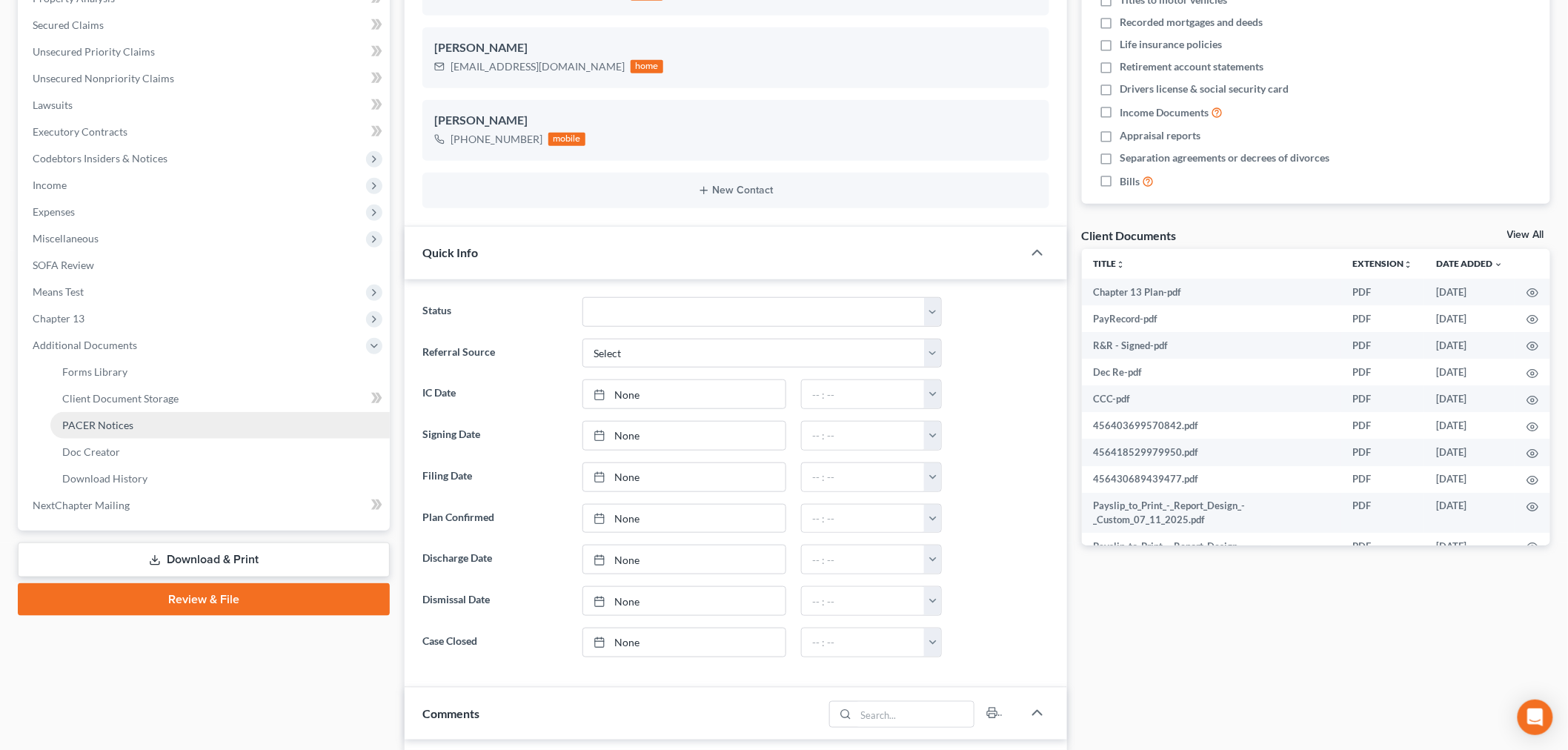
click at [92, 426] on span "PACER Notices" at bounding box center [97, 425] width 71 height 13
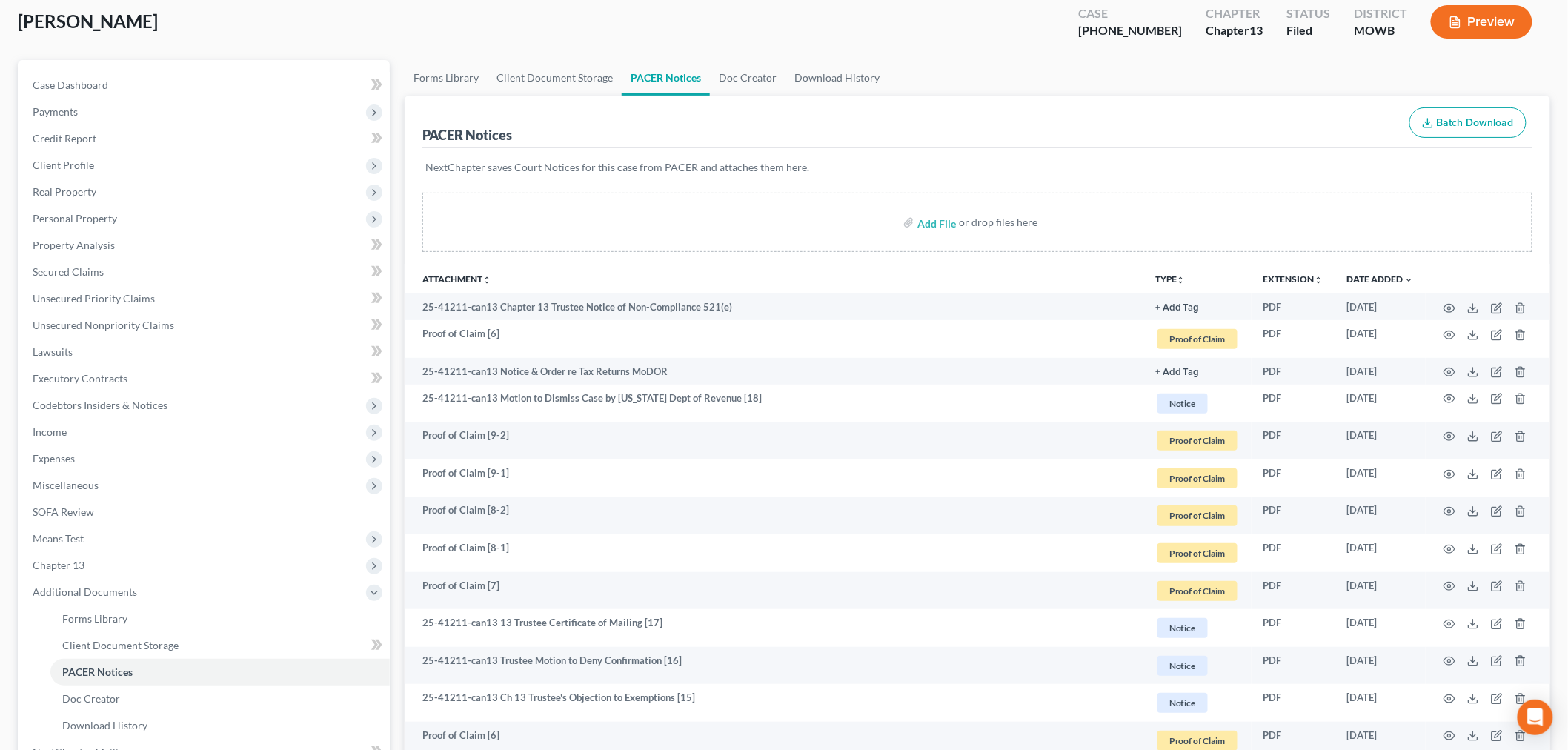
scroll to position [164, 0]
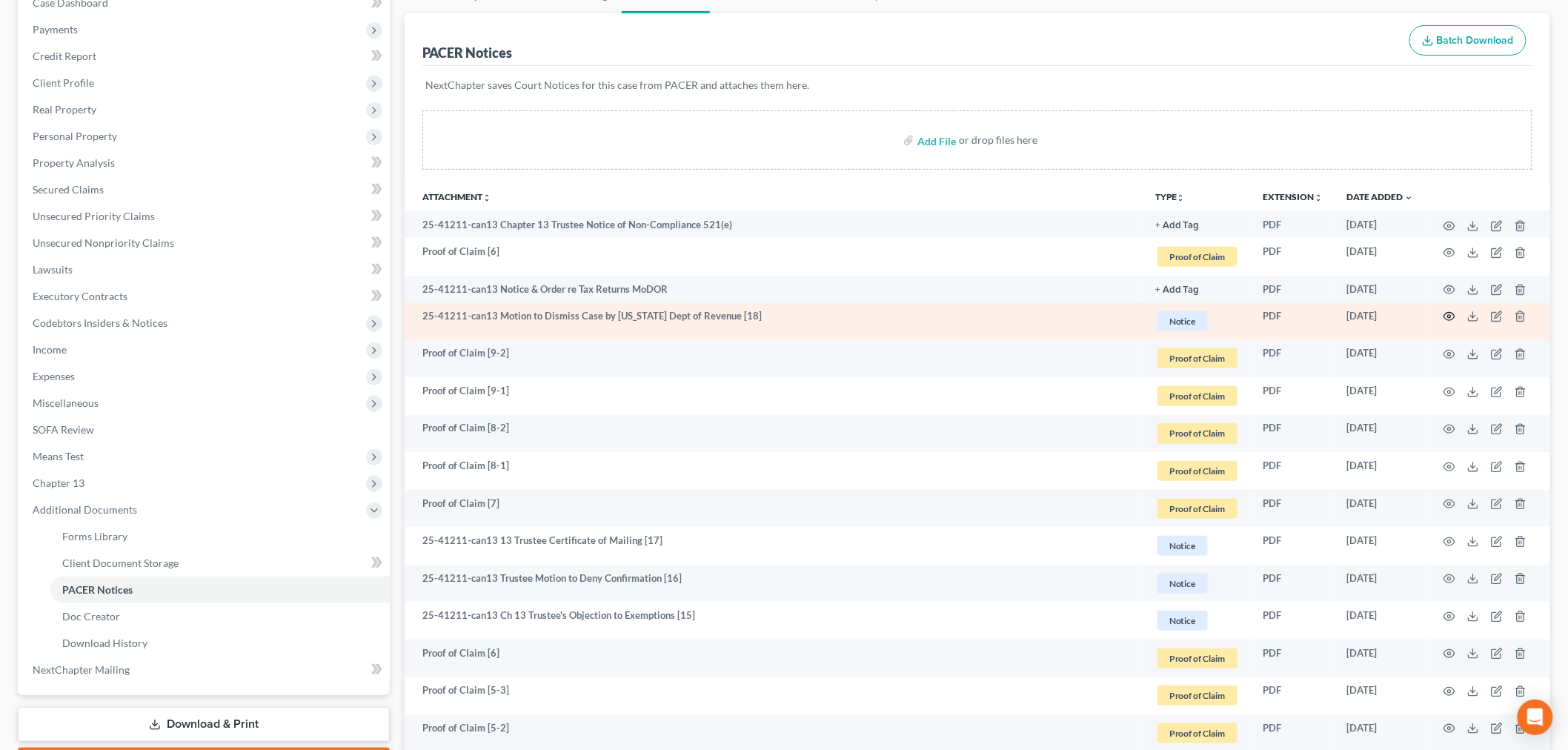
click at [1452, 317] on icon "button" at bounding box center [1449, 316] width 12 height 12
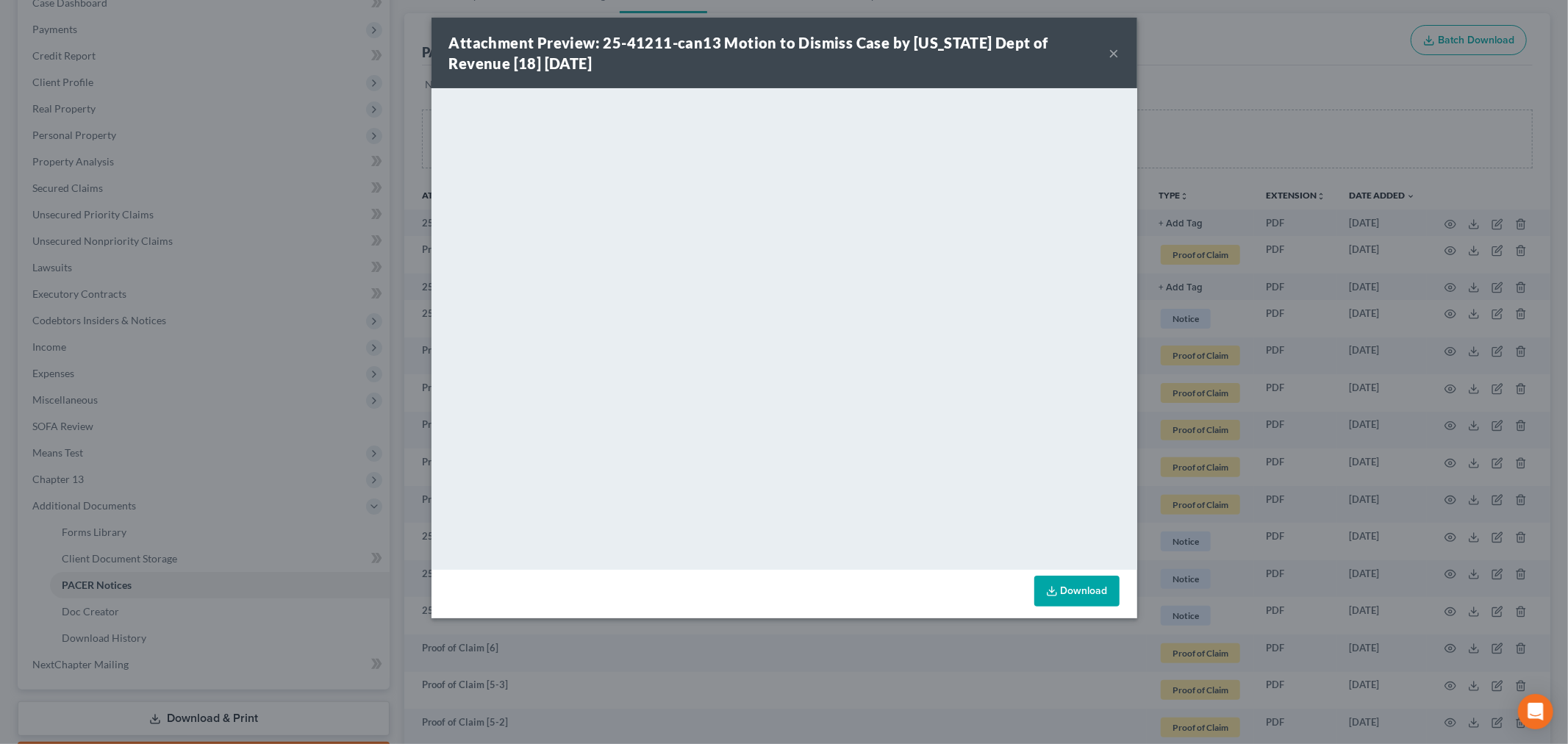
click at [1111, 49] on button "×" at bounding box center [1114, 53] width 10 height 18
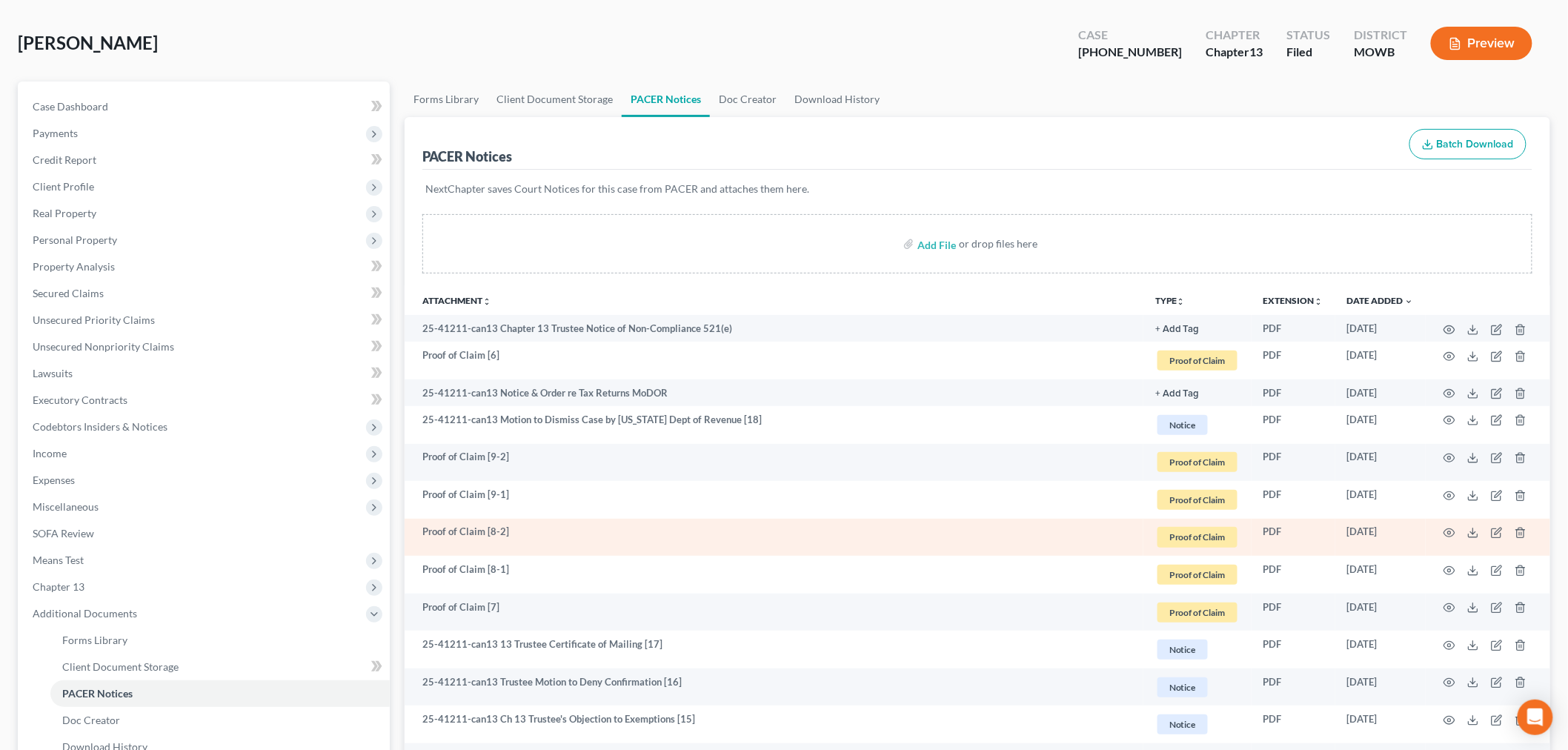
scroll to position [0, 0]
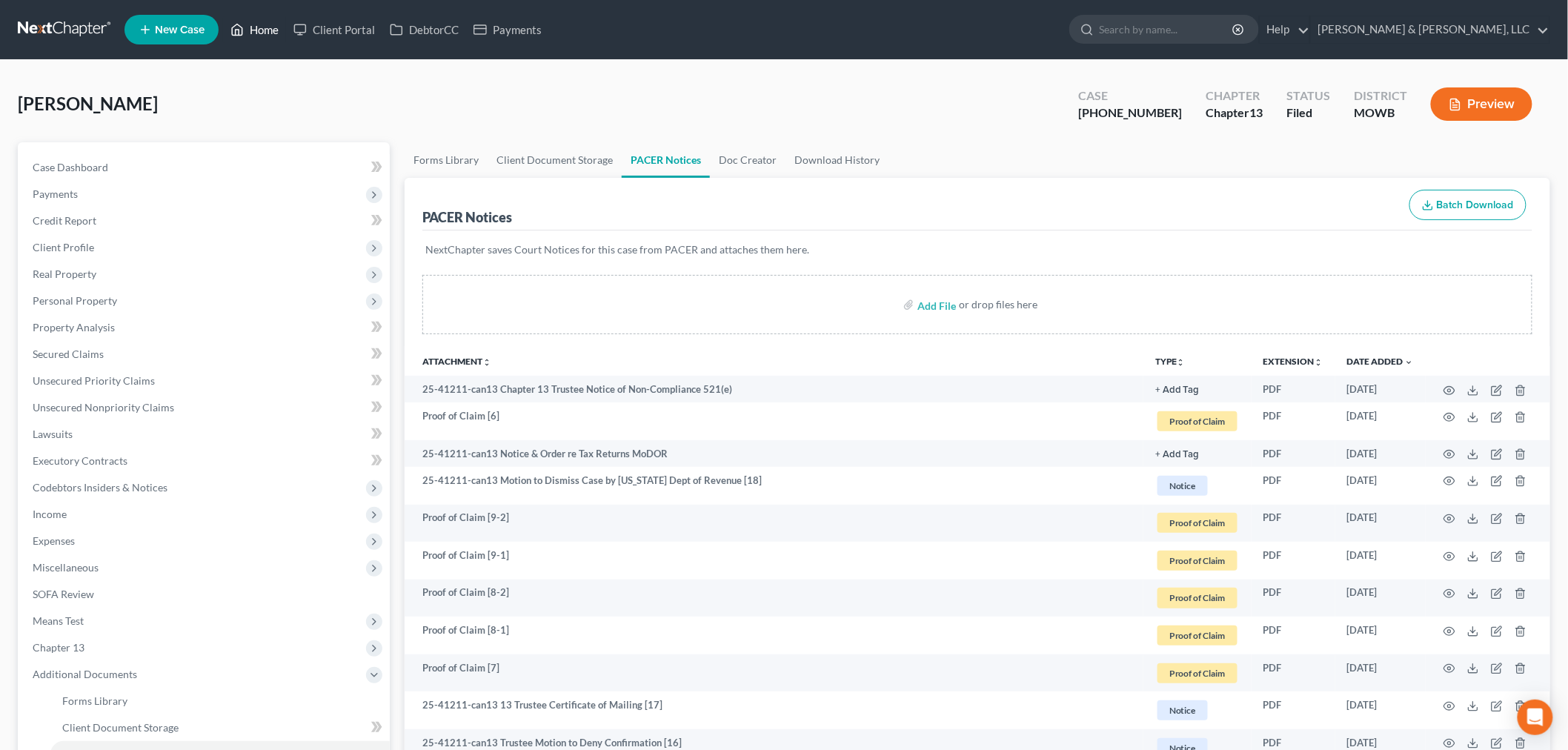
click at [257, 32] on link "Home" at bounding box center [255, 30] width 63 height 27
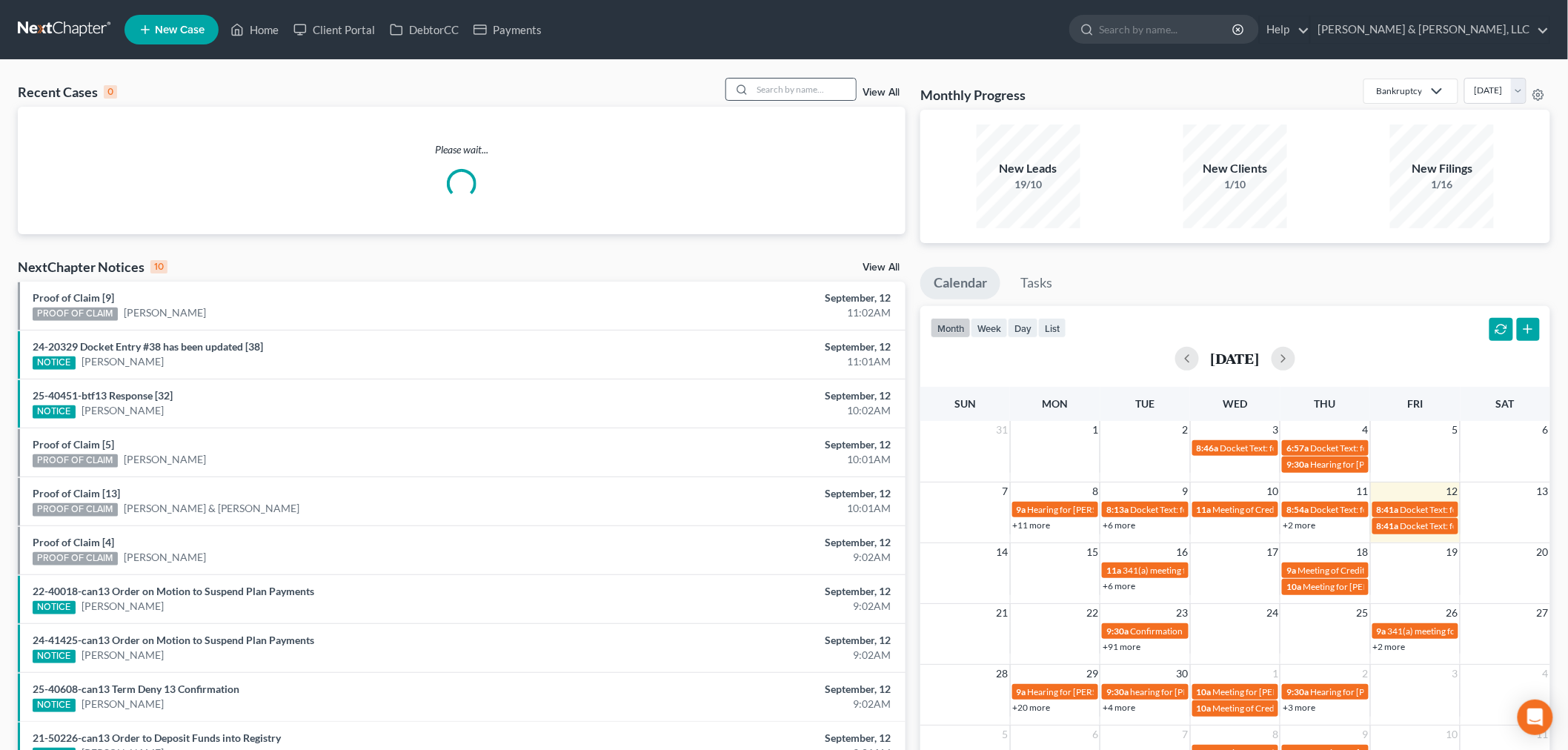
click at [797, 100] on div at bounding box center [792, 88] width 132 height 23
click at [797, 97] on input "search" at bounding box center [803, 89] width 104 height 22
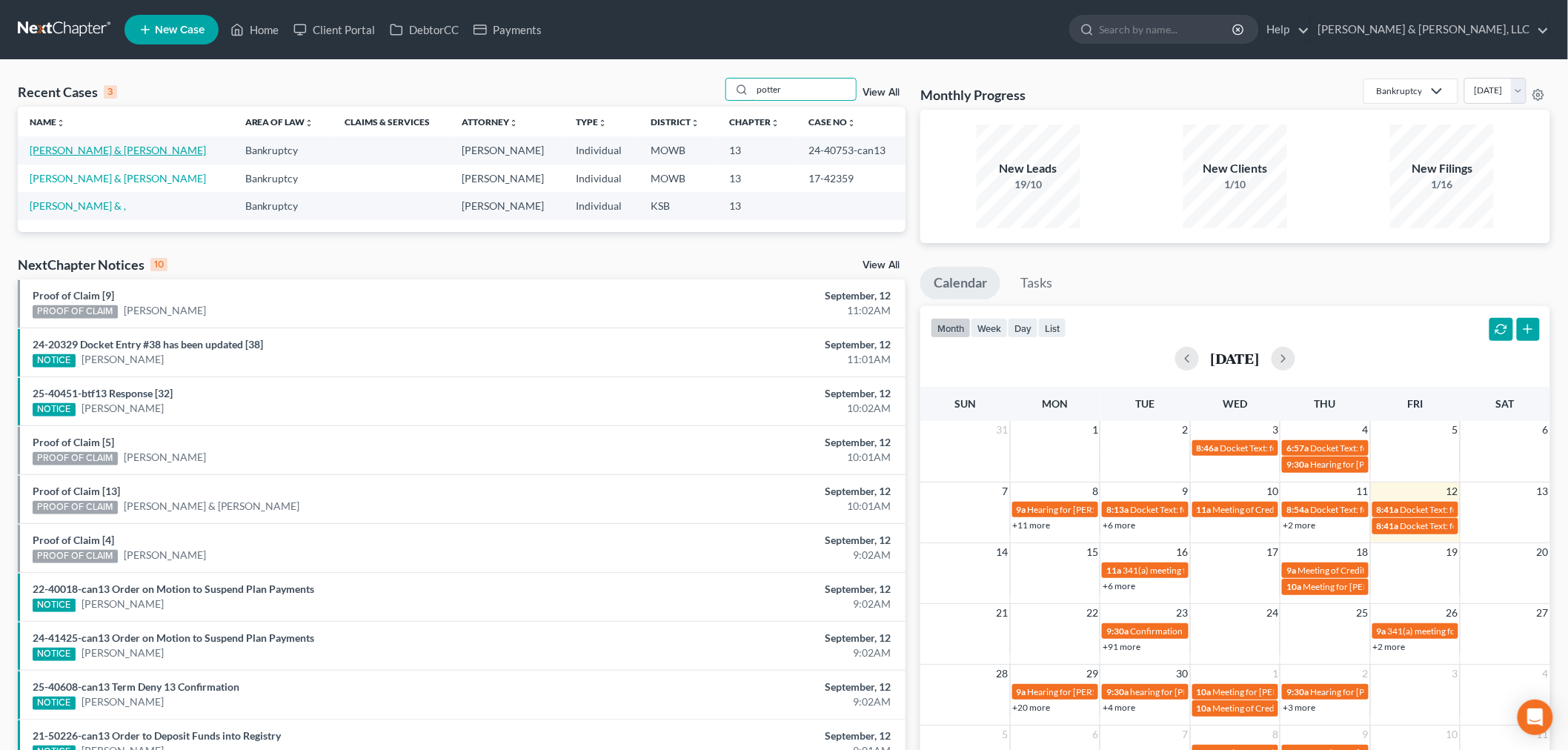
type input "potter"
click at [63, 152] on link "[PERSON_NAME] & [PERSON_NAME]" at bounding box center [117, 150] width 176 height 13
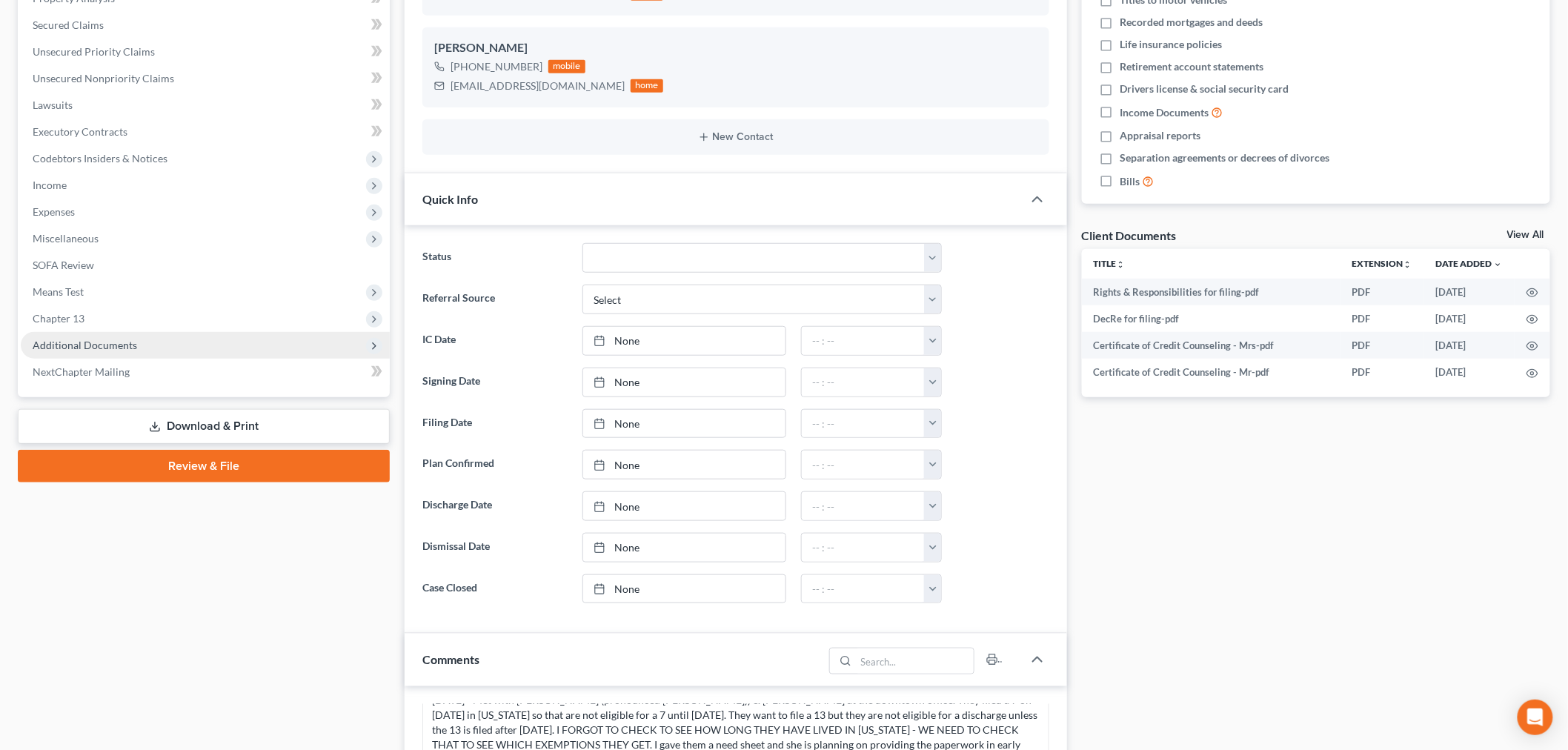
scroll to position [418, 0]
click at [60, 338] on span "Additional Documents" at bounding box center [85, 345] width 105 height 13
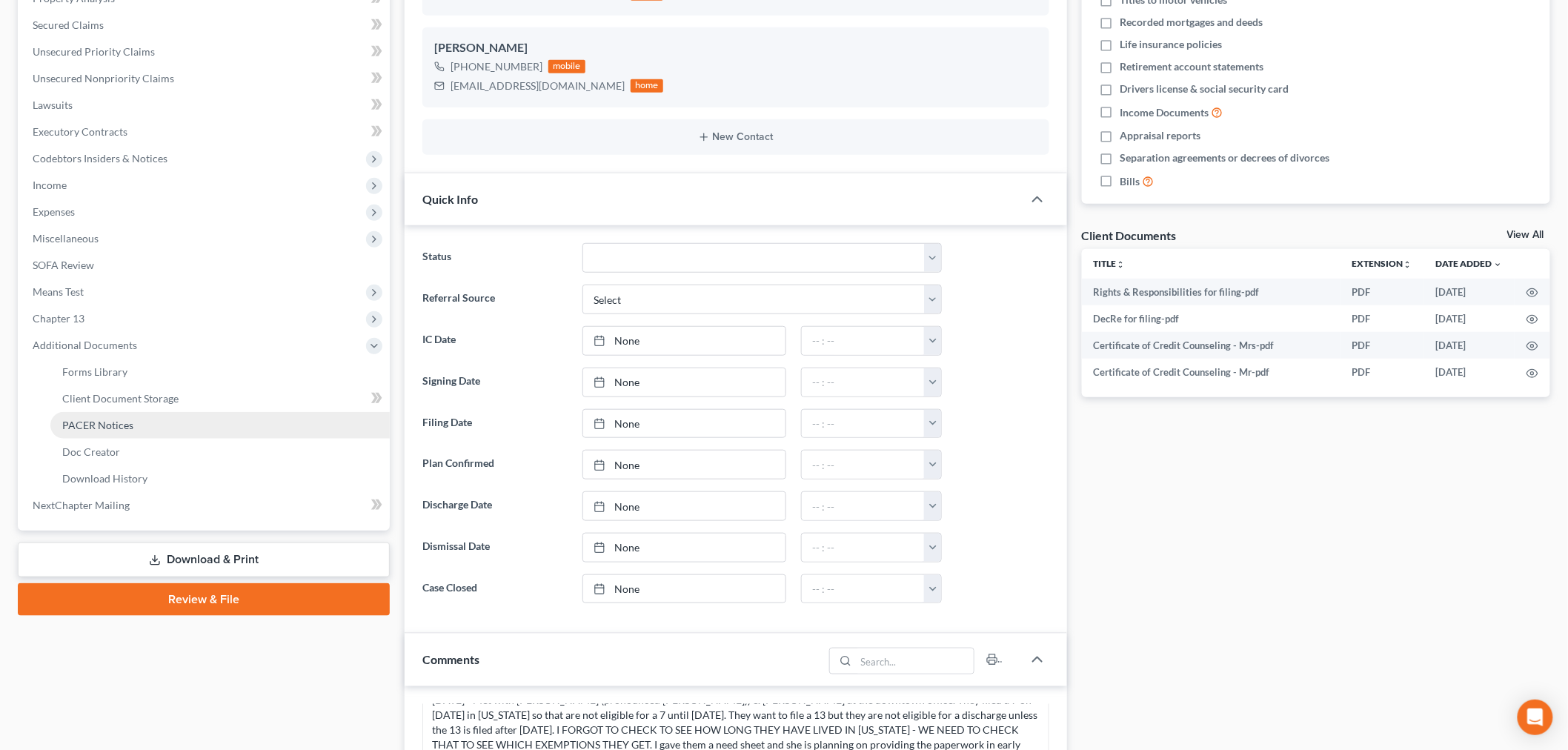
click at [116, 422] on span "PACER Notices" at bounding box center [97, 425] width 71 height 13
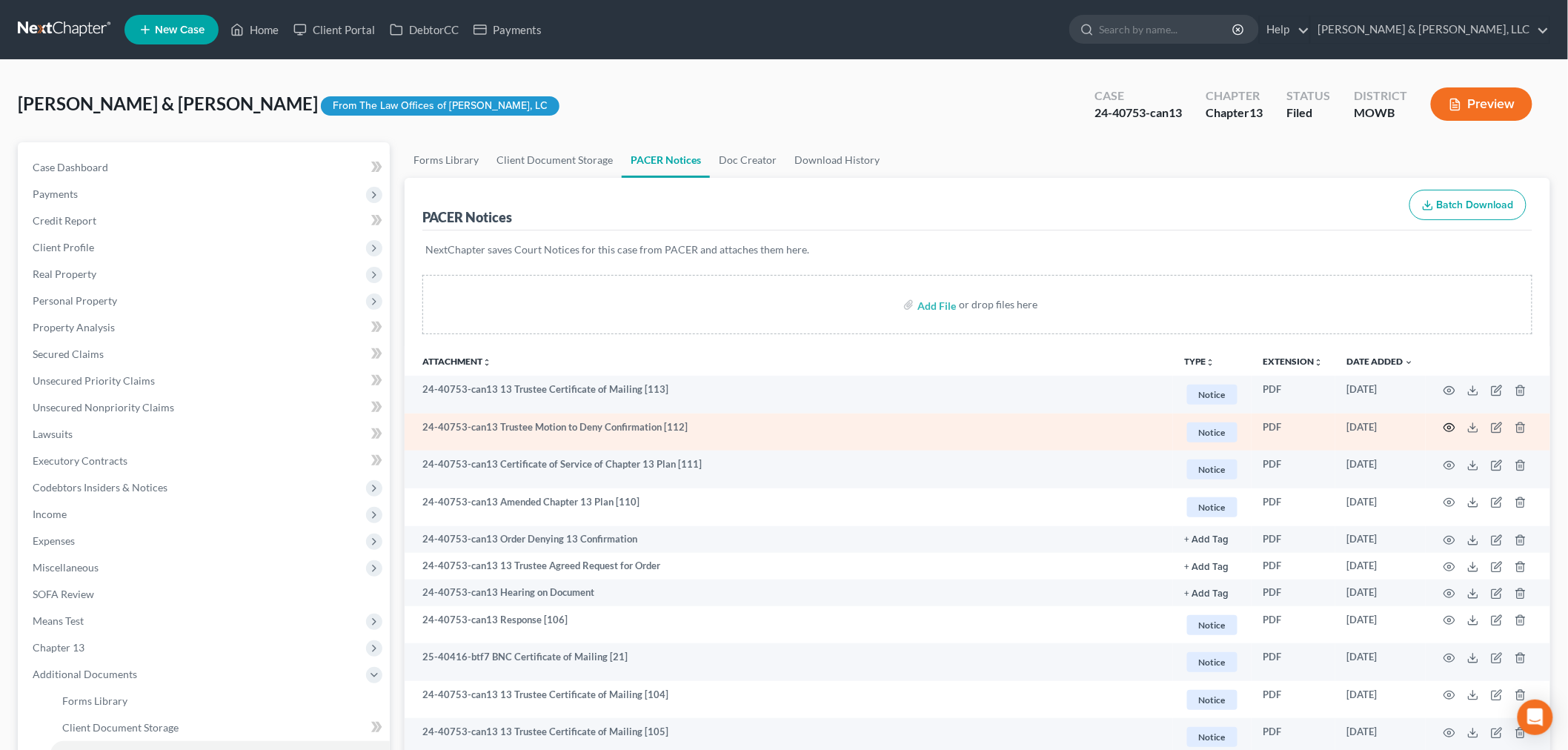
click at [1449, 424] on td at bounding box center [1489, 432] width 125 height 38
click at [1449, 425] on icon "button" at bounding box center [1449, 427] width 12 height 12
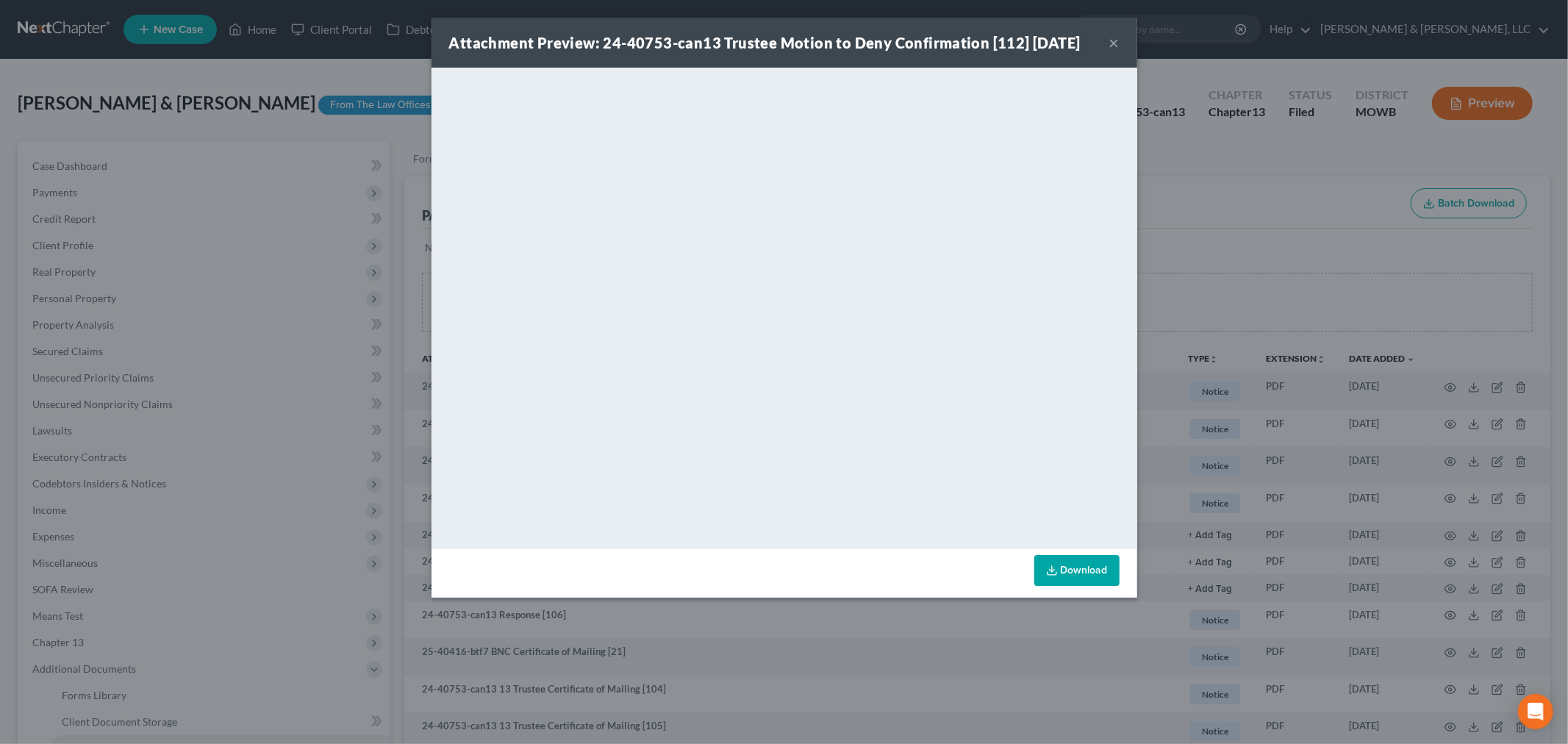
click at [1113, 44] on button "×" at bounding box center [1114, 43] width 10 height 18
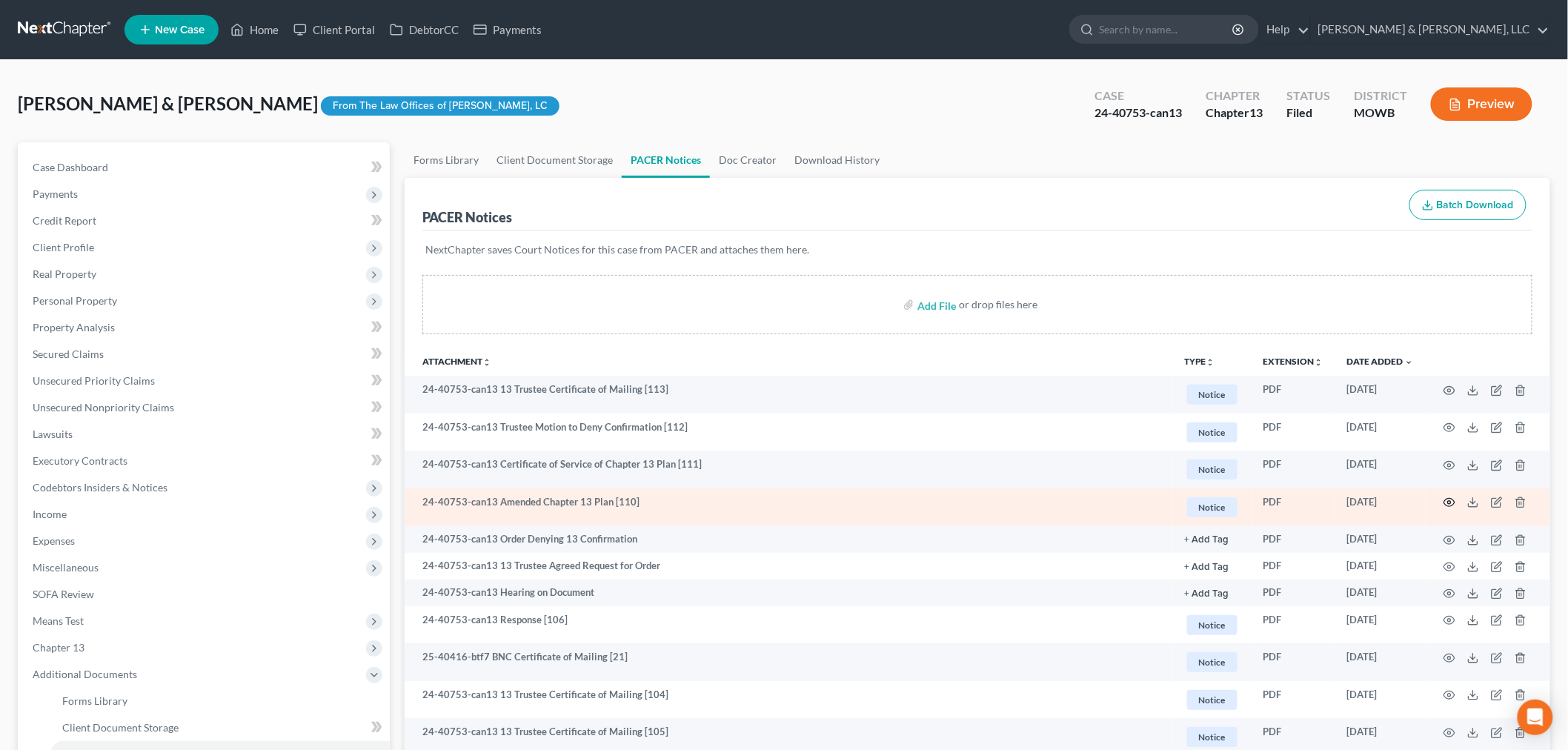
click at [1453, 503] on icon "button" at bounding box center [1449, 502] width 12 height 12
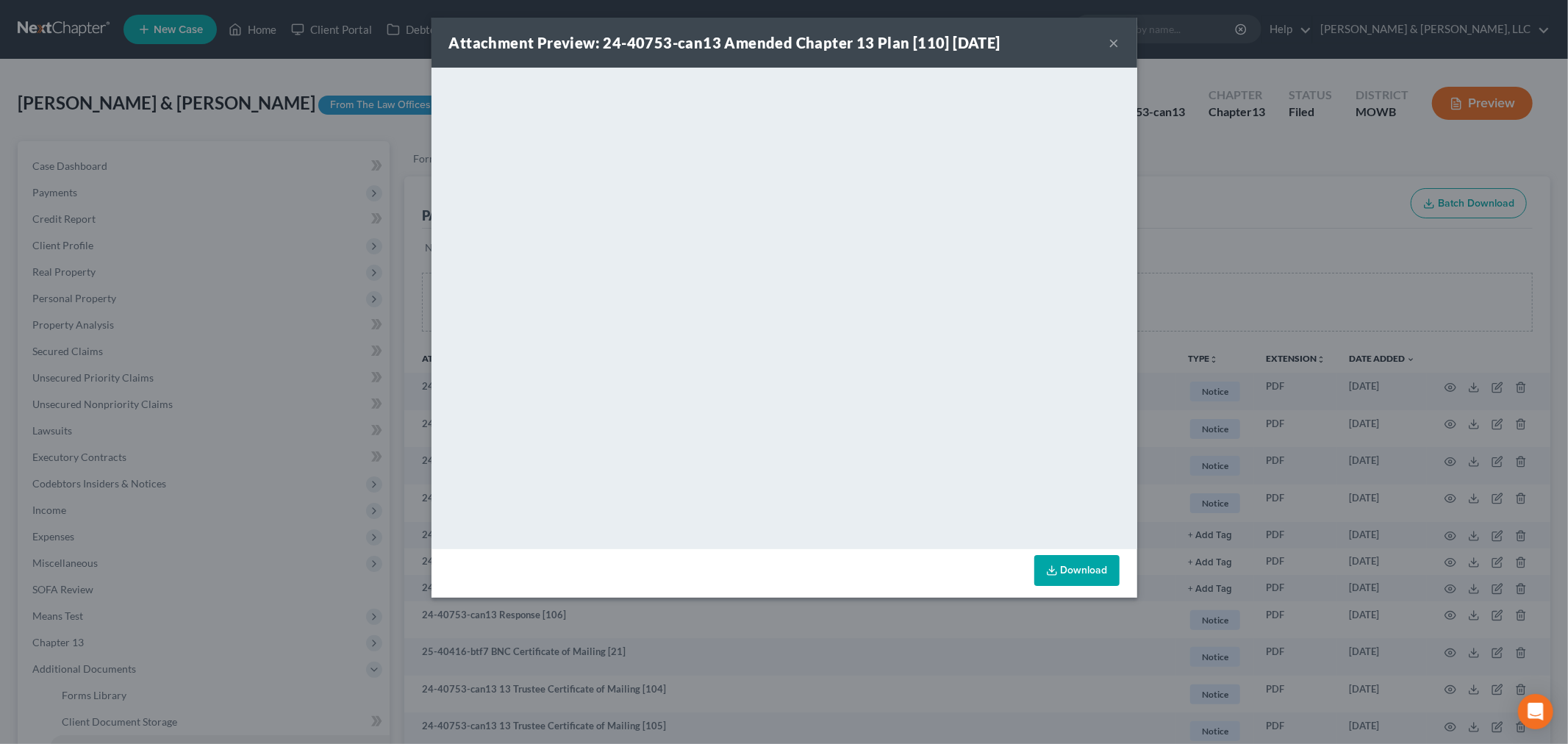
click at [1111, 42] on button "×" at bounding box center [1114, 43] width 10 height 18
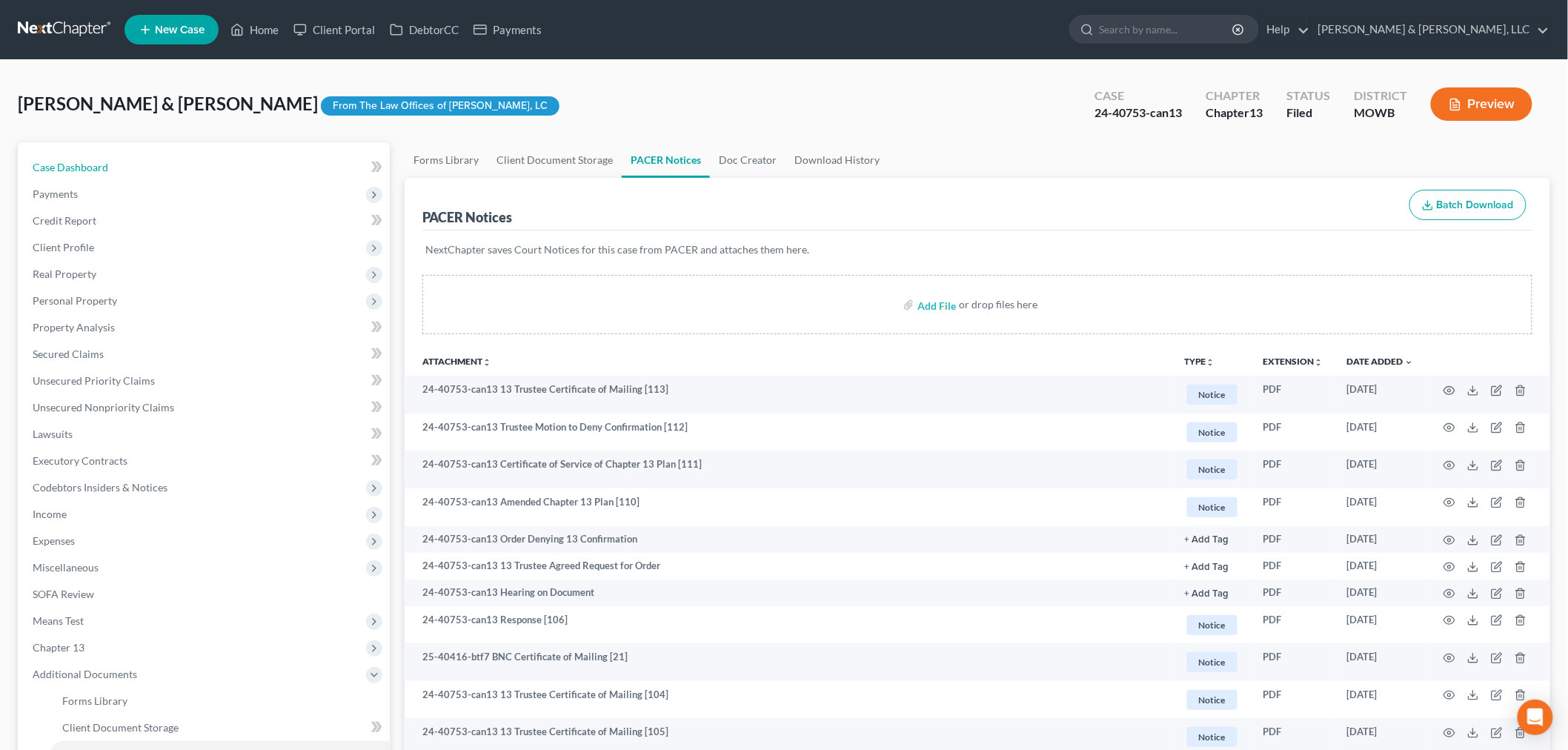
drag, startPoint x: 69, startPoint y: 153, endPoint x: 813, endPoint y: 48, distance: 751.4
click at [69, 154] on link "Case Dashboard" at bounding box center [205, 168] width 369 height 27
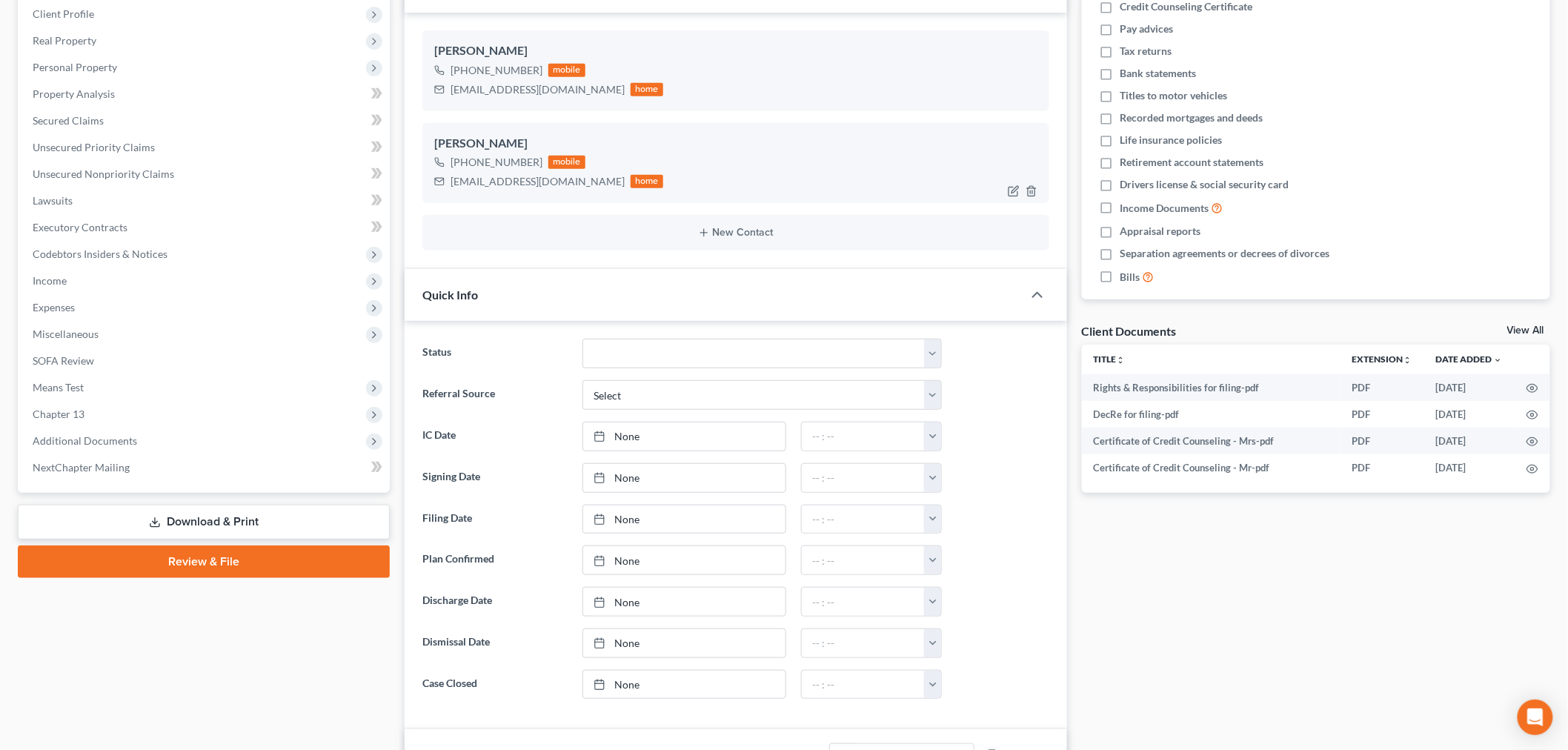
scroll to position [246, 0]
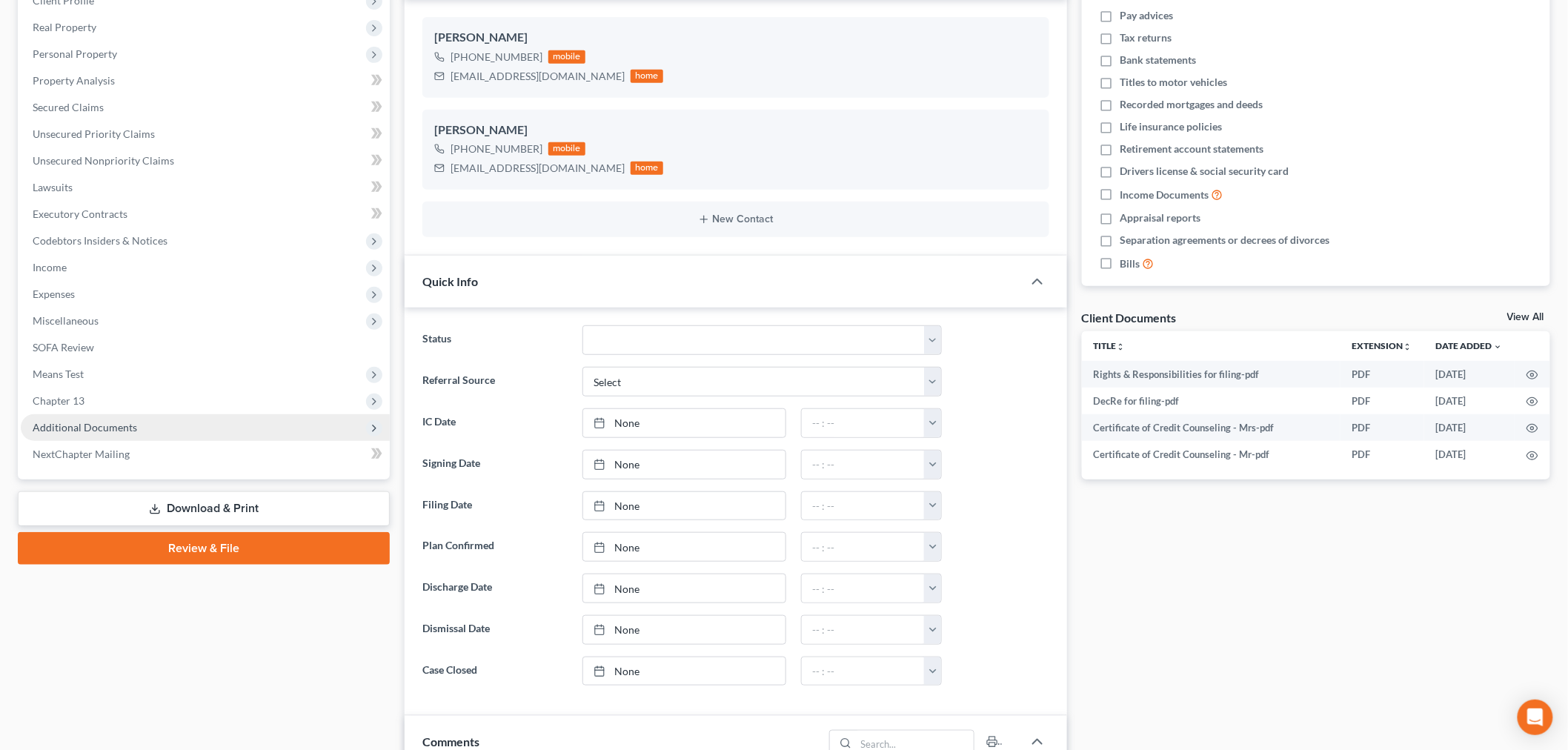
click at [75, 426] on span "Additional Documents" at bounding box center [85, 427] width 105 height 13
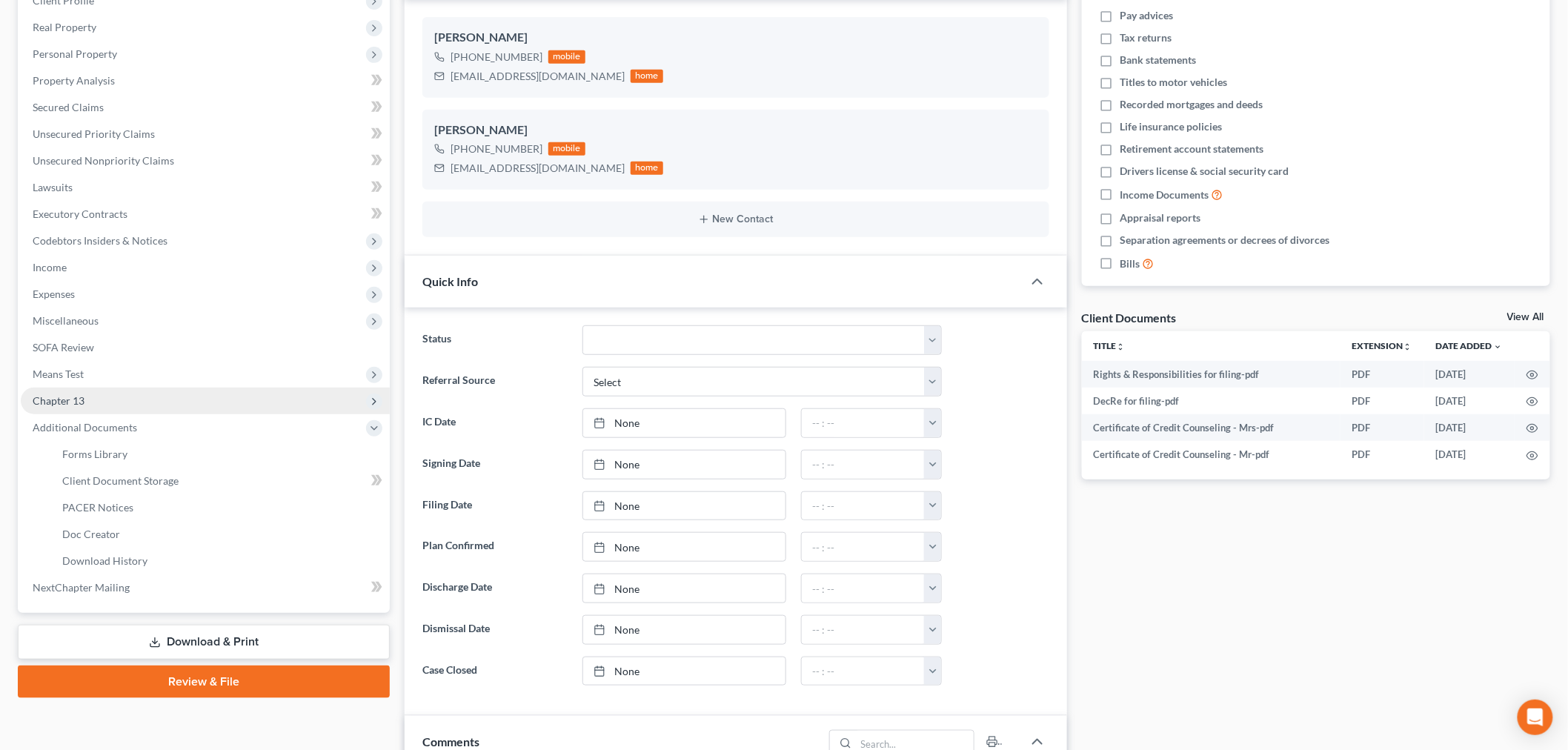
click at [60, 397] on span "Chapter 13" at bounding box center [58, 401] width 51 height 13
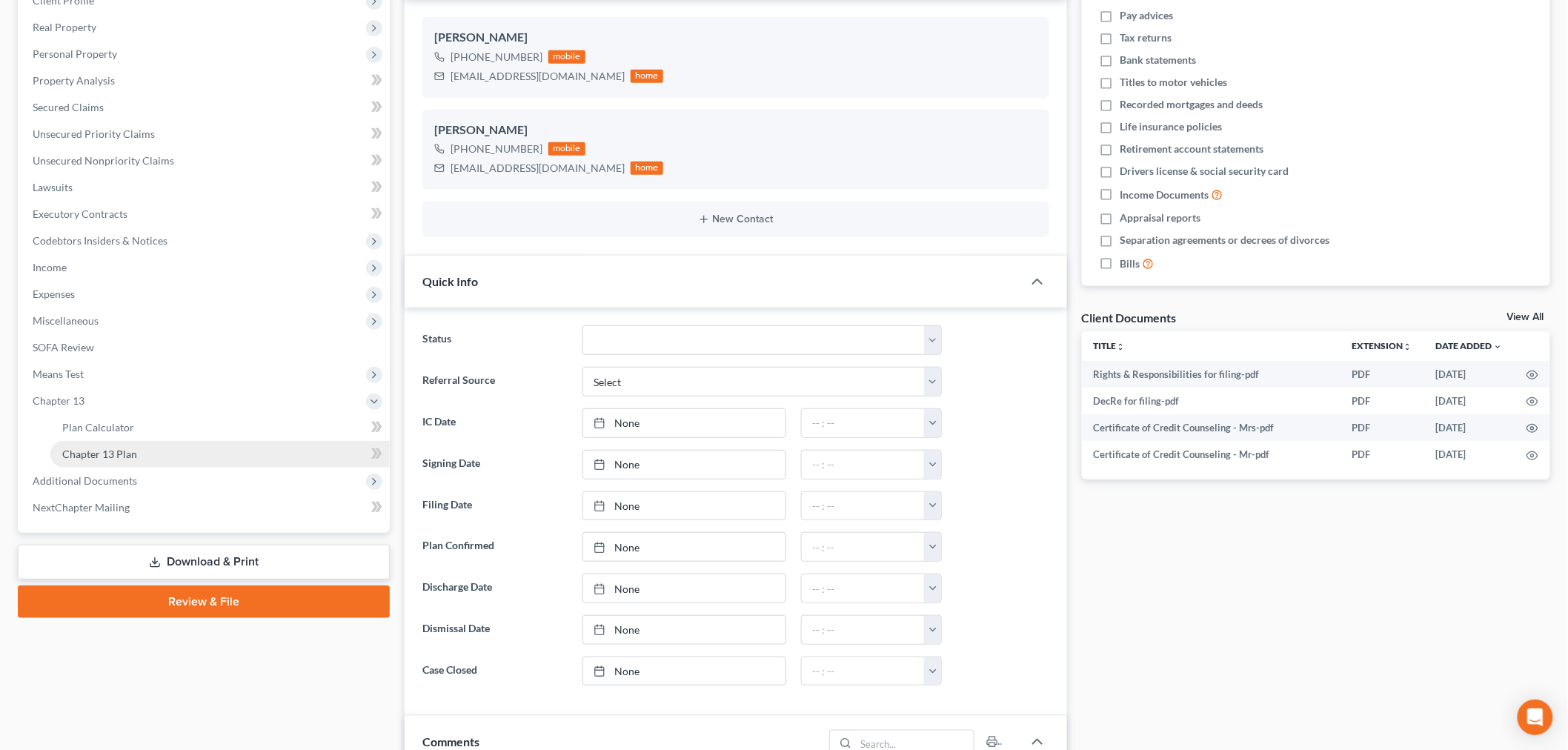
click at [84, 450] on span "Chapter 13 Plan" at bounding box center [99, 454] width 75 height 13
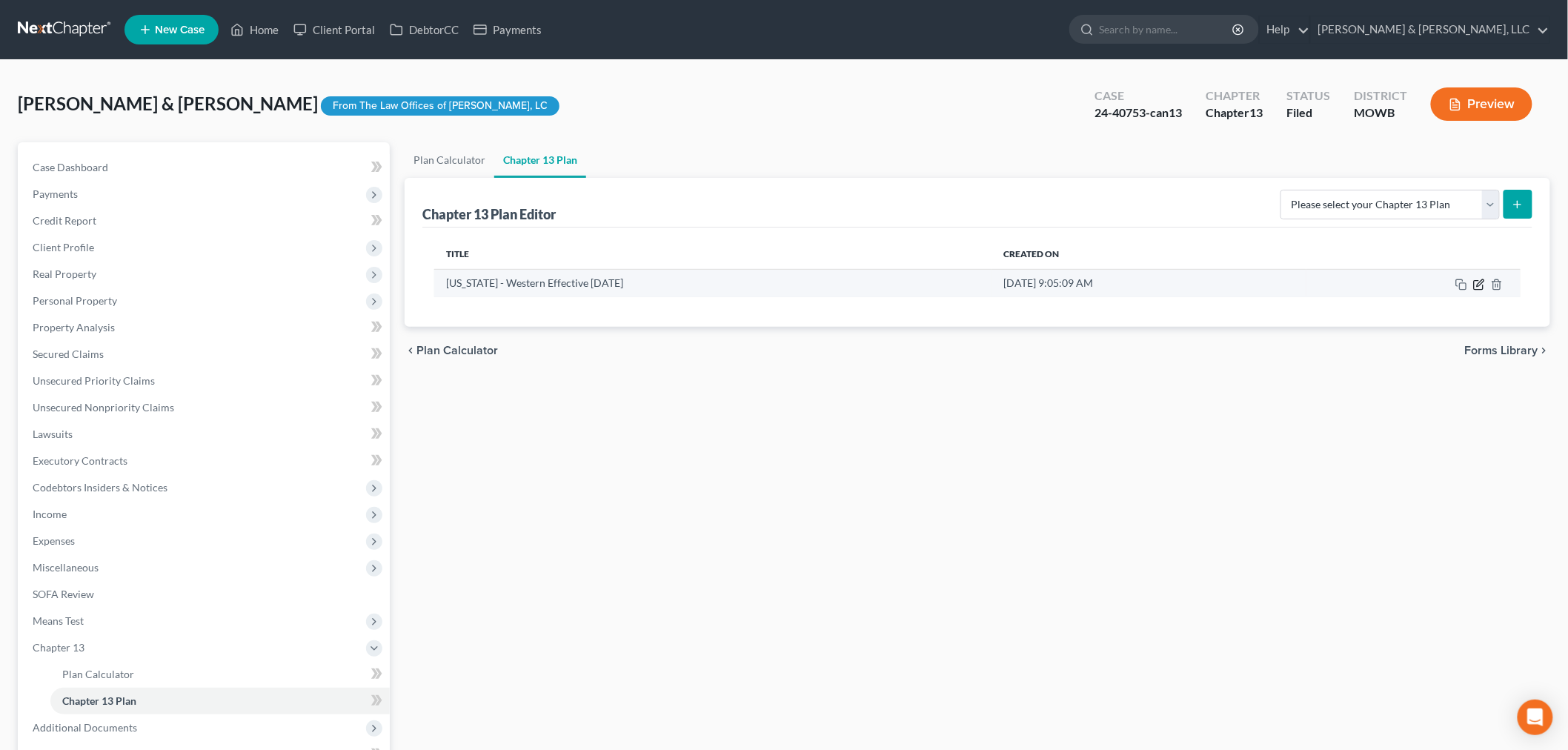
click at [1483, 285] on icon "button" at bounding box center [1479, 284] width 9 height 9
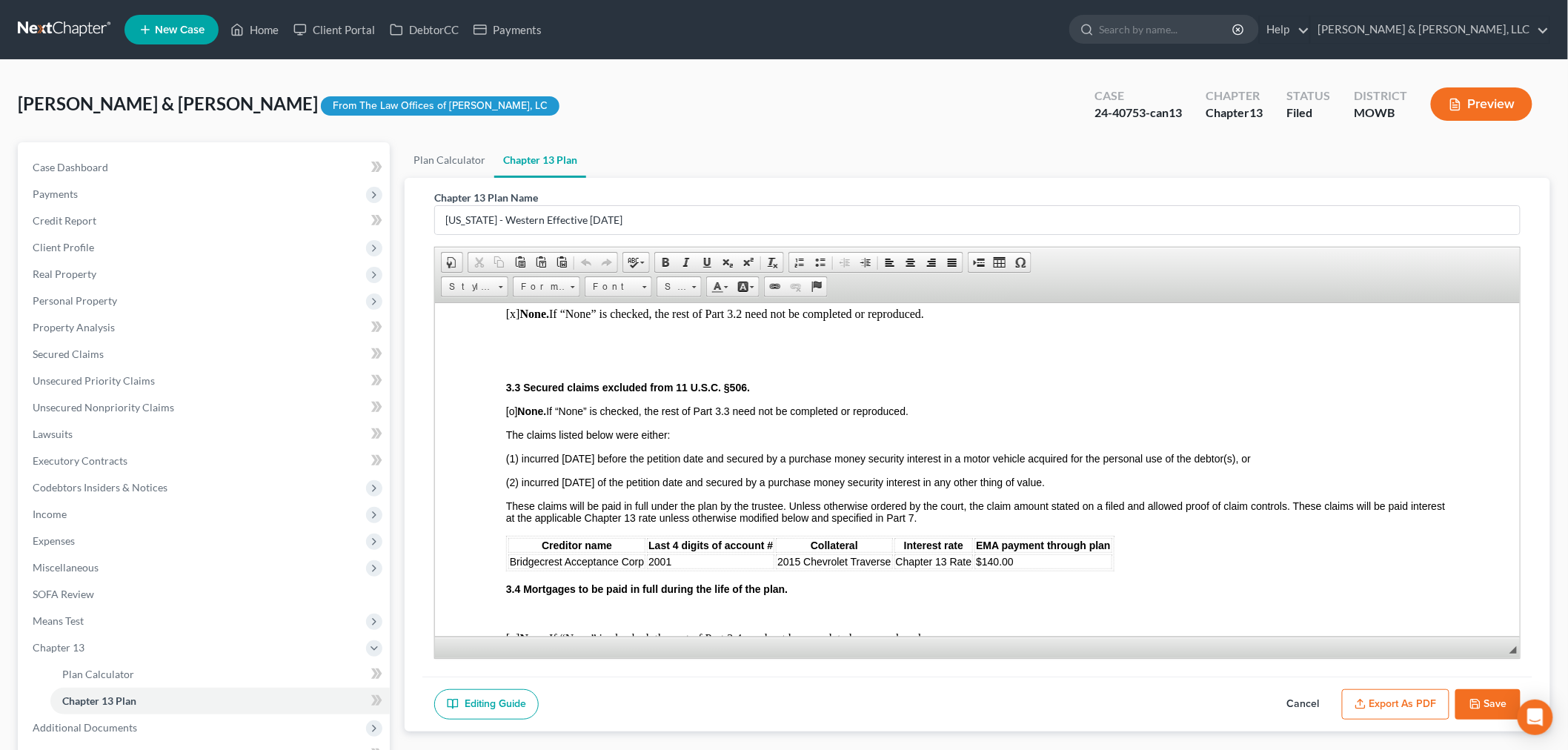
scroll to position [1317, 0]
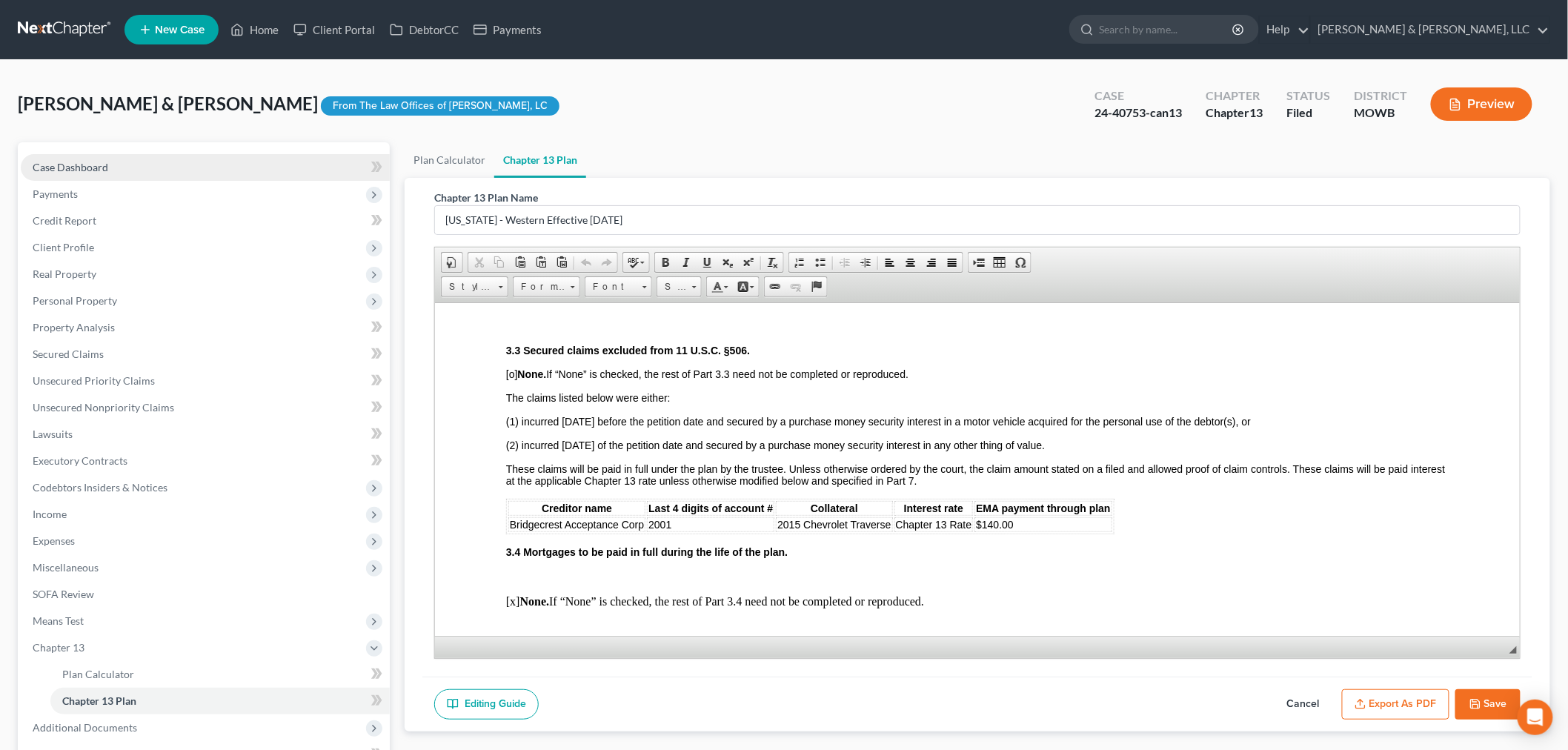
click at [131, 155] on link "Case Dashboard" at bounding box center [205, 168] width 369 height 27
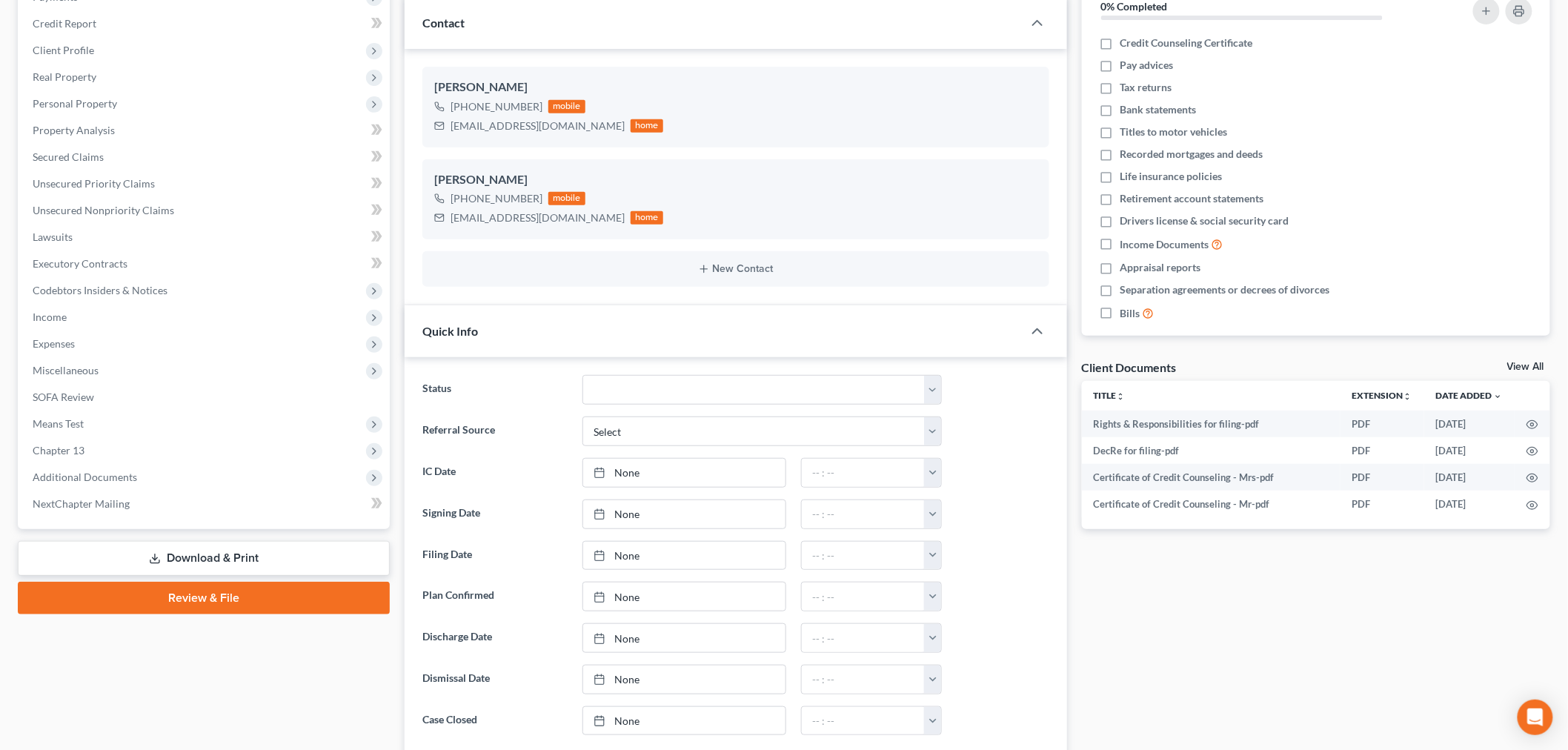
scroll to position [164, 0]
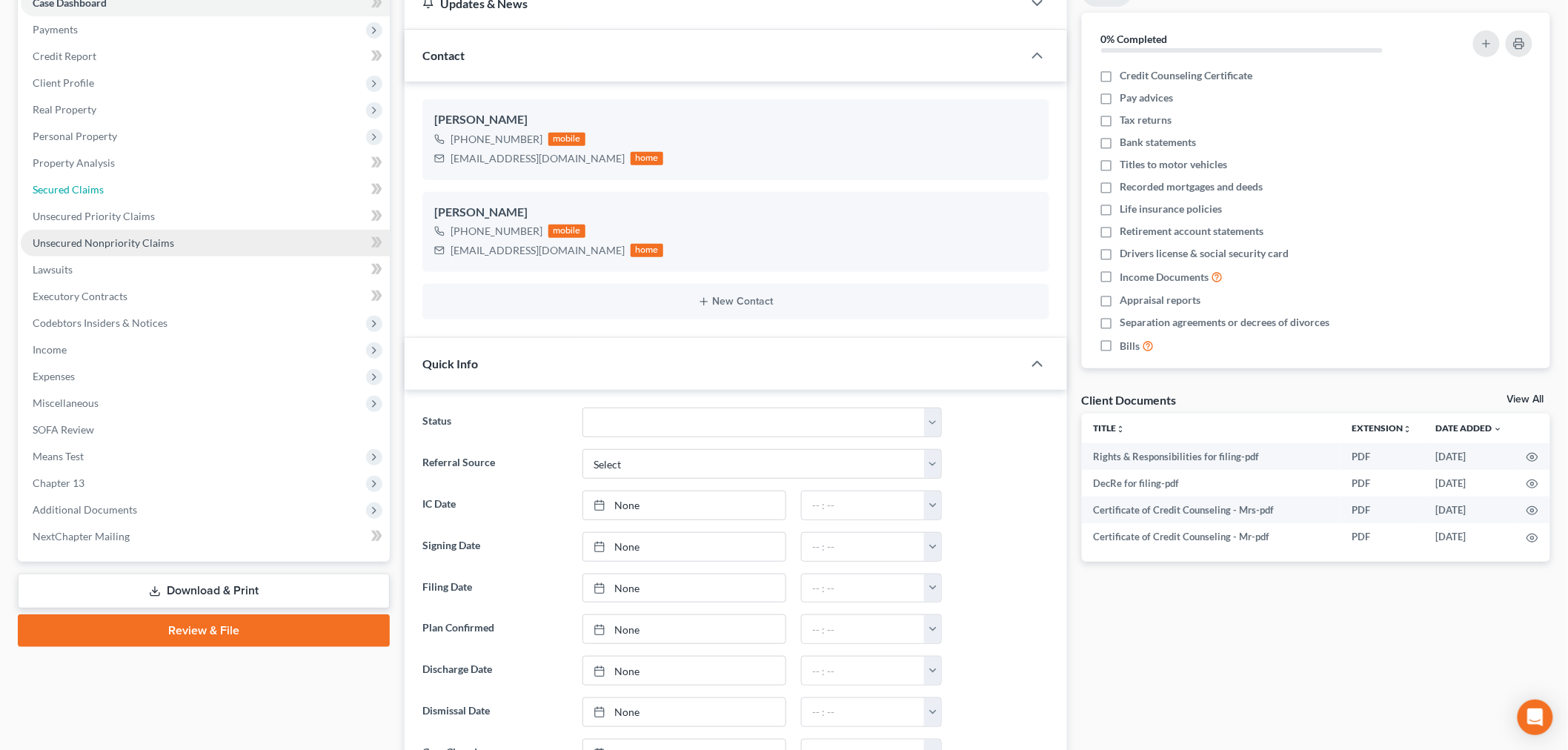
drag, startPoint x: 63, startPoint y: 186, endPoint x: 305, endPoint y: 250, distance: 250.3
click at [63, 186] on span "Secured Claims" at bounding box center [68, 190] width 71 height 13
